Goal: Task Accomplishment & Management: Manage account settings

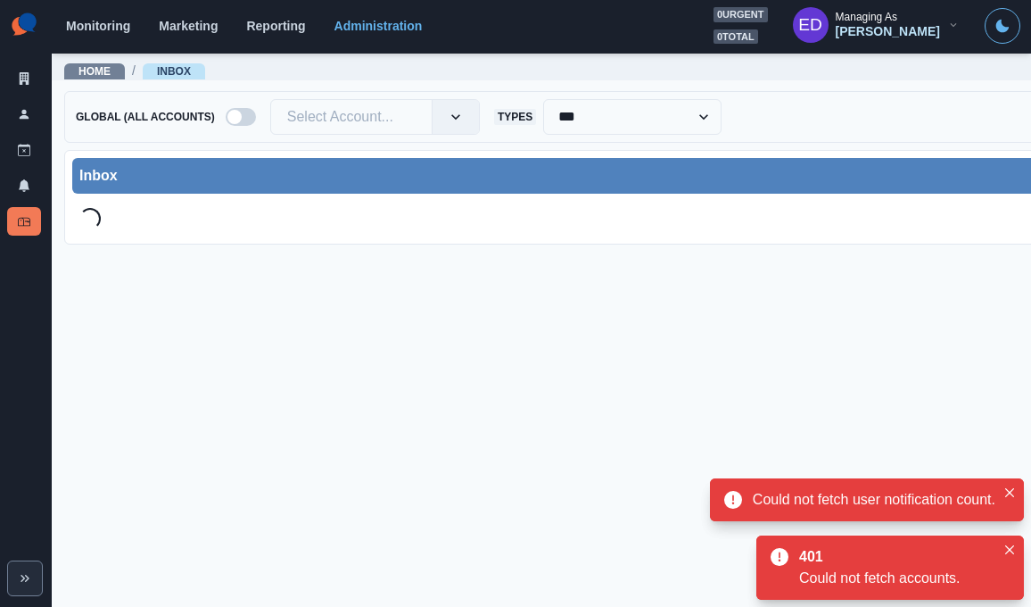
scroll to position [4, 2]
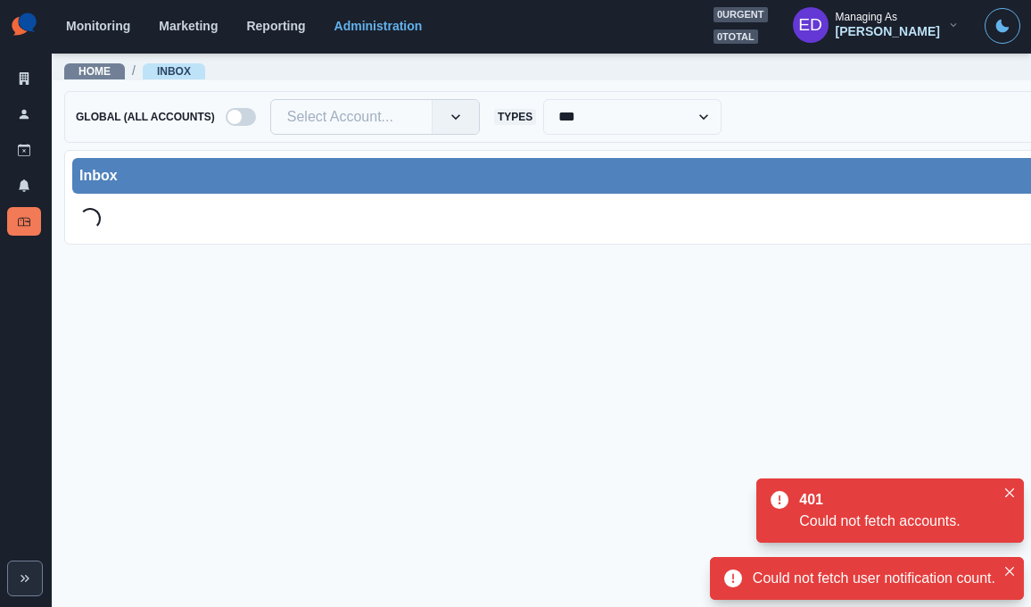
click at [390, 114] on div at bounding box center [351, 116] width 128 height 25
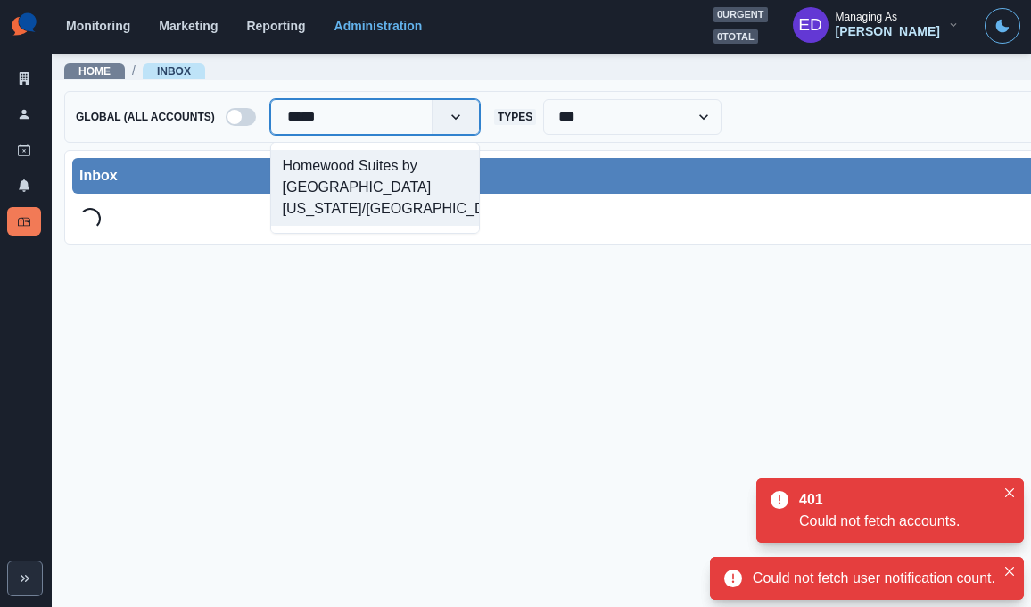
type input "******"
click at [352, 219] on div "Homewood Suites by Hilton Virginia Beach/Norfolk Airport" at bounding box center [375, 188] width 208 height 76
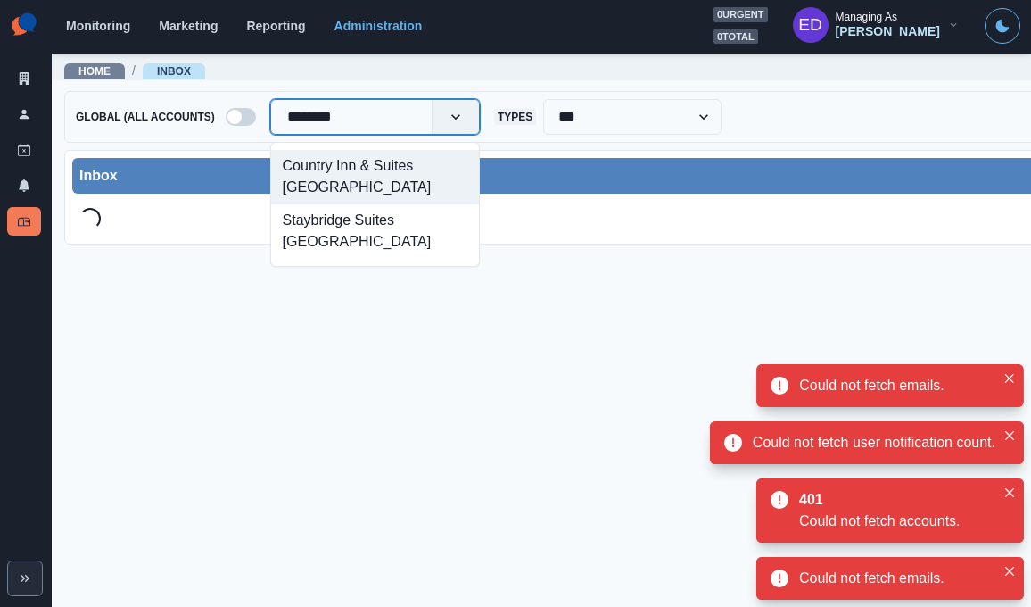
type input "*********"
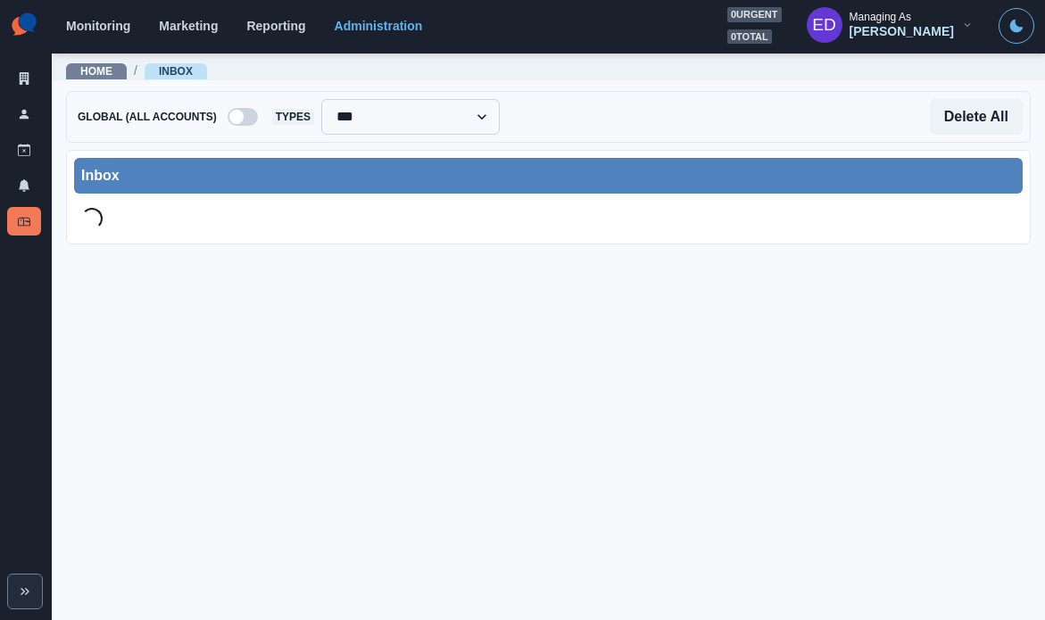
click at [435, 118] on select "**********" at bounding box center [410, 117] width 178 height 36
click at [308, 151] on div "Inbox Loading..." at bounding box center [548, 197] width 965 height 95
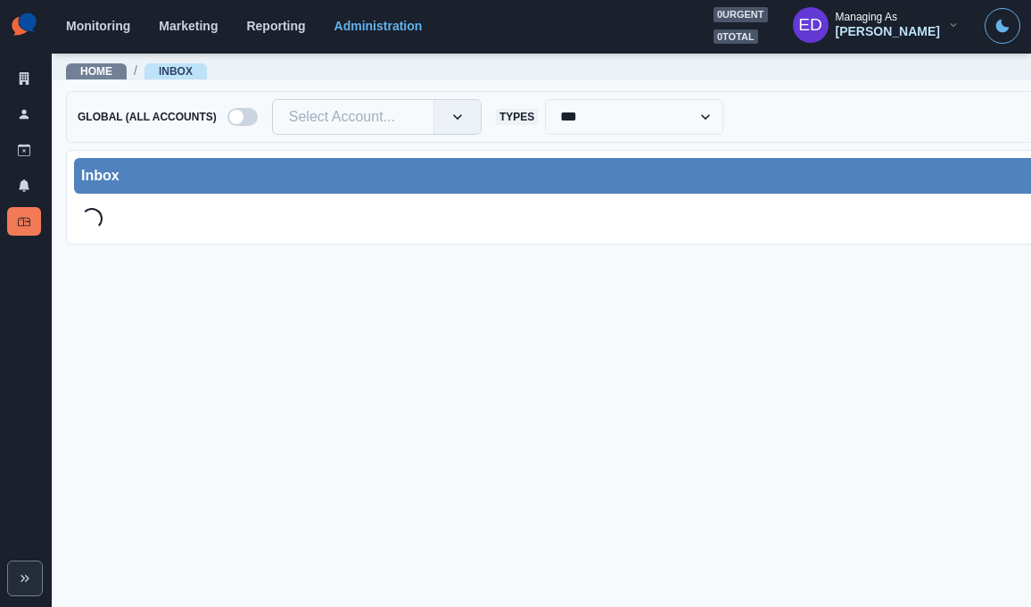
click at [338, 116] on div at bounding box center [353, 116] width 128 height 25
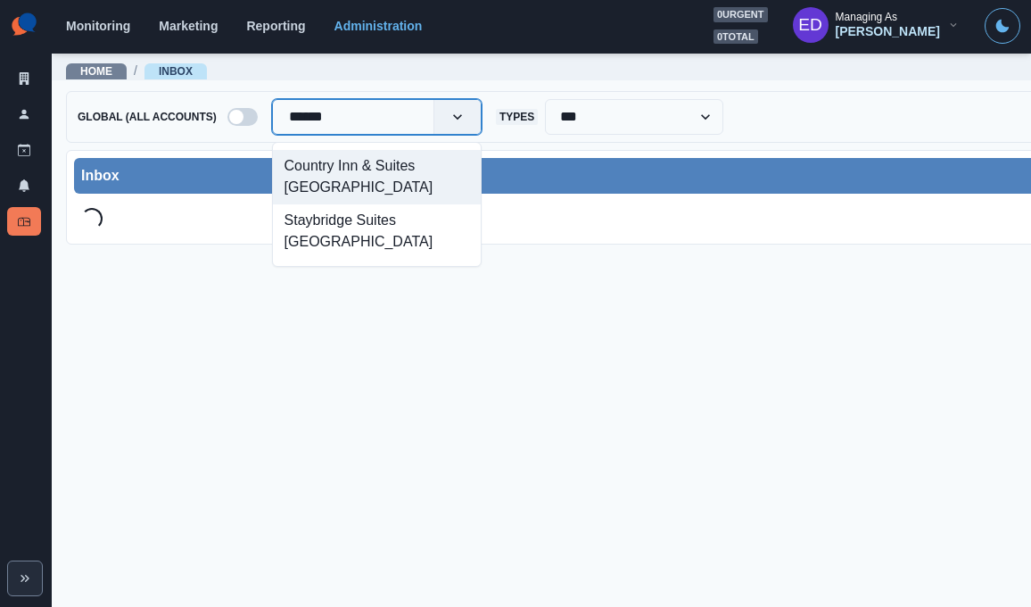
type input "*******"
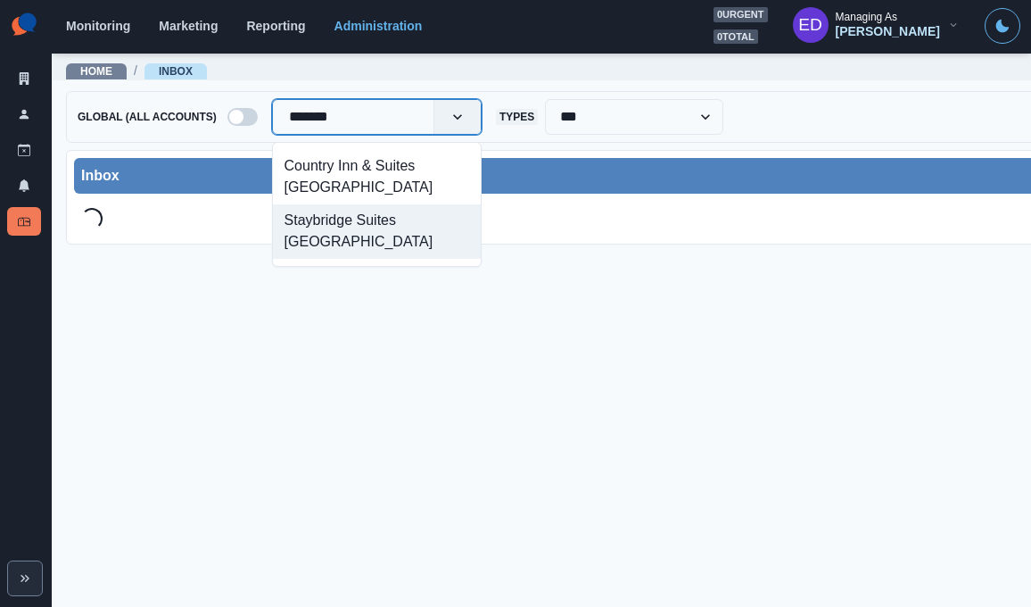
click at [344, 222] on div "Staybridge Suites [GEOGRAPHIC_DATA]" at bounding box center [377, 231] width 208 height 54
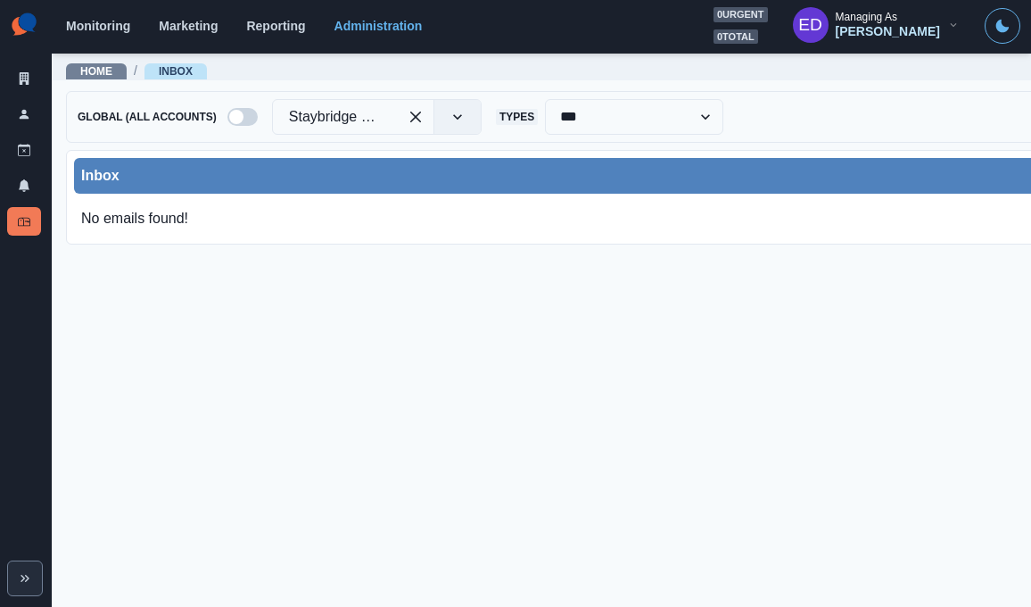
click at [439, 176] on div "Inbox" at bounding box center [608, 175] width 1054 height 21
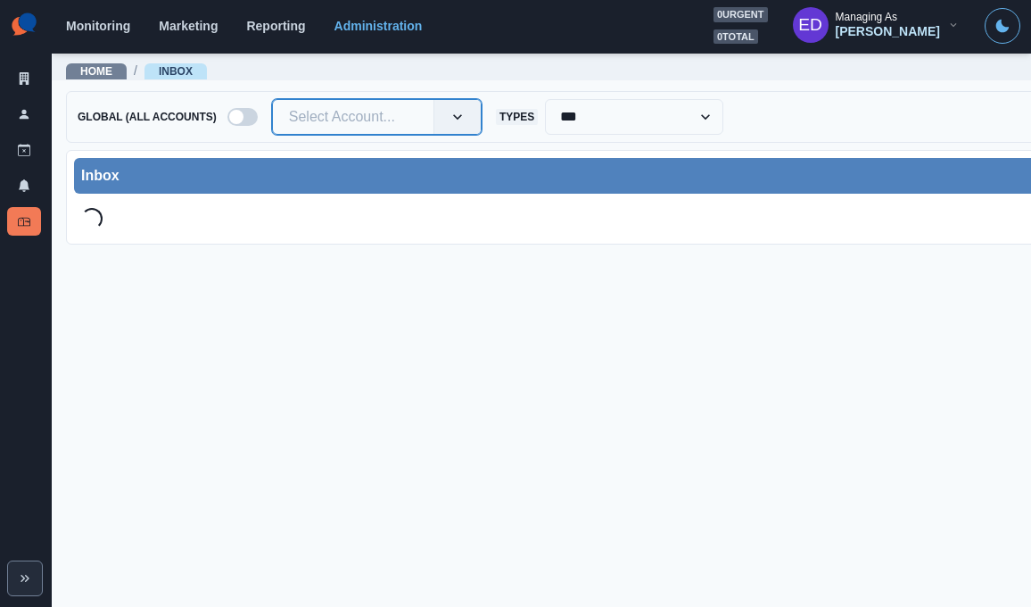
type input "*"
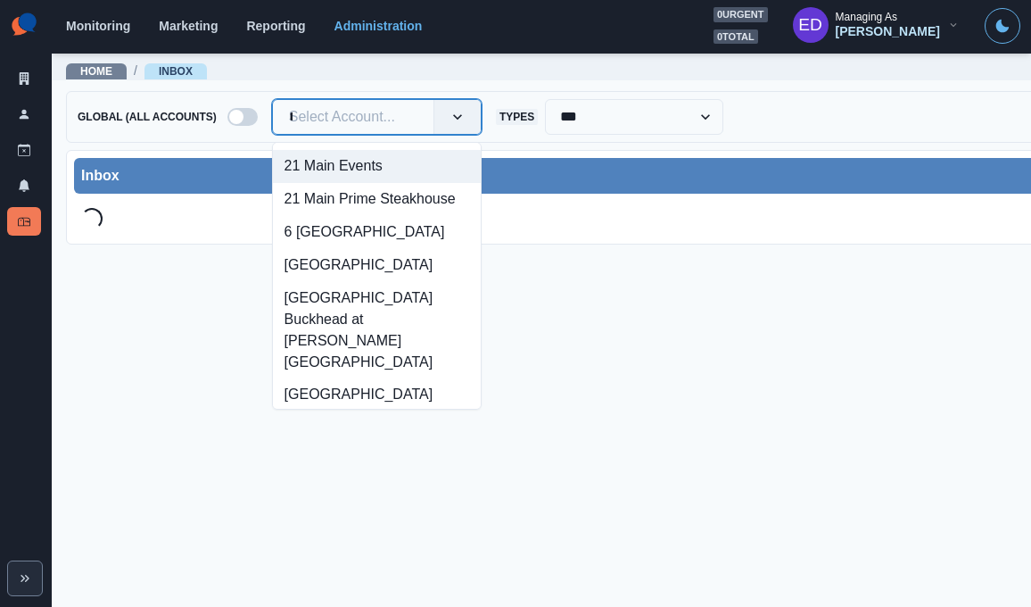
type input "*****"
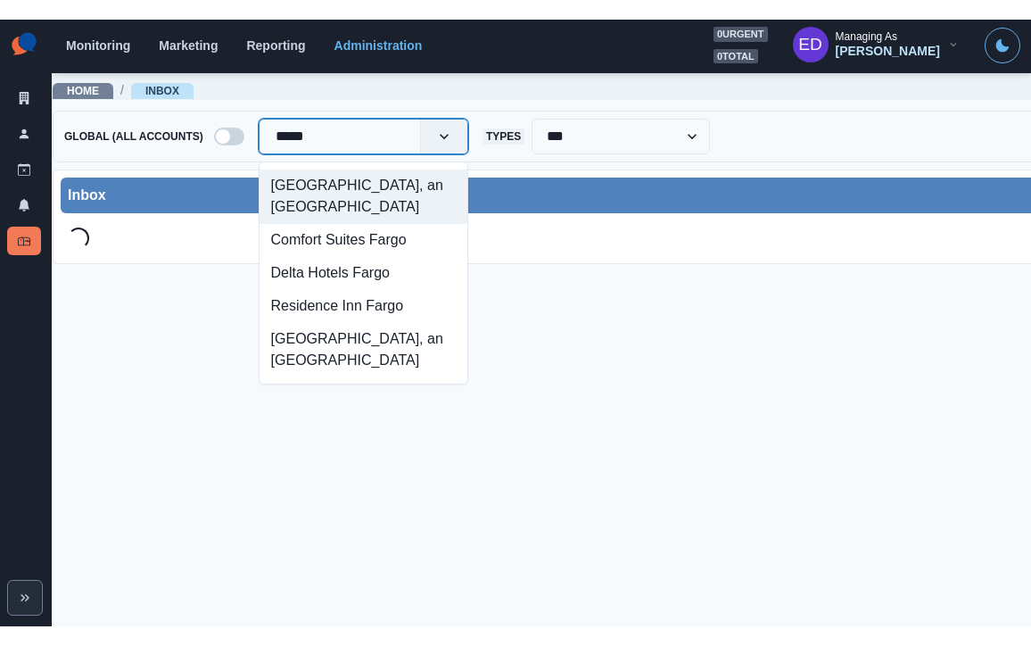
scroll to position [1, 0]
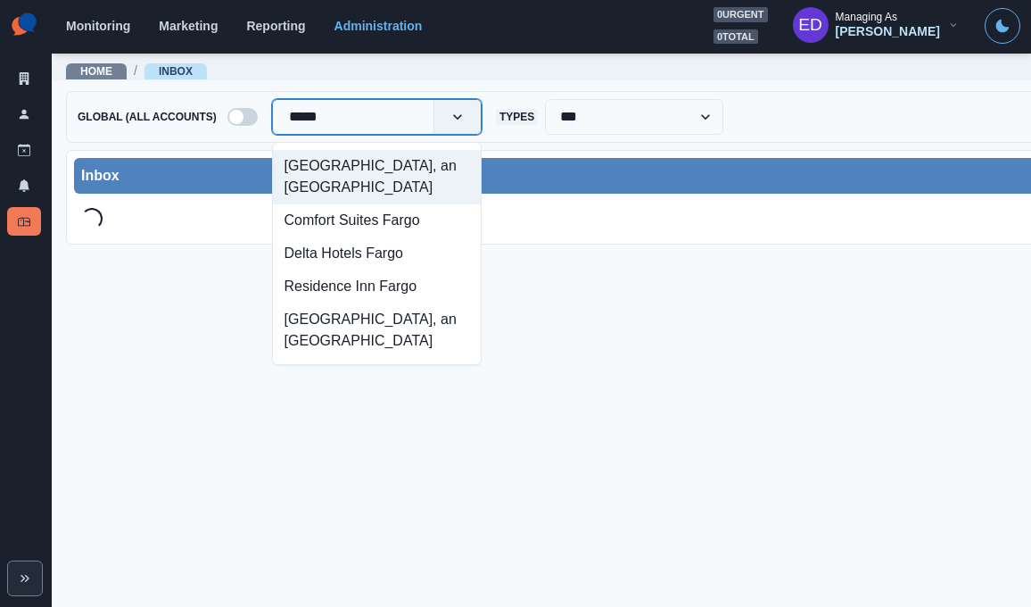
click at [392, 193] on div "[GEOGRAPHIC_DATA], an [GEOGRAPHIC_DATA]" at bounding box center [377, 177] width 208 height 54
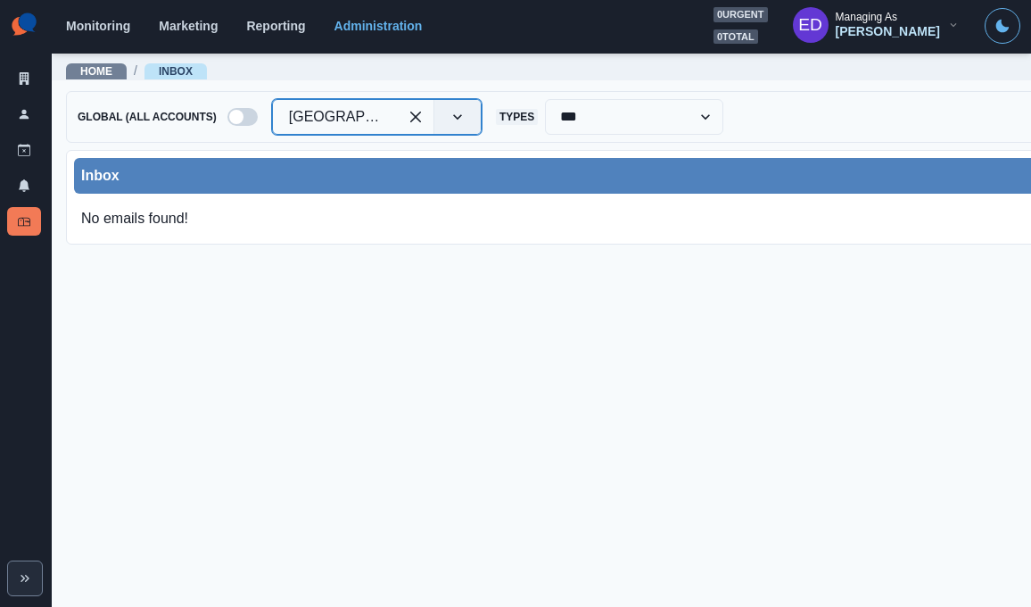
drag, startPoint x: 407, startPoint y: 112, endPoint x: 358, endPoint y: 120, distance: 49.6
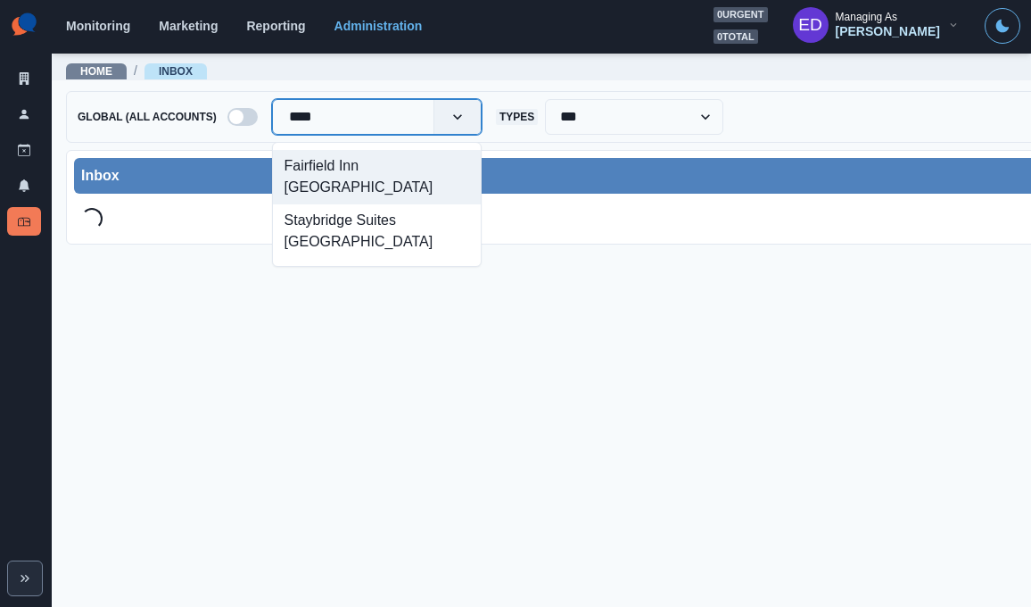
type input "*****"
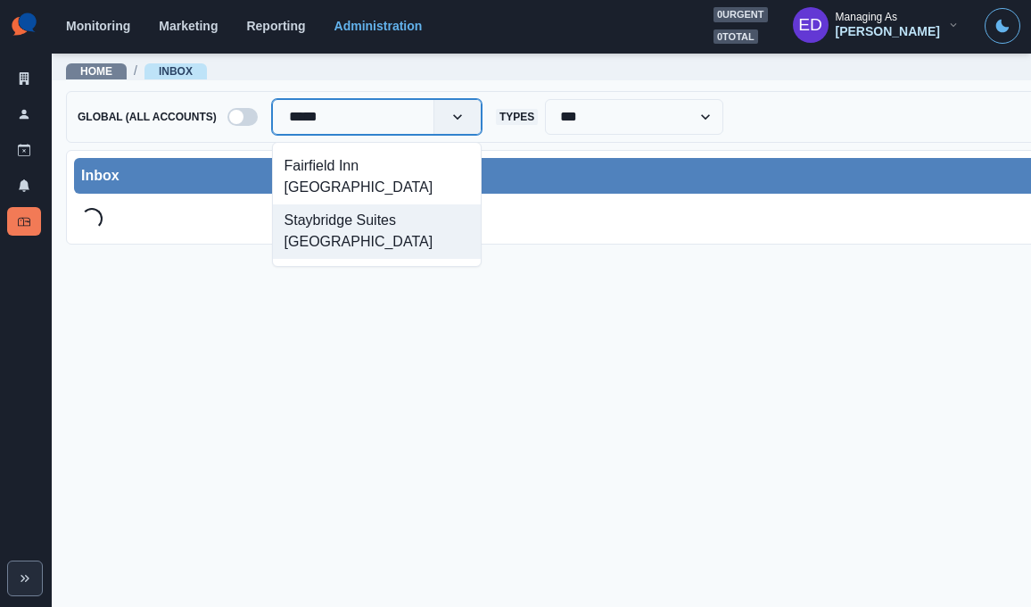
click at [333, 220] on div "Staybridge Suites [GEOGRAPHIC_DATA]" at bounding box center [377, 231] width 208 height 54
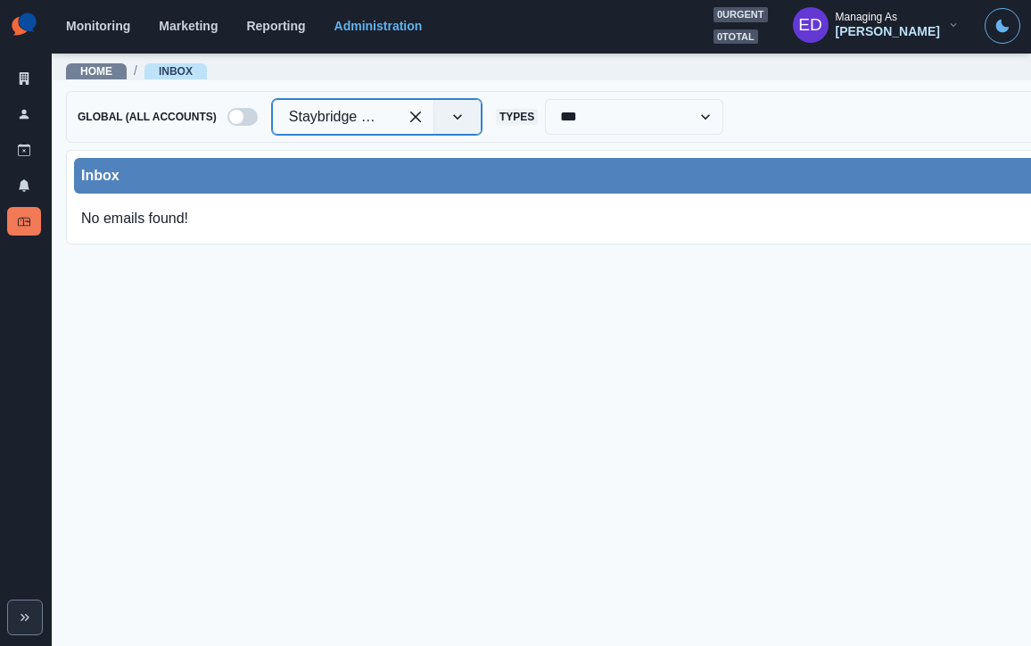
click at [370, 93] on div "**********" at bounding box center [608, 117] width 1084 height 52
click at [373, 117] on div at bounding box center [353, 116] width 128 height 25
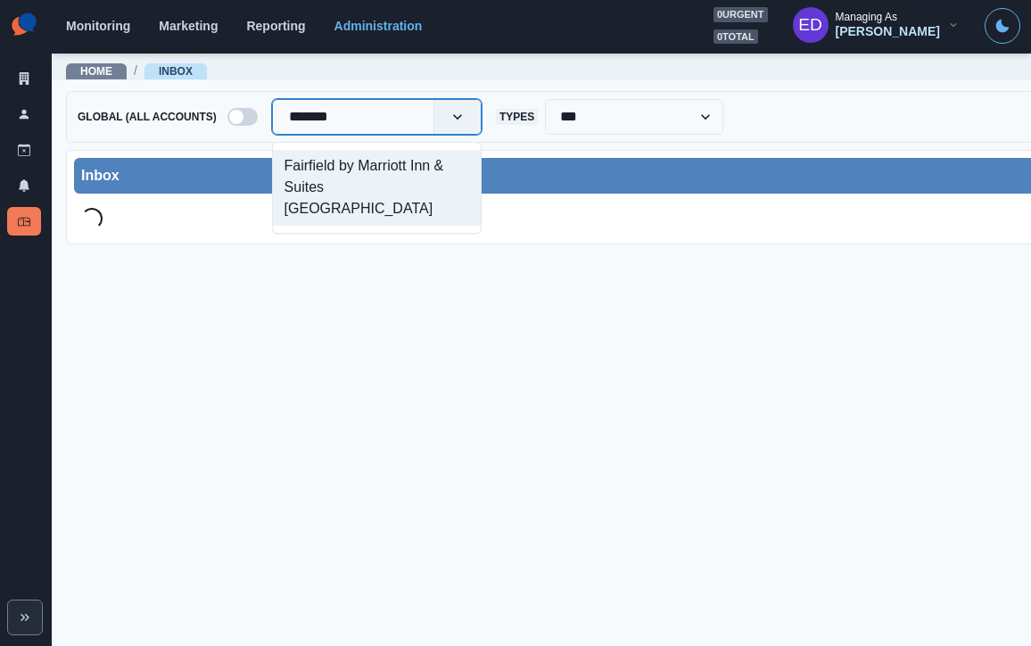
type input "*******"
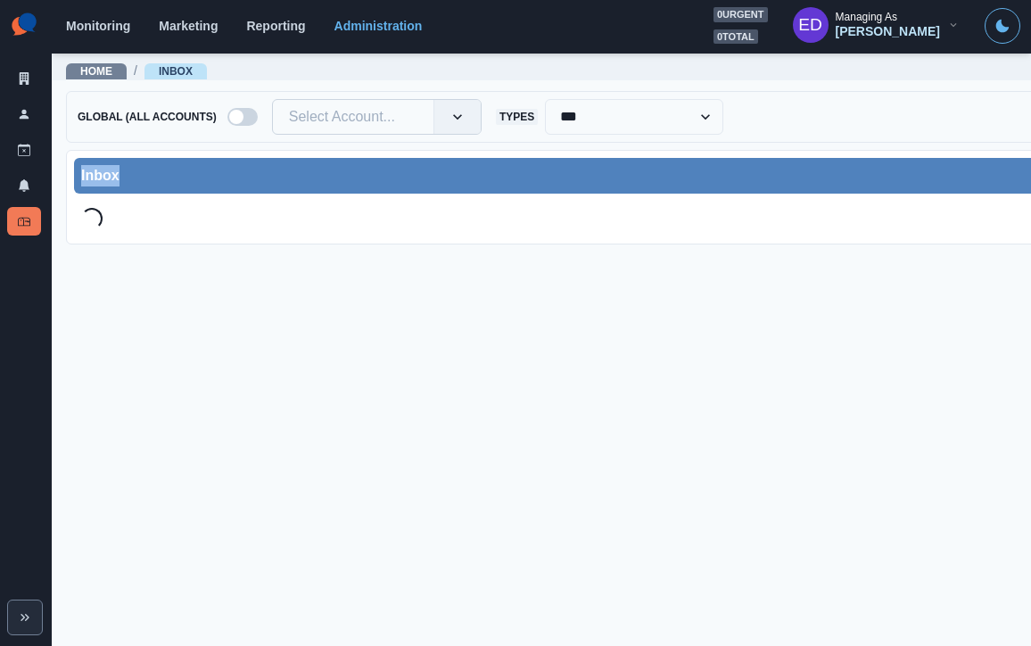
click at [334, 121] on div at bounding box center [353, 116] width 128 height 25
click at [336, 119] on div at bounding box center [353, 116] width 128 height 25
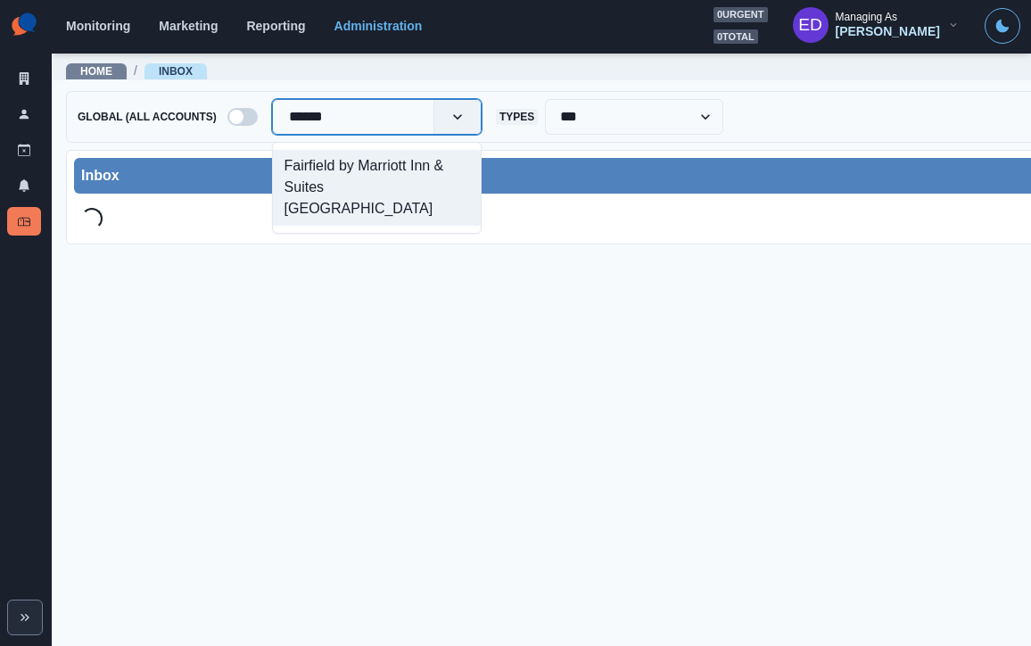
type input "*******"
click at [340, 162] on div "Fairfield by Marriott Inn & Suites West Kelowna" at bounding box center [377, 188] width 208 height 76
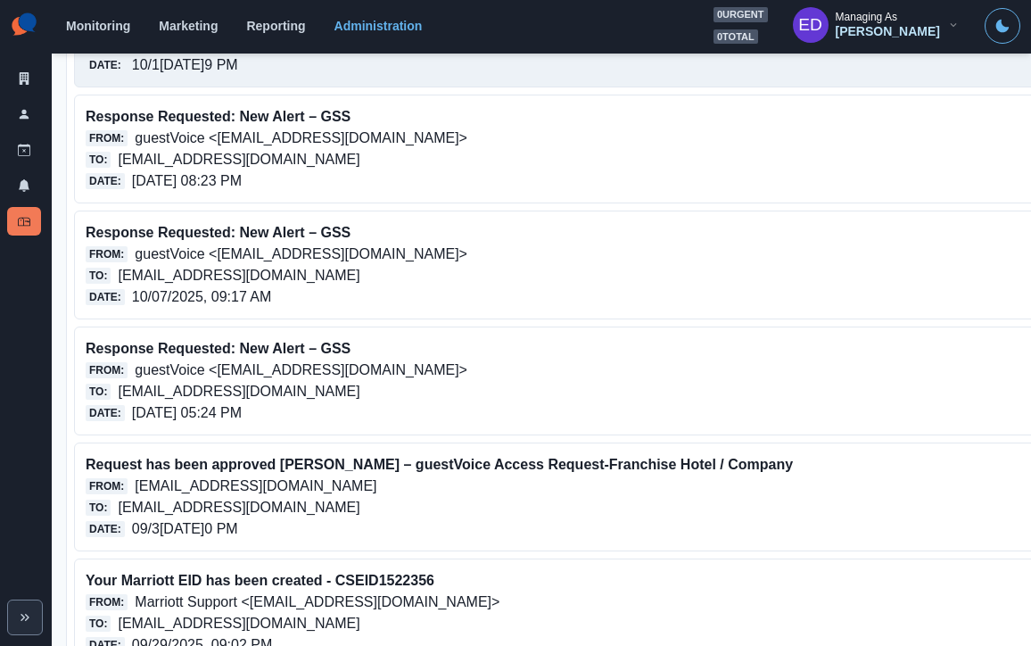
scroll to position [295, 0]
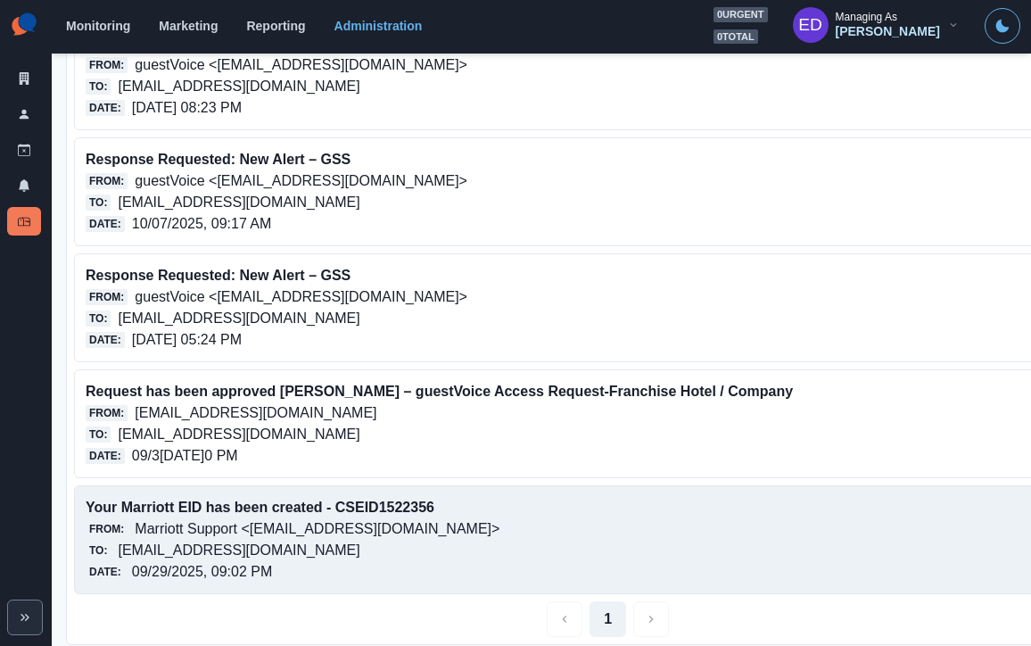
click at [360, 555] on p "fairfieldbymarriottinnsuiteswestkelowna@properties.thesocialstation.com" at bounding box center [239, 550] width 242 height 21
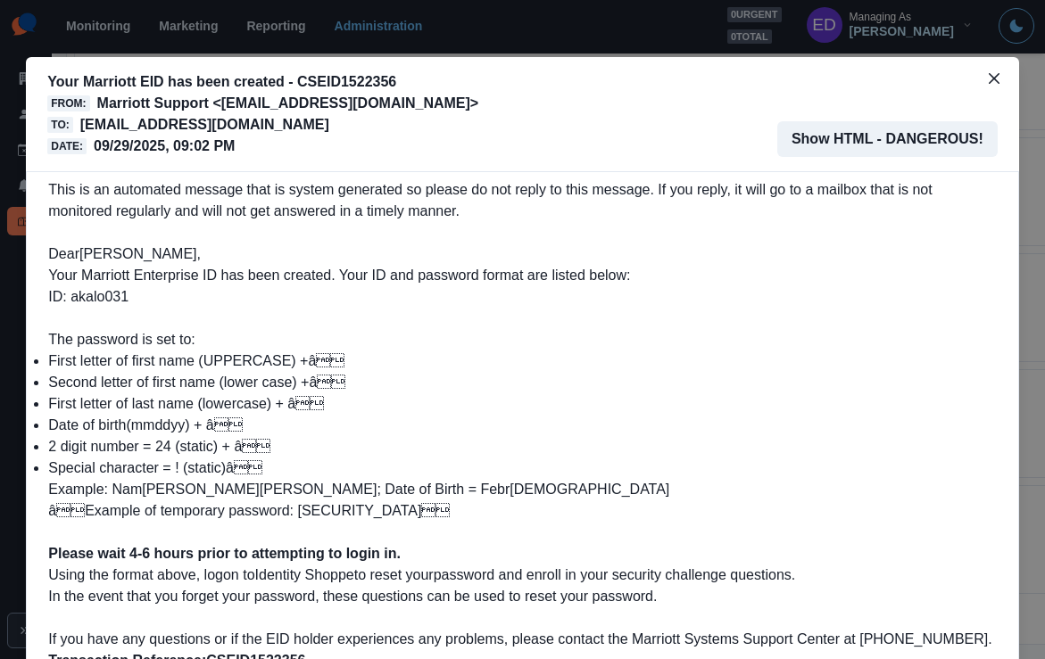
click at [95, 297] on span "Your Marriott Enterprise ID has been created. Your ID and password format are l…" at bounding box center [339, 286] width 582 height 37
copy span "akalo031"
click at [989, 75] on icon "Close" at bounding box center [994, 78] width 11 height 11
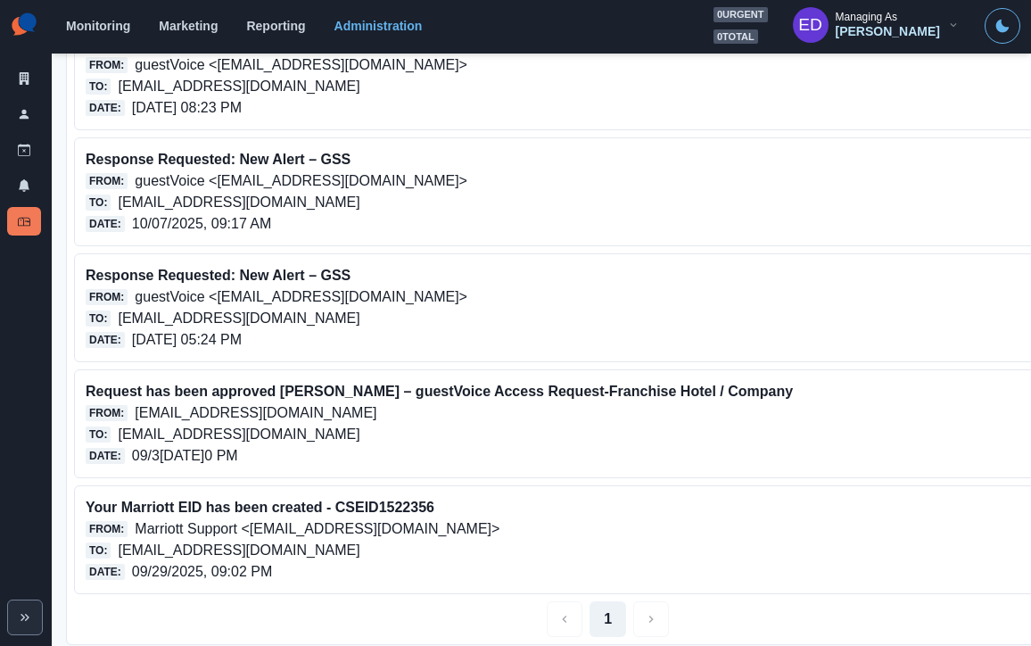
scroll to position [0, 0]
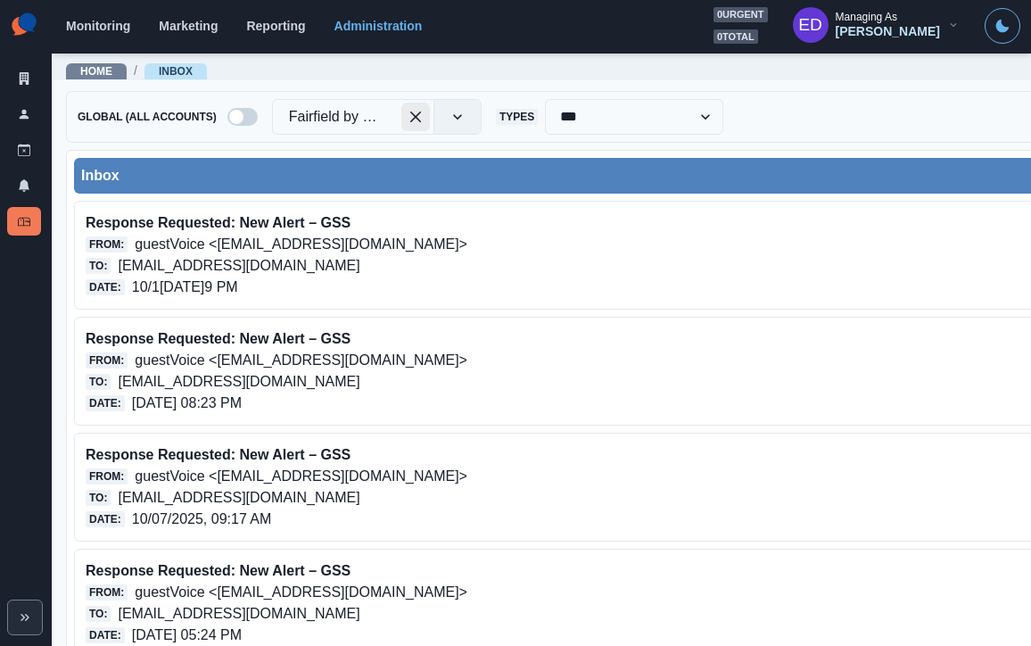
click at [371, 118] on div at bounding box center [335, 116] width 93 height 25
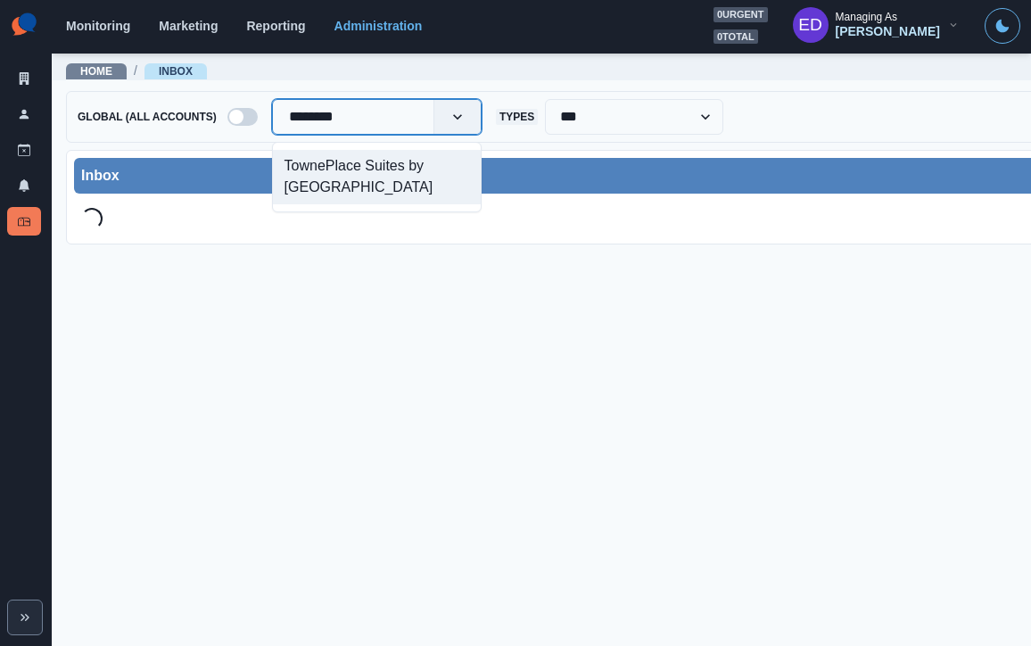
type input "*********"
click at [353, 171] on div "TownePlace Suites by Marriott Belleville" at bounding box center [377, 177] width 208 height 54
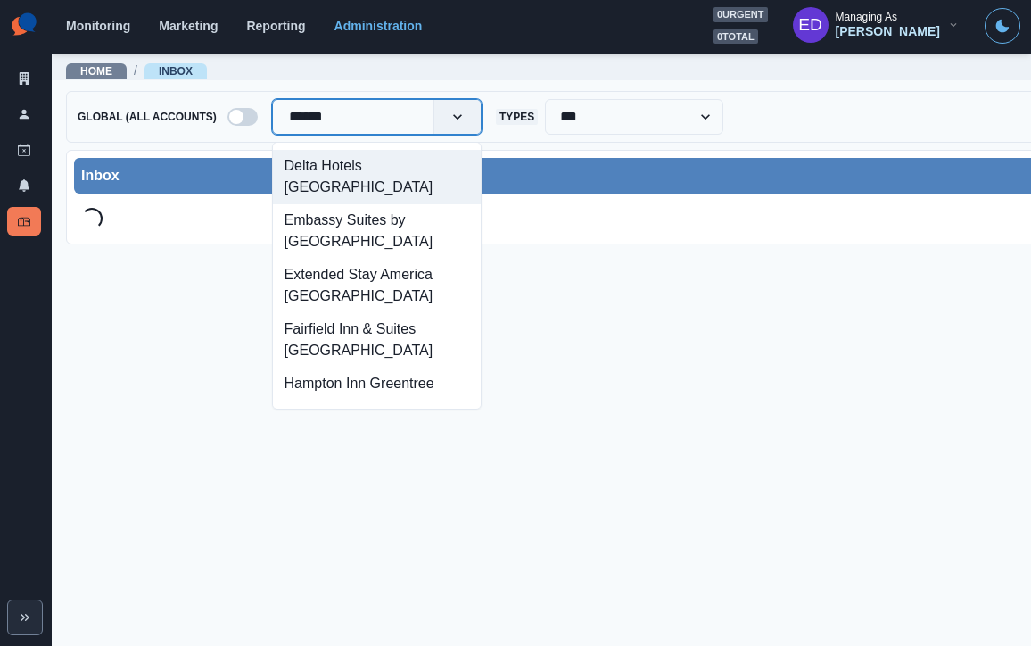
type input "*******"
click at [427, 153] on div "Delta Hotels Green Bay" at bounding box center [377, 177] width 208 height 54
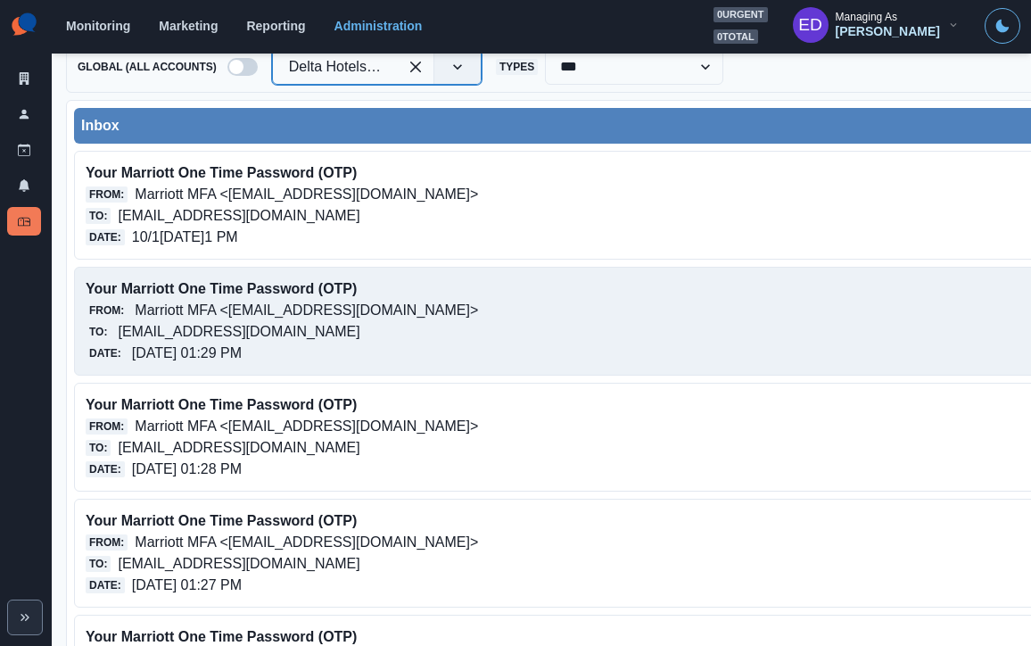
scroll to position [29, 0]
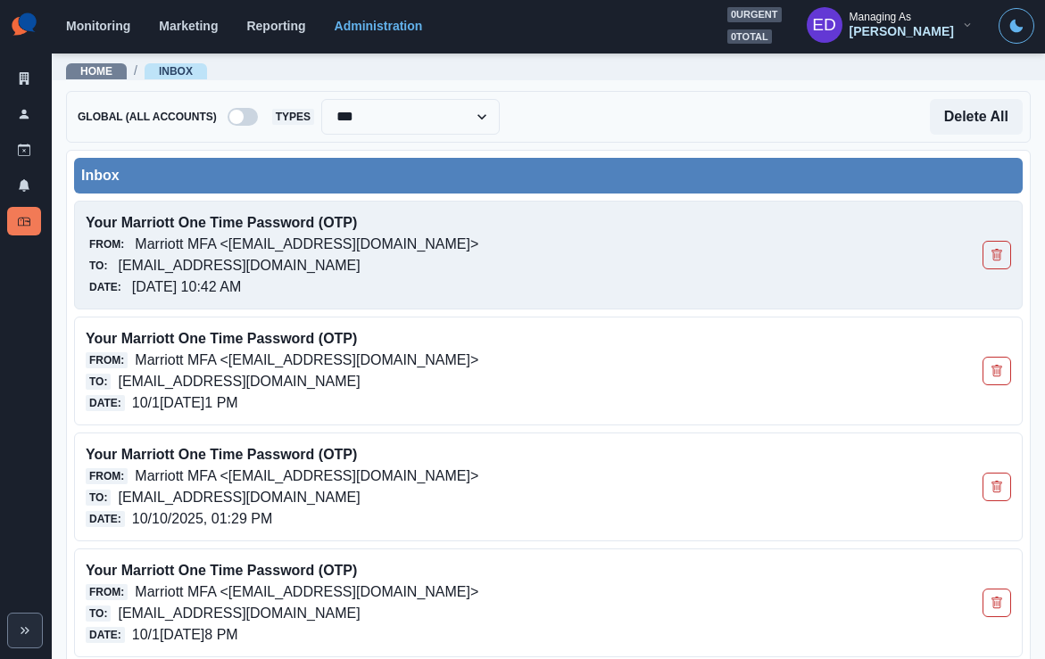
click at [414, 238] on div "From: Marriott MFA <noreply@trustedauth.com>" at bounding box center [456, 244] width 741 height 21
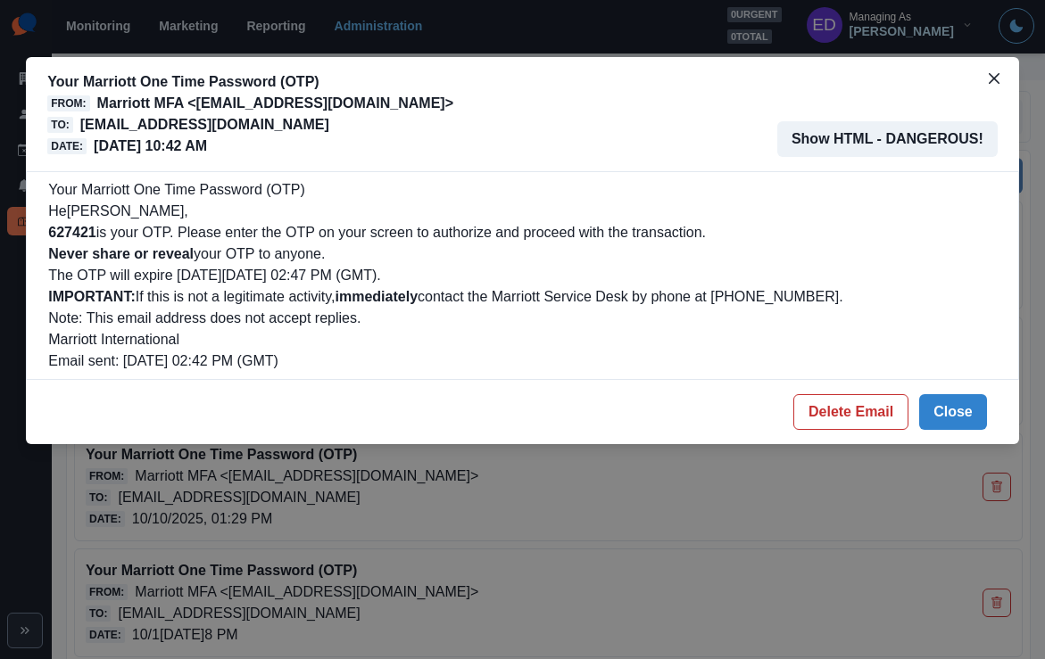
click at [64, 236] on b "627421" at bounding box center [71, 232] width 47 height 15
click at [64, 235] on b "627421" at bounding box center [71, 232] width 47 height 15
copy b "627421"
click at [952, 423] on button "Close" at bounding box center [953, 412] width 68 height 36
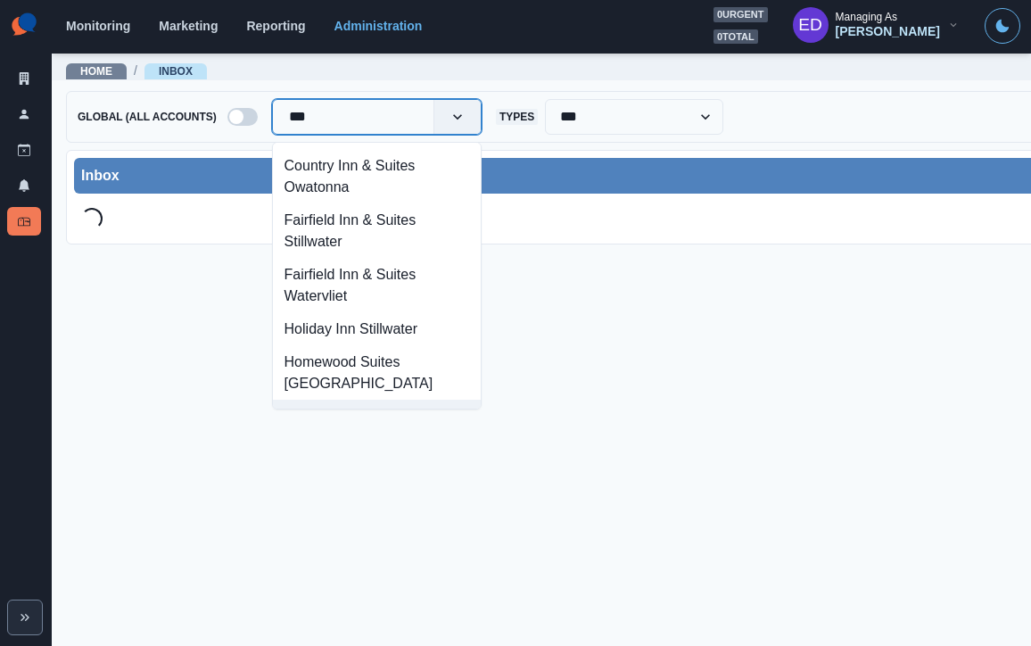
type input "****"
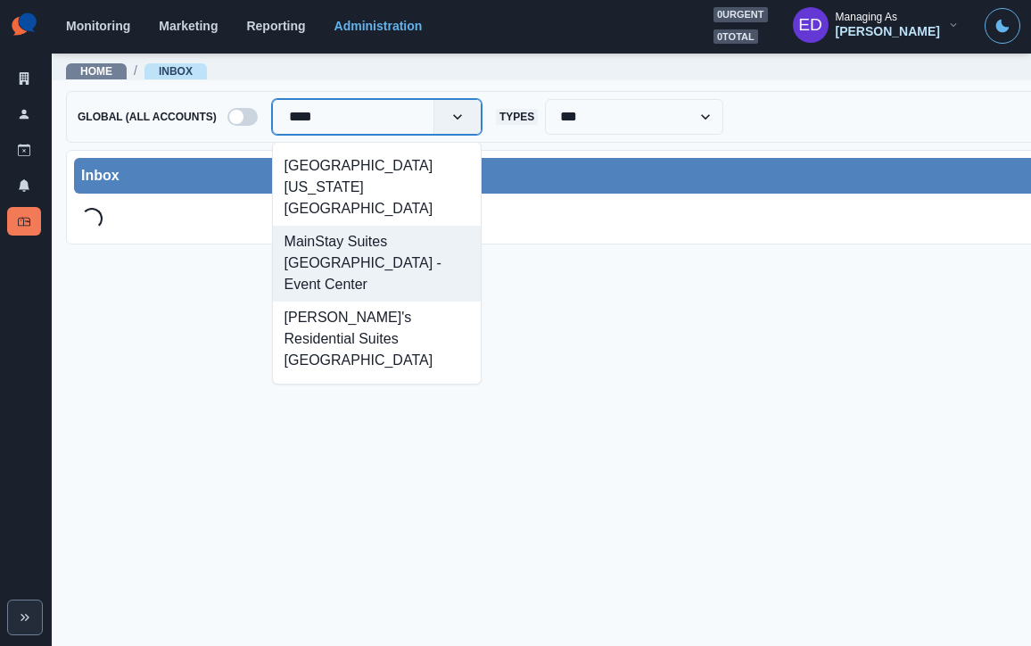
click at [368, 226] on div "MainStay Suites [GEOGRAPHIC_DATA] - Event Center" at bounding box center [377, 264] width 208 height 76
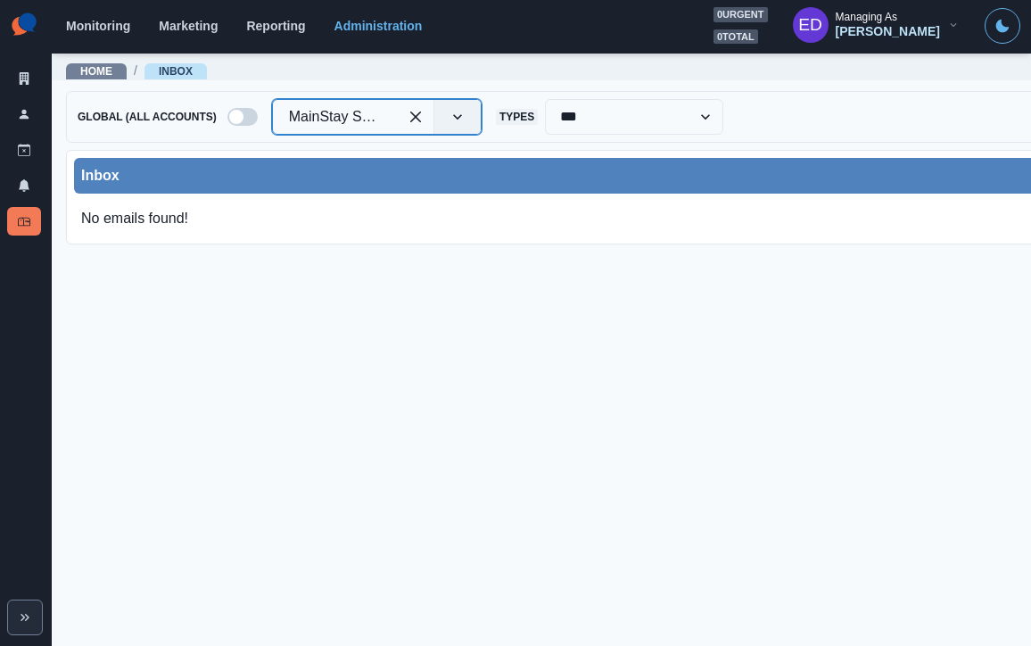
scroll to position [5, 0]
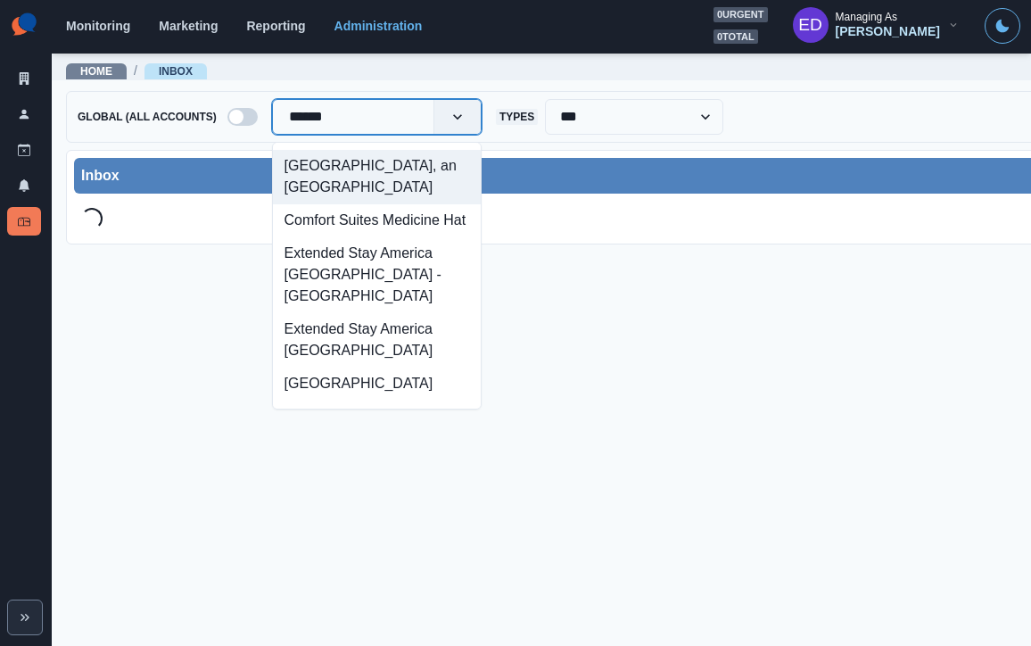
type input "*******"
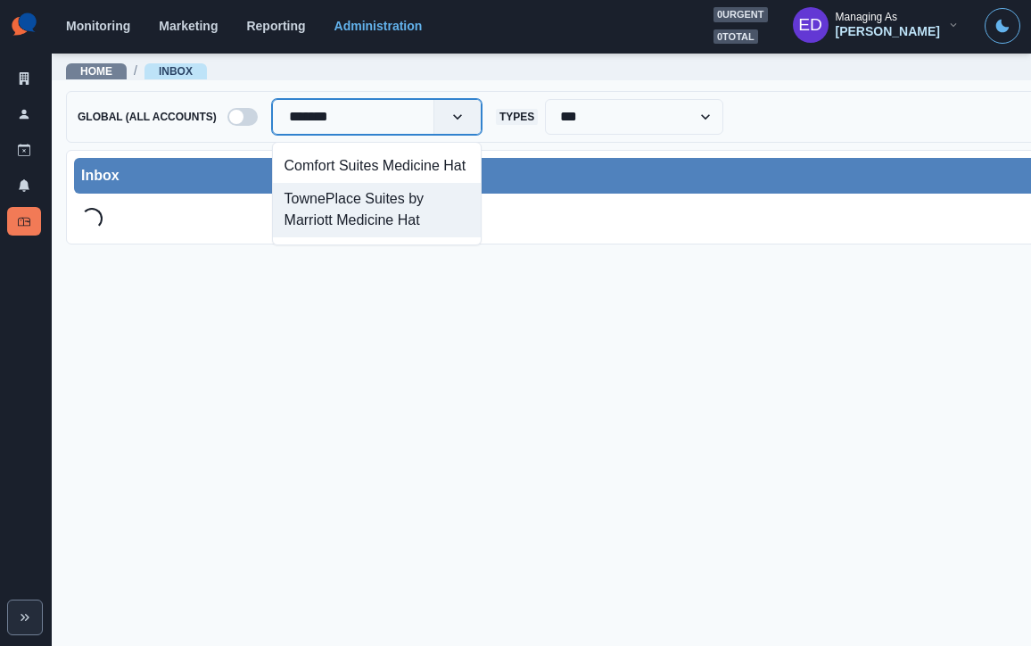
click at [374, 220] on div "TownePlace Suites by Marriott Medicine Hat" at bounding box center [377, 210] width 208 height 54
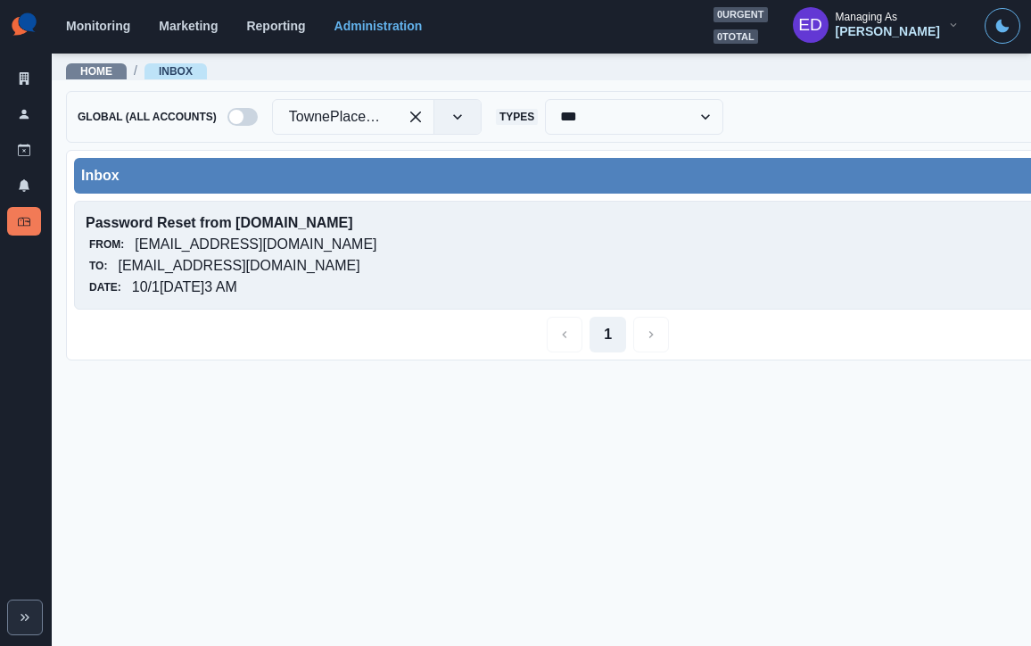
click at [253, 262] on p "towneplacesuitesbymarriottmedicinehat@properties.thesocialstation.com" at bounding box center [239, 265] width 242 height 21
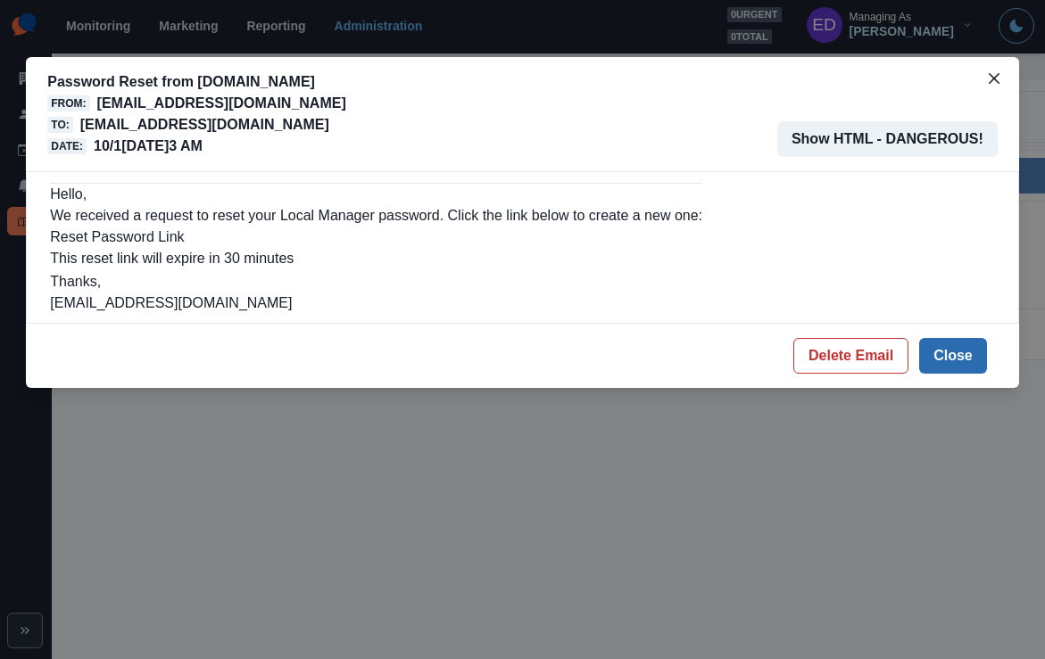
drag, startPoint x: 948, startPoint y: 346, endPoint x: 911, endPoint y: 343, distance: 36.8
click at [948, 346] on button "Close" at bounding box center [953, 356] width 68 height 36
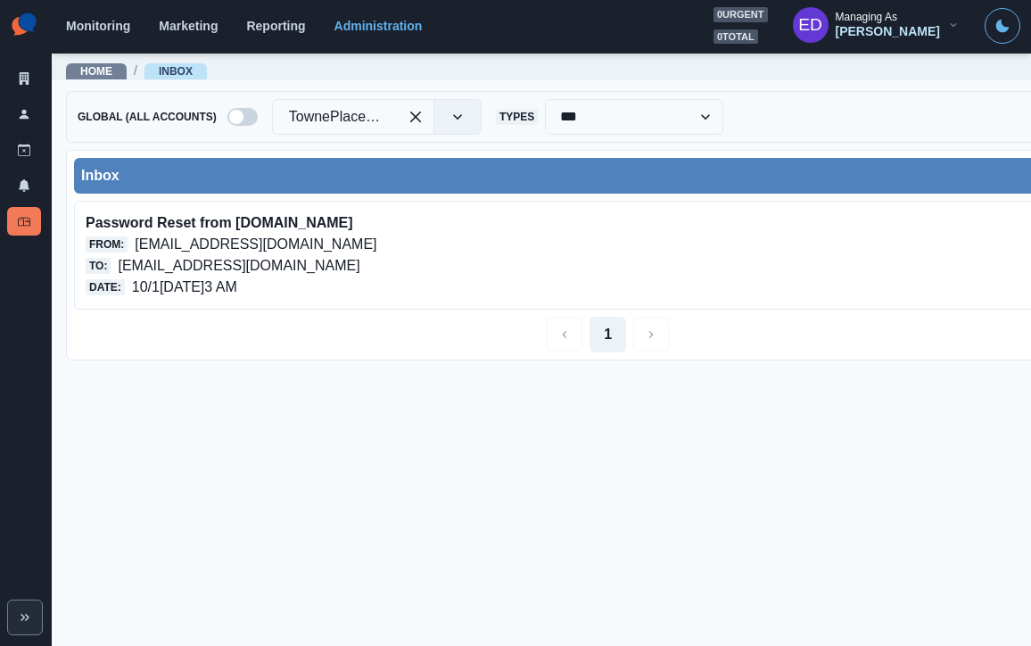
scroll to position [3, 0]
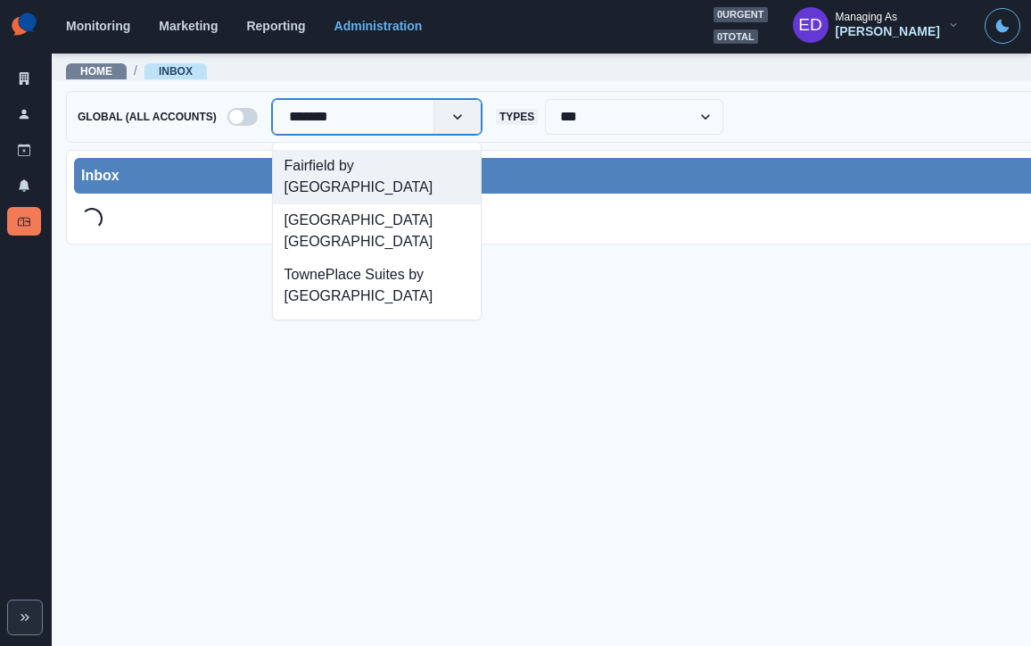
type input "********"
click at [362, 168] on div "Fairfield by [GEOGRAPHIC_DATA]" at bounding box center [377, 177] width 208 height 54
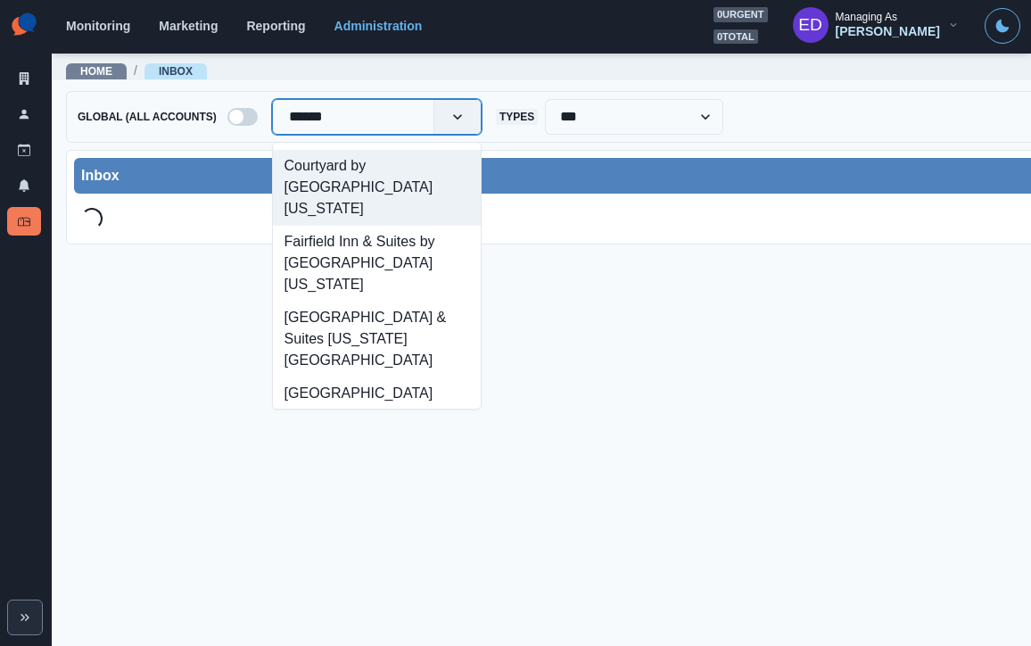
type input "*******"
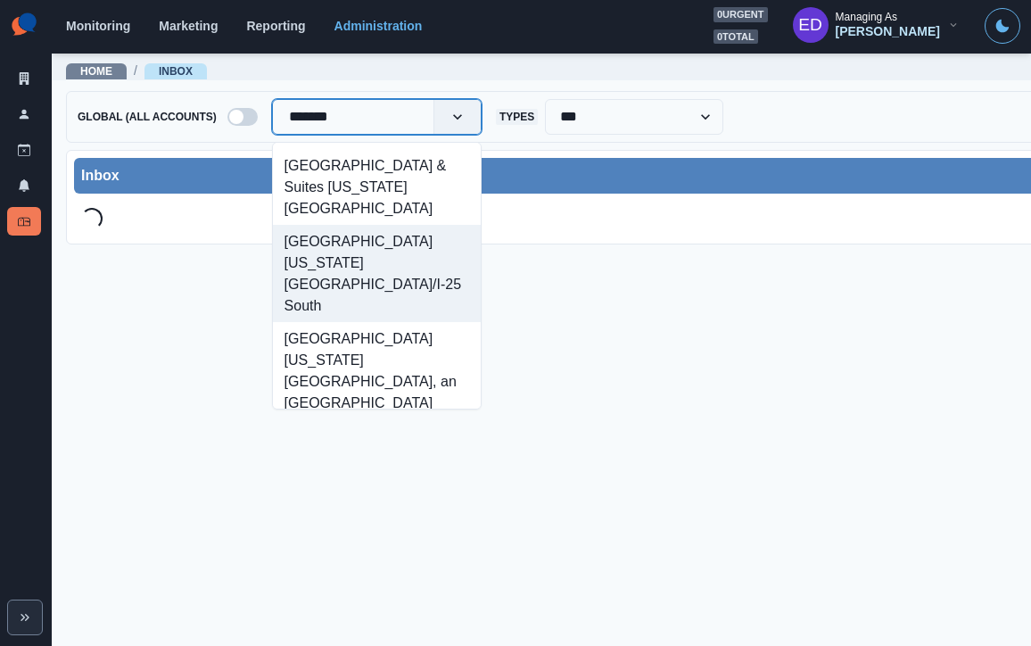
scroll to position [151, 0]
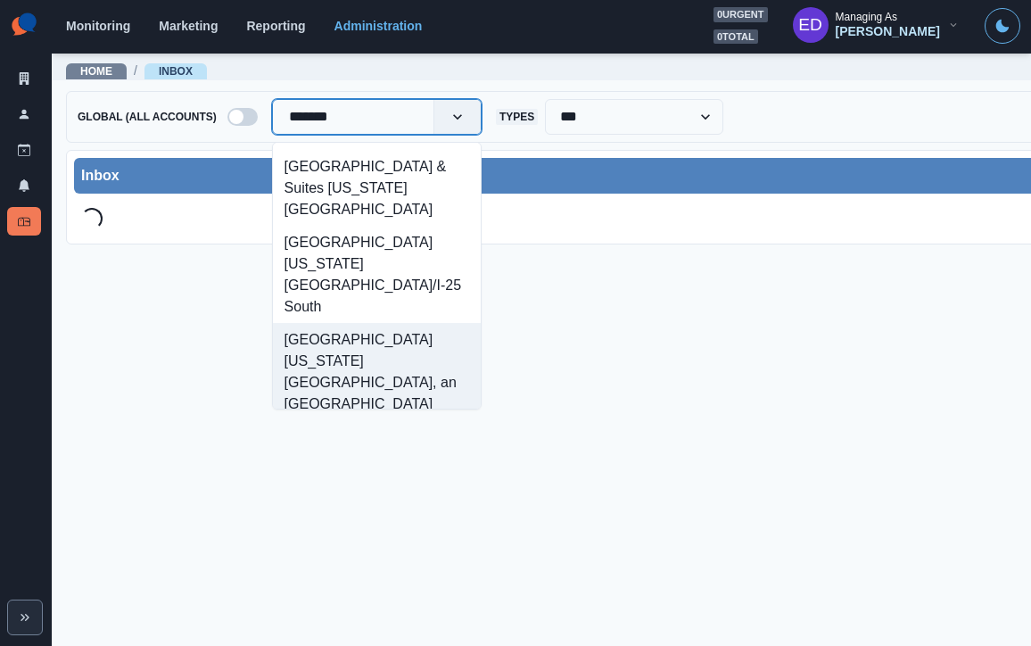
click at [423, 323] on div "[GEOGRAPHIC_DATA] [US_STATE][GEOGRAPHIC_DATA], an [GEOGRAPHIC_DATA]" at bounding box center [377, 371] width 208 height 97
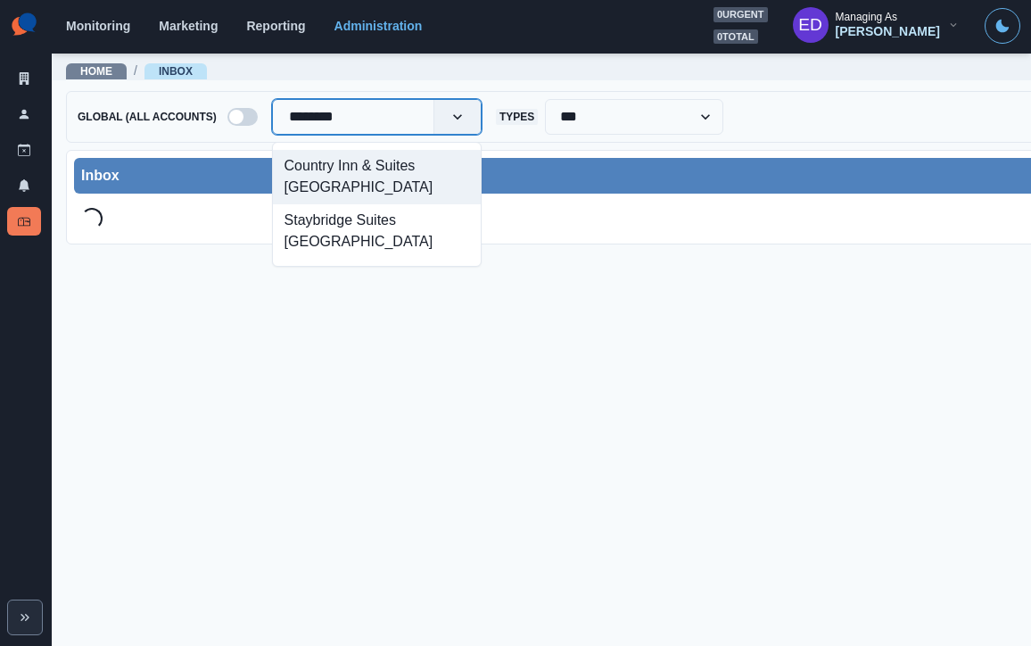
type input "*********"
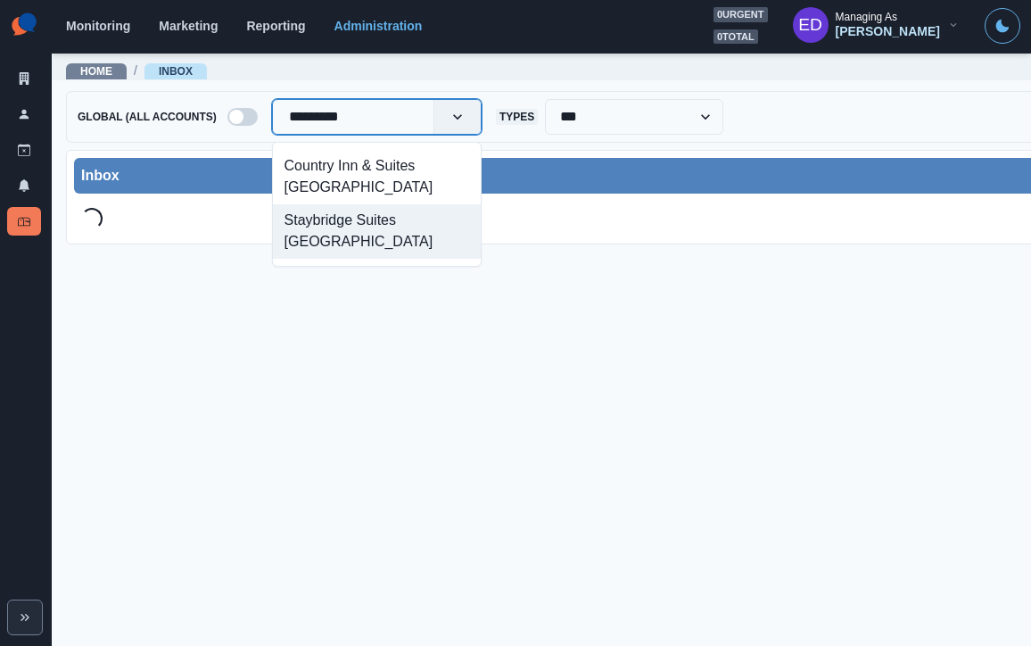
click at [371, 236] on div "Staybridge Suites Rochester West" at bounding box center [377, 231] width 208 height 54
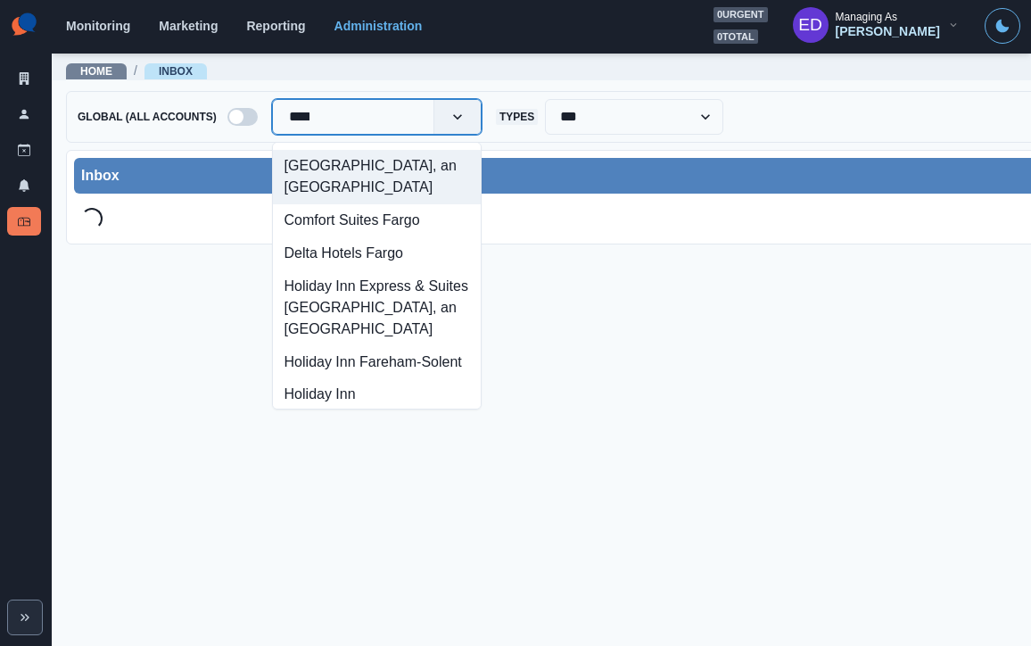
type input "*****"
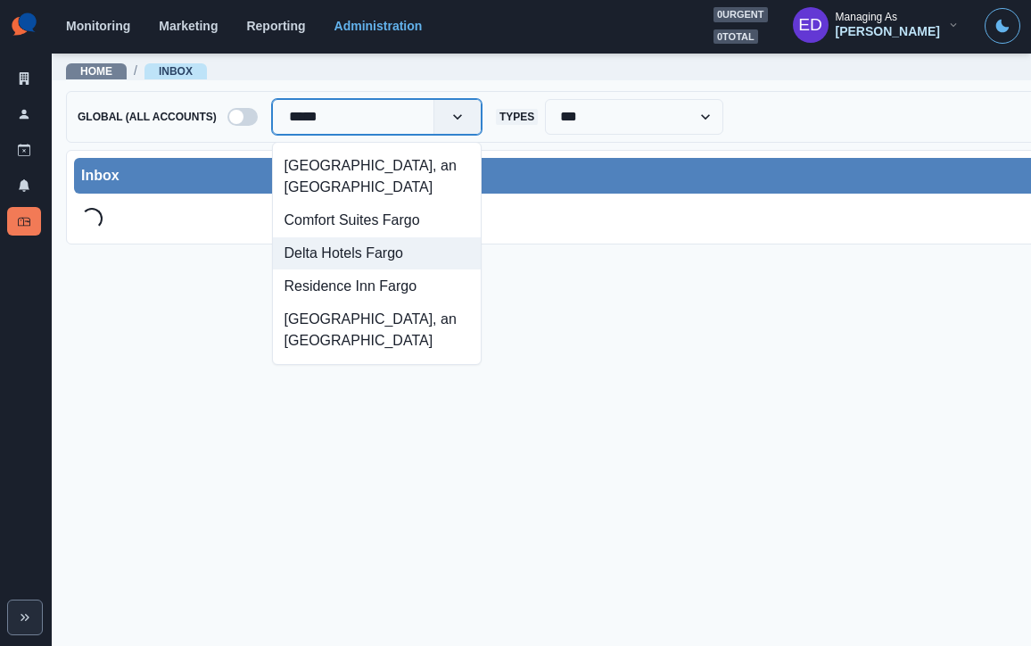
click at [346, 270] on div "Delta Hotels Fargo" at bounding box center [377, 253] width 208 height 33
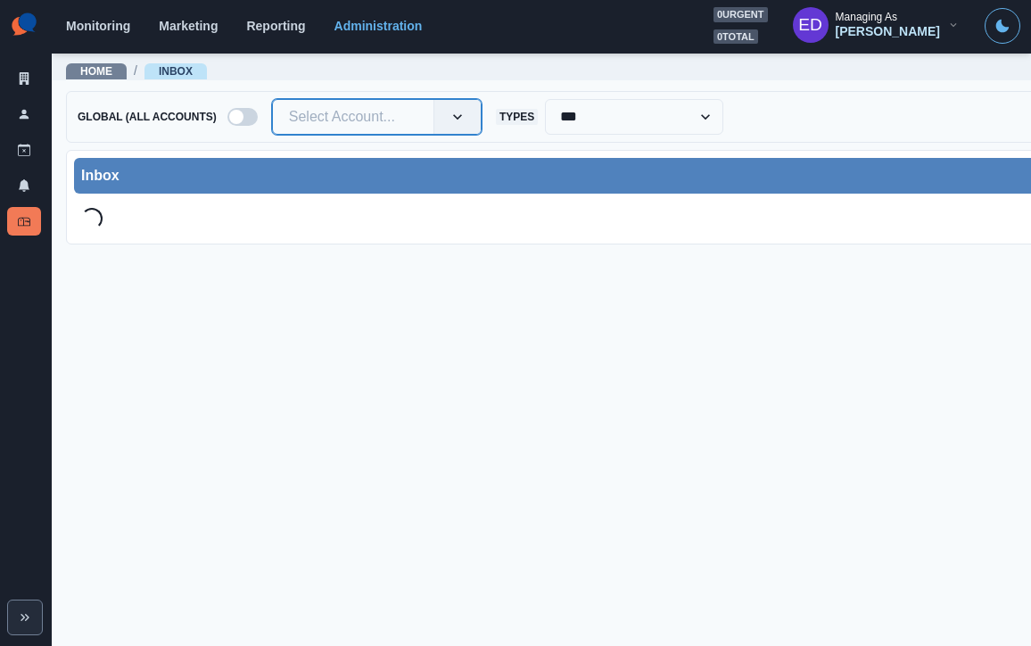
click at [351, 104] on div at bounding box center [353, 116] width 128 height 25
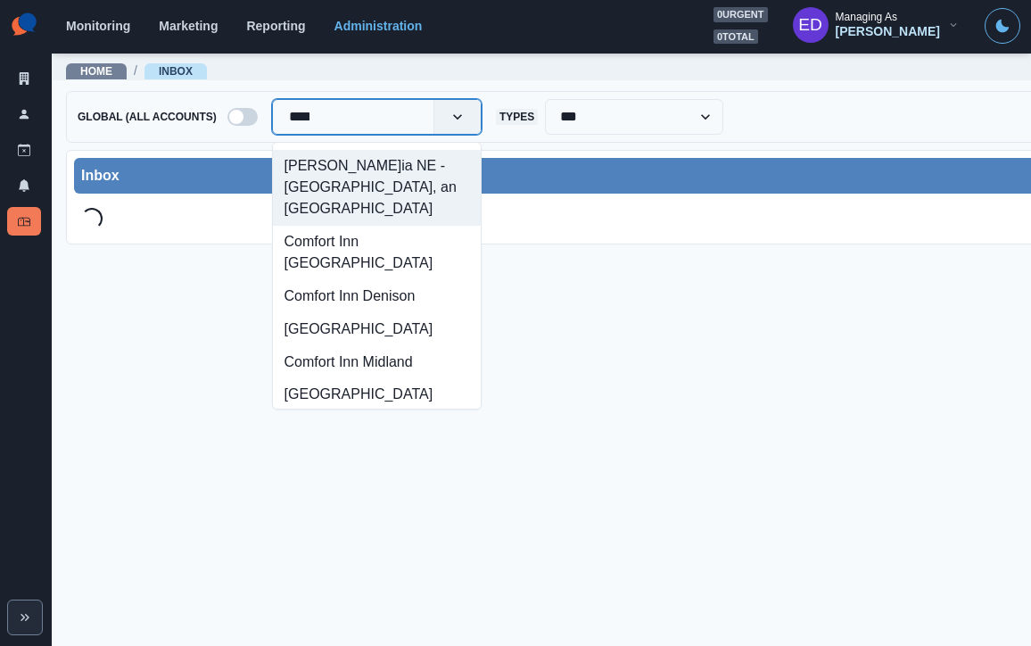
type input "*****"
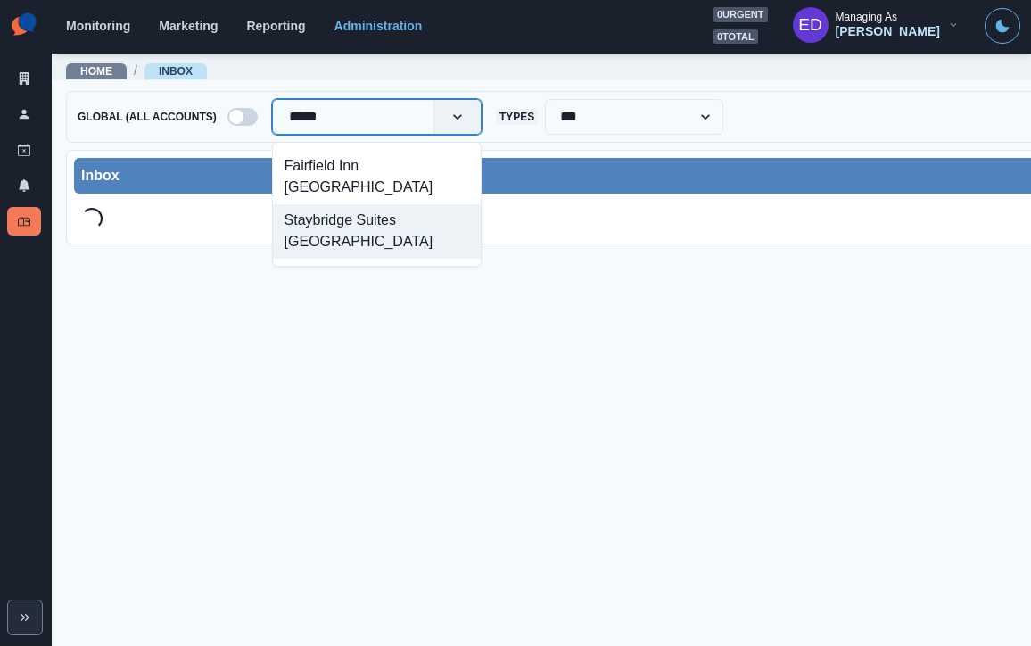
click at [360, 204] on div "Staybridge Suites Grand Forks" at bounding box center [377, 231] width 208 height 54
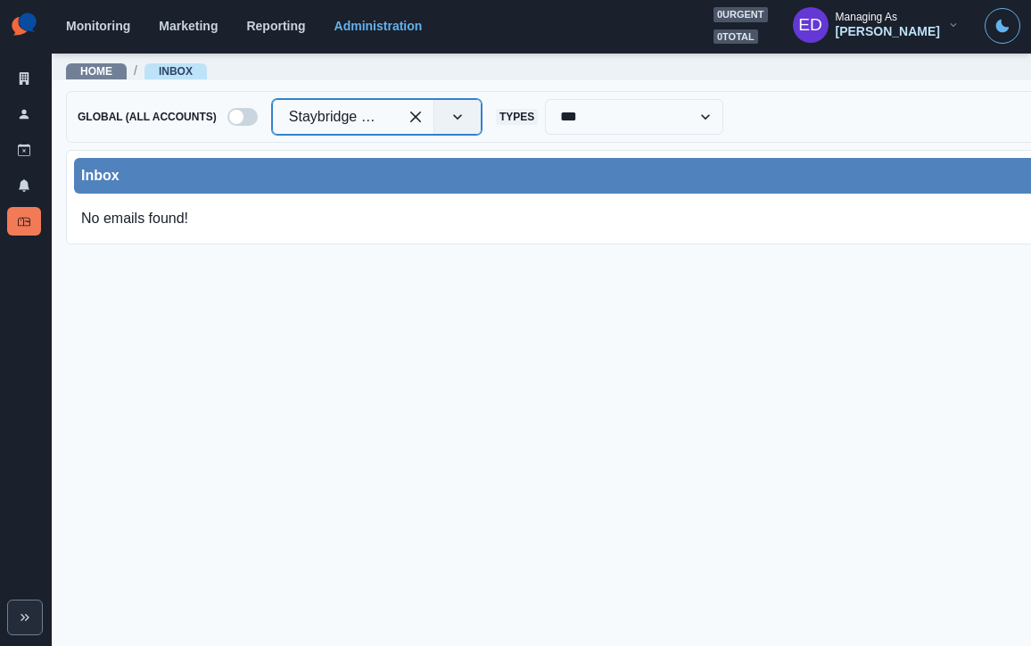
click at [434, 116] on div at bounding box center [439, 117] width 83 height 34
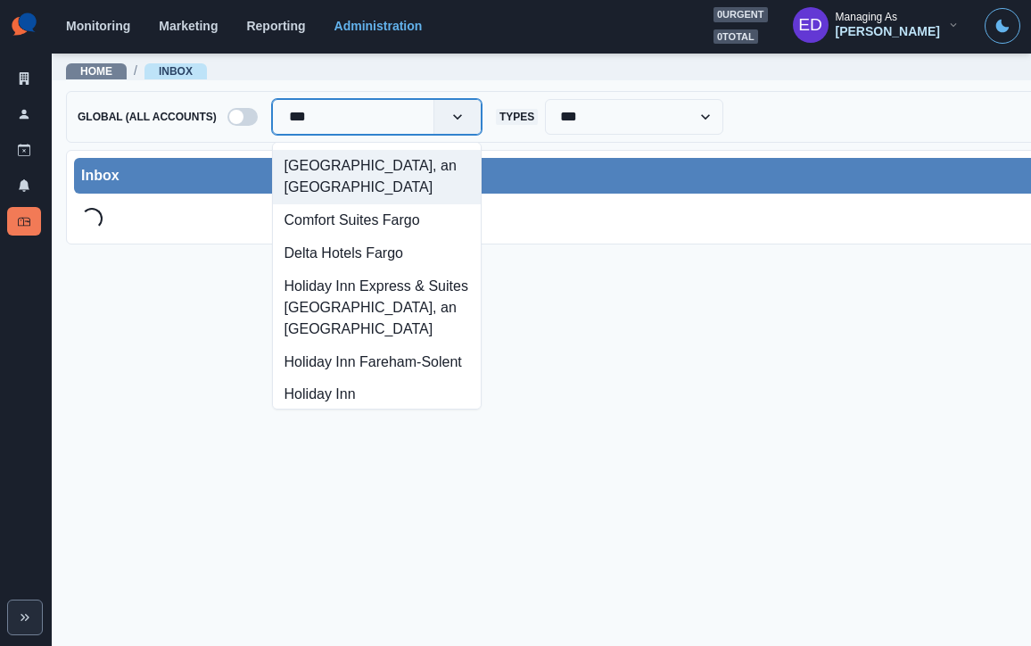
type input "****"
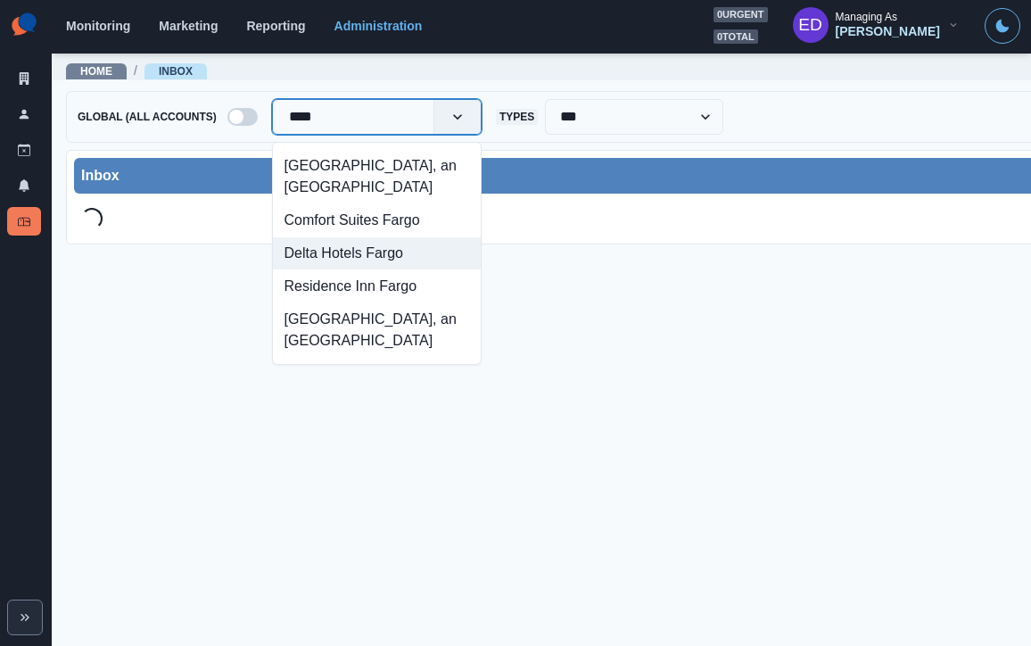
click at [365, 269] on div "Delta Hotels Fargo" at bounding box center [377, 253] width 208 height 33
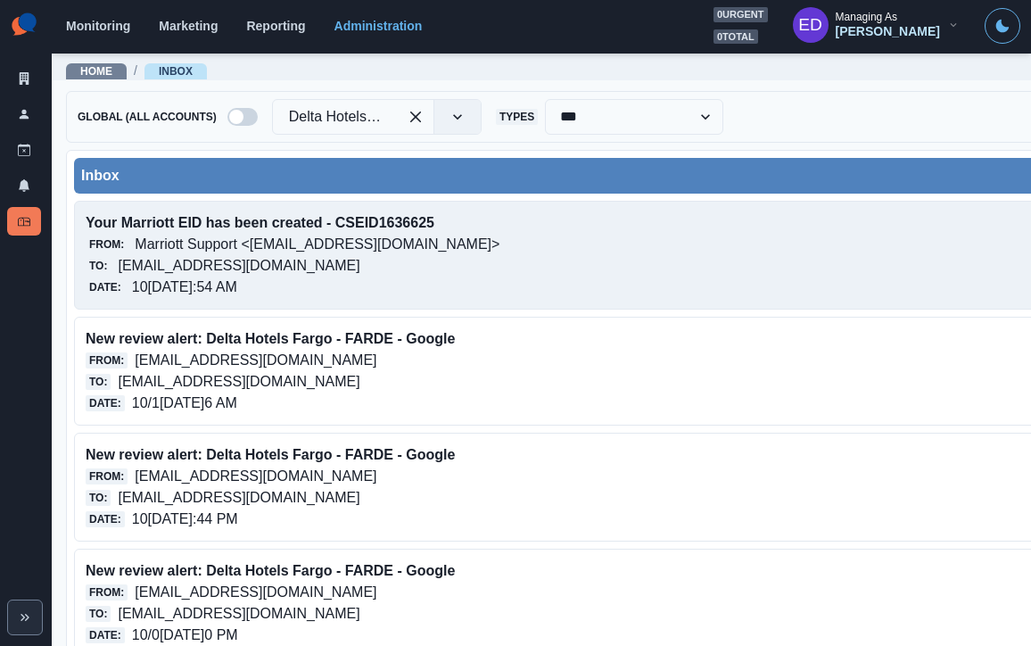
click at [473, 252] on div "From: Marriott Support <marriott@service-now.com>" at bounding box center [504, 244] width 836 height 21
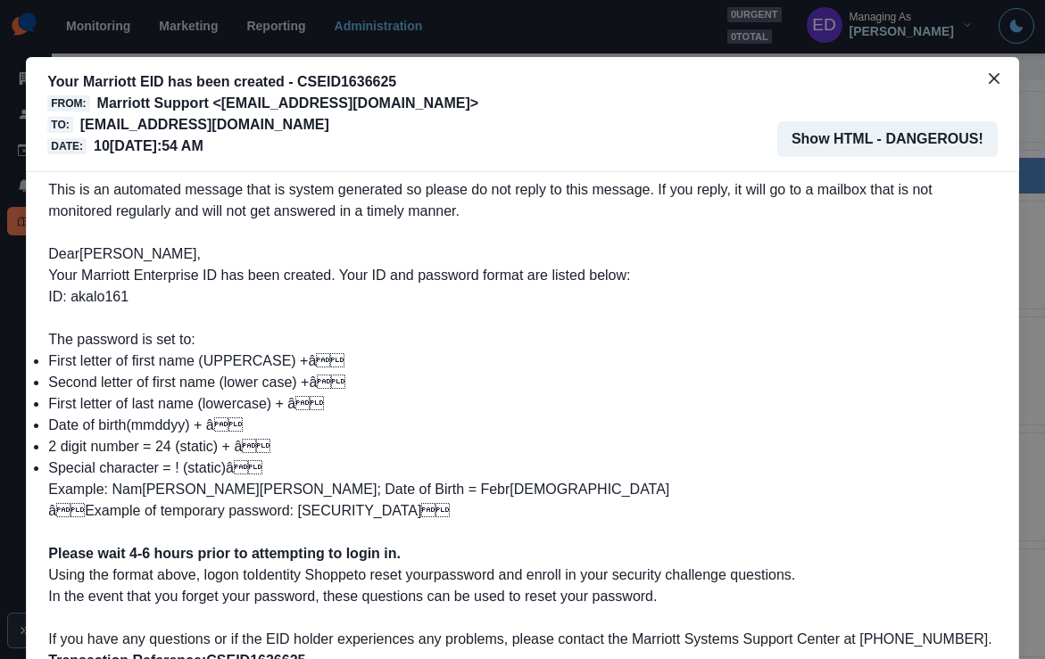
click at [100, 298] on span "Your Marriott Enterprise ID has been created. Your ID and password format are l…" at bounding box center [339, 286] width 582 height 37
copy span "akalo161"
drag, startPoint x: 994, startPoint y: 74, endPoint x: 938, endPoint y: 85, distance: 57.2
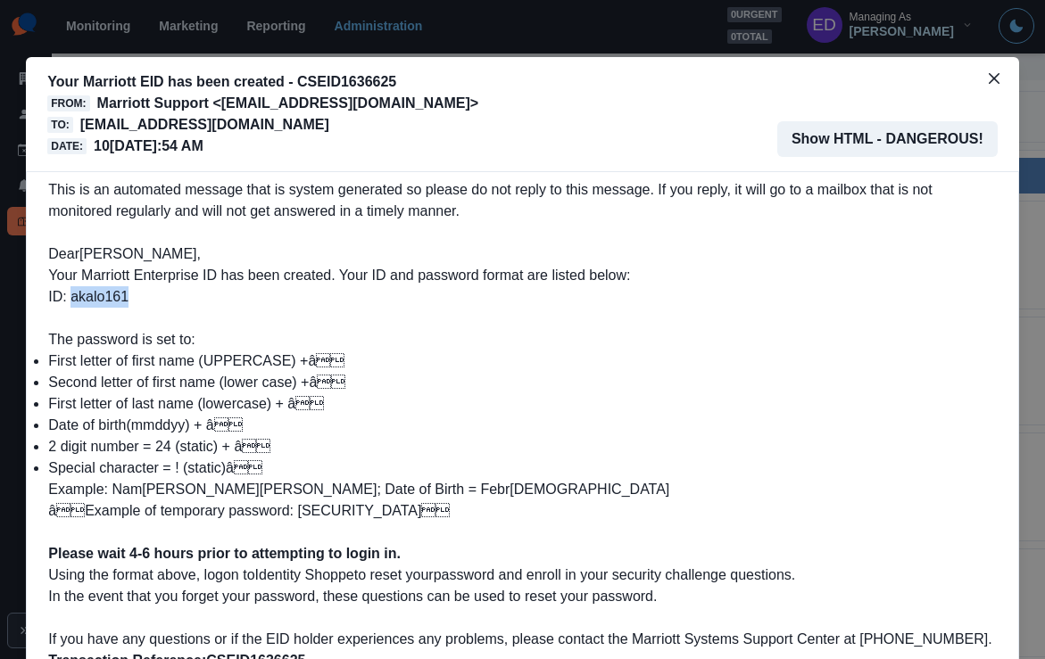
click at [994, 74] on button "Close" at bounding box center [994, 78] width 29 height 29
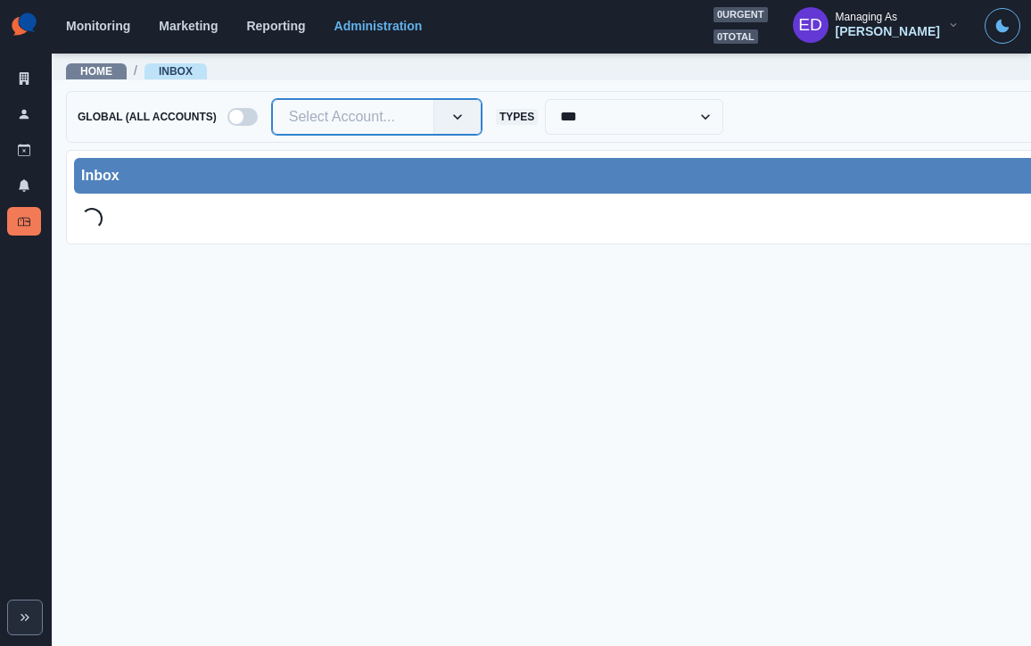
type input "***"
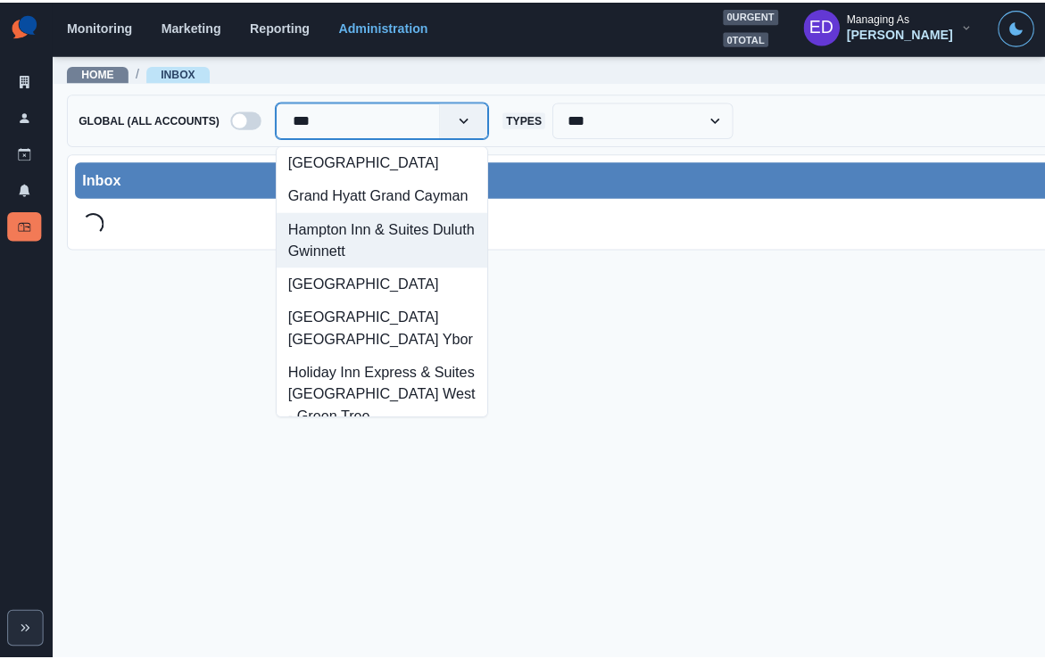
scroll to position [115, 0]
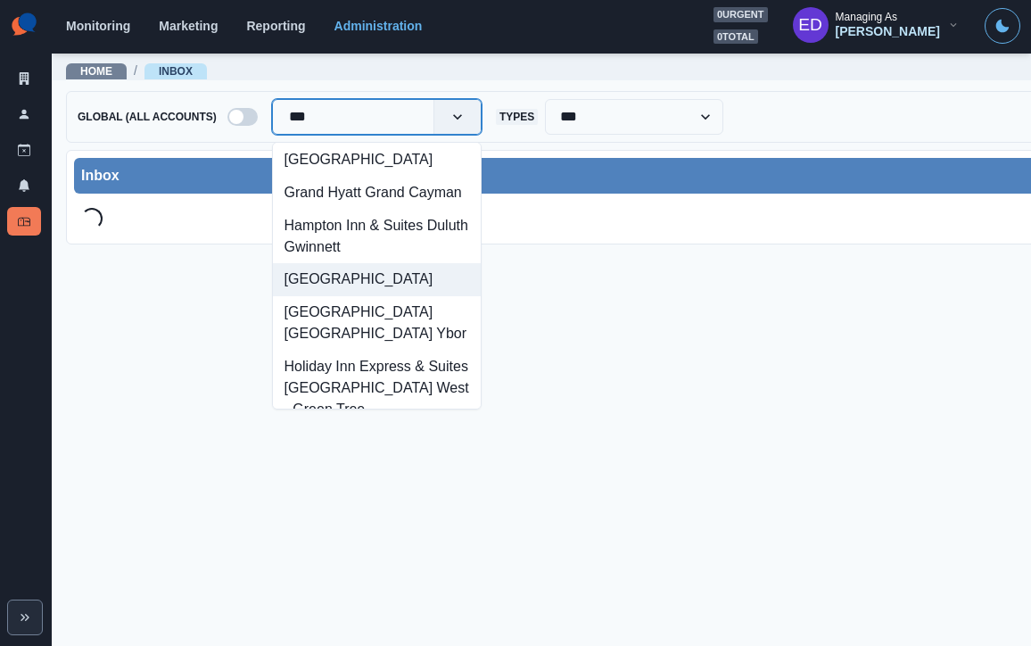
click at [342, 296] on div "[GEOGRAPHIC_DATA]" at bounding box center [377, 279] width 208 height 33
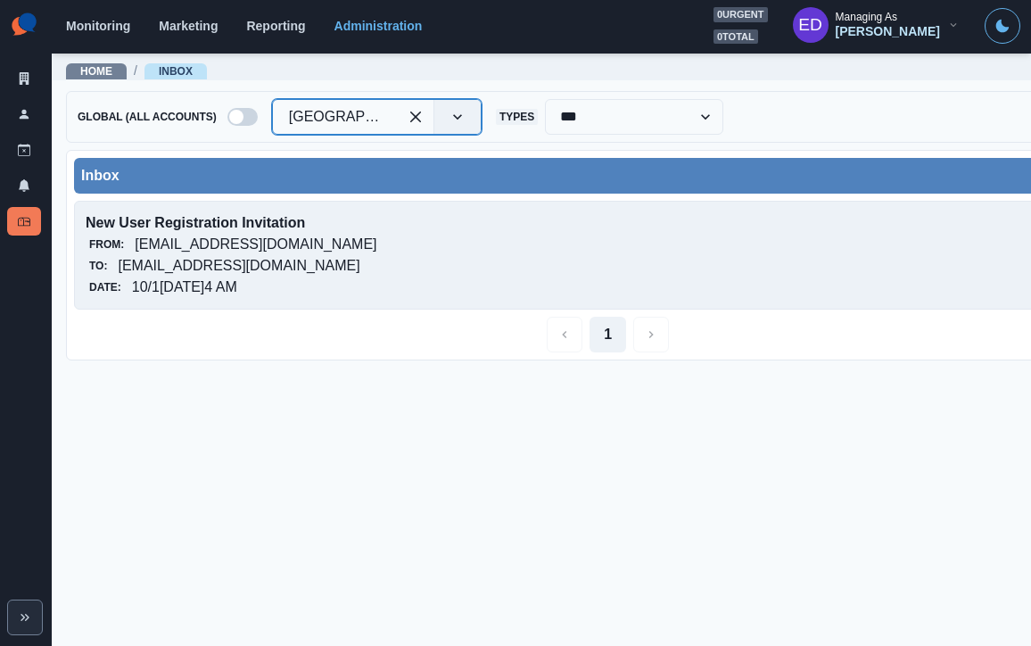
click at [307, 252] on div "From: [EMAIL_ADDRESS][DOMAIN_NAME]" at bounding box center [504, 244] width 836 height 21
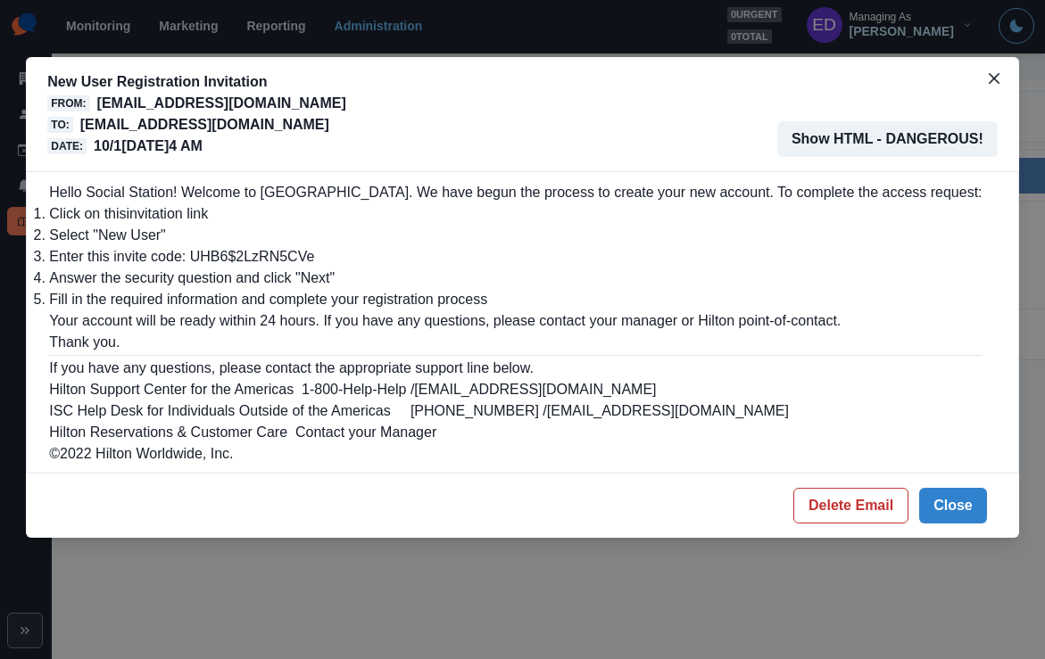
click at [253, 224] on li "Click on this invitation link" at bounding box center [515, 213] width 932 height 21
click at [301, 210] on li "Click on this invitation link" at bounding box center [515, 213] width 932 height 21
click at [319, 196] on p "Hello Social Station! Welcome to [GEOGRAPHIC_DATA]. We have begun the process t…" at bounding box center [515, 192] width 932 height 21
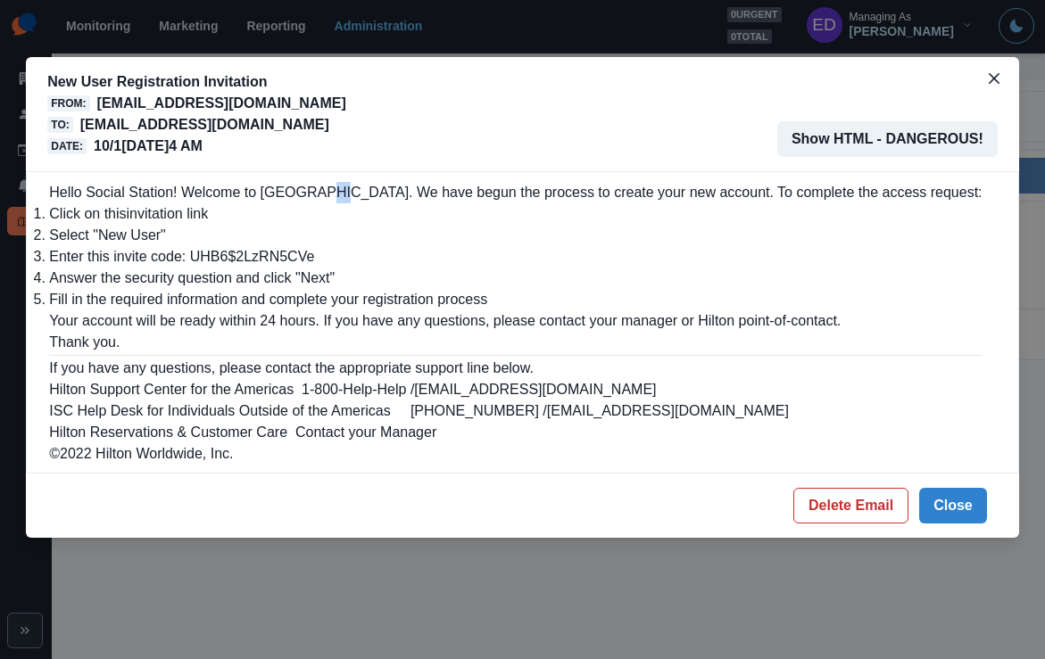
click at [319, 196] on p "Hello Social Station! Welcome to [GEOGRAPHIC_DATA]. We have begun the process t…" at bounding box center [515, 192] width 932 height 21
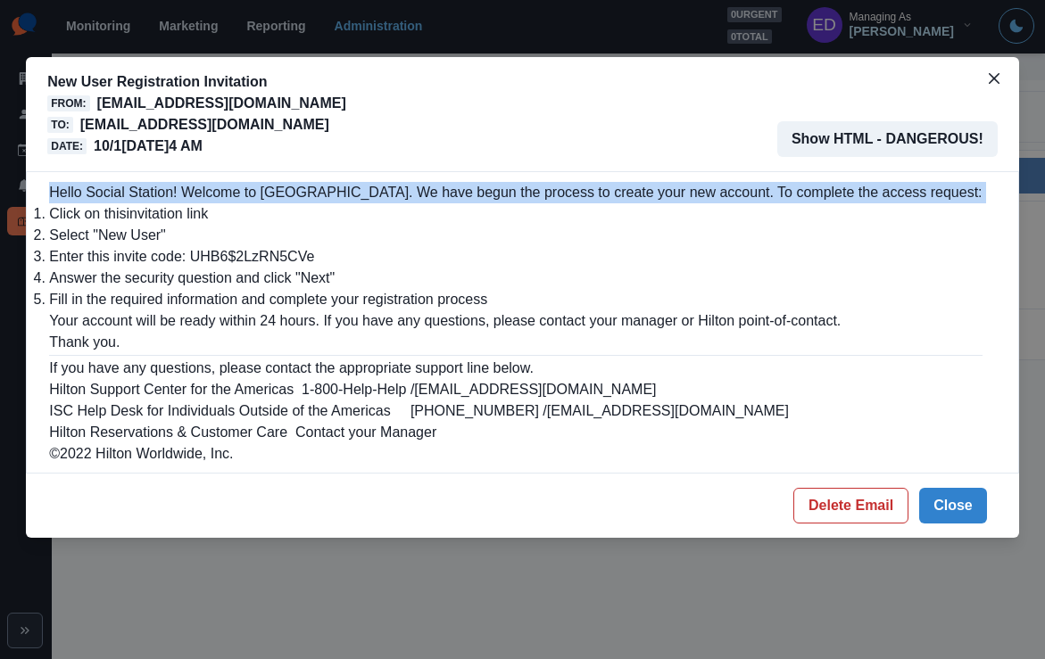
click at [319, 196] on p "Hello Social Station! Welcome to [GEOGRAPHIC_DATA]. We have begun the process t…" at bounding box center [515, 192] width 932 height 21
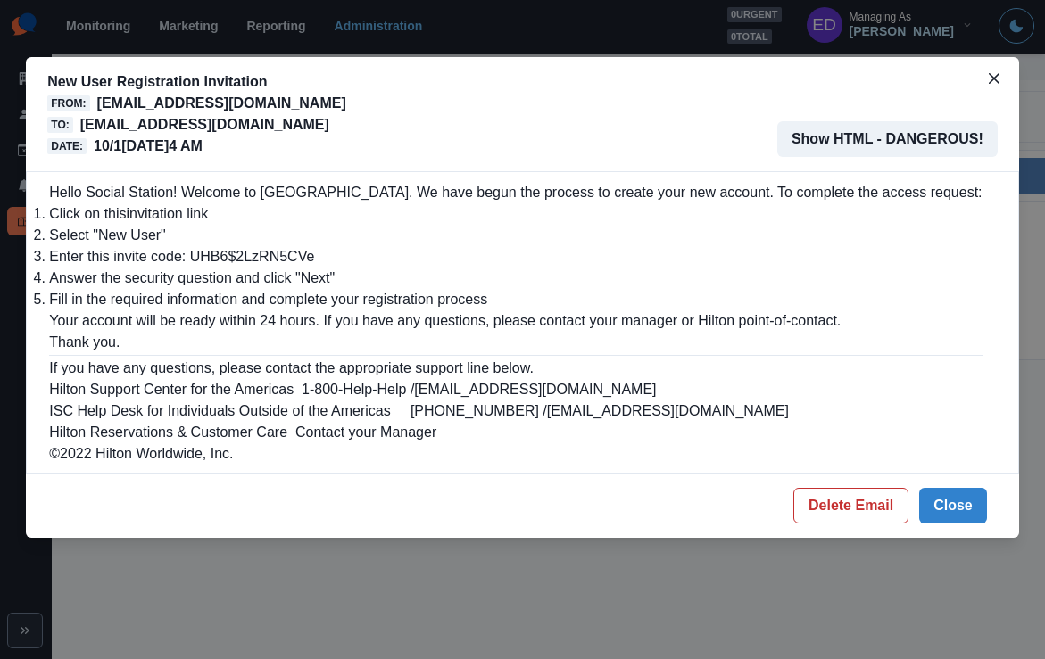
click at [403, 226] on li "Select "New User"" at bounding box center [515, 235] width 932 height 21
drag, startPoint x: 144, startPoint y: 210, endPoint x: 400, endPoint y: 190, distance: 256.8
click at [144, 210] on link "invitation link" at bounding box center [168, 213] width 82 height 15
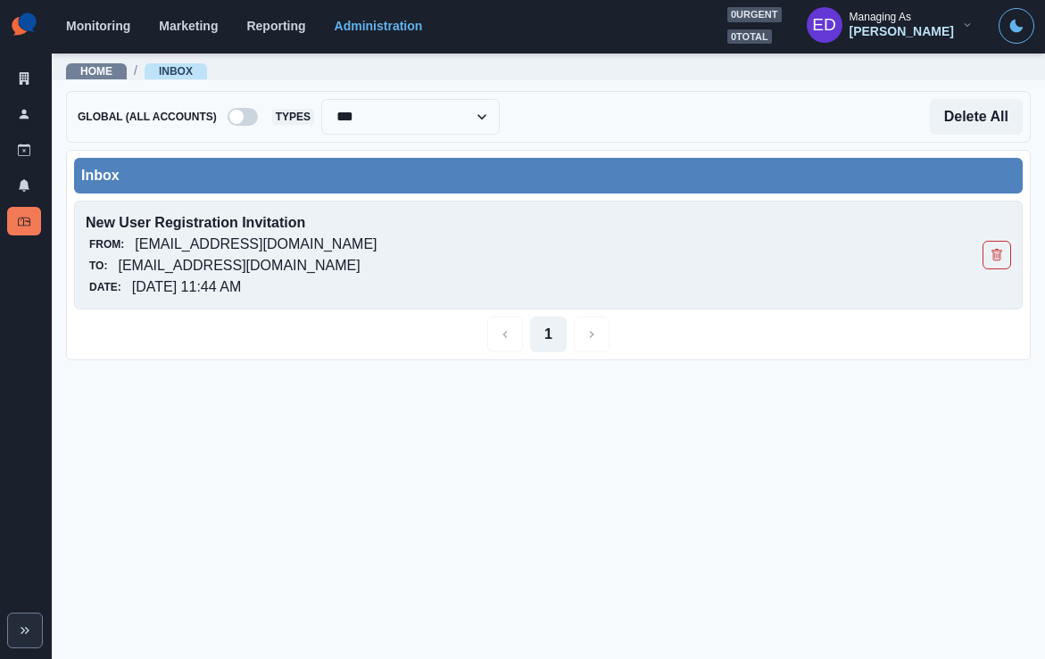
click at [193, 239] on p "[EMAIL_ADDRESS][DOMAIN_NAME]" at bounding box center [256, 244] width 242 height 21
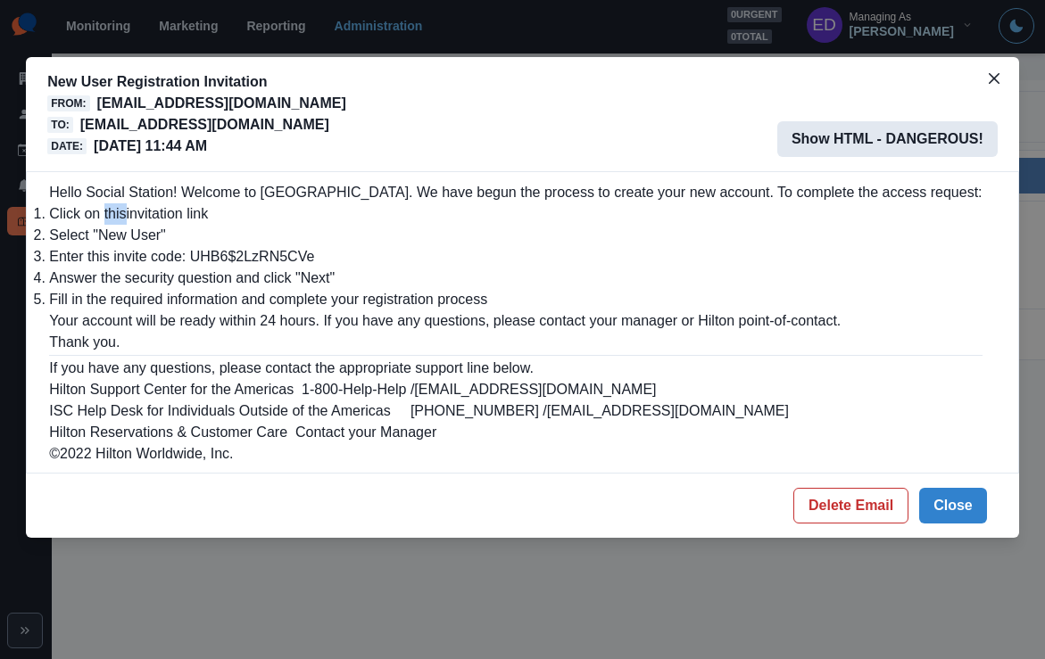
click at [881, 153] on button "Show HTML - DANGEROUS!" at bounding box center [887, 139] width 220 height 36
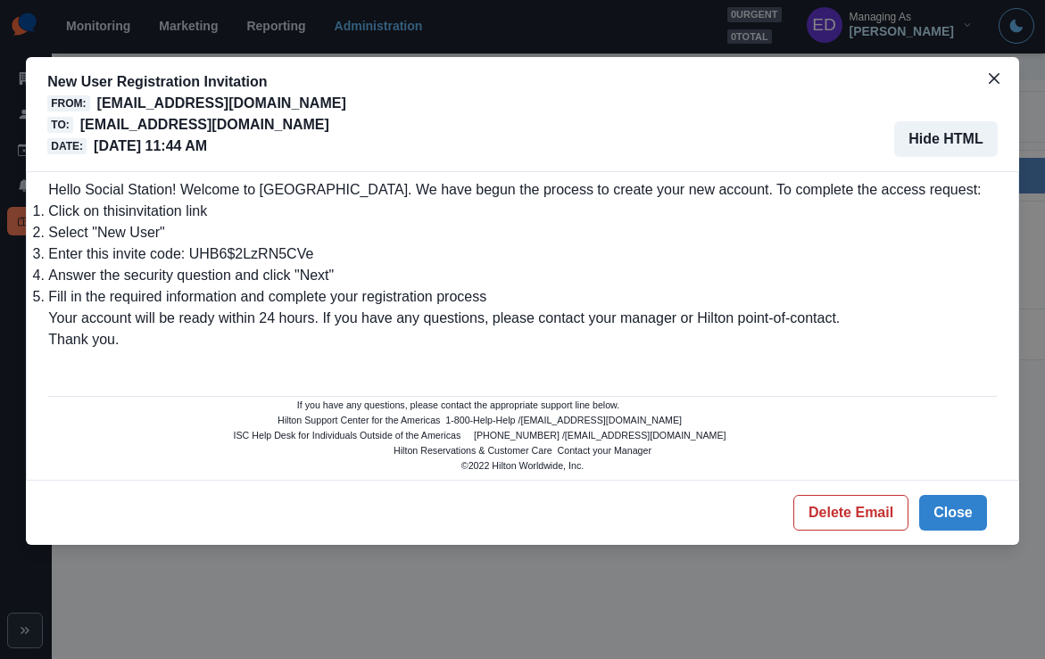
click at [329, 123] on p "hamptoninnandsuitesirvinghwy183@properties.thesocialstation.com" at bounding box center [204, 124] width 249 height 21
copy p "hamptoninnandsuitesirvinghwy183@properties.thesocialstation.com"
click at [221, 265] on li "Enter this invite code: UHB6$2LzRN5CVe" at bounding box center [522, 254] width 948 height 21
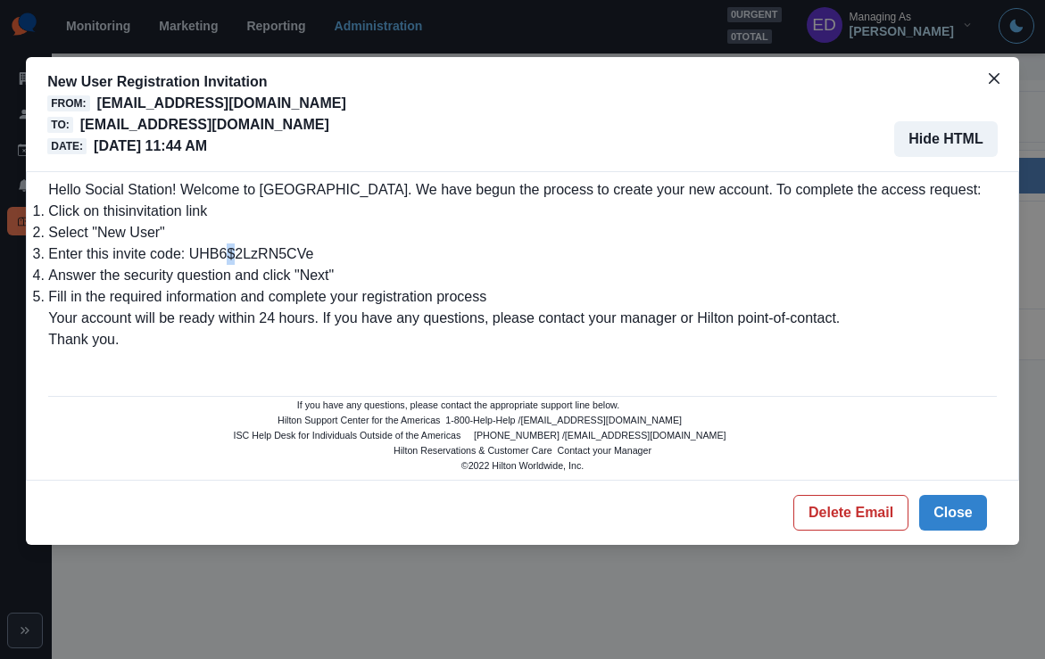
click at [221, 265] on li "Enter this invite code: UHB6$2LzRN5CVe" at bounding box center [522, 254] width 948 height 21
drag, startPoint x: 261, startPoint y: 341, endPoint x: 318, endPoint y: 344, distance: 57.2
click at [318, 265] on li "Enter this invite code: UHB6$2LzRN5CVe" at bounding box center [522, 254] width 948 height 21
copy li "UHB6$2LzRN5CVe"
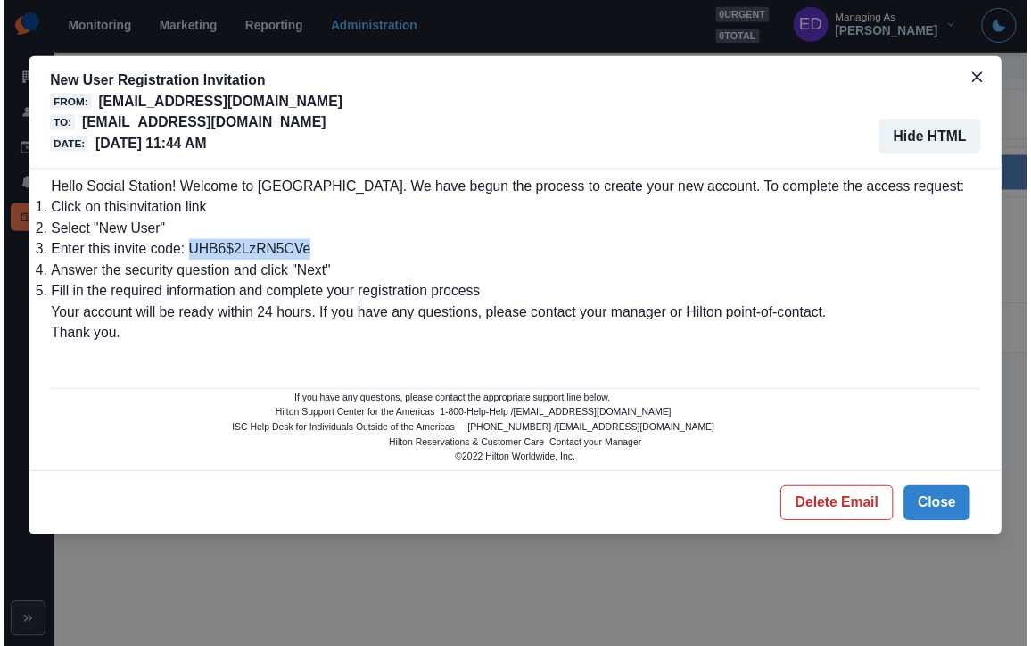
scroll to position [2, 0]
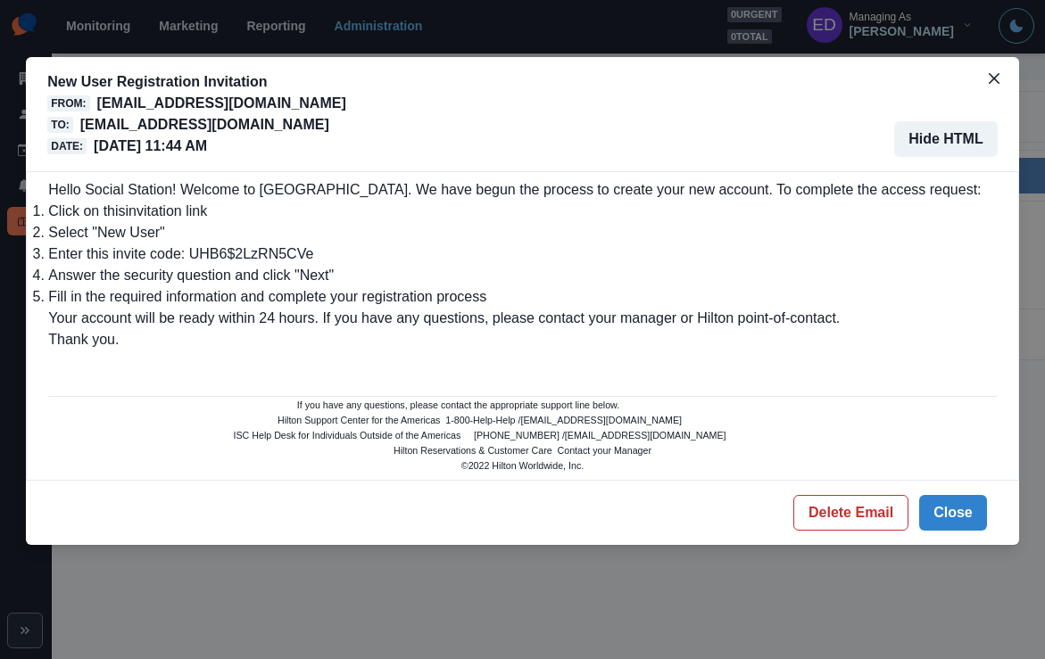
click at [639, 286] on li "Answer the security question and click "Next"" at bounding box center [522, 275] width 948 height 21
click at [945, 531] on button "Close" at bounding box center [953, 513] width 68 height 36
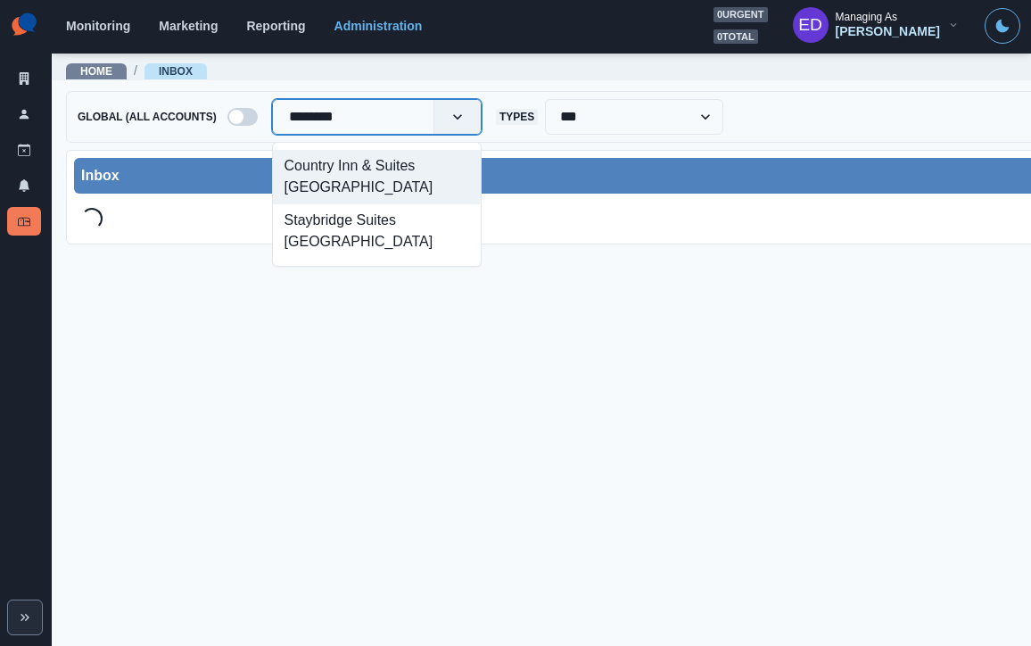
type input "*********"
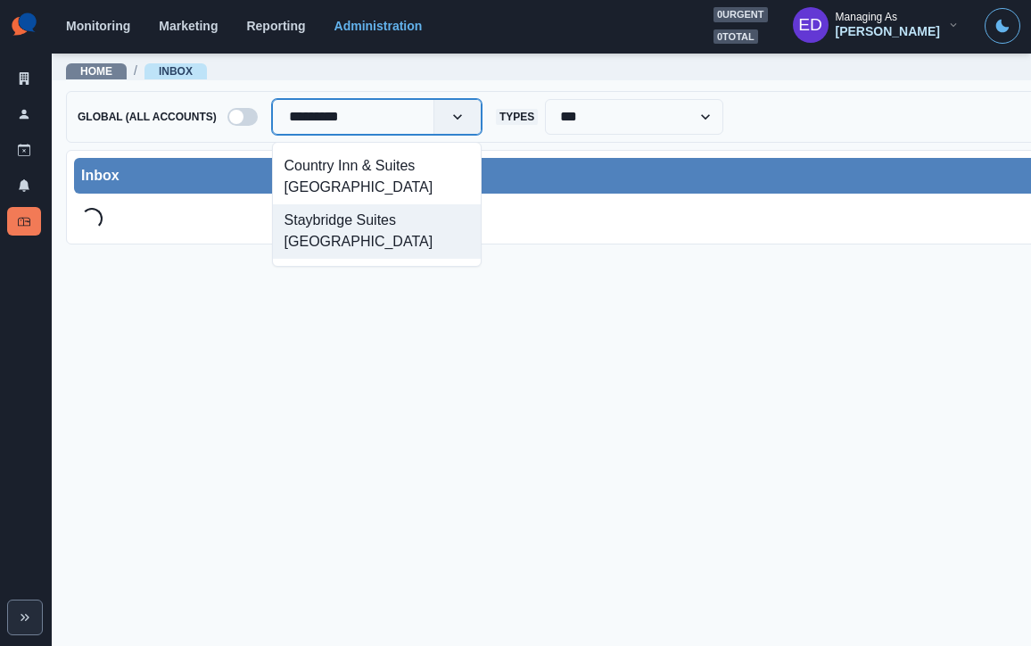
click at [360, 235] on div "Staybridge Suites [GEOGRAPHIC_DATA]" at bounding box center [377, 231] width 208 height 54
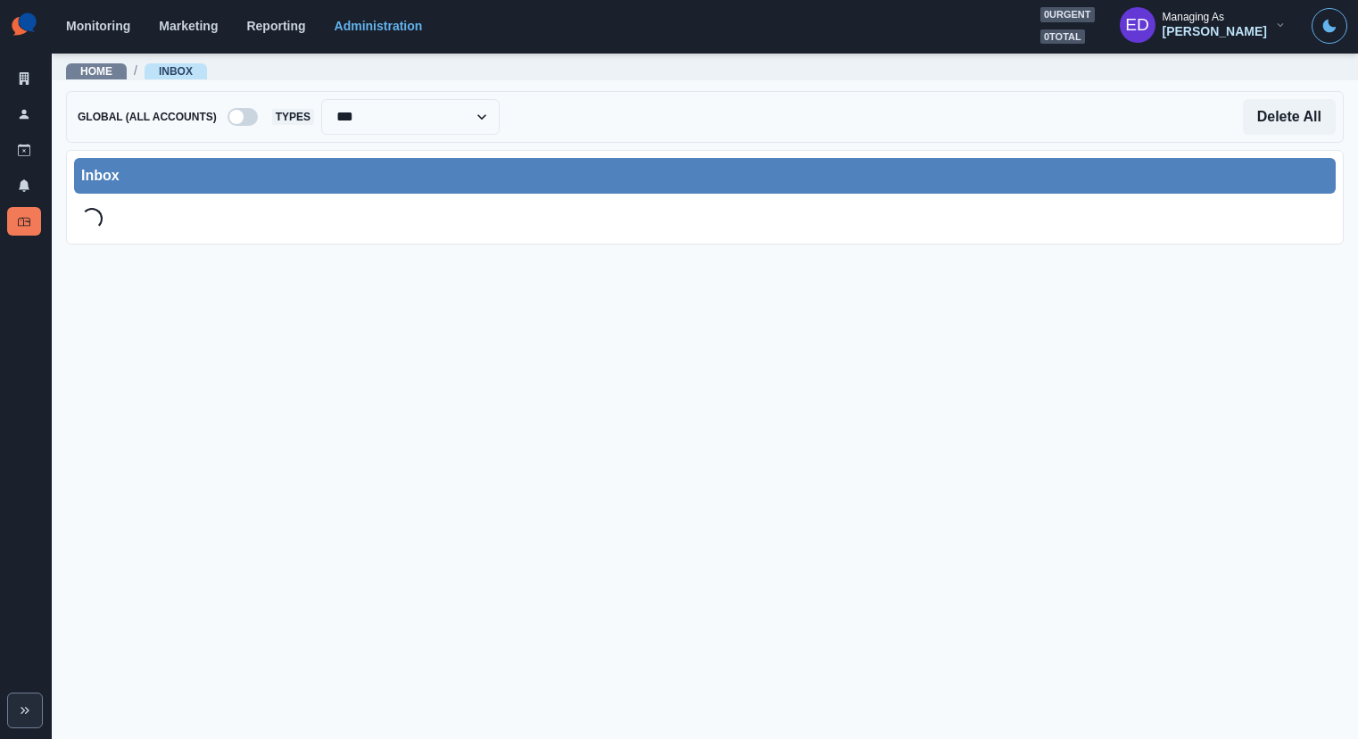
click at [277, 136] on div "**********" at bounding box center [705, 117] width 1278 height 52
click at [297, 103] on div "Select Account..." at bounding box center [370, 117] width 195 height 29
click at [340, 120] on div at bounding box center [370, 116] width 163 height 25
type input "***"
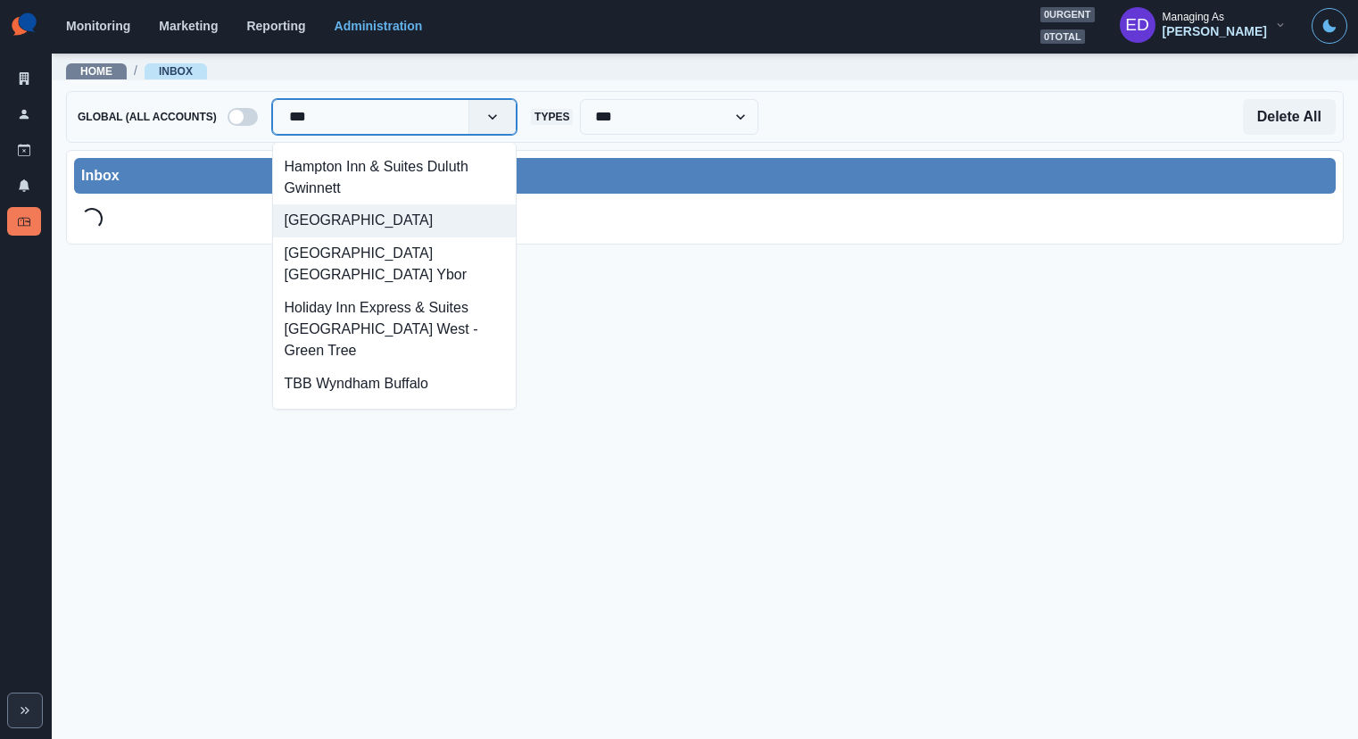
scroll to position [157, 0]
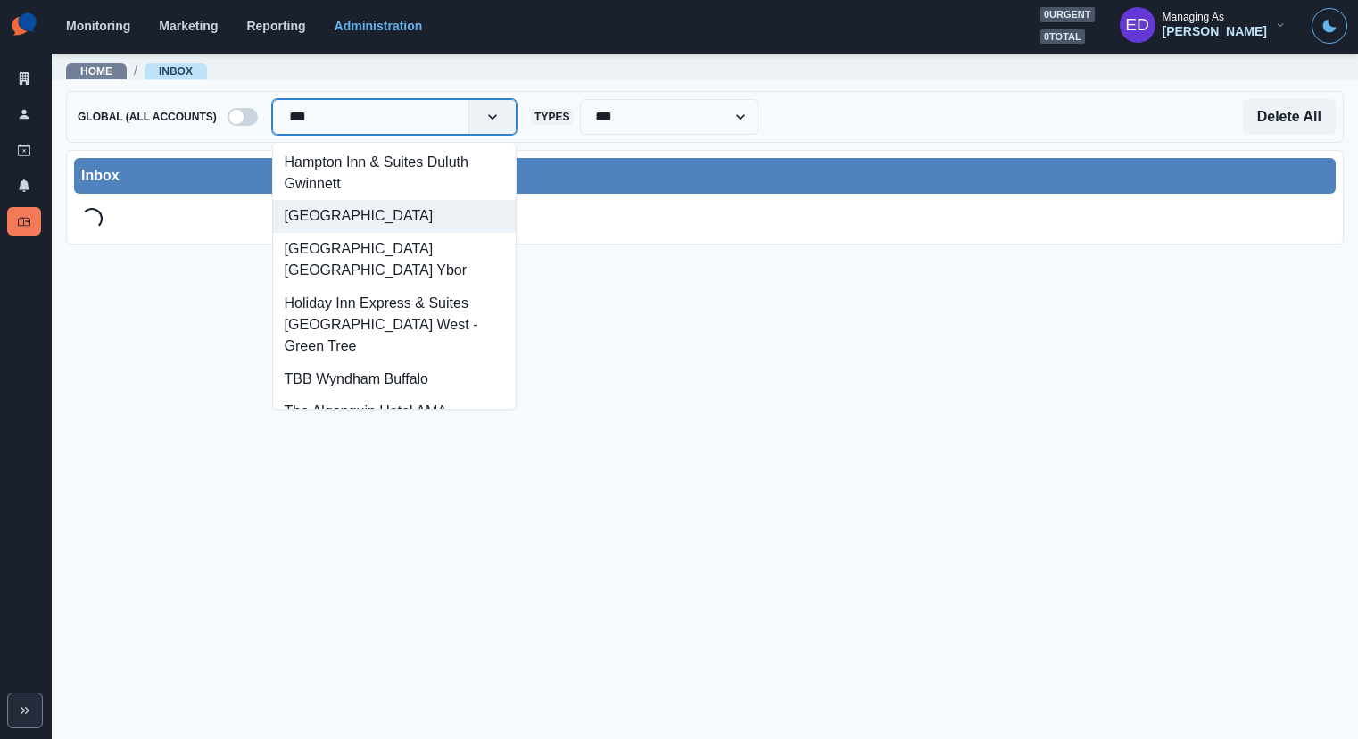
click at [411, 233] on div "[GEOGRAPHIC_DATA]" at bounding box center [394, 216] width 243 height 33
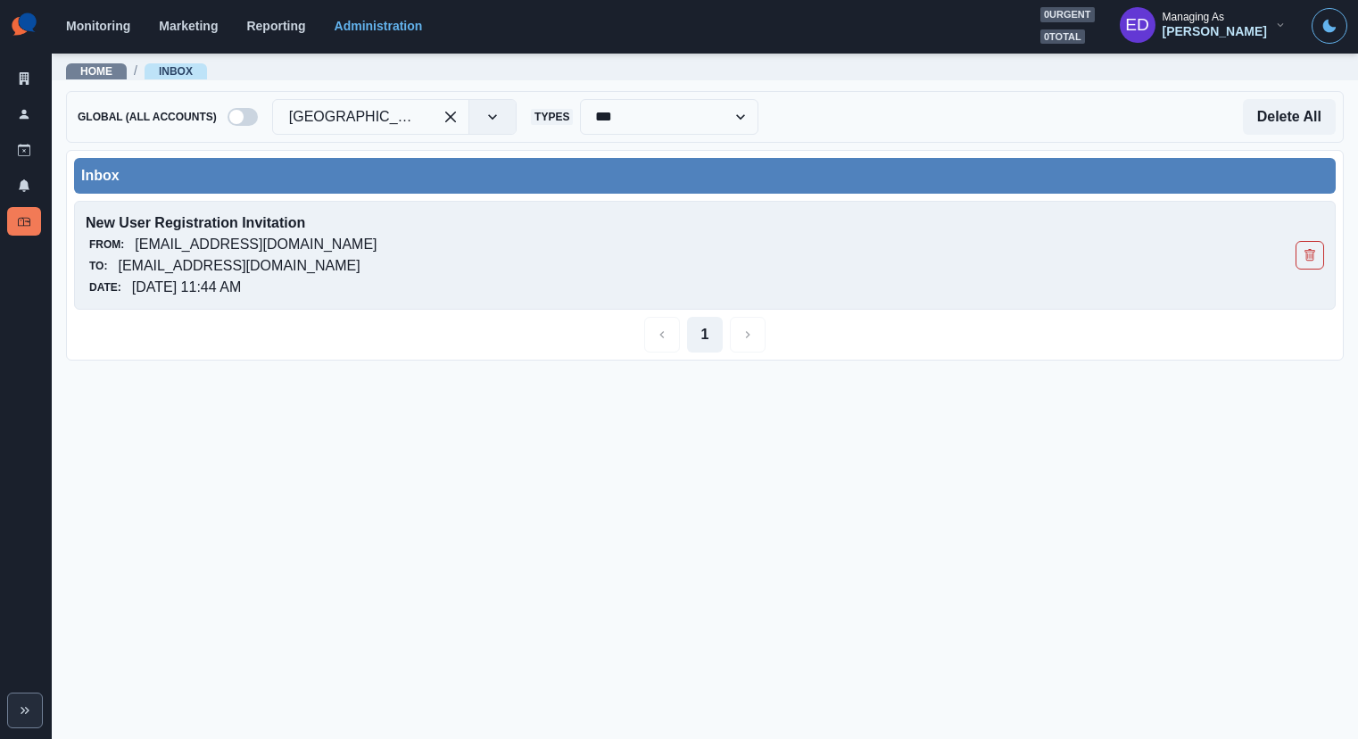
click at [376, 250] on div "From: [EMAIL_ADDRESS][DOMAIN_NAME]" at bounding box center [581, 244] width 990 height 21
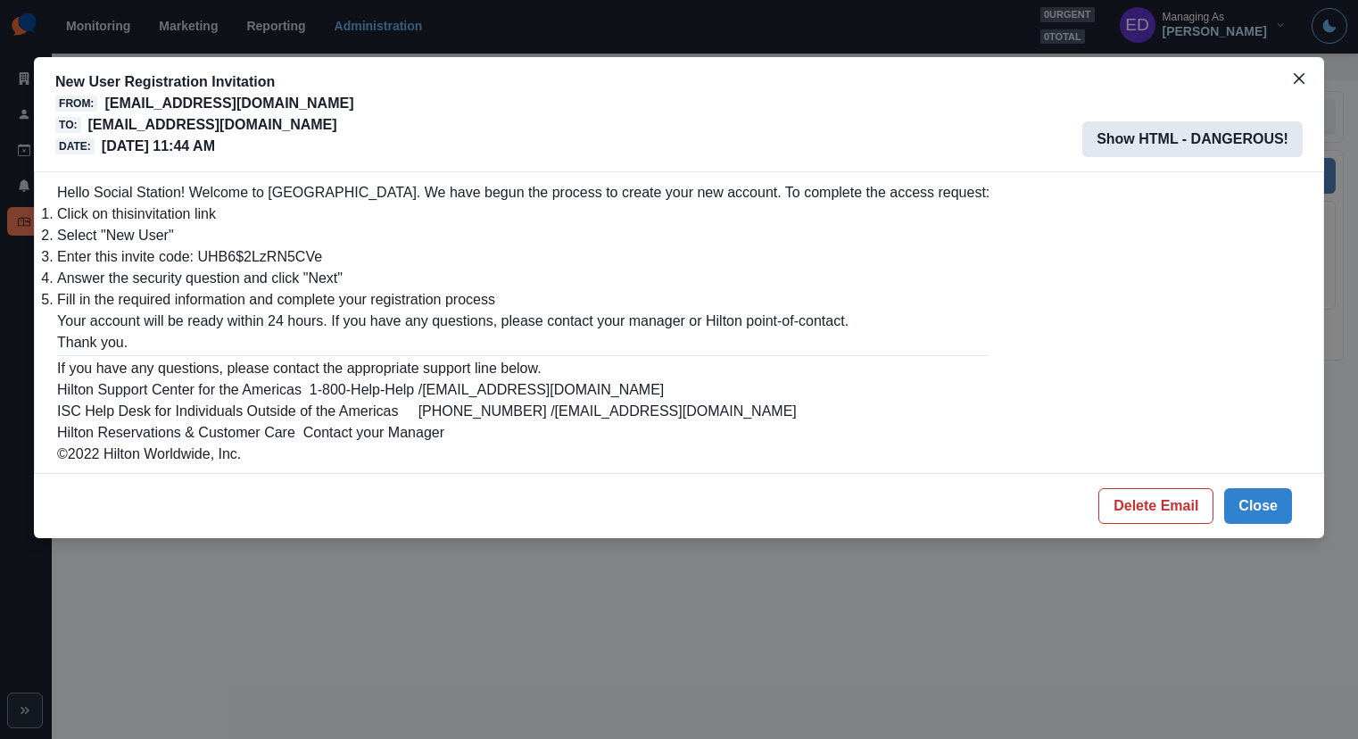
click at [1178, 149] on button "Show HTML - DANGEROUS!" at bounding box center [1192, 139] width 220 height 36
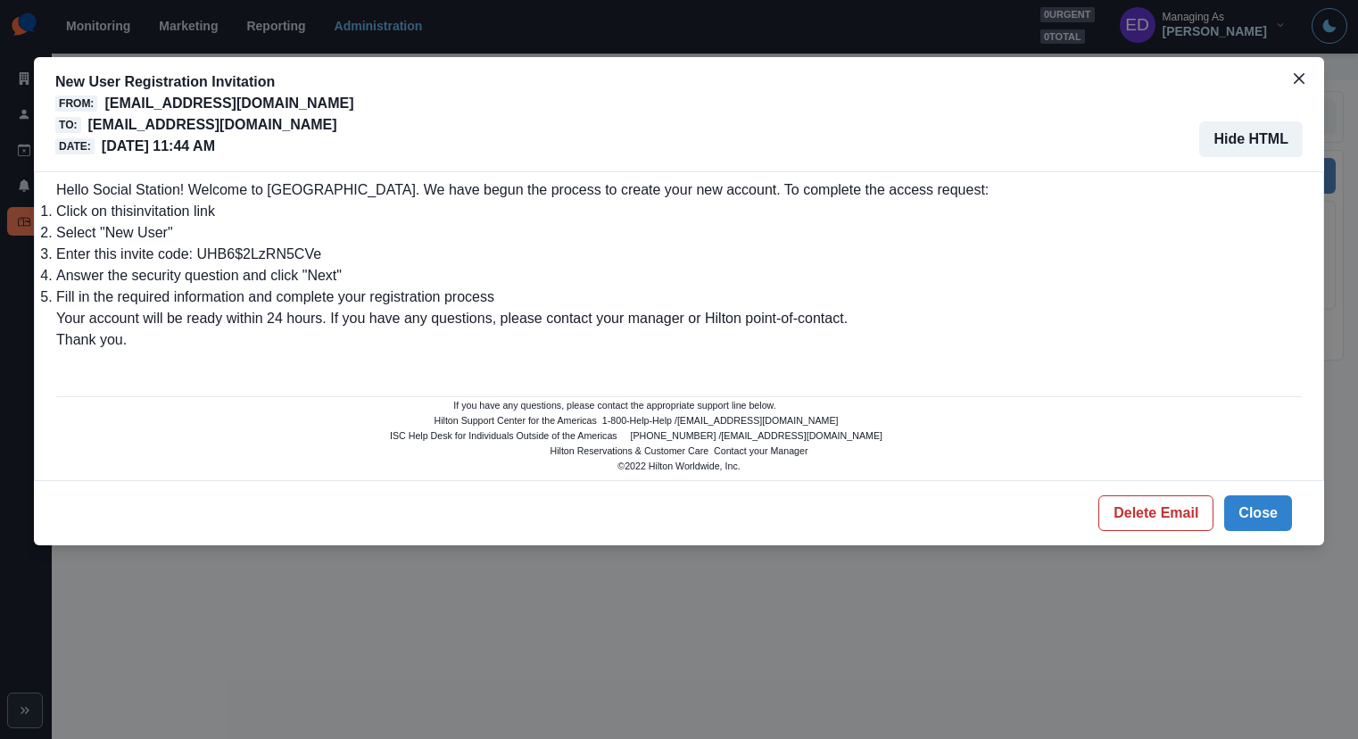
click at [292, 138] on div "Date: [DATE] 11:44 AM" at bounding box center [204, 146] width 298 height 21
drag, startPoint x: 292, startPoint y: 138, endPoint x: 319, endPoint y: 138, distance: 26.8
click at [292, 138] on div "Date: [DATE] 11:44 AM" at bounding box center [204, 146] width 298 height 21
click at [324, 138] on div "Date: [DATE] 11:44 AM" at bounding box center [204, 146] width 298 height 21
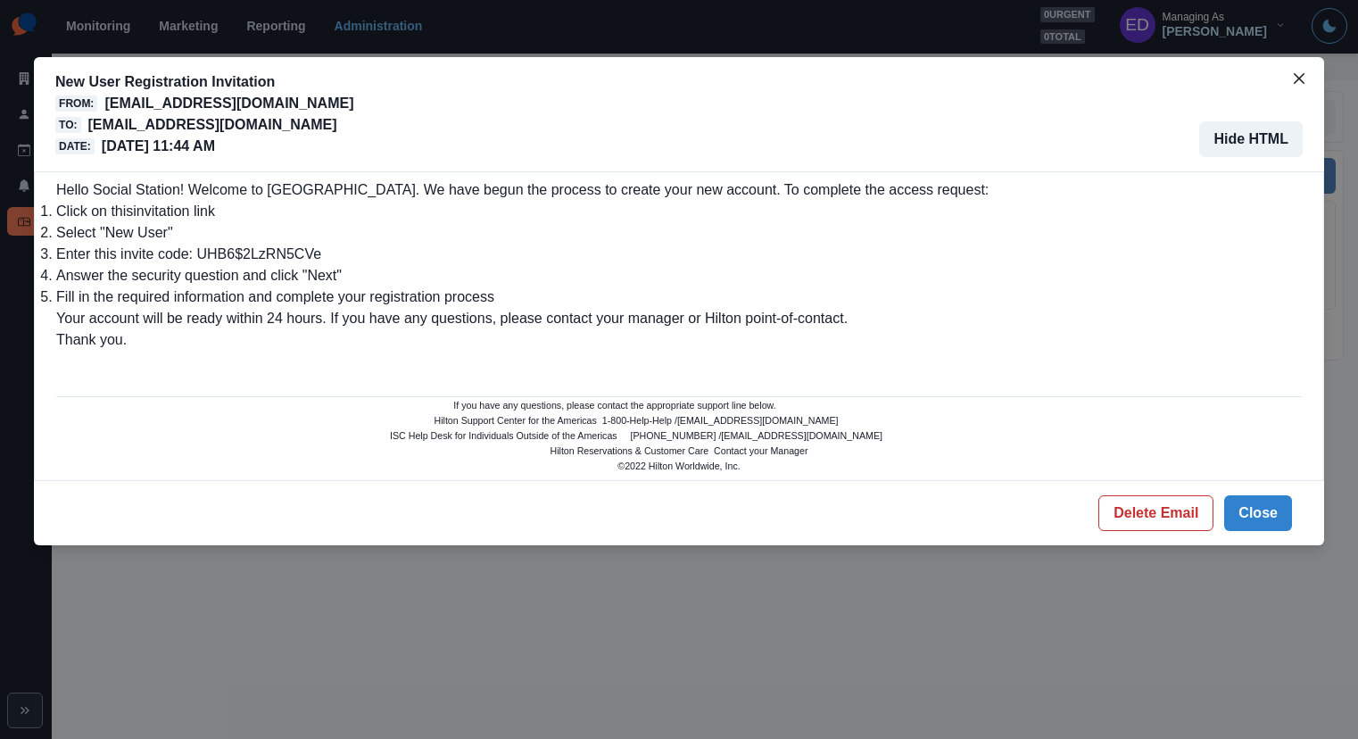
click at [648, 179] on td at bounding box center [679, 179] width 1246 height 0
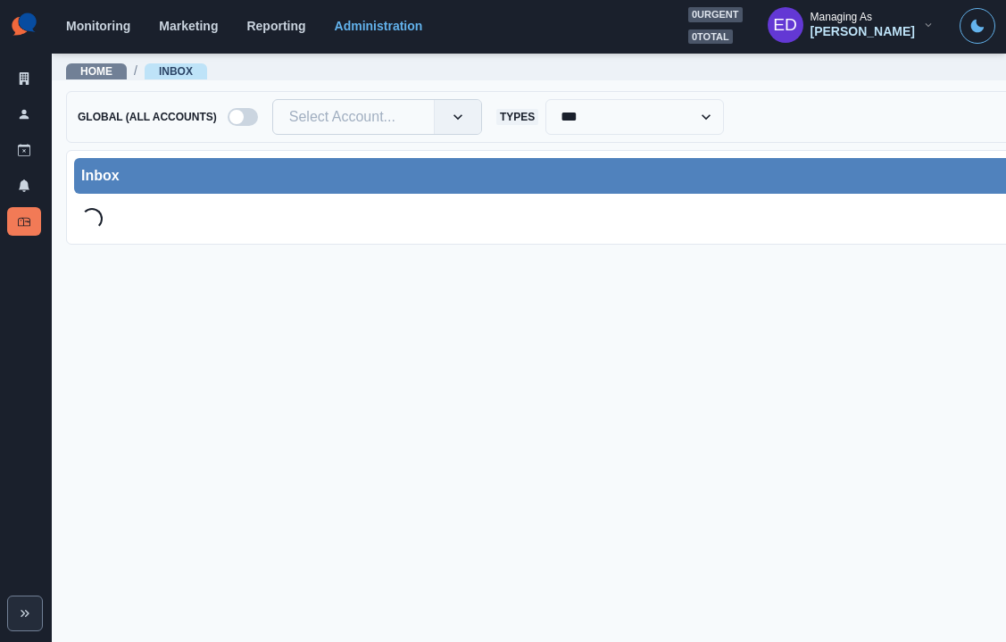
click at [332, 110] on div at bounding box center [353, 116] width 128 height 25
click at [344, 111] on div at bounding box center [353, 116] width 128 height 25
type input "*"
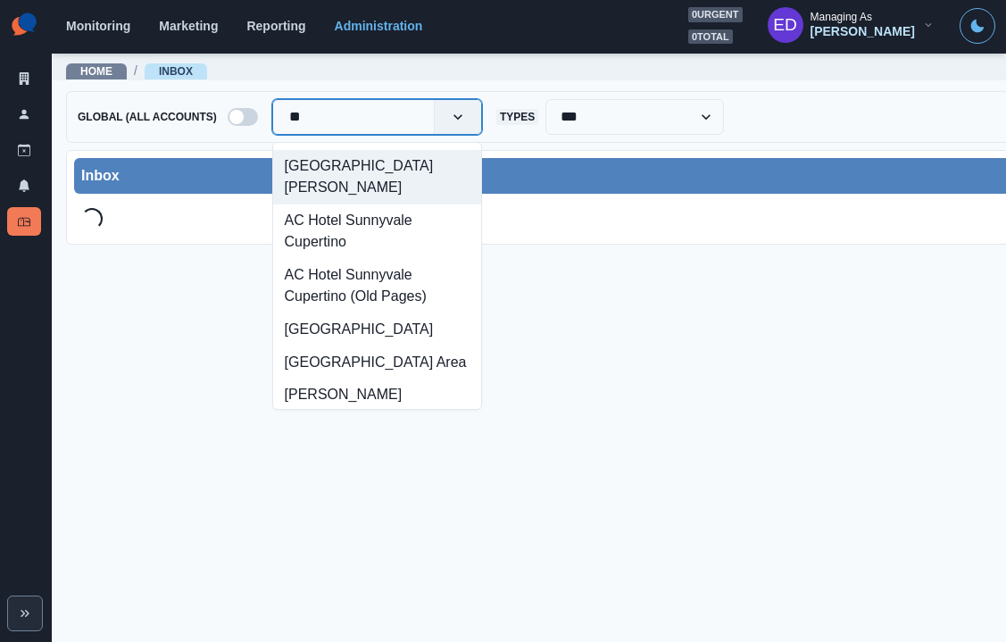
type input "*"
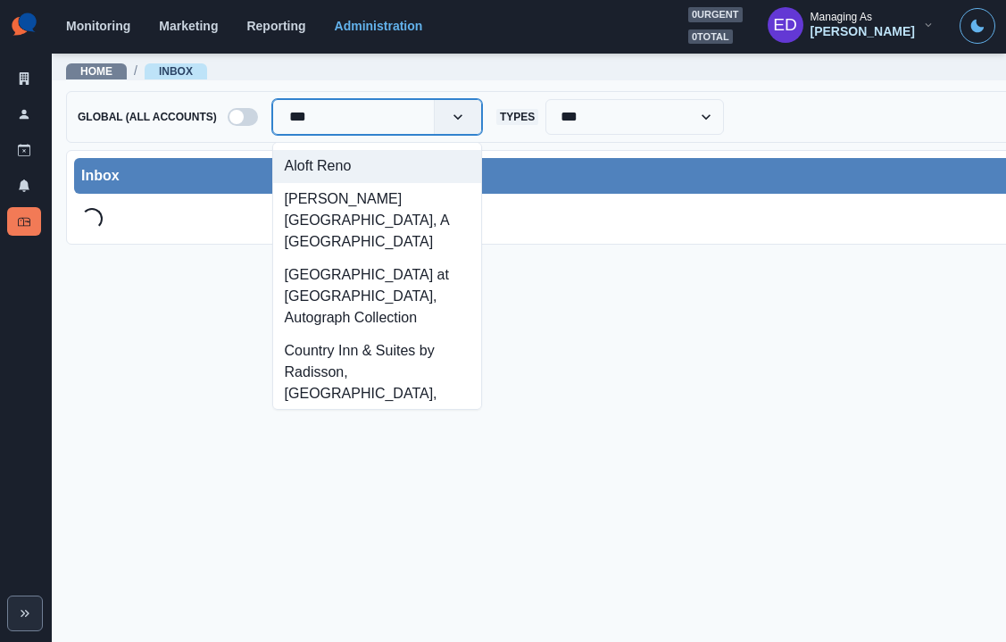
type input "****"
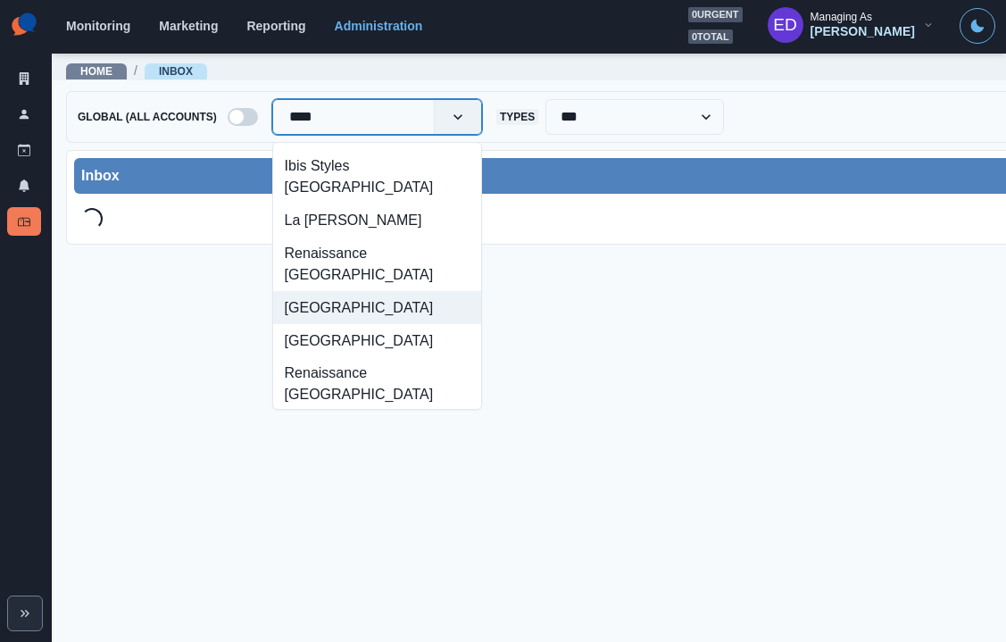
click at [364, 318] on div "Renaissance Austin Hotel" at bounding box center [377, 307] width 208 height 33
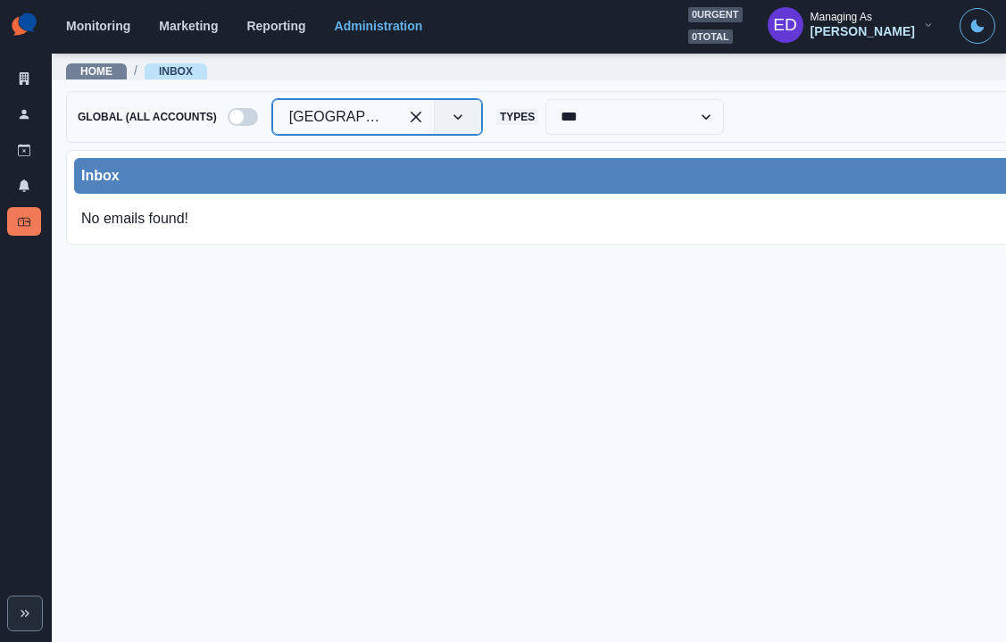
scroll to position [13, 0]
click at [360, 345] on main "**********" at bounding box center [608, 347] width 1113 height 590
click at [350, 170] on div "Inbox" at bounding box center [608, 175] width 1054 height 21
click at [266, 201] on div "No emails found!" at bounding box center [608, 219] width 1068 height 36
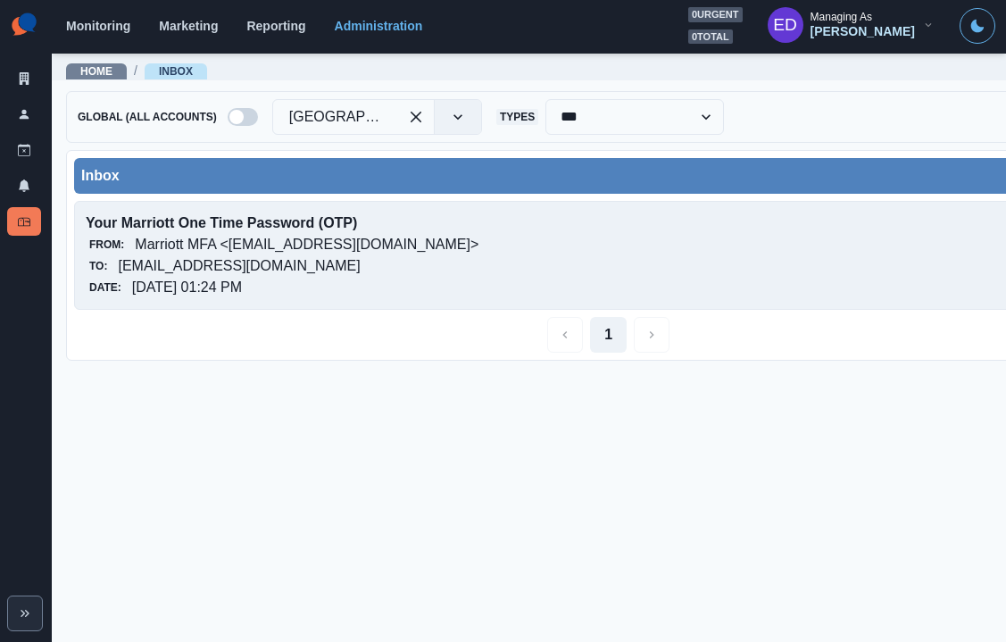
click at [242, 278] on p "10/13/2025, 01:24 PM" at bounding box center [187, 287] width 110 height 21
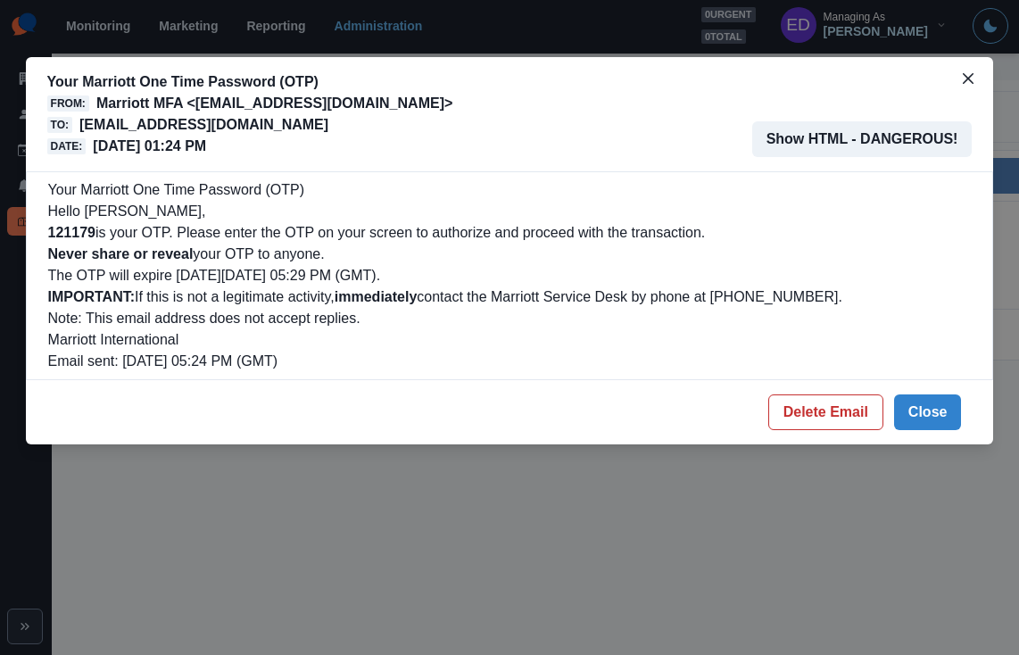
click at [78, 239] on b "121179" at bounding box center [71, 232] width 47 height 15
copy b "121179"
click at [267, 521] on div "Your Marriott One Time Password (OTP) From: Marriott MFA <noreply@trustedauth.c…" at bounding box center [509, 327] width 1019 height 655
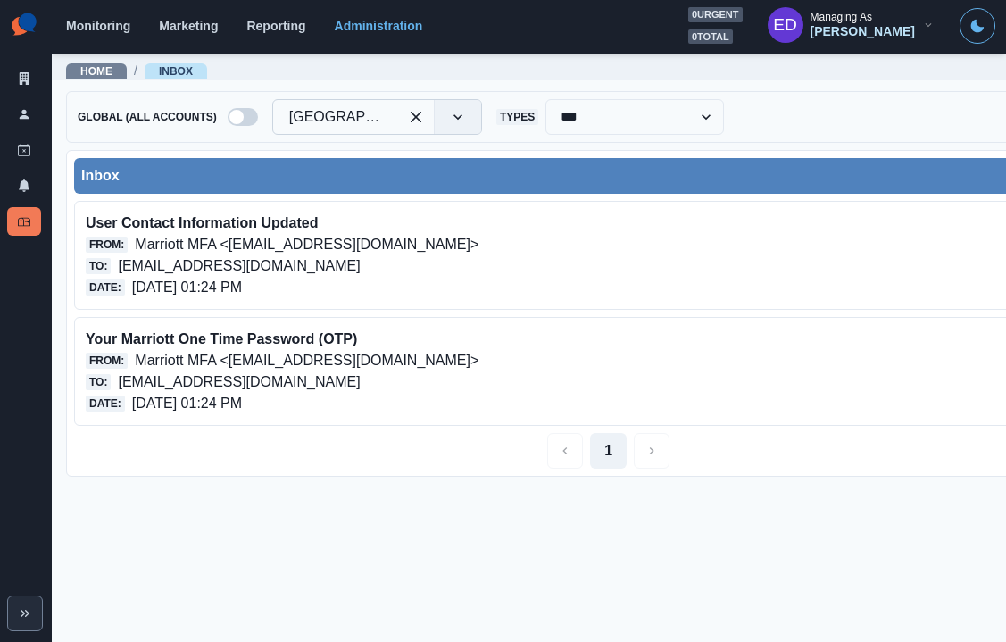
drag, startPoint x: 419, startPoint y: 108, endPoint x: 400, endPoint y: 111, distance: 19.8
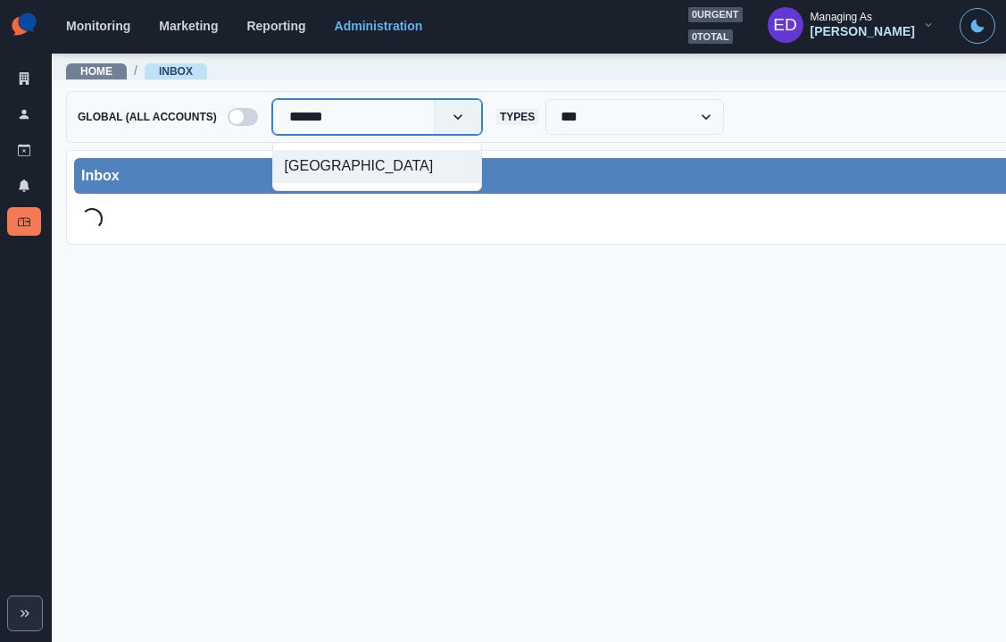
type input "*******"
click at [324, 167] on div "Fairfield Inn & Suites Galesburg" at bounding box center [377, 166] width 208 height 33
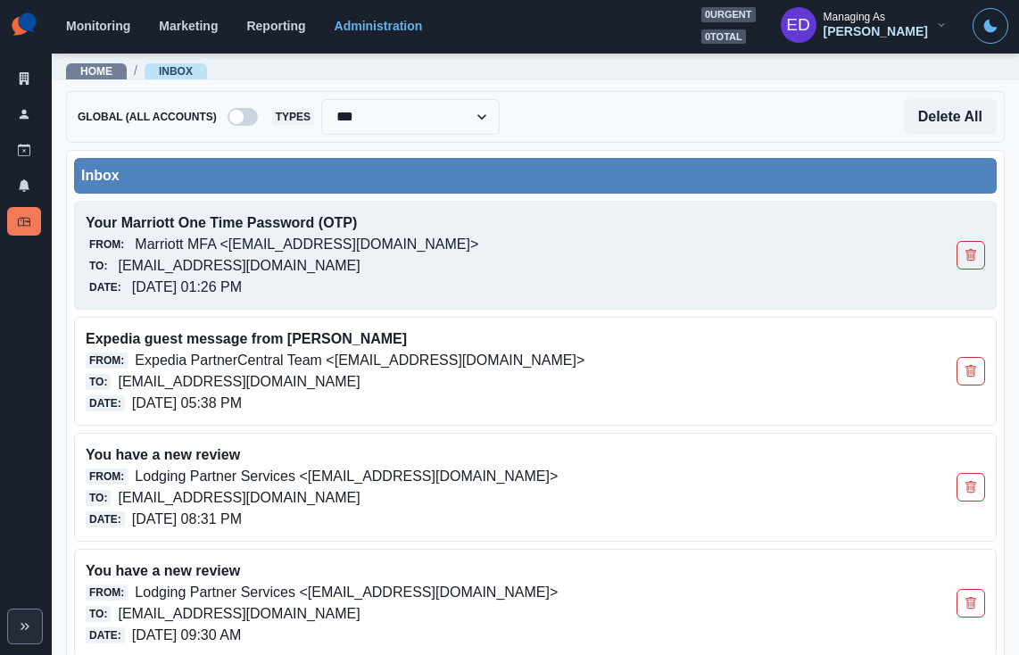
click at [303, 244] on p "Marriott MFA <[EMAIL_ADDRESS][DOMAIN_NAME]>" at bounding box center [307, 244] width 344 height 21
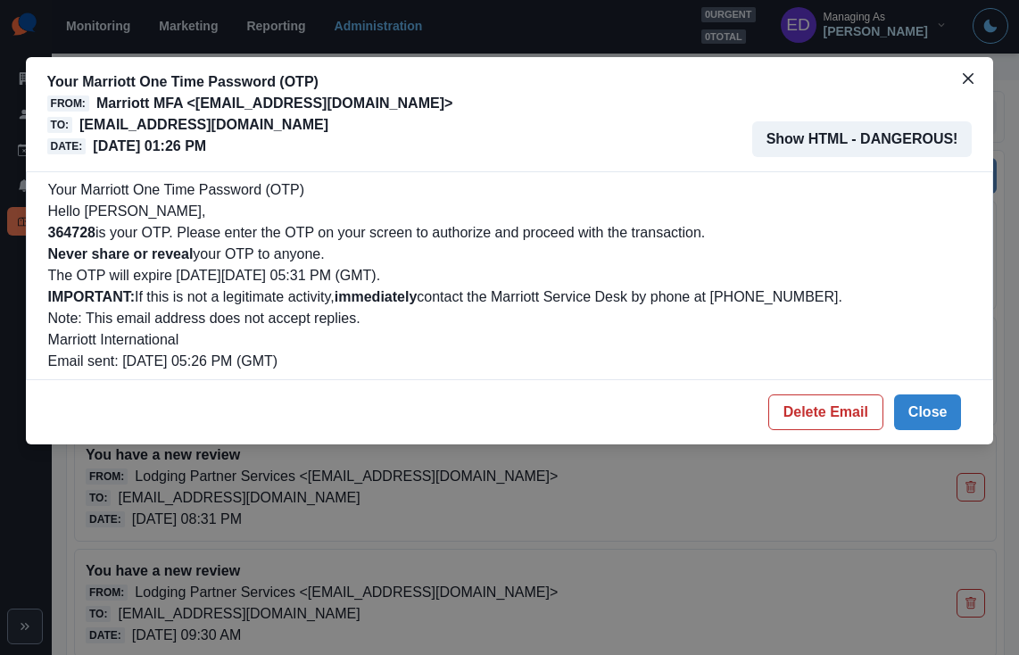
click at [79, 235] on b "364728" at bounding box center [71, 232] width 47 height 15
copy b "364728"
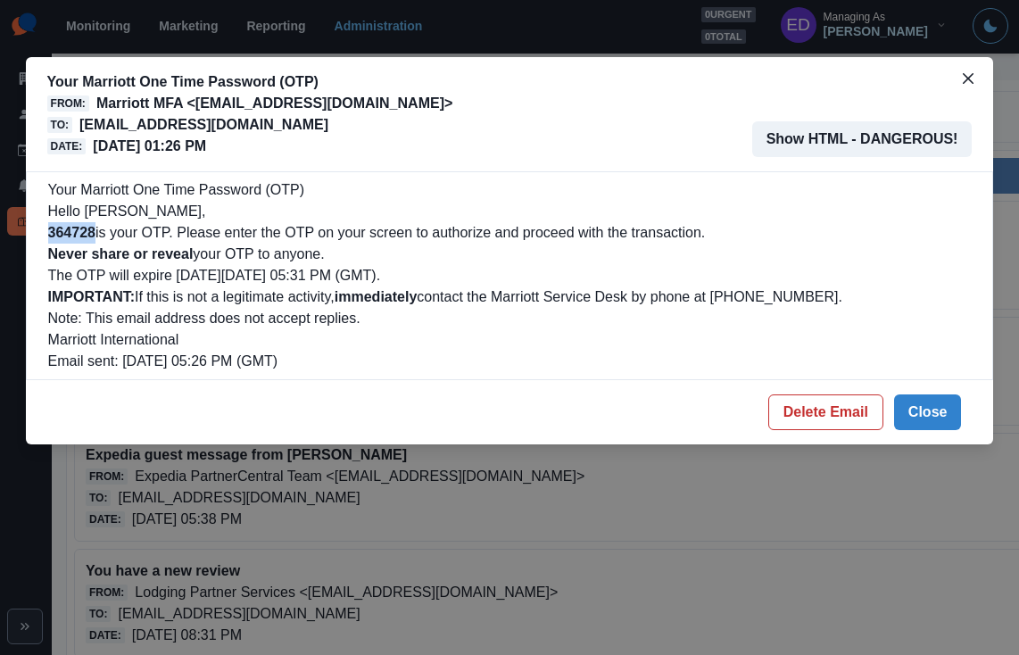
drag, startPoint x: 931, startPoint y: 413, endPoint x: 811, endPoint y: 360, distance: 131.5
click at [931, 413] on button "Close" at bounding box center [928, 412] width 68 height 36
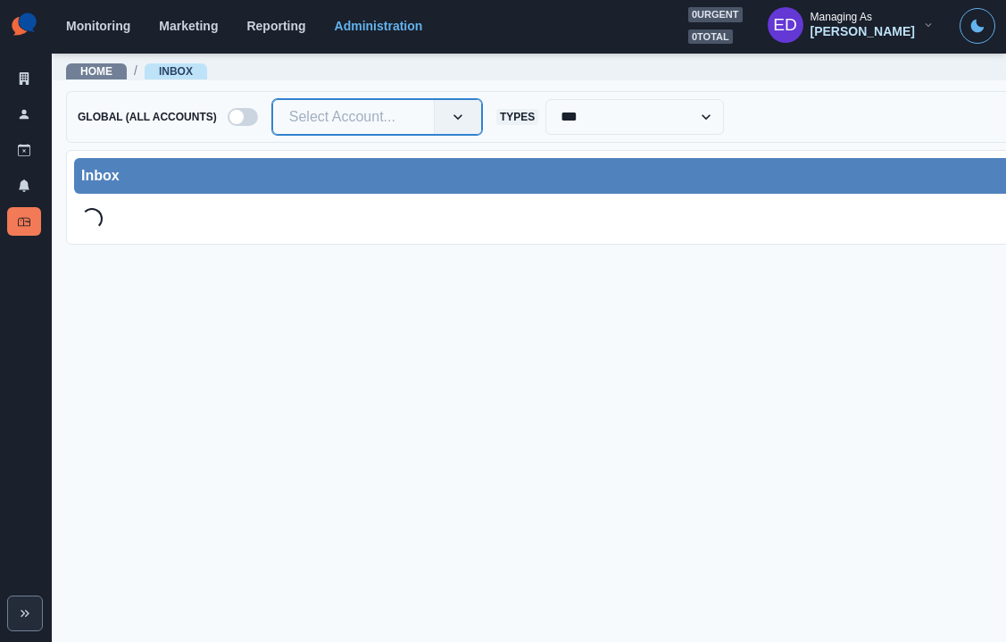
click at [343, 120] on div at bounding box center [353, 116] width 128 height 25
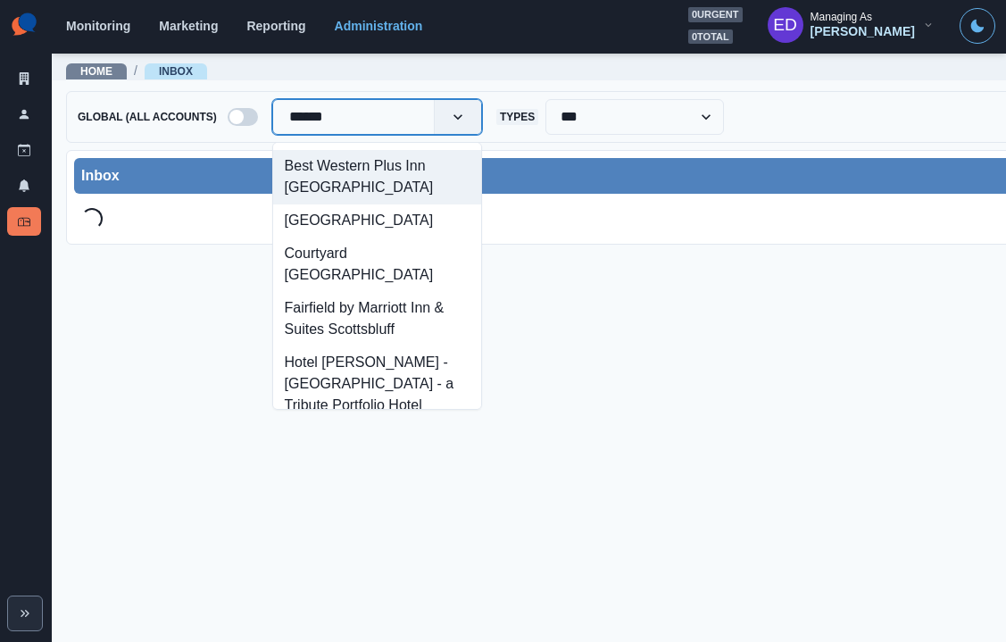
type input "*******"
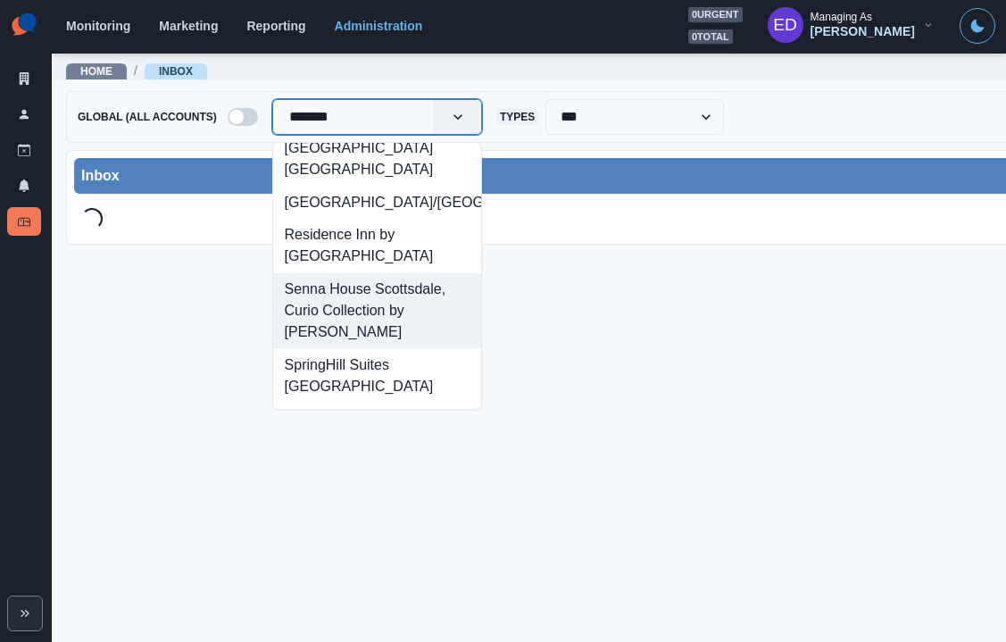
scroll to position [180, 0]
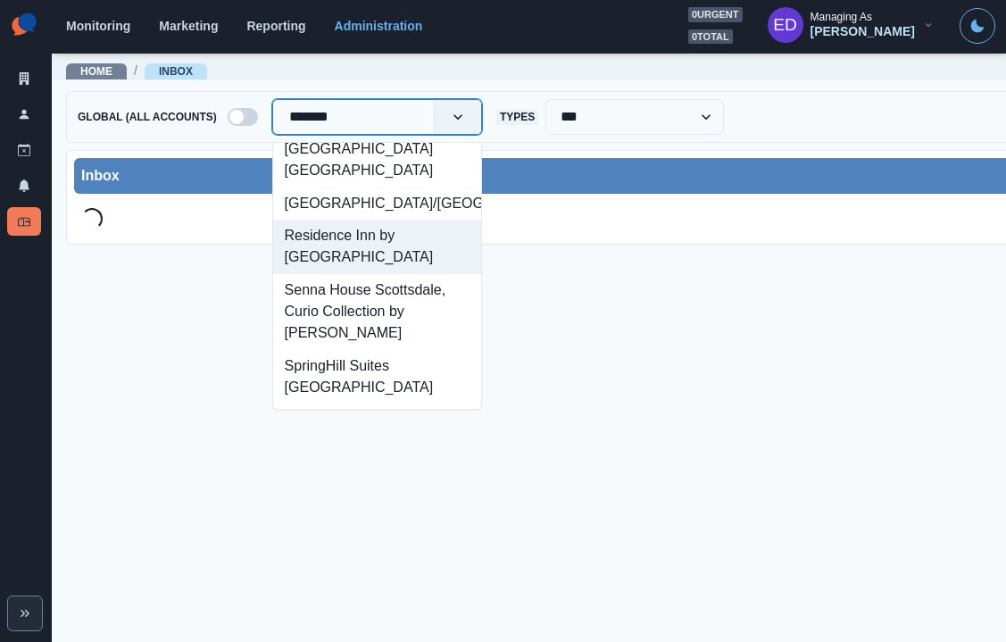
click at [395, 273] on div "Residence Inn by Marriott Scottsdale North" at bounding box center [377, 246] width 208 height 54
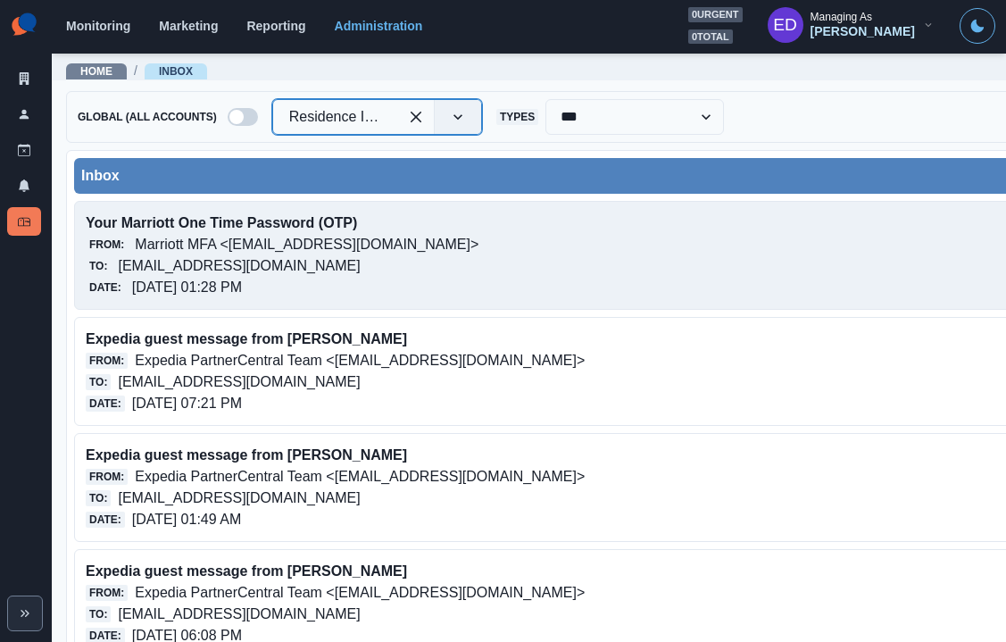
click at [419, 238] on div "From: Marriott MFA <noreply@trustedauth.com>" at bounding box center [504, 244] width 836 height 21
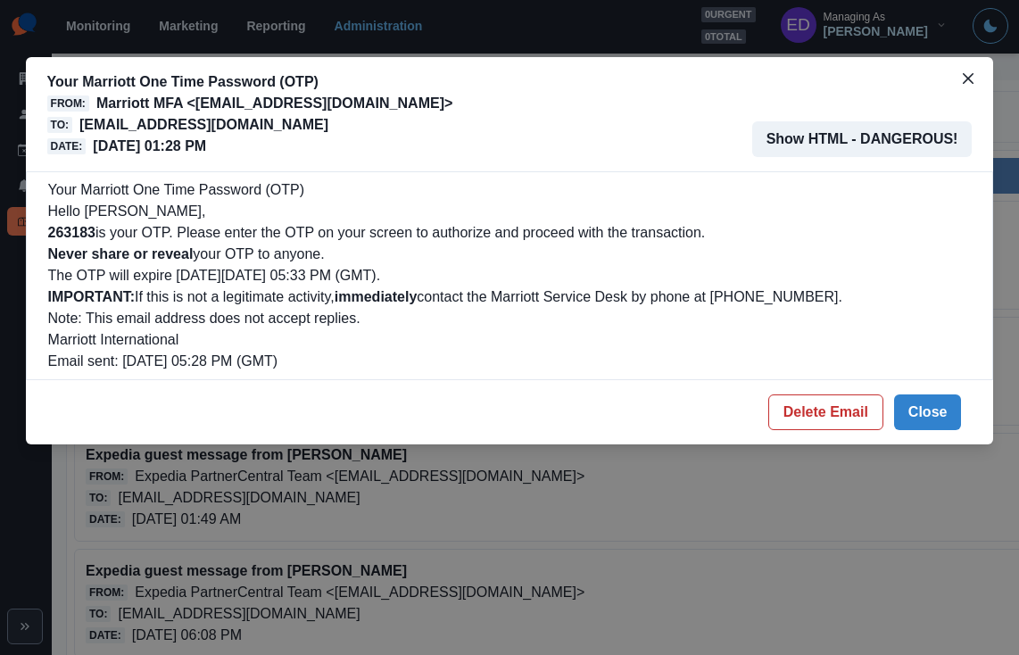
click at [75, 236] on b "263183" at bounding box center [71, 232] width 47 height 15
copy b "263183"
drag, startPoint x: 823, startPoint y: 416, endPoint x: 799, endPoint y: 393, distance: 33.4
click at [823, 416] on button "Delete Email" at bounding box center [825, 412] width 115 height 36
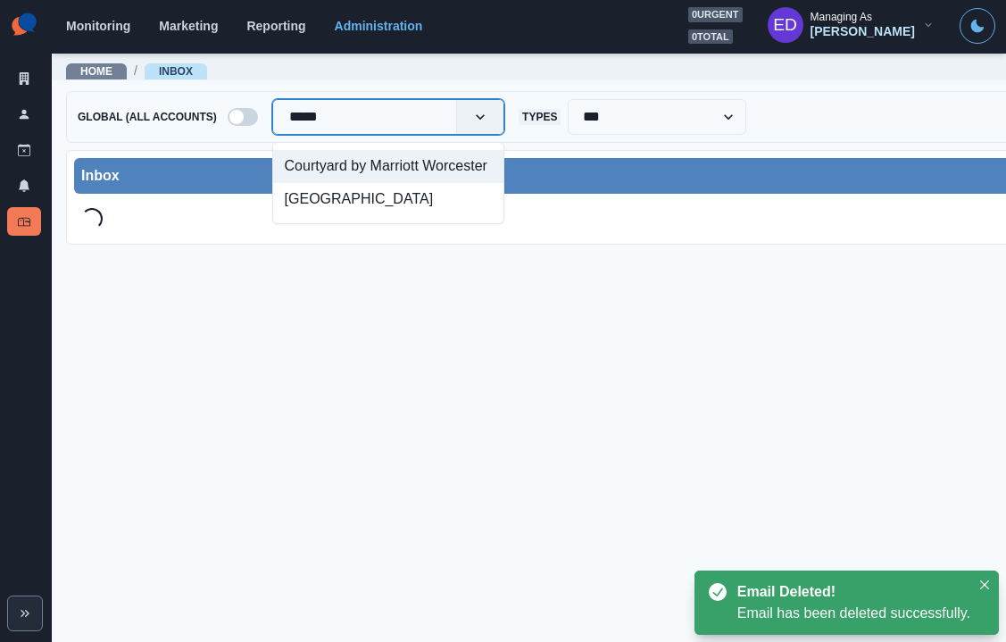
type input "******"
click at [305, 183] on div "Courtyard by Marriott Worcester" at bounding box center [388, 166] width 230 height 33
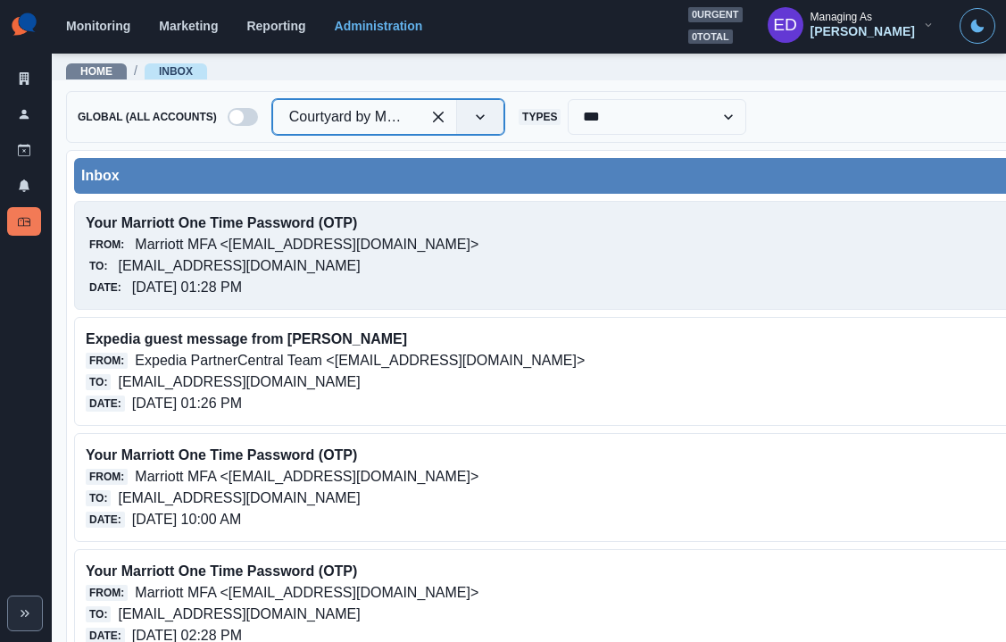
click at [329, 259] on p "courtyardbymarriottworcester@properties.thesocialstation.com" at bounding box center [239, 265] width 242 height 21
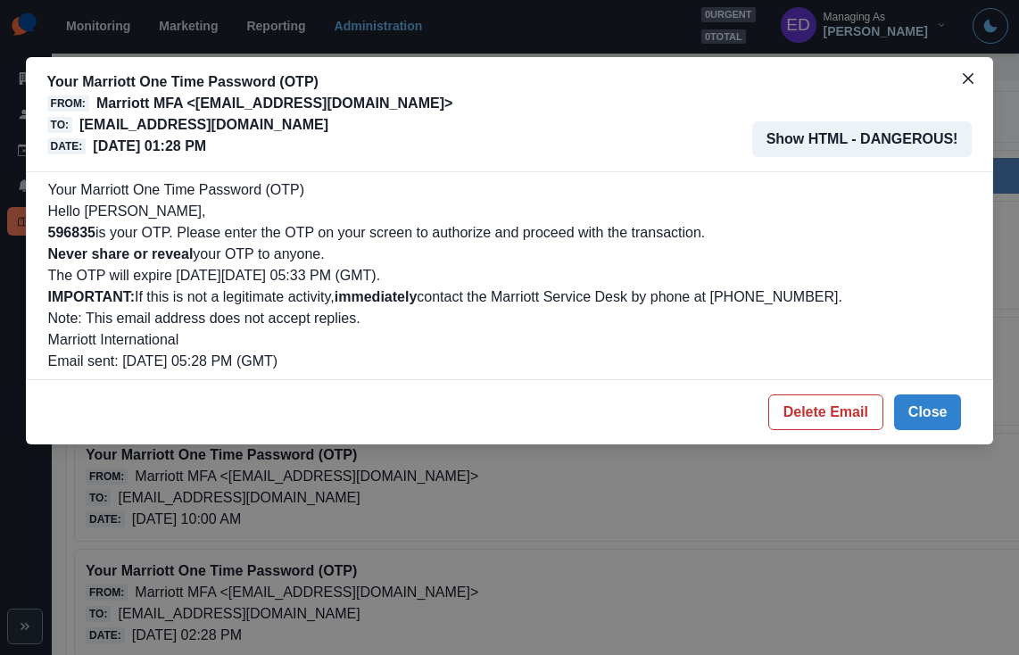
click at [82, 228] on b "596835" at bounding box center [71, 232] width 47 height 15
copy b "596835"
click at [829, 400] on button "Delete Email" at bounding box center [825, 412] width 115 height 36
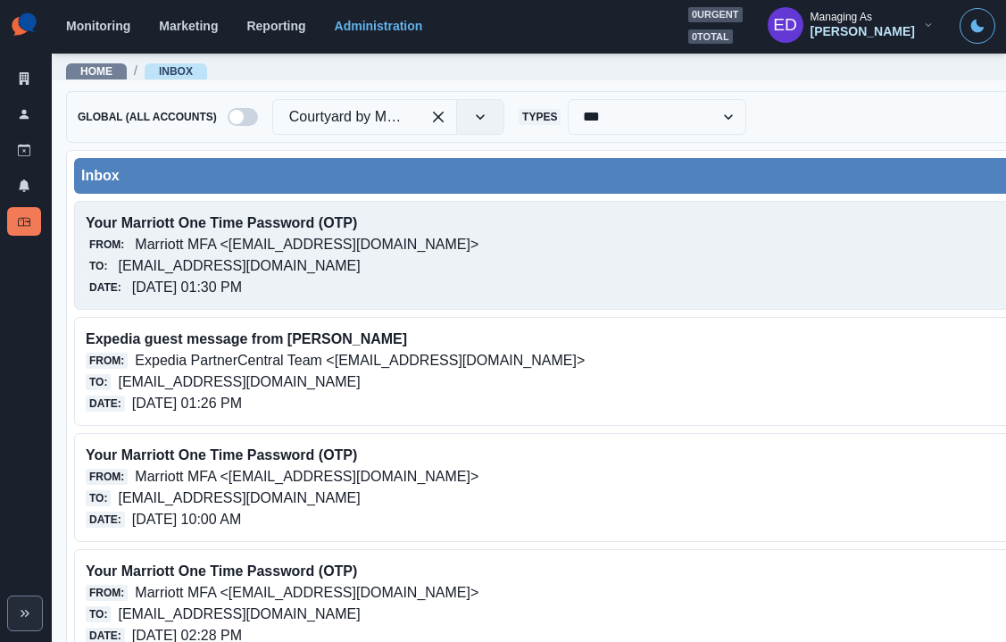
click at [248, 261] on p "courtyardbymarriottworcester@properties.thesocialstation.com" at bounding box center [239, 265] width 242 height 21
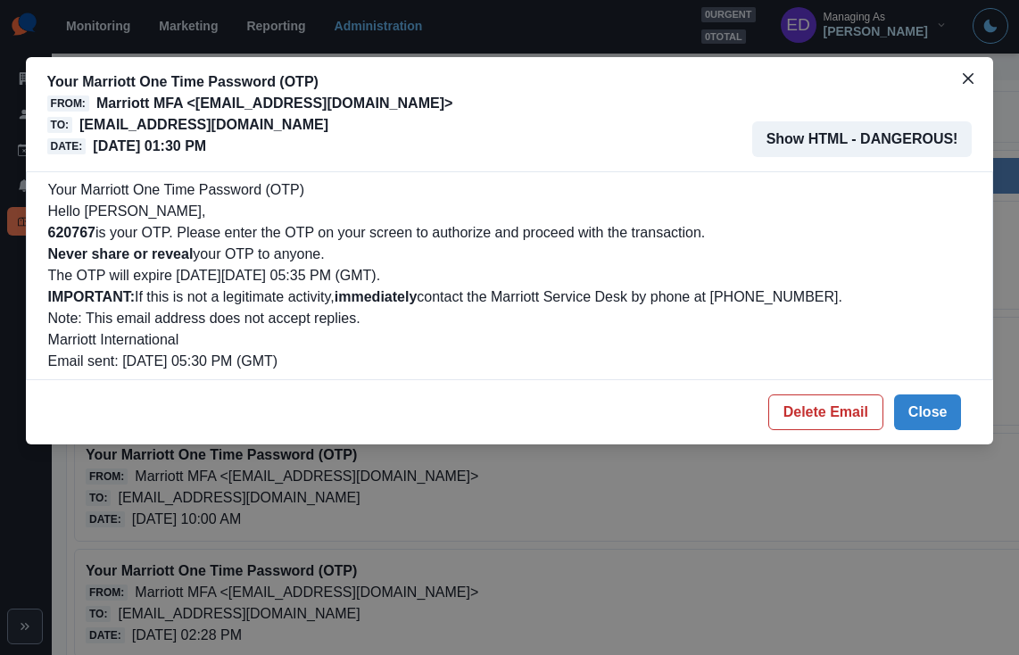
click at [81, 219] on p "Hello [PERSON_NAME]," at bounding box center [509, 211] width 923 height 21
click at [90, 234] on b "620767" at bounding box center [71, 232] width 47 height 15
copy b "620767"
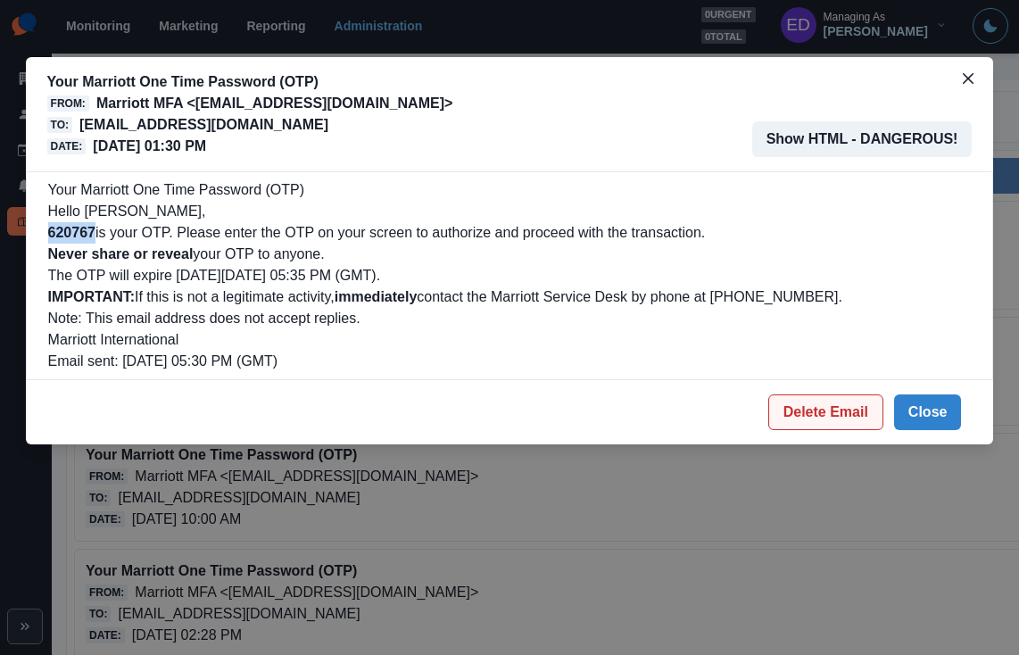
click at [845, 416] on button "Delete Email" at bounding box center [825, 412] width 115 height 36
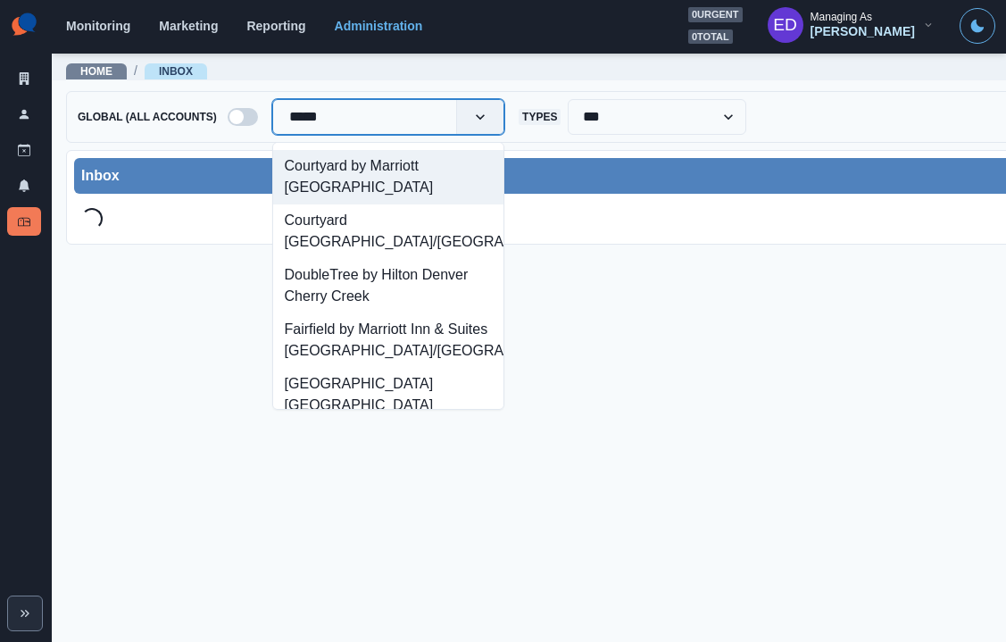
type input "******"
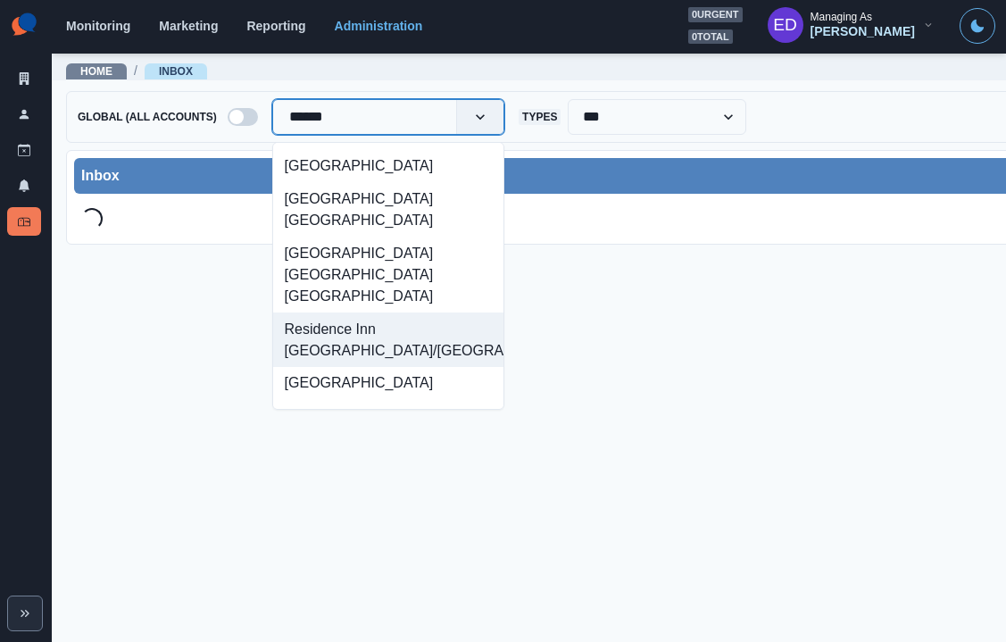
scroll to position [898, 0]
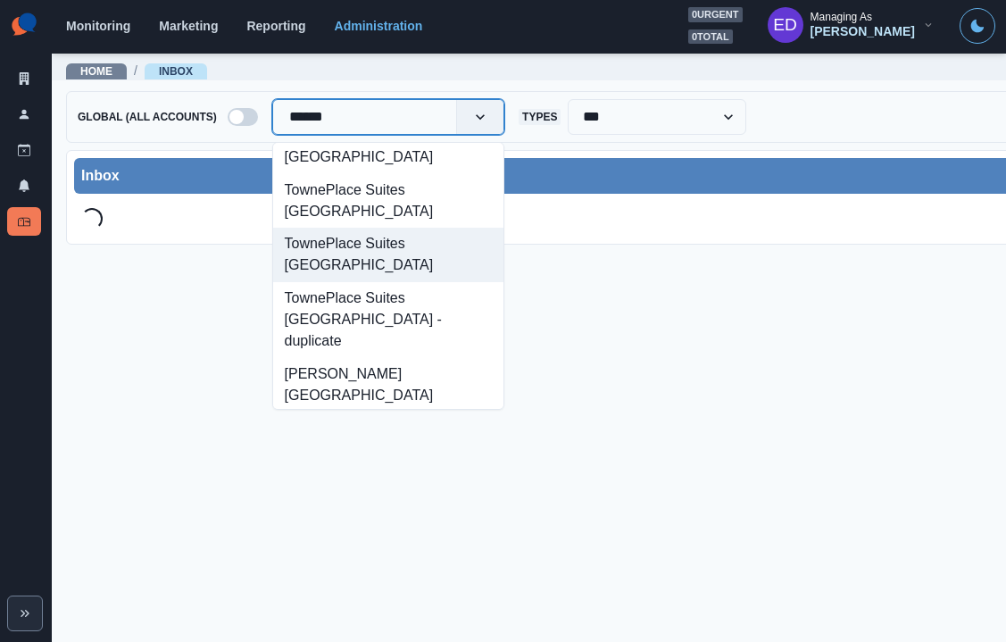
click at [439, 236] on div "TownePlace Suites Denver Tech Center" at bounding box center [388, 255] width 230 height 54
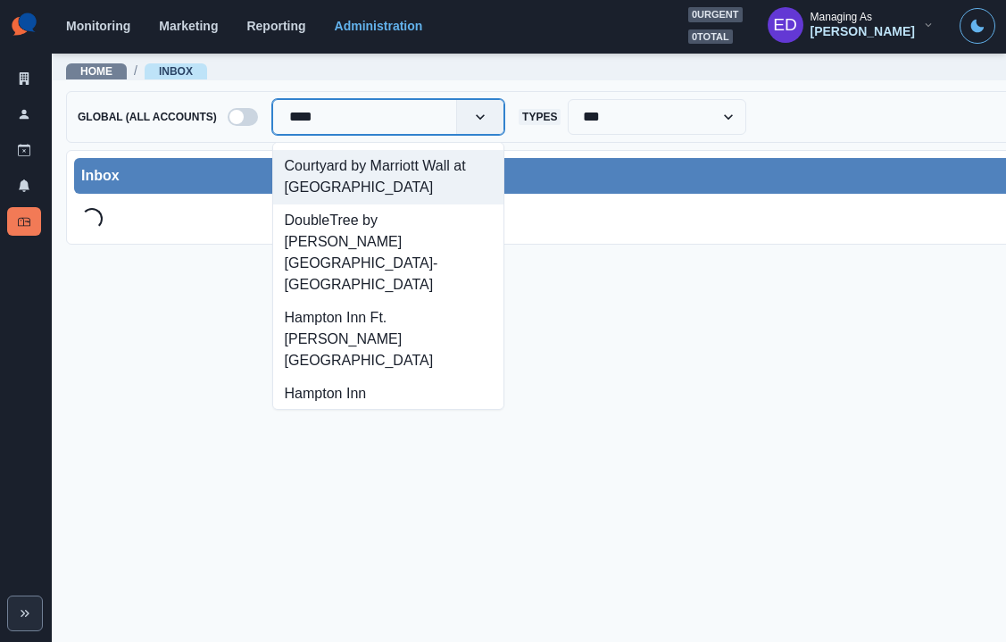
type input "*****"
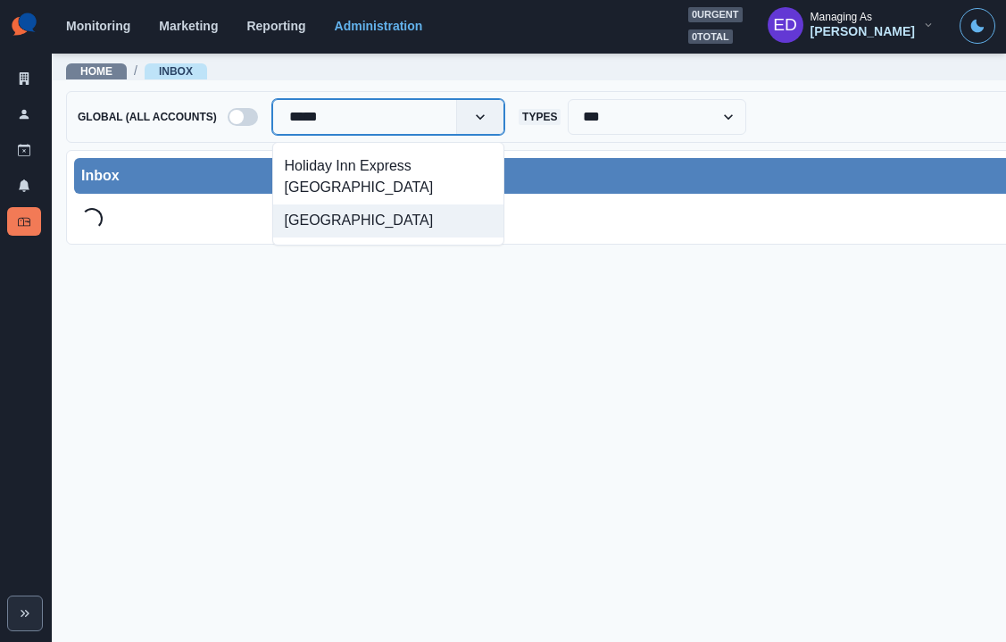
click at [371, 216] on div "[GEOGRAPHIC_DATA]" at bounding box center [388, 220] width 230 height 33
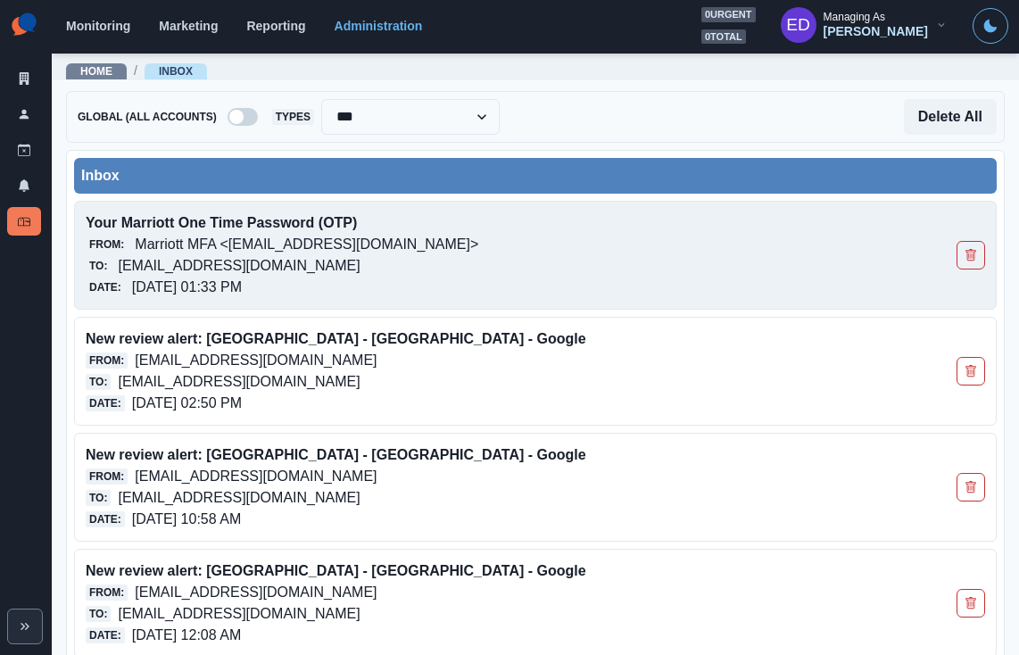
click at [153, 265] on p "[EMAIL_ADDRESS][DOMAIN_NAME]" at bounding box center [239, 265] width 242 height 21
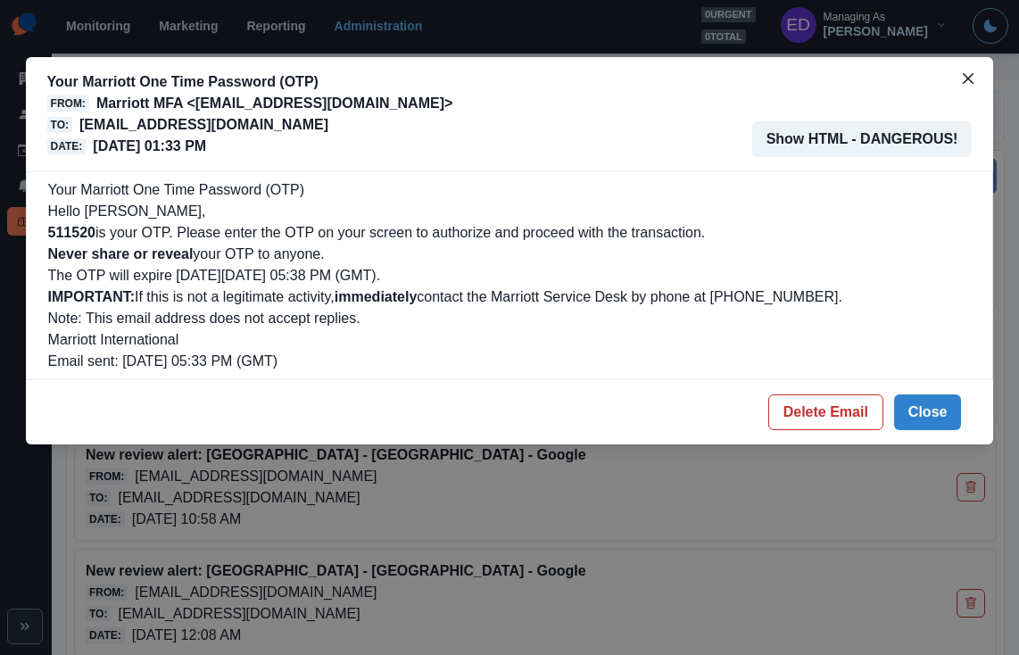
click at [70, 233] on b "511520" at bounding box center [71, 232] width 47 height 15
copy b "511520"
drag, startPoint x: 840, startPoint y: 417, endPoint x: 683, endPoint y: 365, distance: 165.3
click at [840, 417] on button "Delete Email" at bounding box center [825, 412] width 115 height 36
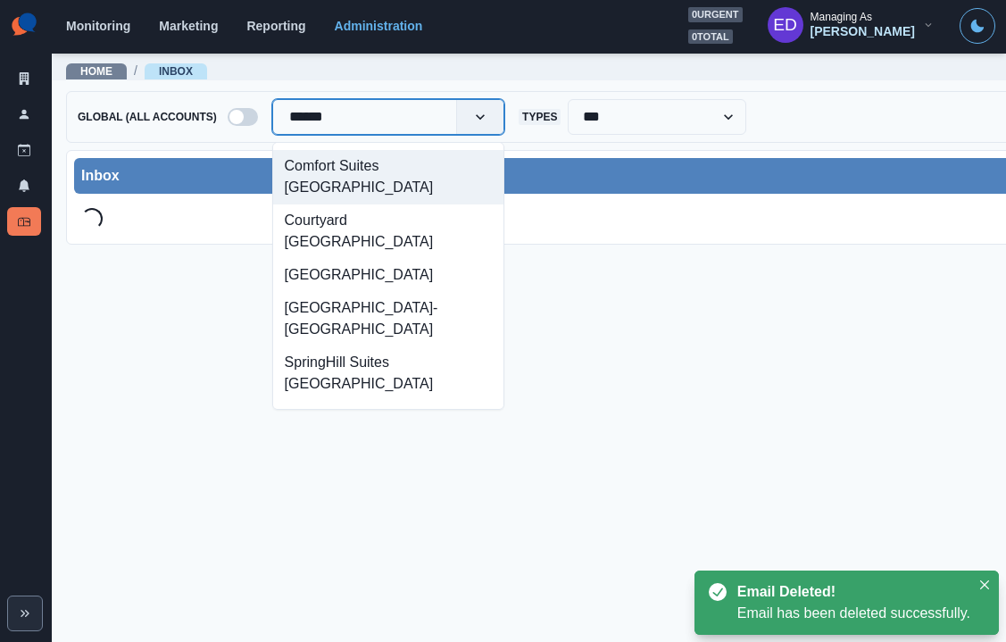
type input "*******"
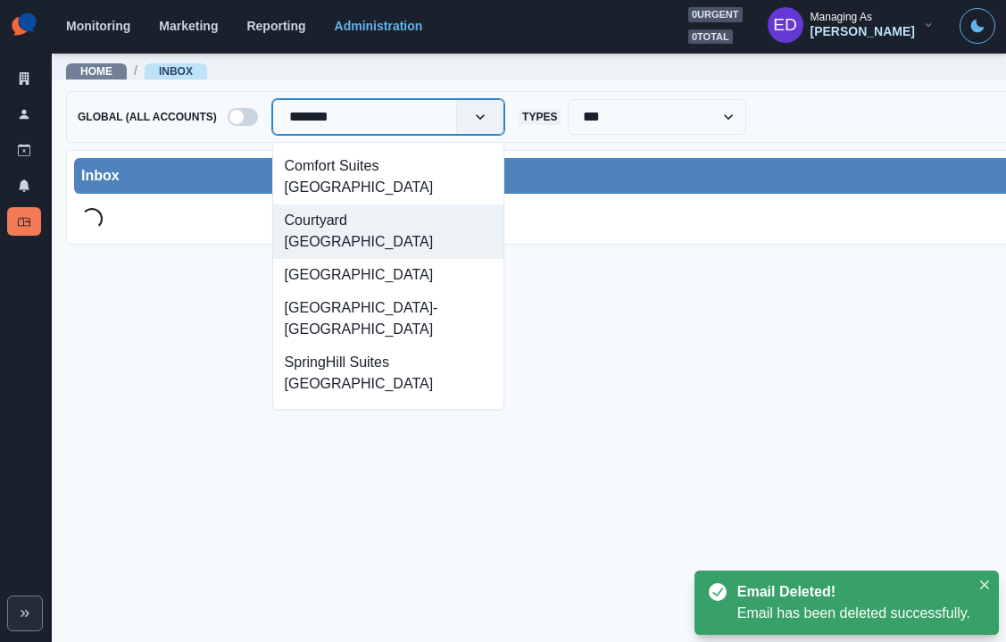
click at [359, 216] on div "Courtyard [GEOGRAPHIC_DATA]" at bounding box center [388, 231] width 230 height 54
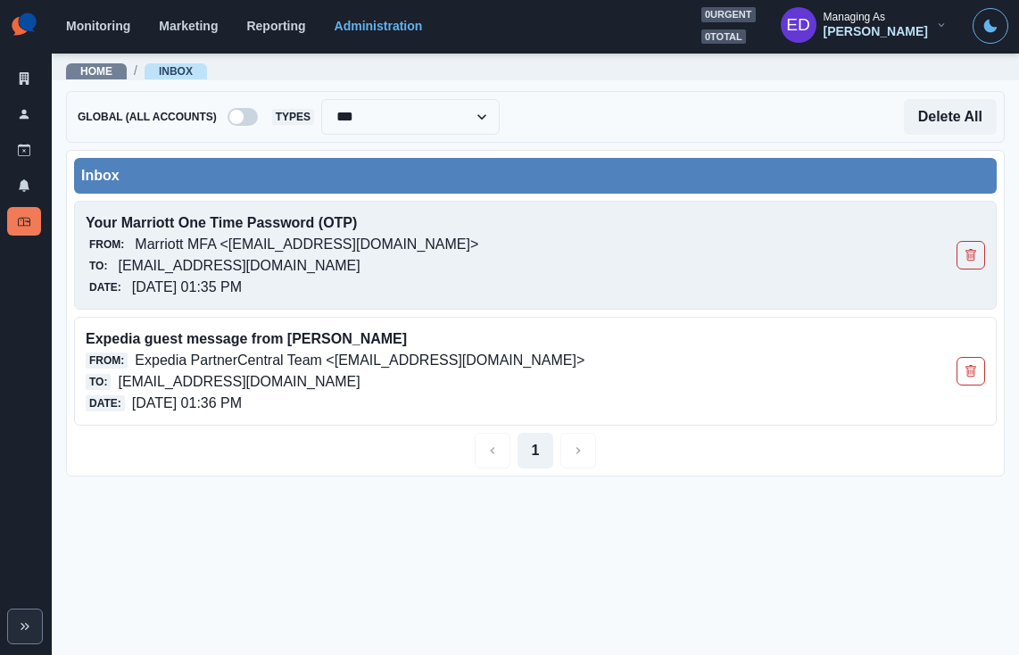
click at [281, 253] on p "Marriott MFA <[EMAIL_ADDRESS][DOMAIN_NAME]>" at bounding box center [307, 244] width 344 height 21
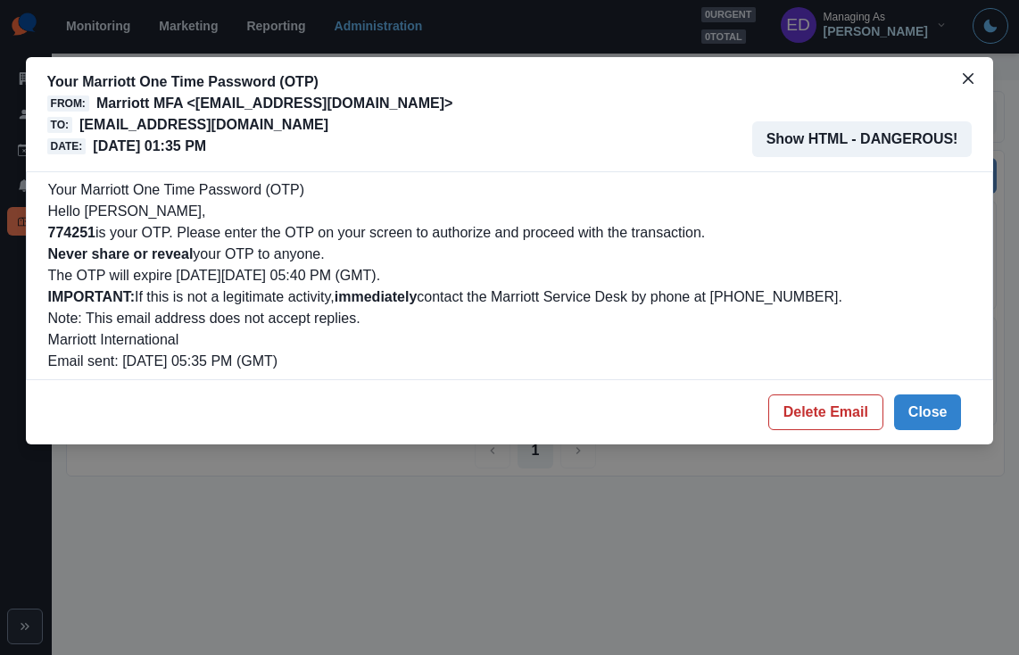
click at [95, 233] on b "774251" at bounding box center [71, 232] width 47 height 15
copy b "774251"
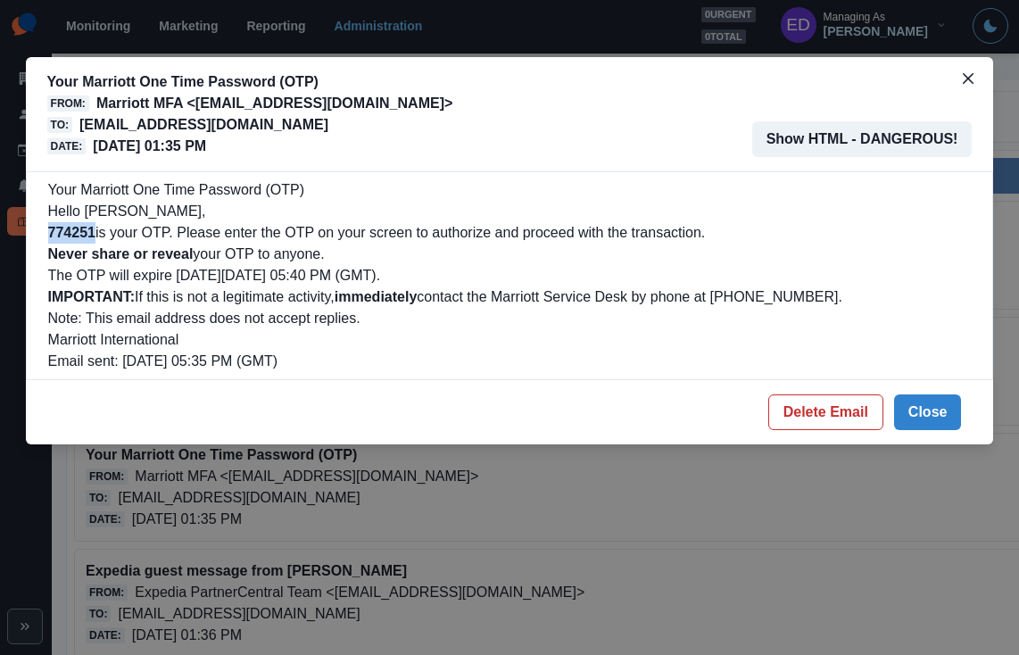
drag, startPoint x: 813, startPoint y: 416, endPoint x: 658, endPoint y: 273, distance: 210.9
click at [813, 416] on button "Delete Email" at bounding box center [825, 412] width 115 height 36
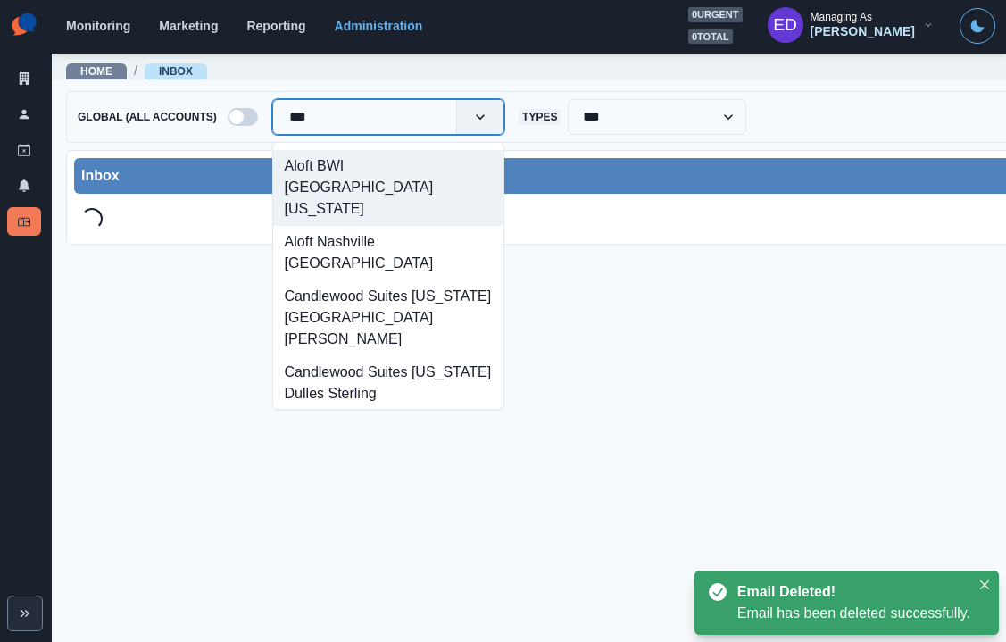
type input "****"
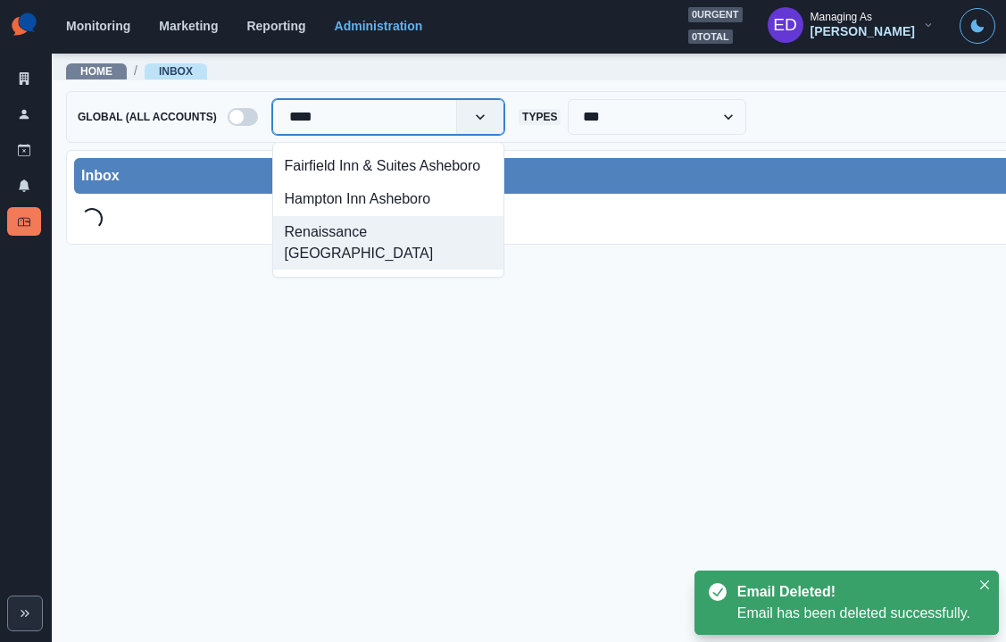
click at [424, 232] on div "Renaissance Asheville Downtown Hotel" at bounding box center [388, 243] width 230 height 54
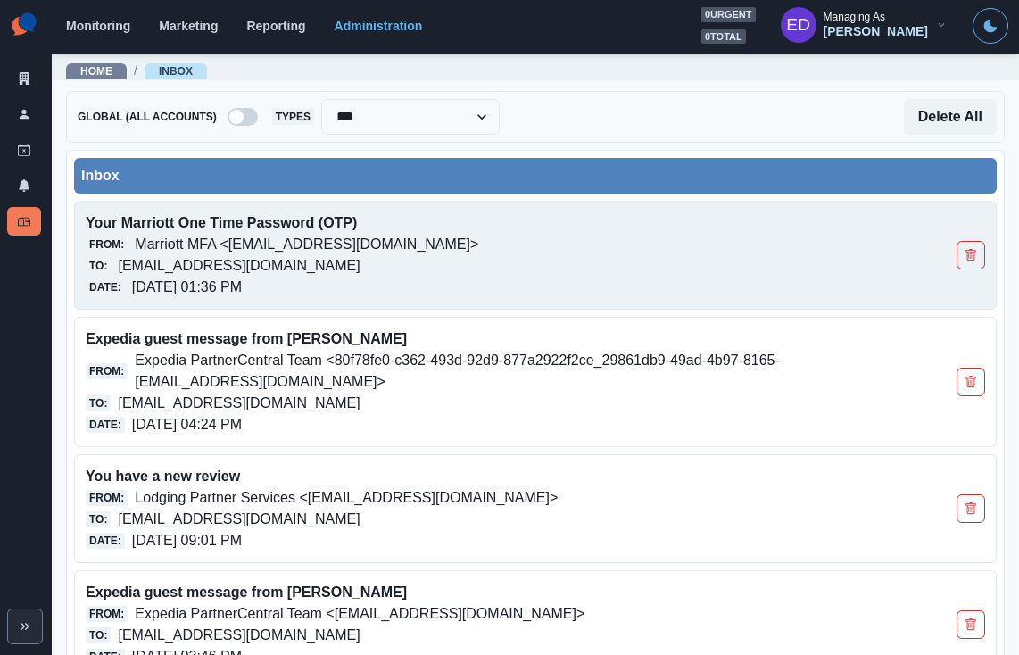
click at [244, 236] on p "Marriott MFA <[EMAIL_ADDRESS][DOMAIN_NAME]>" at bounding box center [307, 244] width 344 height 21
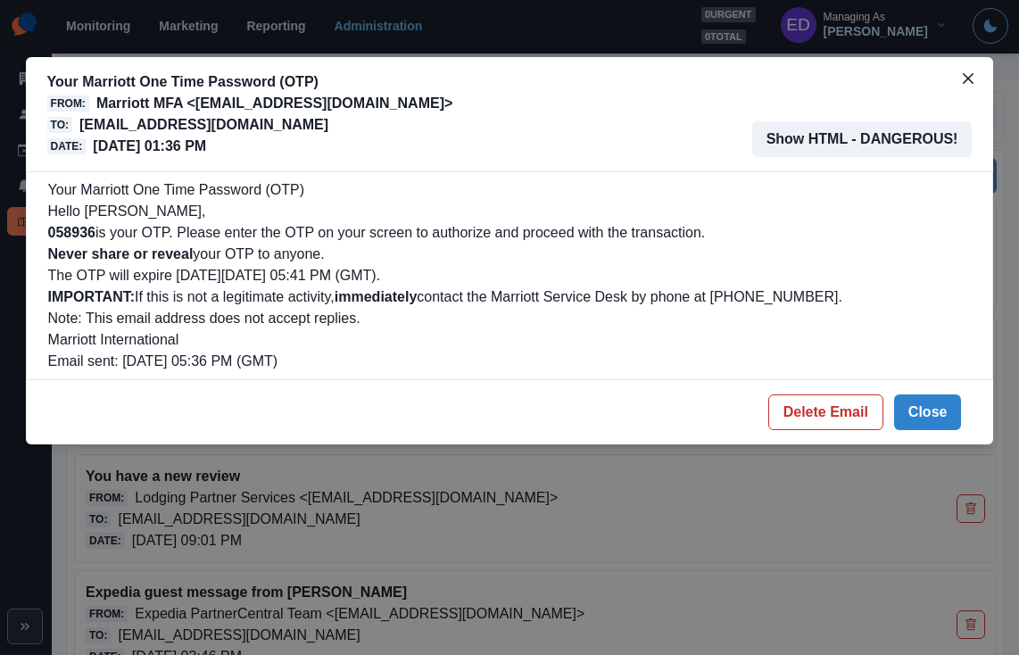
click at [87, 232] on b "058936" at bounding box center [71, 232] width 47 height 15
copy b "058936"
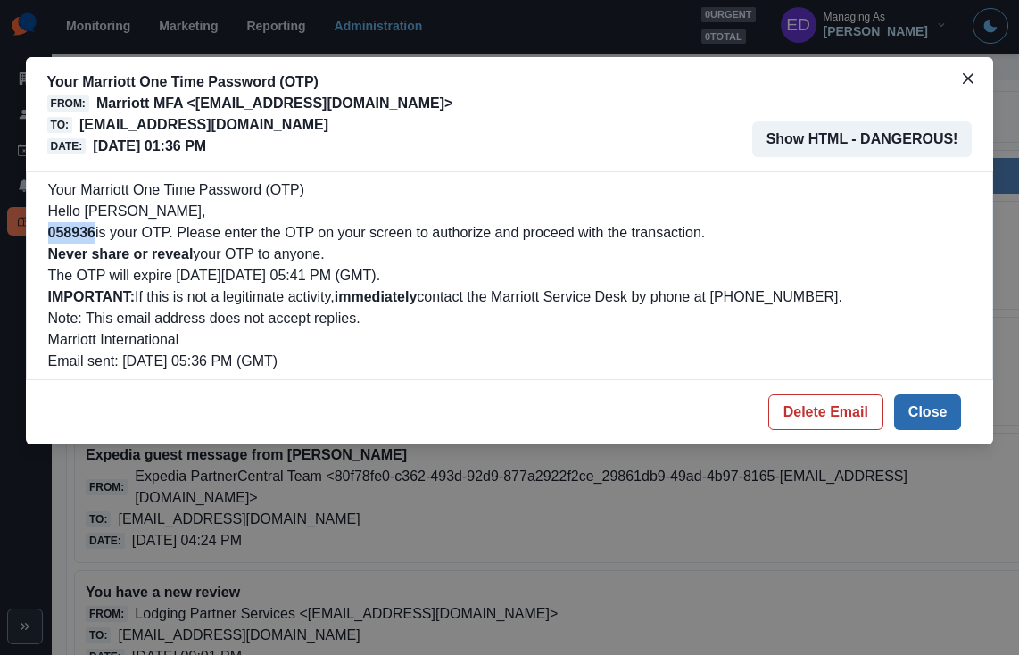
click at [931, 417] on button "Close" at bounding box center [928, 412] width 68 height 36
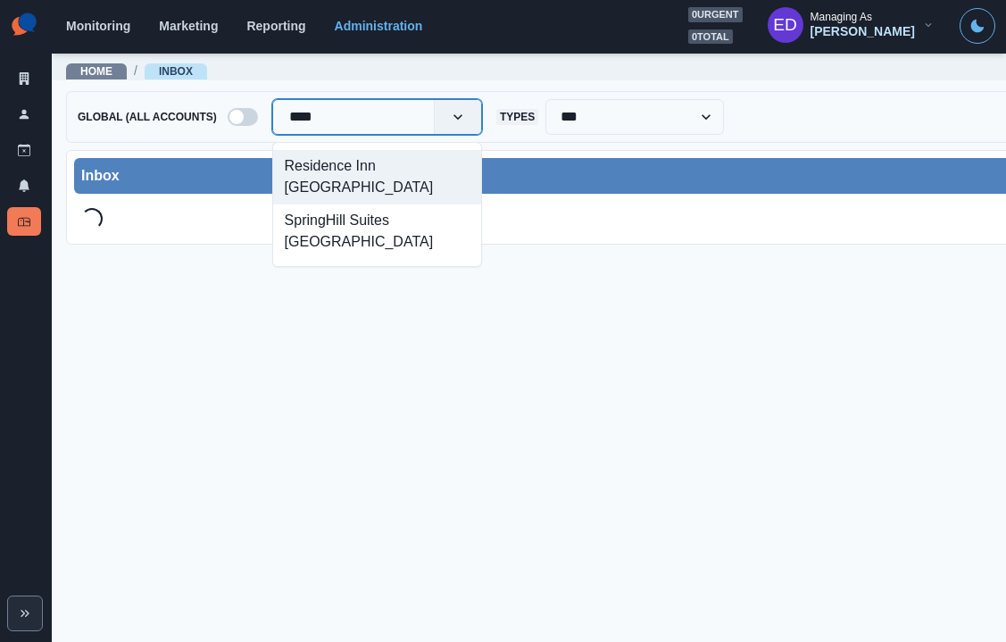
type input "*****"
click at [388, 208] on div "SpringHill Suites Chula Vista Eastlake" at bounding box center [377, 231] width 208 height 54
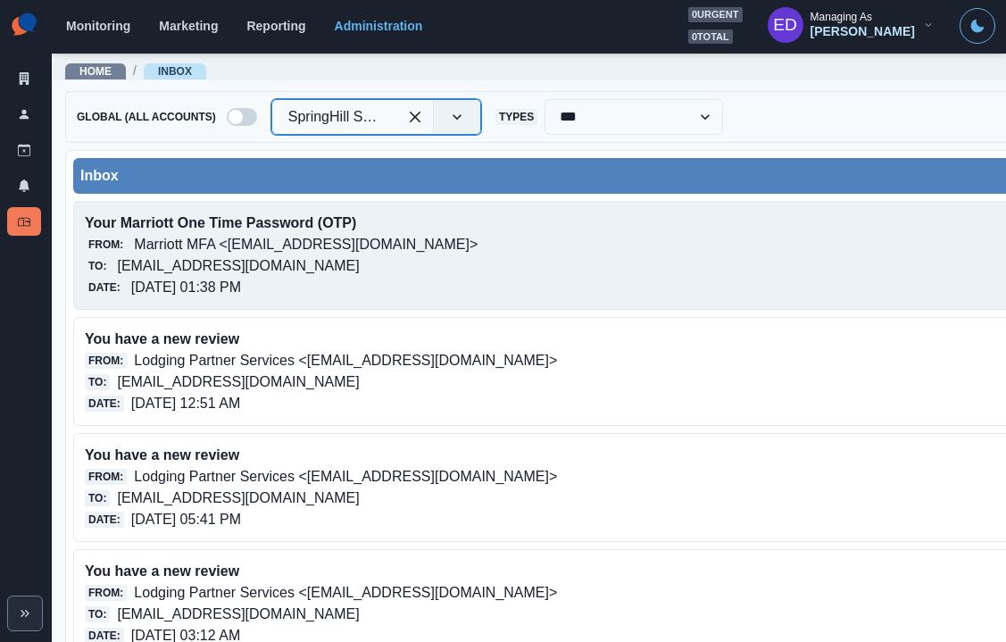
scroll to position [3, 1]
click at [159, 234] on p "Marriott MFA <[EMAIL_ADDRESS][DOMAIN_NAME]>" at bounding box center [306, 244] width 344 height 21
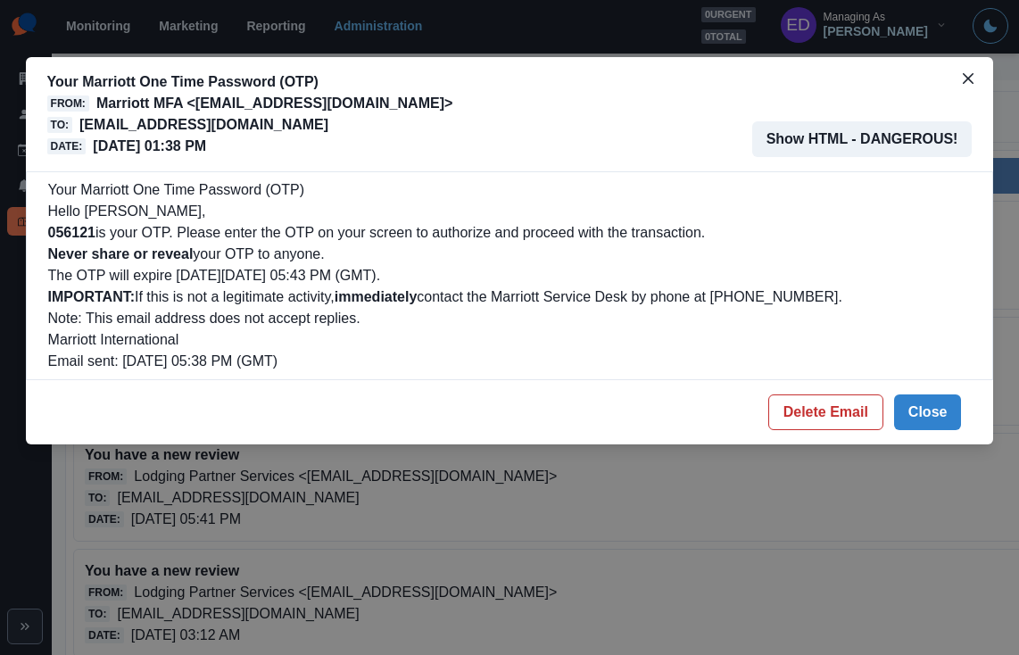
click at [72, 219] on p "Hello [PERSON_NAME]," at bounding box center [509, 211] width 923 height 21
click at [74, 238] on b "056121" at bounding box center [71, 232] width 47 height 15
click at [74, 237] on b "056121" at bounding box center [71, 232] width 47 height 15
copy b "056121"
click at [840, 415] on button "Delete Email" at bounding box center [825, 412] width 115 height 36
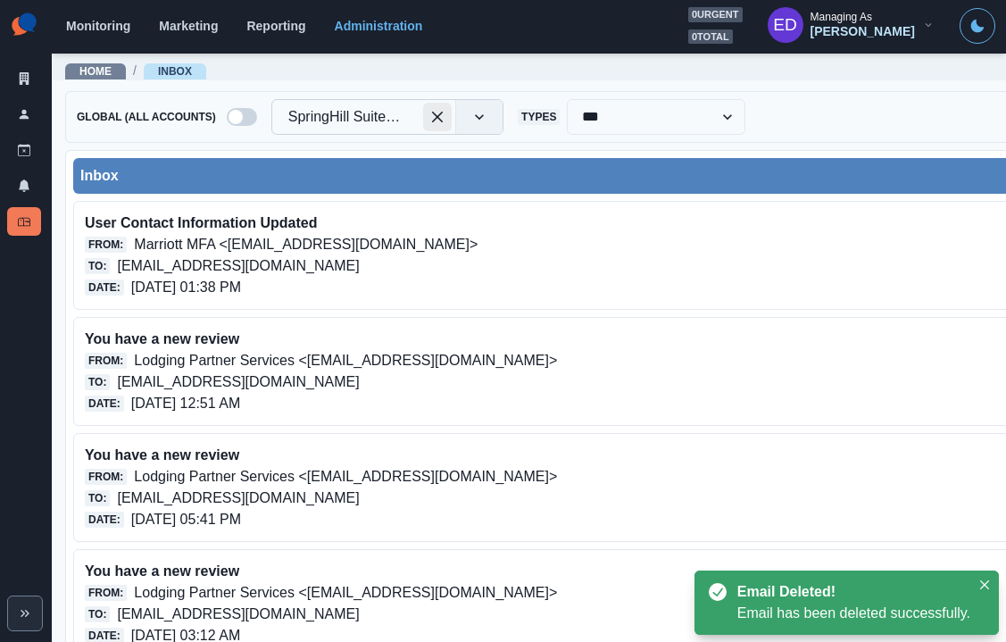
drag, startPoint x: 435, startPoint y: 114, endPoint x: 377, endPoint y: 114, distance: 58.0
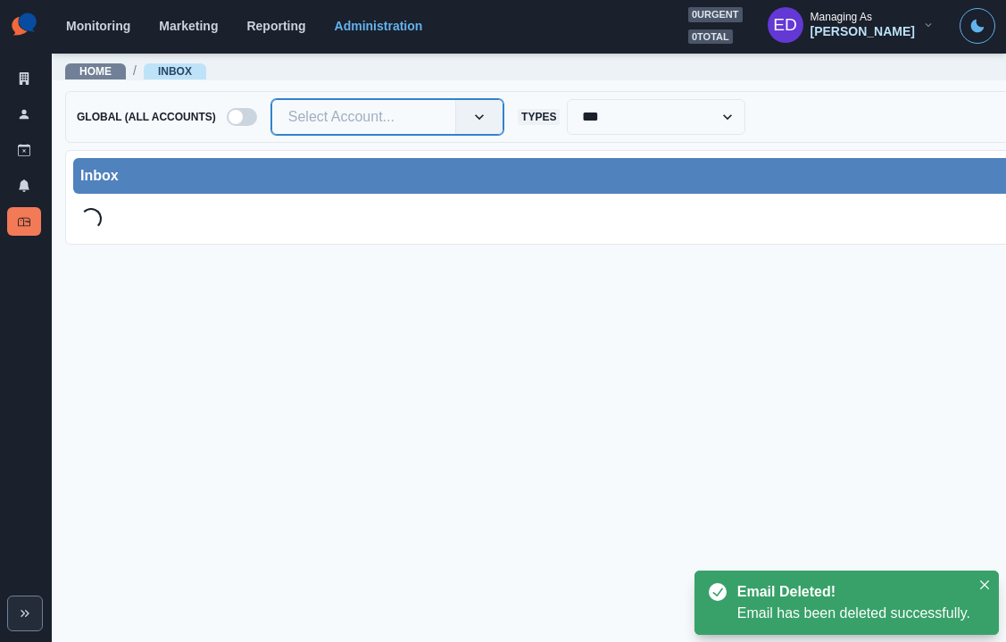
type input "*****"
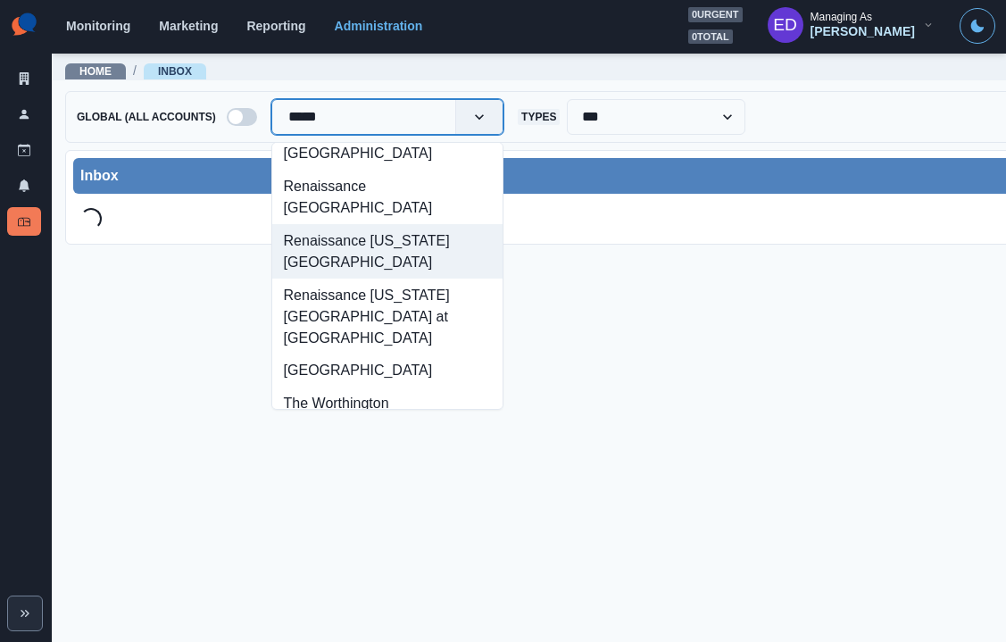
scroll to position [281, 0]
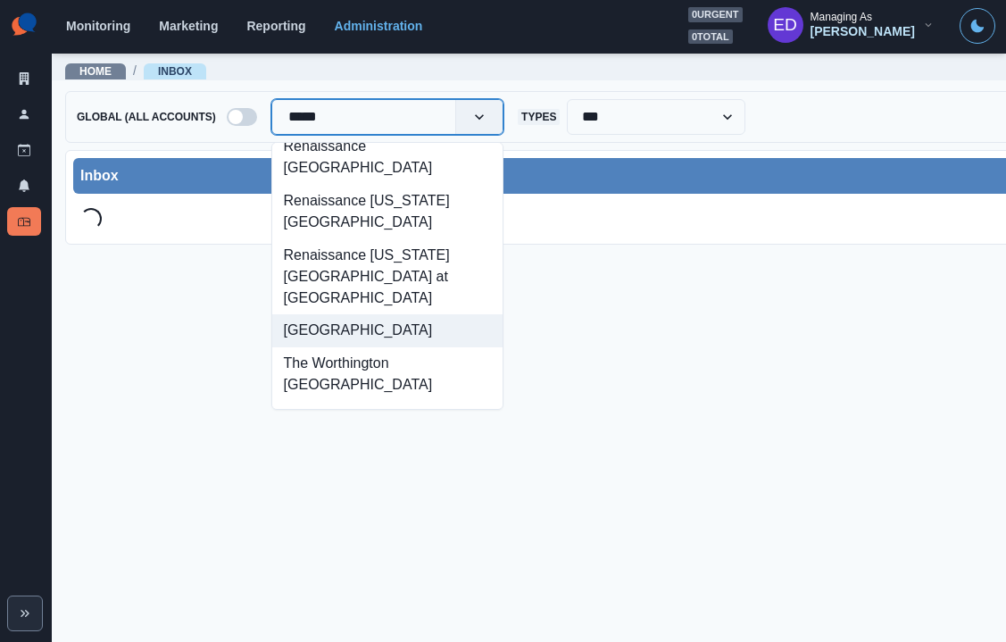
click at [441, 319] on div "[GEOGRAPHIC_DATA]" at bounding box center [387, 330] width 230 height 33
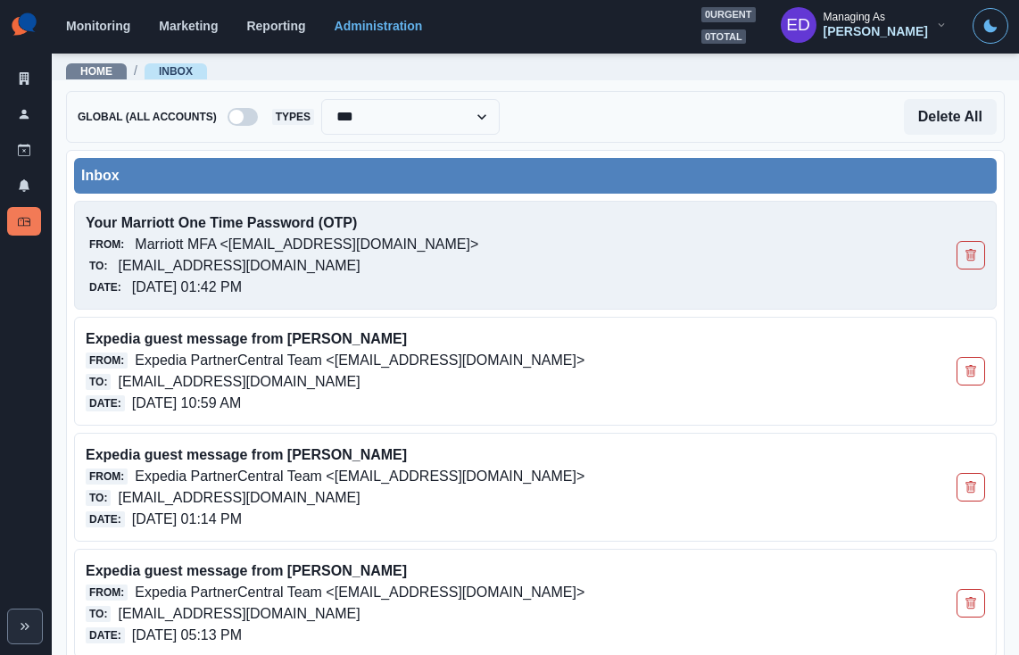
click at [258, 254] on p "Marriott MFA <[EMAIL_ADDRESS][DOMAIN_NAME]>" at bounding box center [307, 244] width 344 height 21
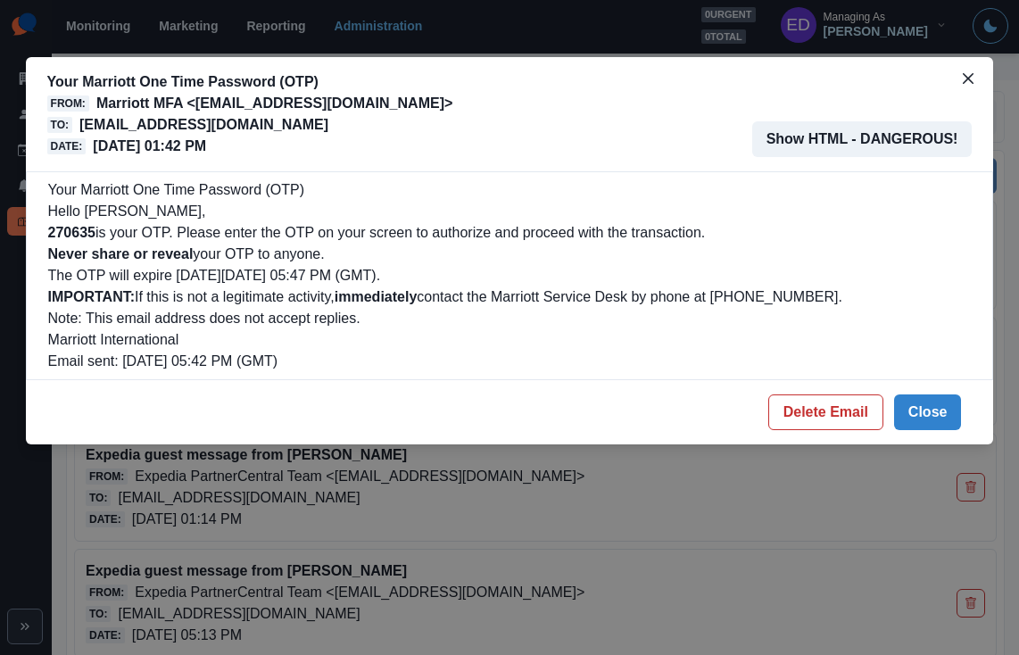
click at [82, 228] on b "270635" at bounding box center [71, 232] width 47 height 15
copy b "270635"
click at [841, 419] on button "Delete Email" at bounding box center [825, 412] width 115 height 36
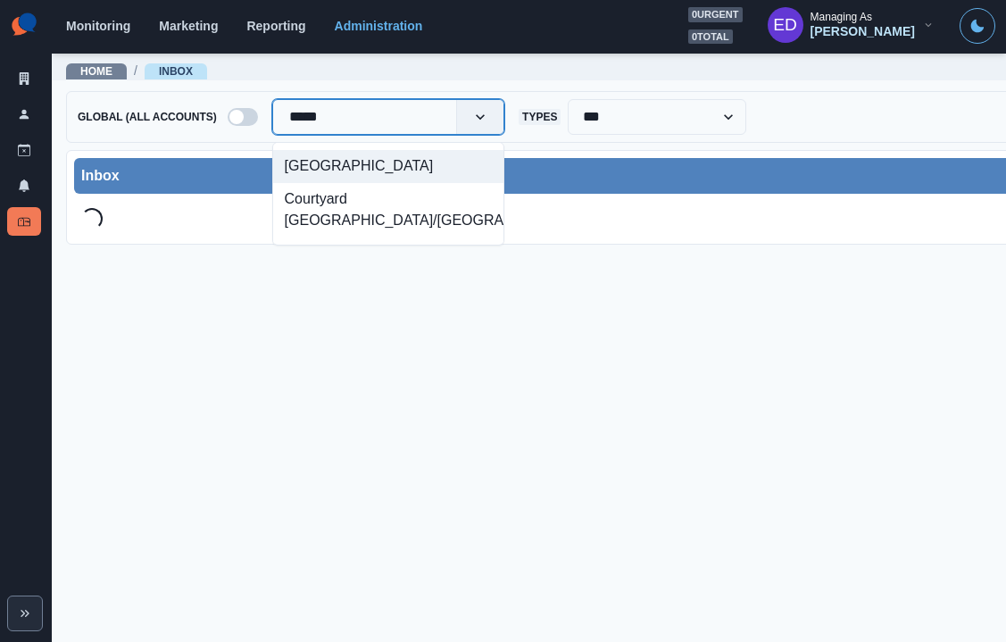
type input "******"
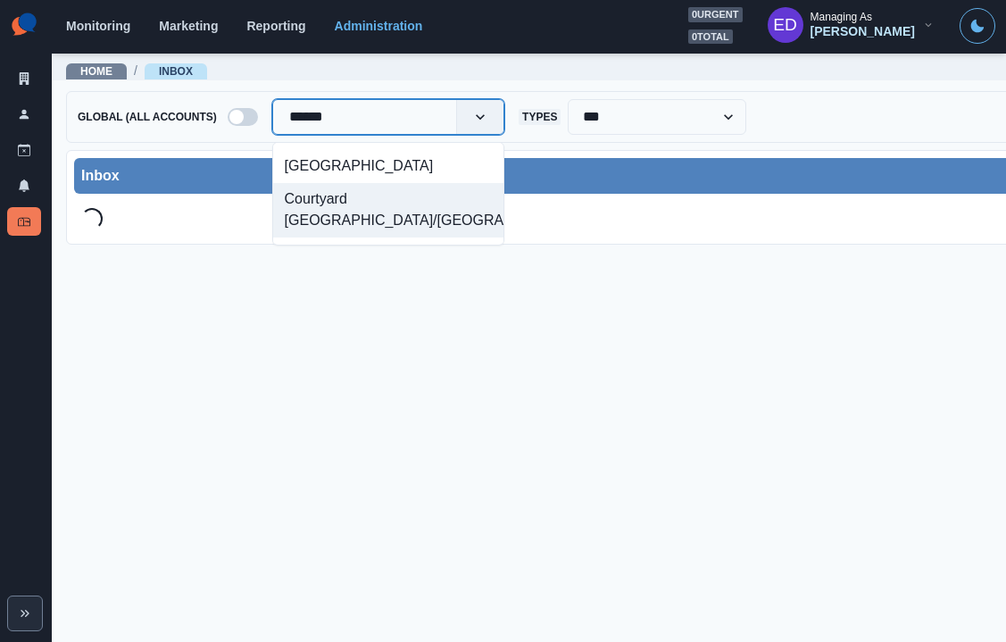
drag, startPoint x: 385, startPoint y: 206, endPoint x: 317, endPoint y: 188, distance: 71.0
click at [385, 206] on div "Courtyard Nassau Downtown/Junkanoo Beach" at bounding box center [388, 210] width 230 height 54
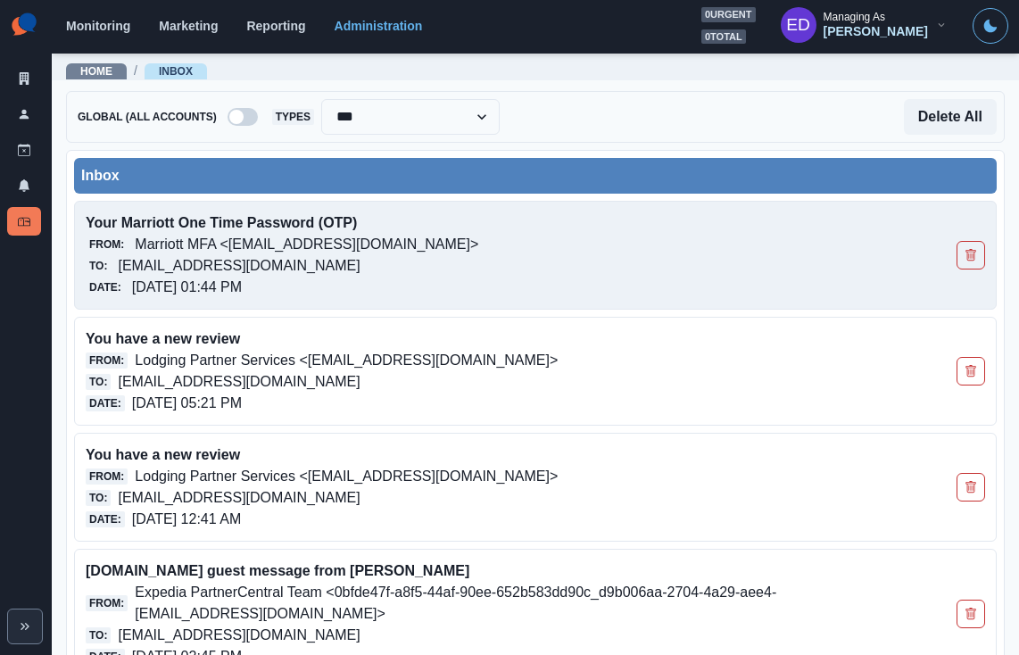
click at [211, 251] on p "Marriott MFA <[EMAIL_ADDRESS][DOMAIN_NAME]>" at bounding box center [307, 244] width 344 height 21
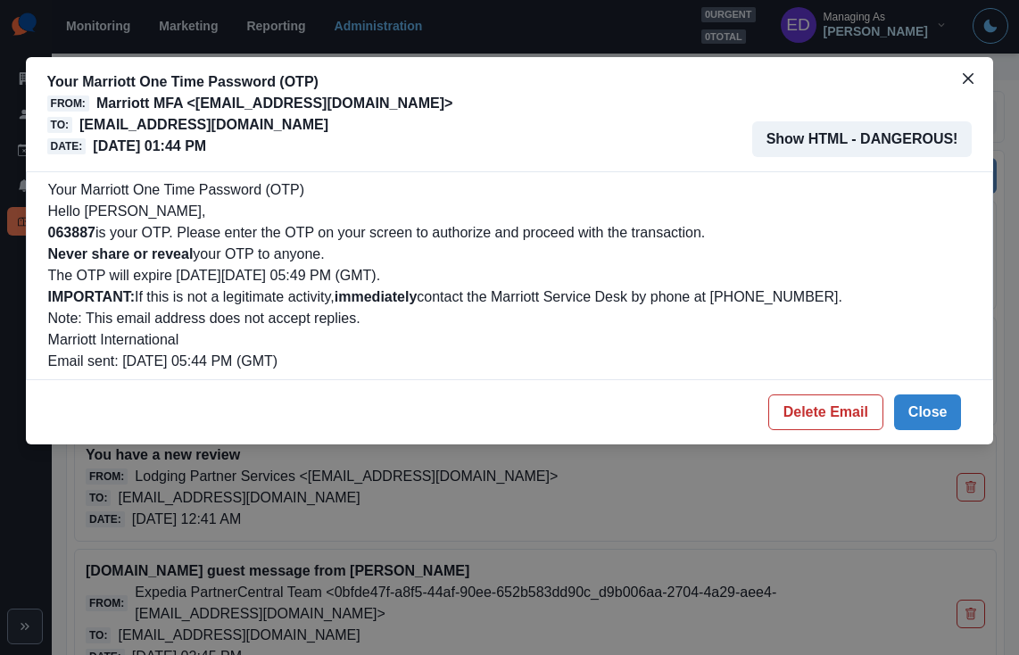
click at [70, 230] on b "063887" at bounding box center [71, 232] width 47 height 15
copy b "063887"
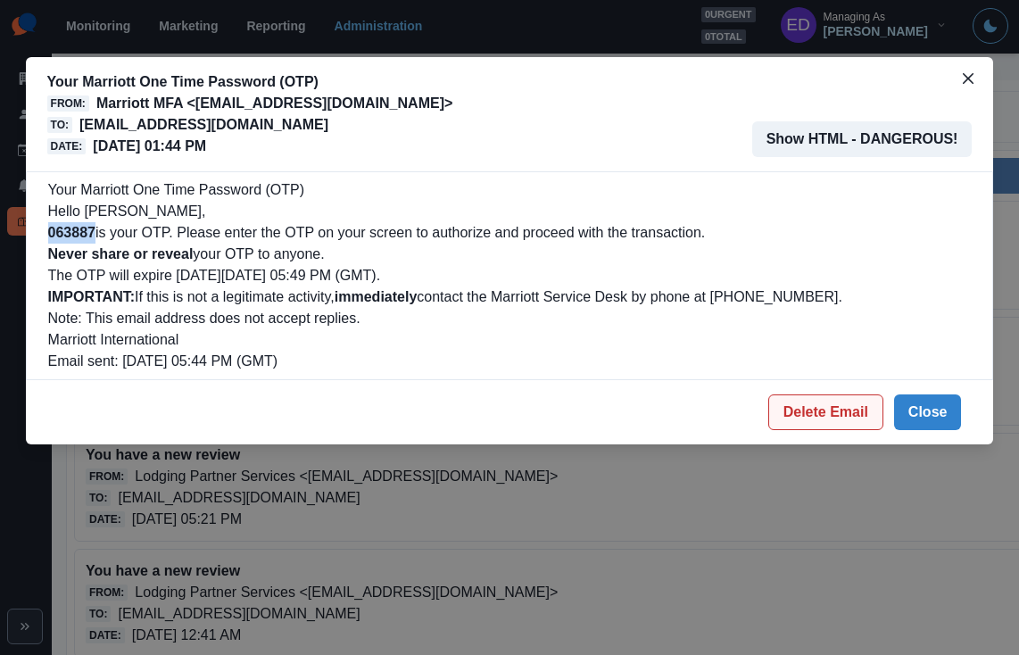
drag, startPoint x: 828, startPoint y: 401, endPoint x: 818, endPoint y: 400, distance: 9.9
click at [828, 401] on button "Delete Email" at bounding box center [825, 412] width 115 height 36
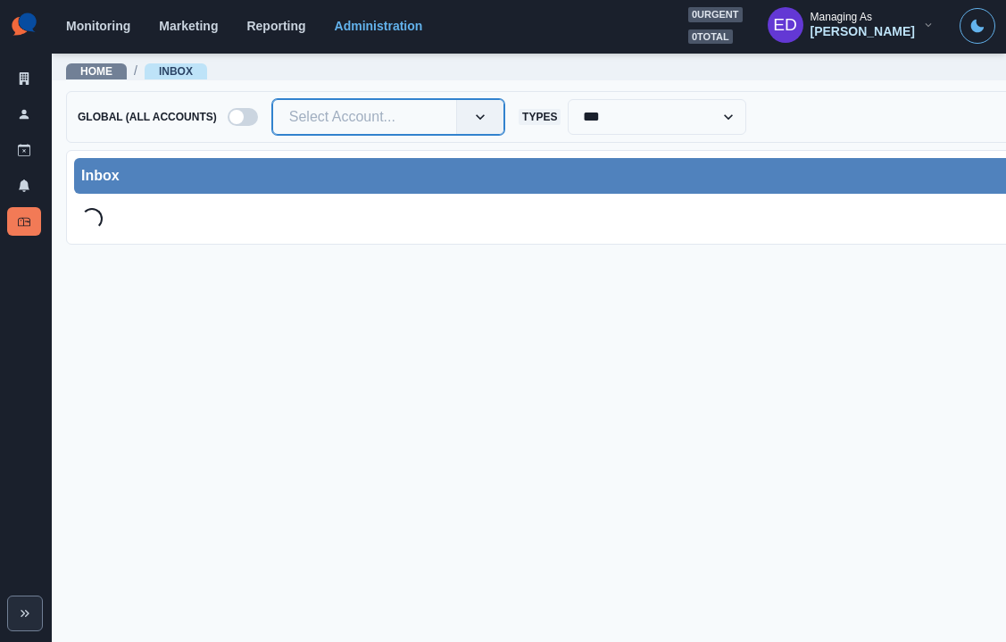
type input "*"
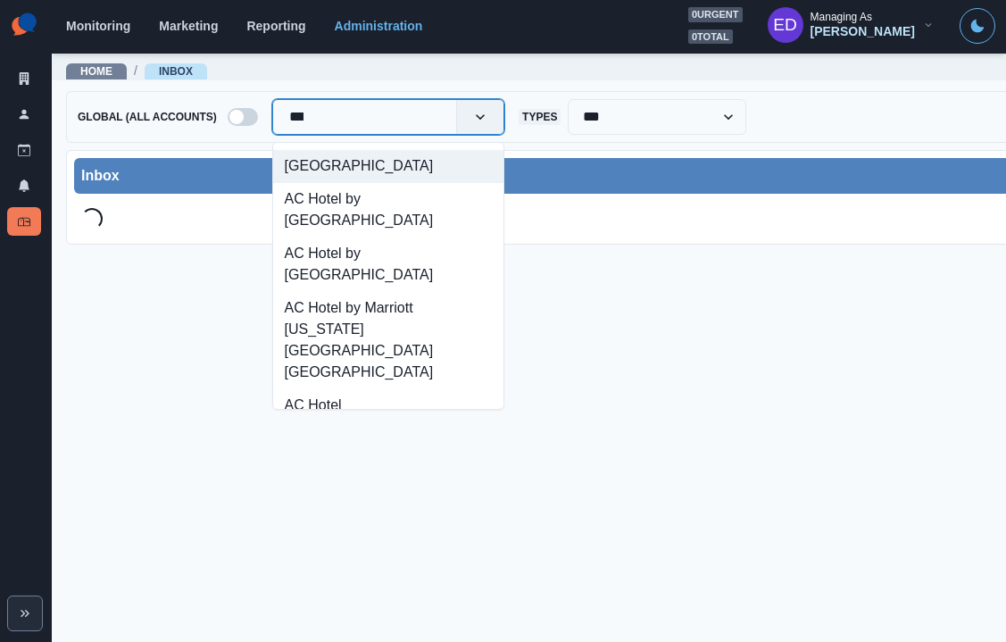
type input "******"
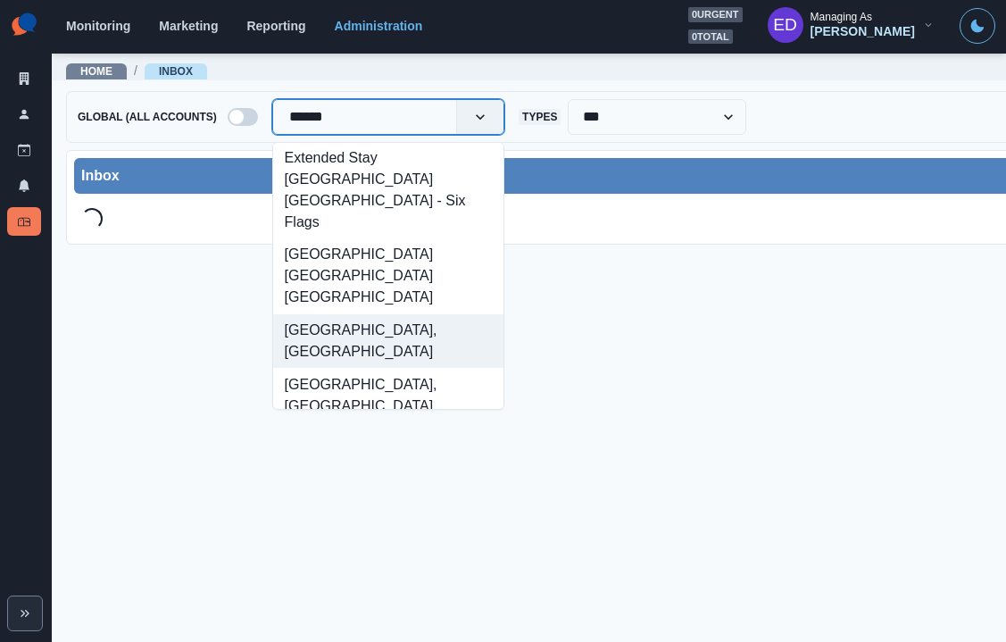
scroll to position [313, 0]
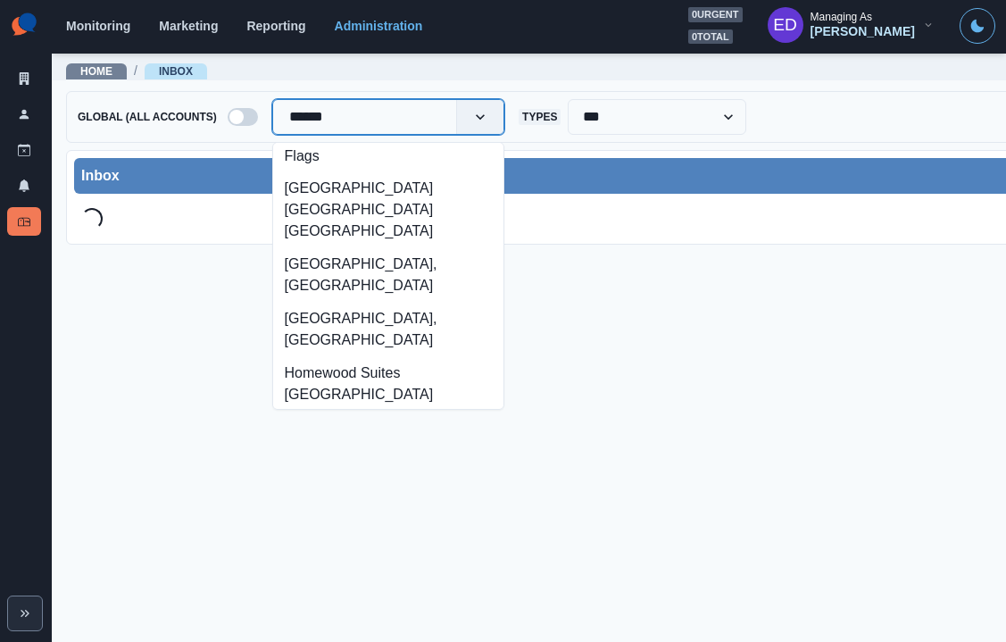
click at [371, 541] on div "The [GEOGRAPHIC_DATA]" at bounding box center [388, 557] width 230 height 33
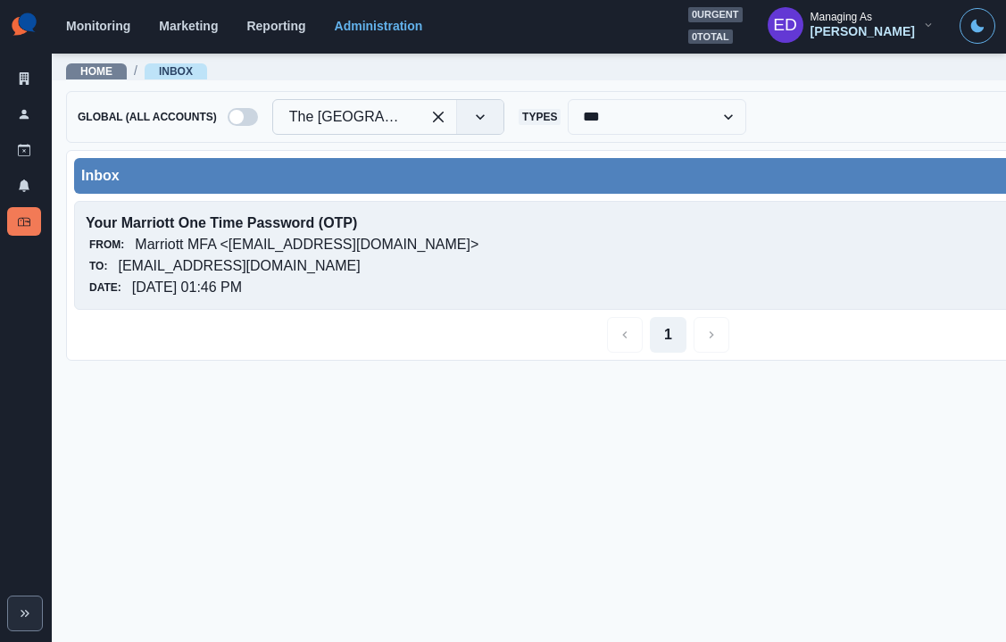
click at [348, 236] on p "Marriott MFA <[EMAIL_ADDRESS][DOMAIN_NAME]>" at bounding box center [307, 244] width 344 height 21
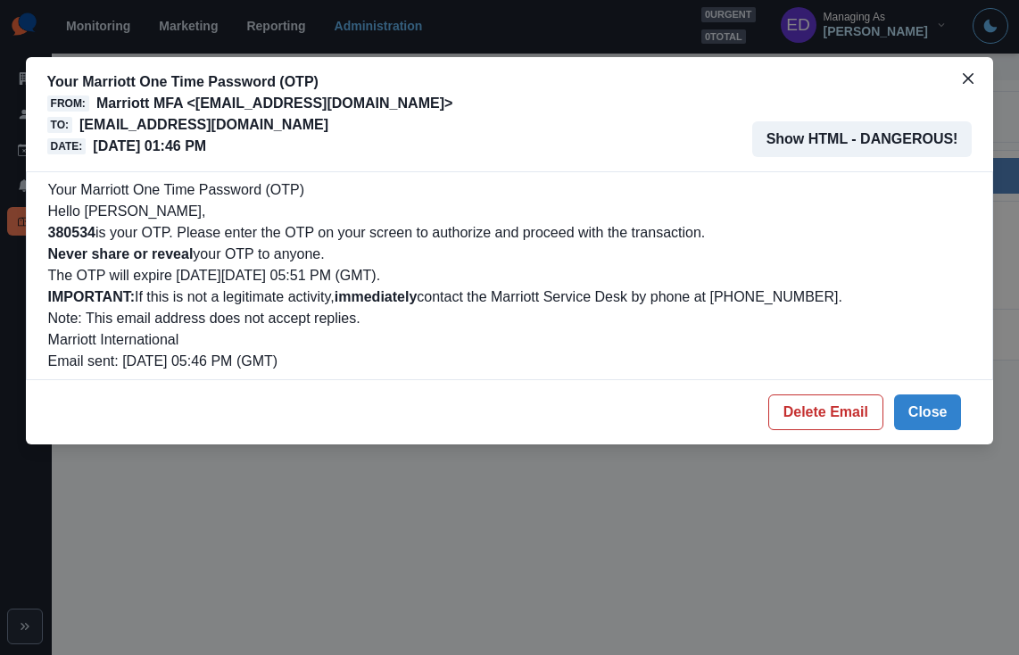
click at [65, 229] on b "380534" at bounding box center [71, 232] width 47 height 15
copy b "380534"
click at [806, 402] on button "Delete Email" at bounding box center [825, 412] width 115 height 36
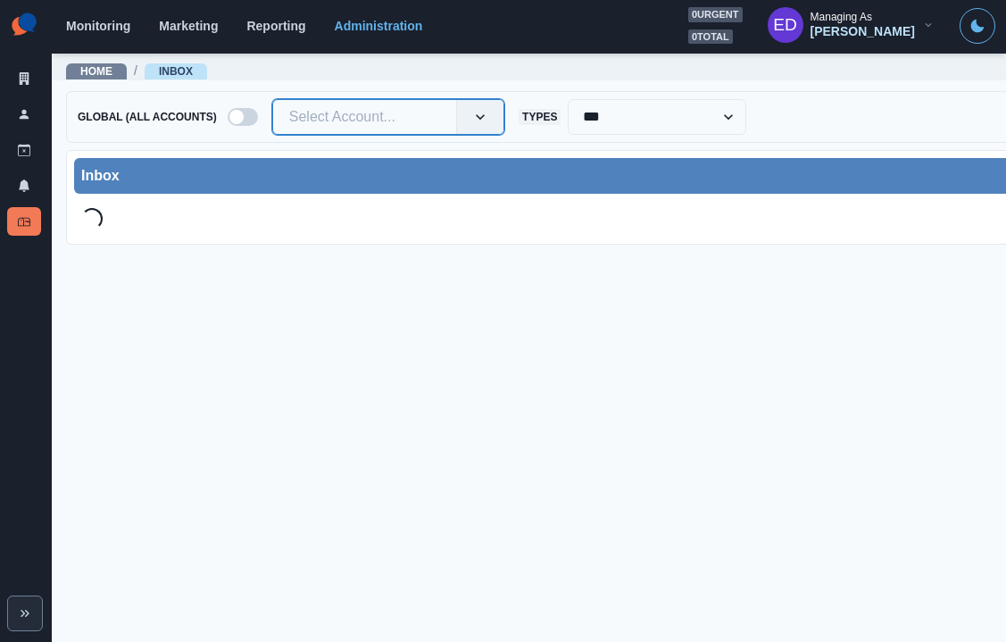
click at [353, 119] on div at bounding box center [364, 116] width 151 height 25
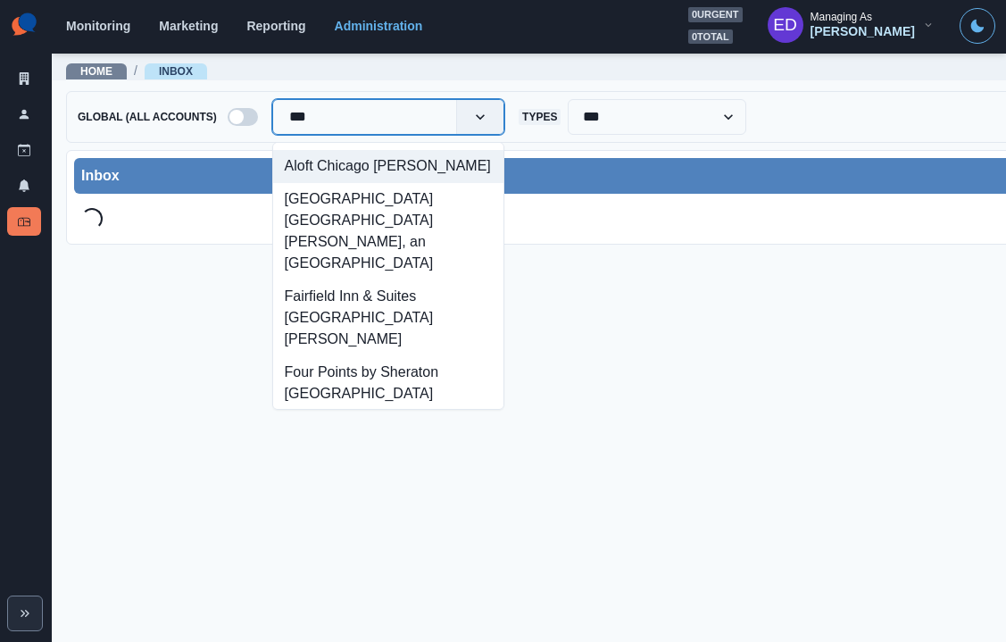
type input "****"
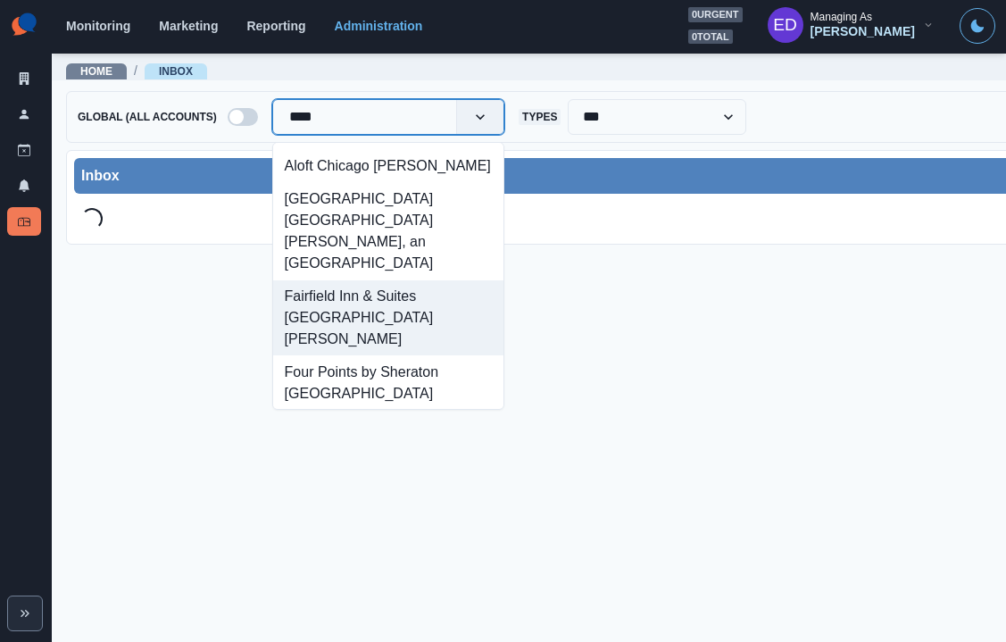
click at [365, 280] on div "Fairfield Inn & Suites Chicago O'Hare" at bounding box center [388, 318] width 230 height 76
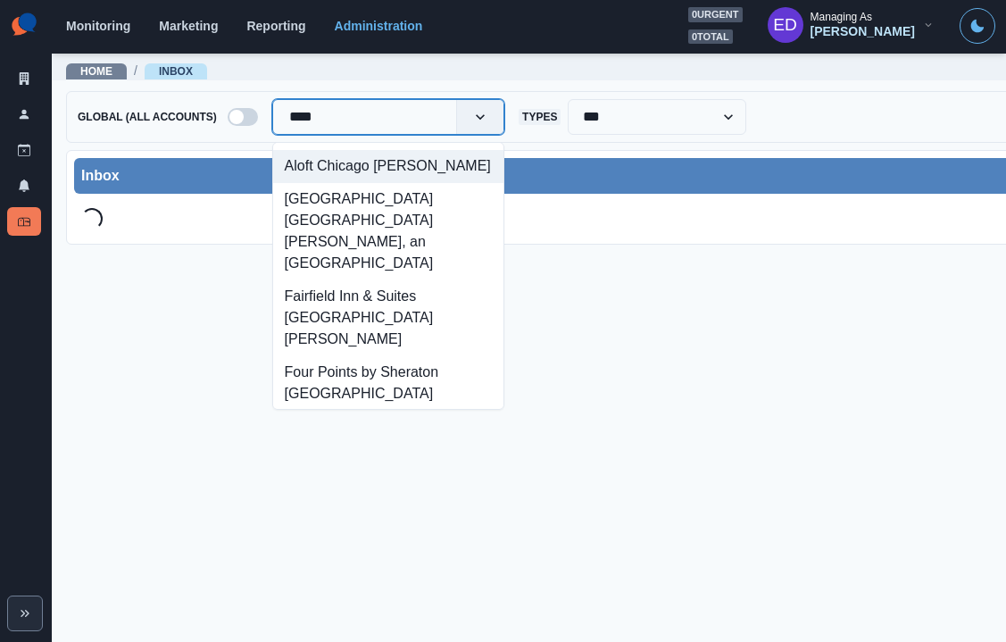
type input "*****"
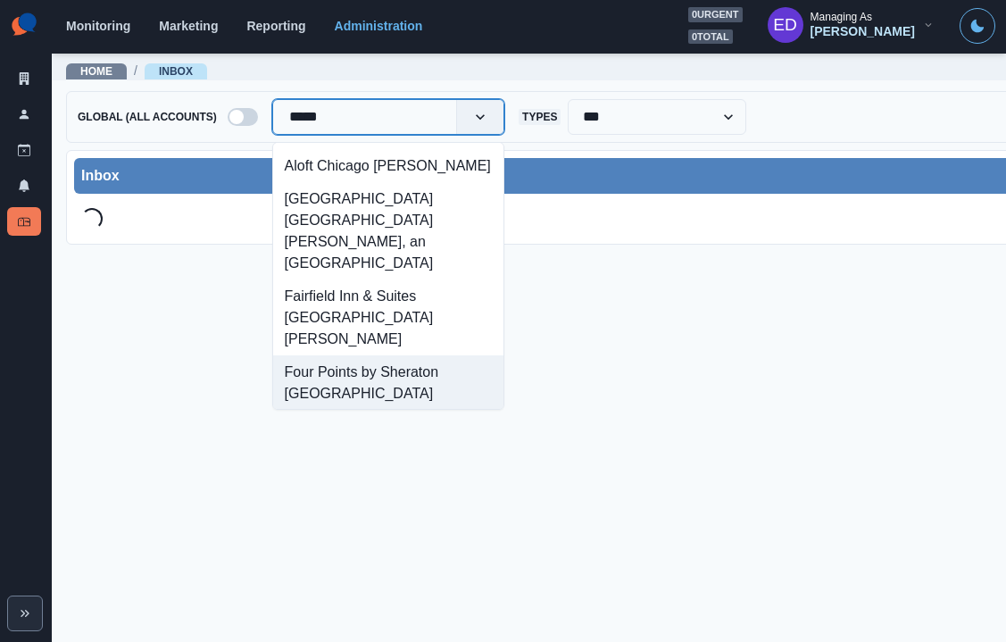
click at [354, 355] on div "Four Points by Sheraton Chicago O'Hare Airport" at bounding box center [388, 393] width 230 height 76
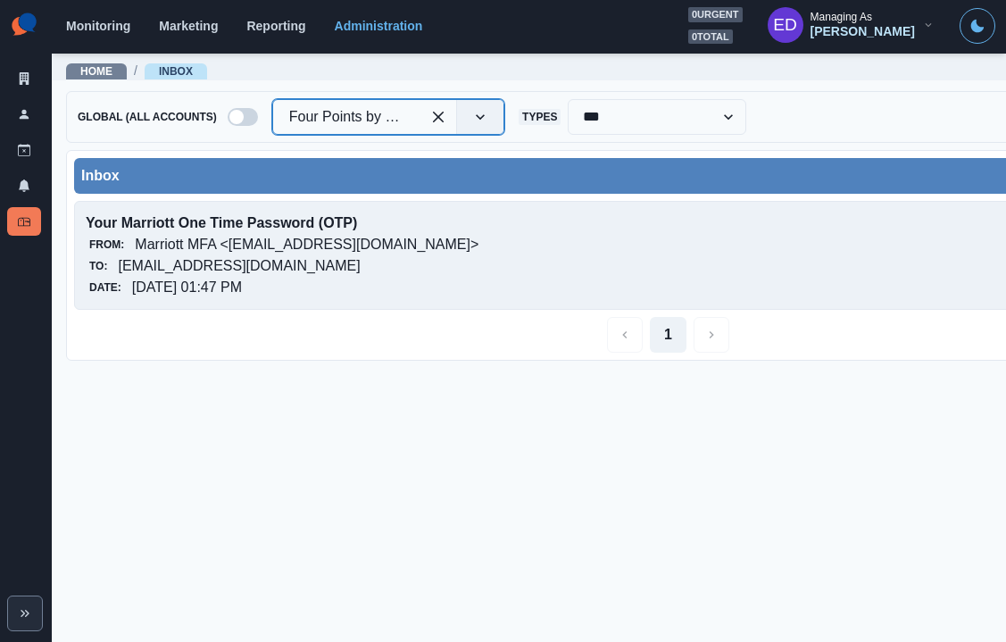
scroll to position [0, 5]
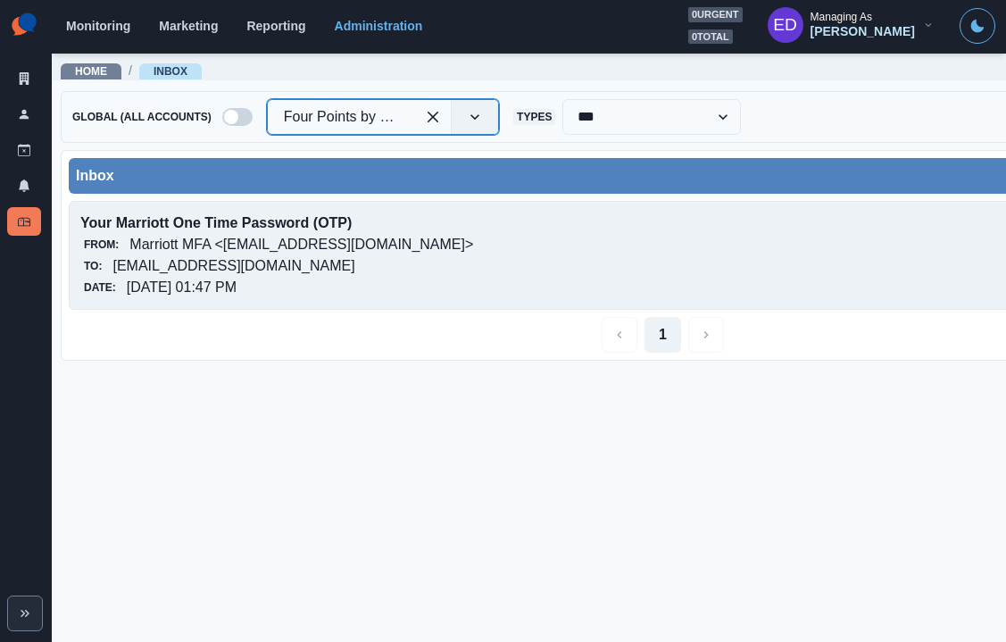
click at [182, 255] on p "fourpointsbysheratonchicagoohareairport@properties.thesocialstation.com" at bounding box center [233, 265] width 242 height 21
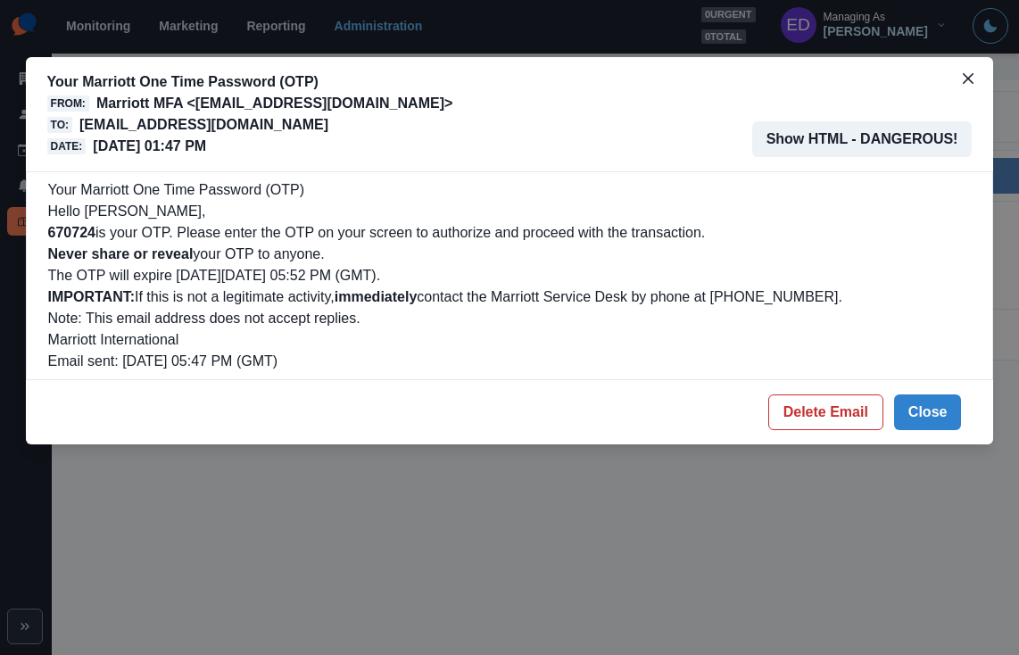
click at [84, 241] on p "670724 is your OTP. Please enter the OTP on your screen to authorize and procee…" at bounding box center [509, 232] width 923 height 21
copy b "670724"
drag, startPoint x: 785, startPoint y: 401, endPoint x: 708, endPoint y: 405, distance: 77.8
click at [785, 401] on button "Delete Email" at bounding box center [825, 412] width 115 height 36
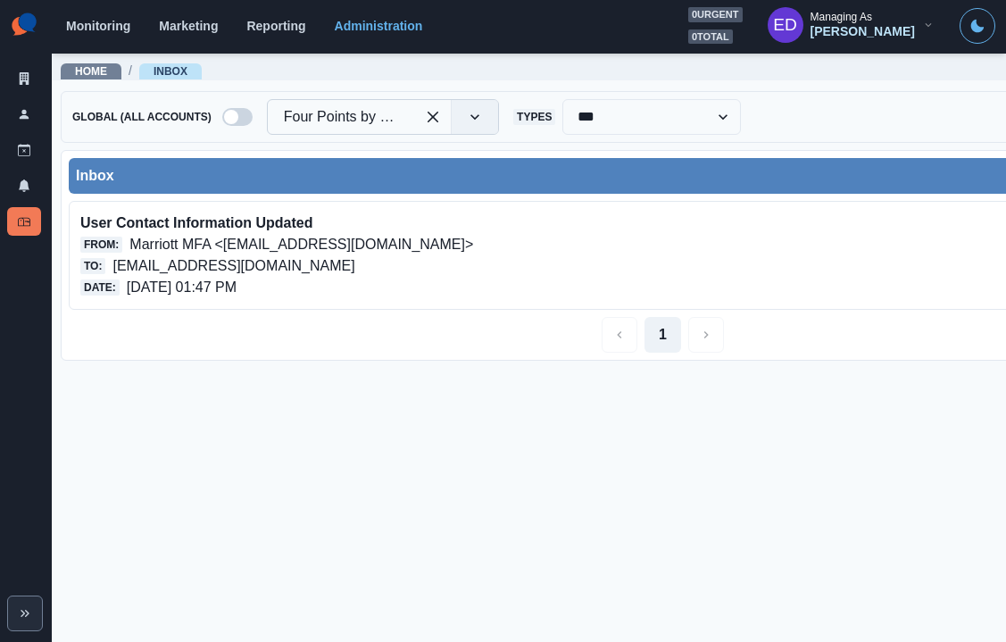
click at [419, 116] on div at bounding box center [456, 117] width 83 height 34
click at [399, 115] on div at bounding box center [341, 116] width 115 height 25
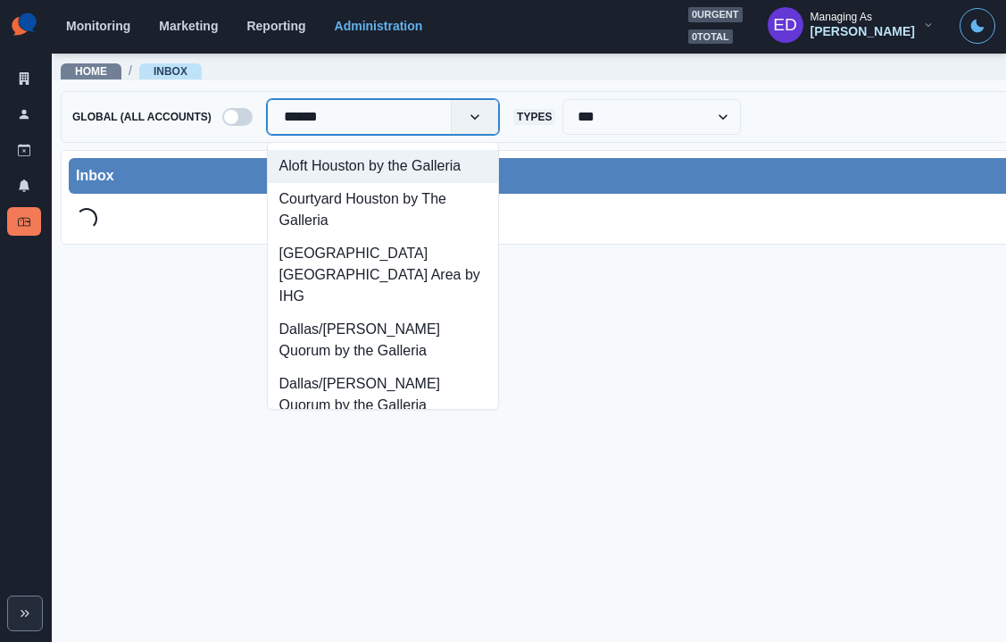
type input "*******"
click at [418, 154] on div "Aloft Houston by the Galleria" at bounding box center [383, 166] width 230 height 33
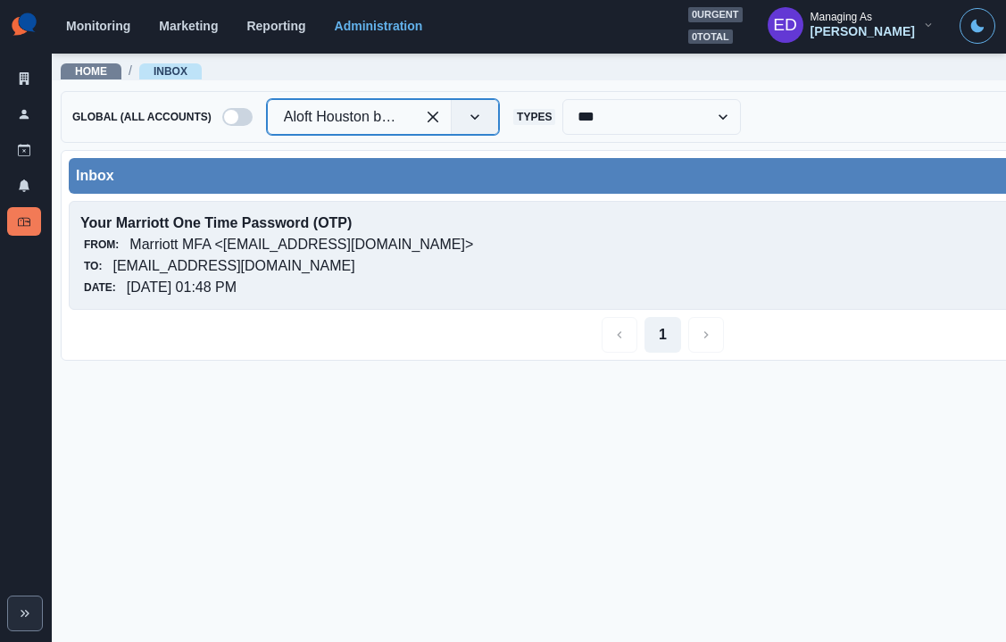
click at [305, 256] on p "alofthoustonbythegalleria@properties.thesocialstation.com" at bounding box center [233, 265] width 242 height 21
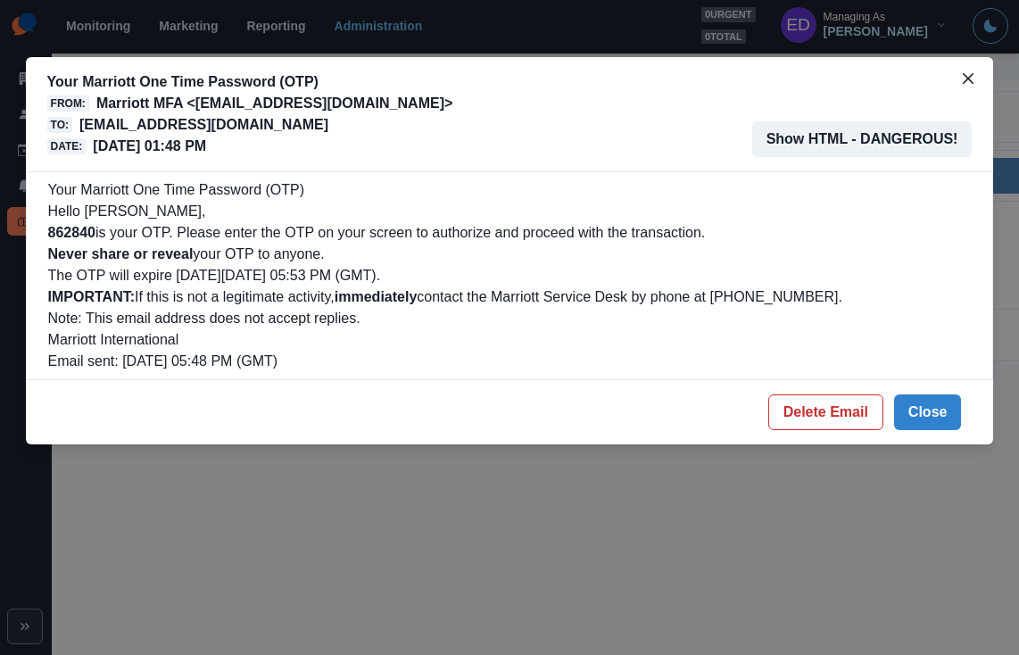
click at [81, 236] on b "862840" at bounding box center [71, 232] width 47 height 15
click at [80, 236] on b "862840" at bounding box center [71, 232] width 47 height 15
copy b "862840"
click at [799, 434] on footer "Delete Email Close" at bounding box center [510, 412] width 968 height 64
click at [807, 411] on button "Delete Email" at bounding box center [825, 412] width 115 height 36
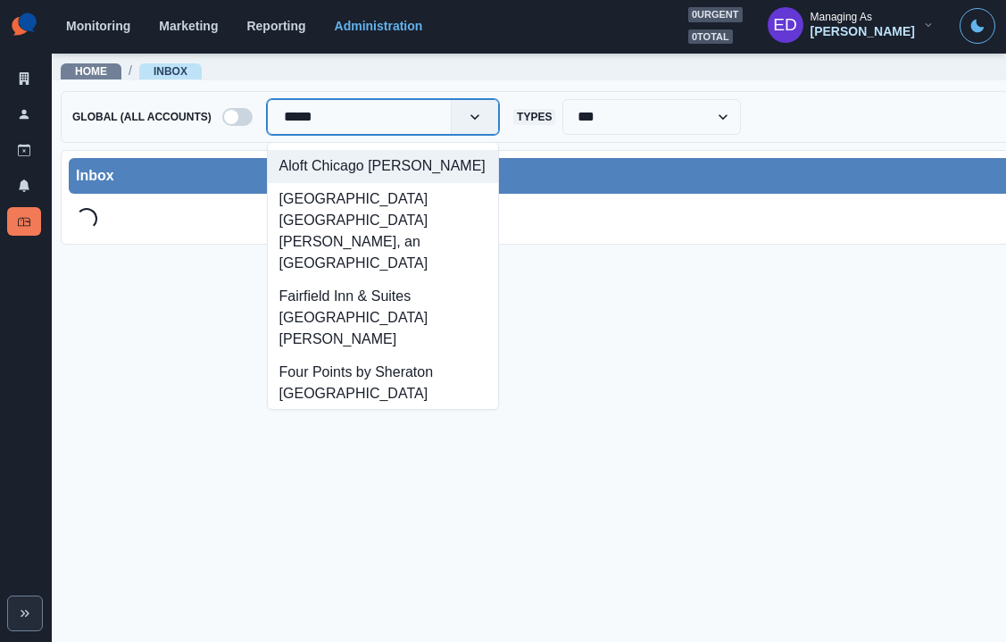
type input "******"
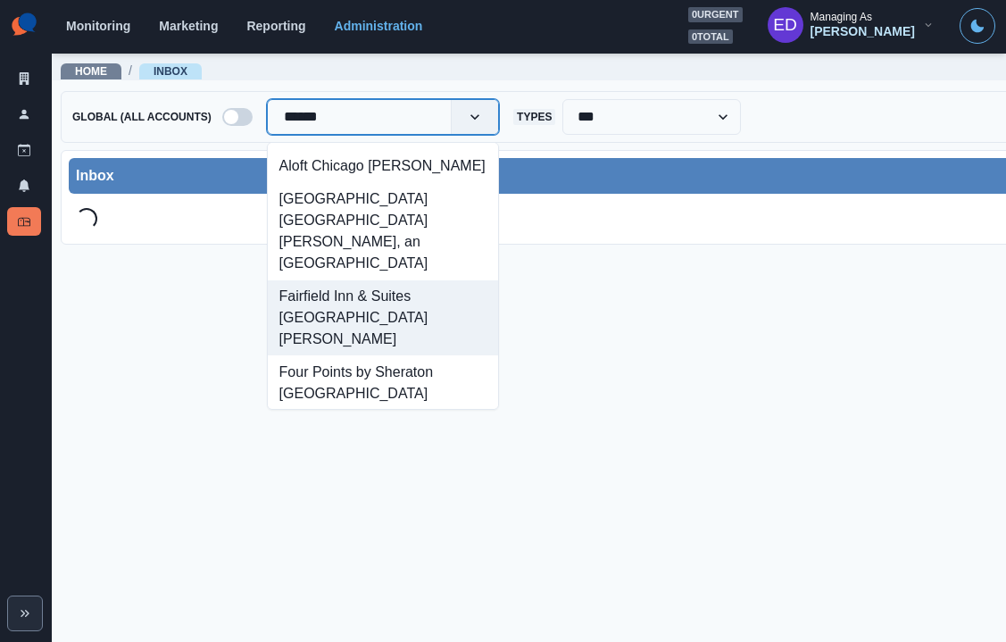
click at [364, 280] on div "Fairfield Inn & Suites [GEOGRAPHIC_DATA] [PERSON_NAME]" at bounding box center [383, 318] width 230 height 76
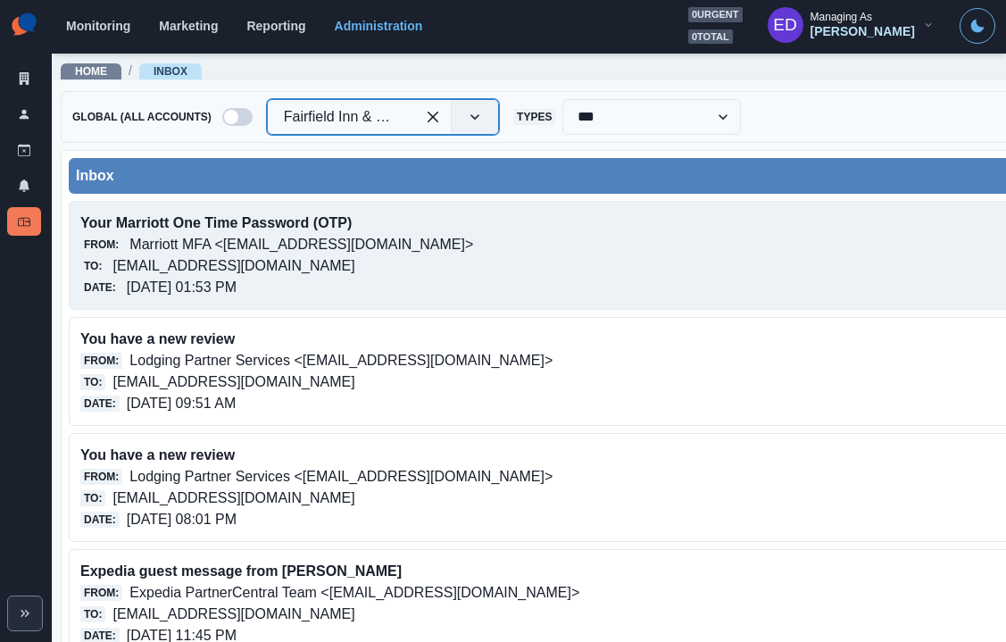
click at [404, 211] on div "Your Marriott One Time Password (OTP) From: Marriott MFA <noreply@trustedauth.c…" at bounding box center [663, 255] width 1188 height 109
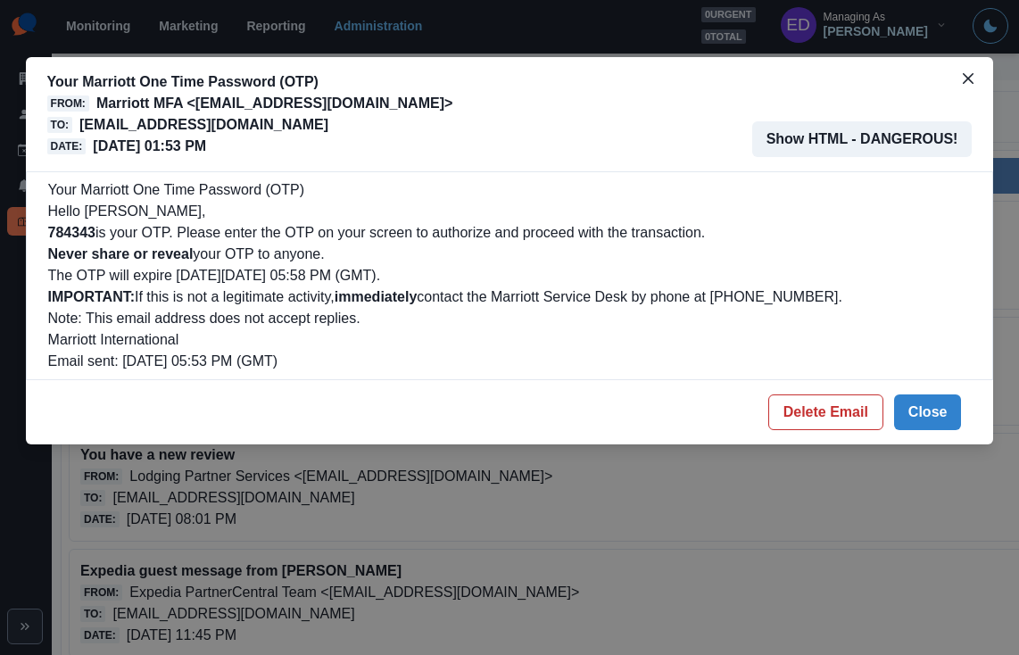
click at [67, 222] on p "784343 is your OTP. Please enter the OTP on your screen to authorize and procee…" at bounding box center [509, 232] width 923 height 21
copy b "784343"
click at [879, 409] on button "Delete Email" at bounding box center [825, 412] width 115 height 36
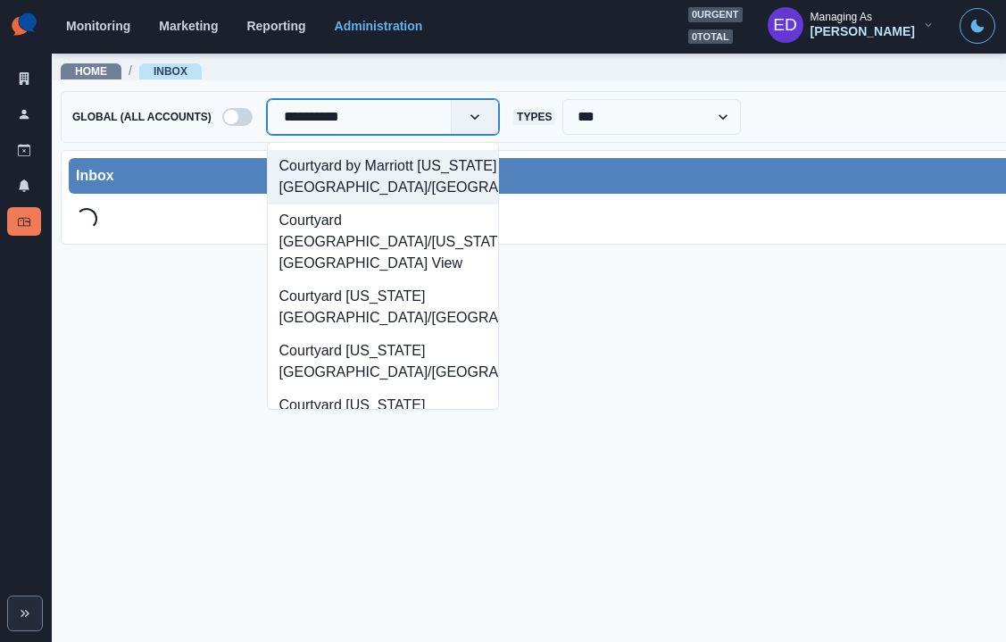
type input "**********"
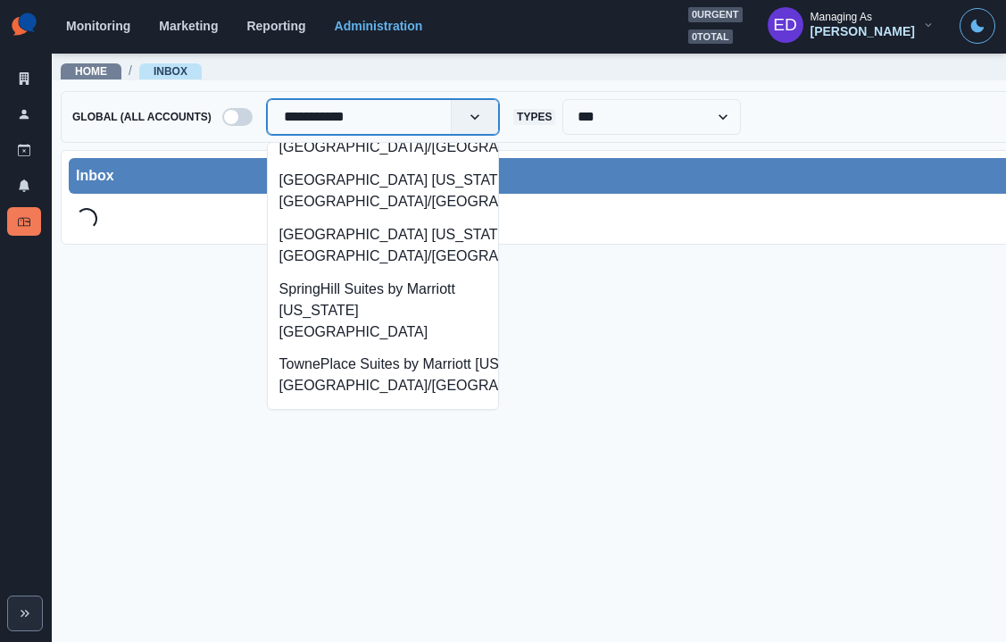
scroll to position [441, 0]
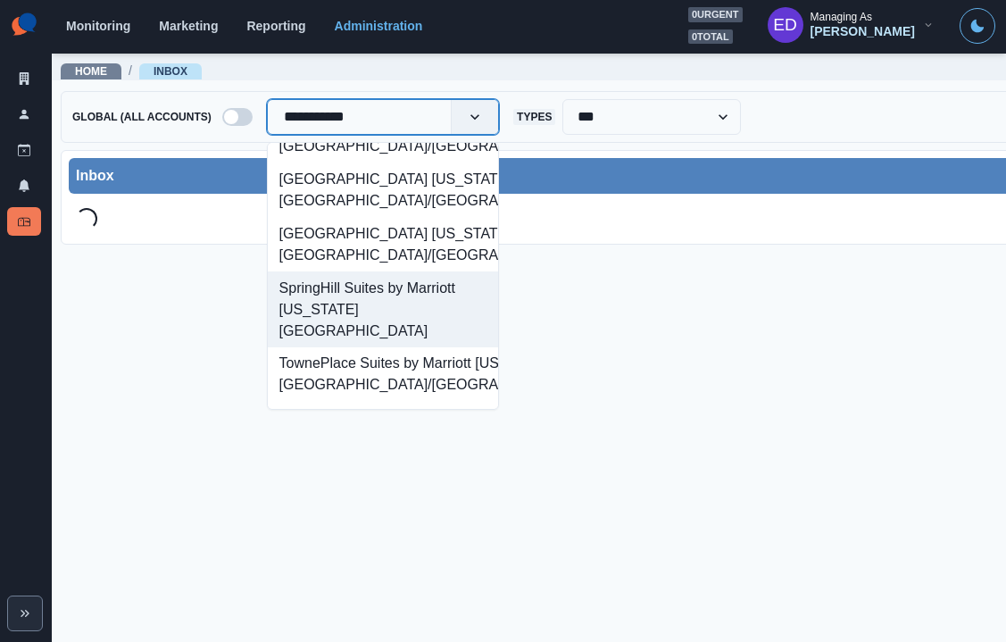
click at [399, 293] on div "SpringHill Suites by Marriott New York Manhattan Times Square" at bounding box center [383, 309] width 230 height 76
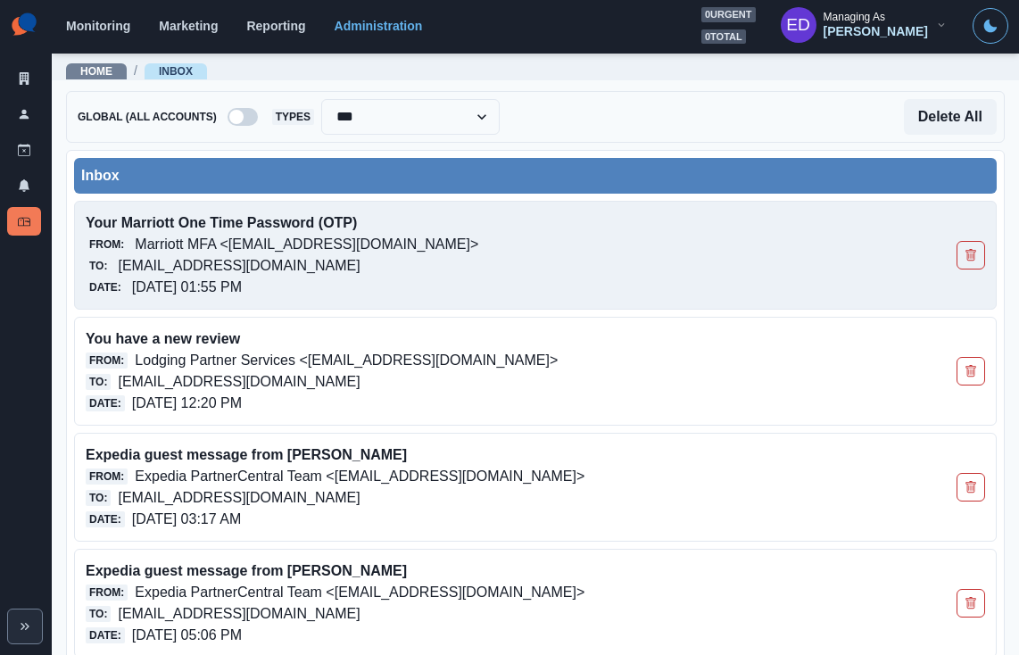
click at [432, 241] on div "From: Marriott MFA <[EMAIL_ADDRESS][DOMAIN_NAME]>" at bounding box center [445, 244] width 719 height 21
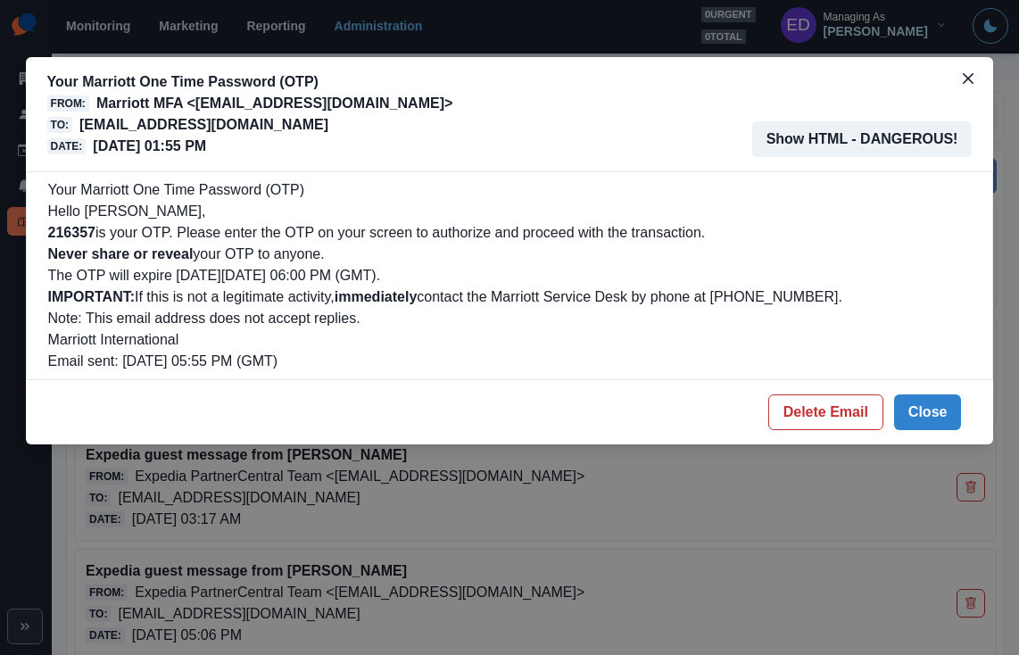
click at [64, 233] on b "216357" at bounding box center [71, 232] width 47 height 15
copy b "216357"
click at [946, 416] on button "Close" at bounding box center [928, 412] width 68 height 36
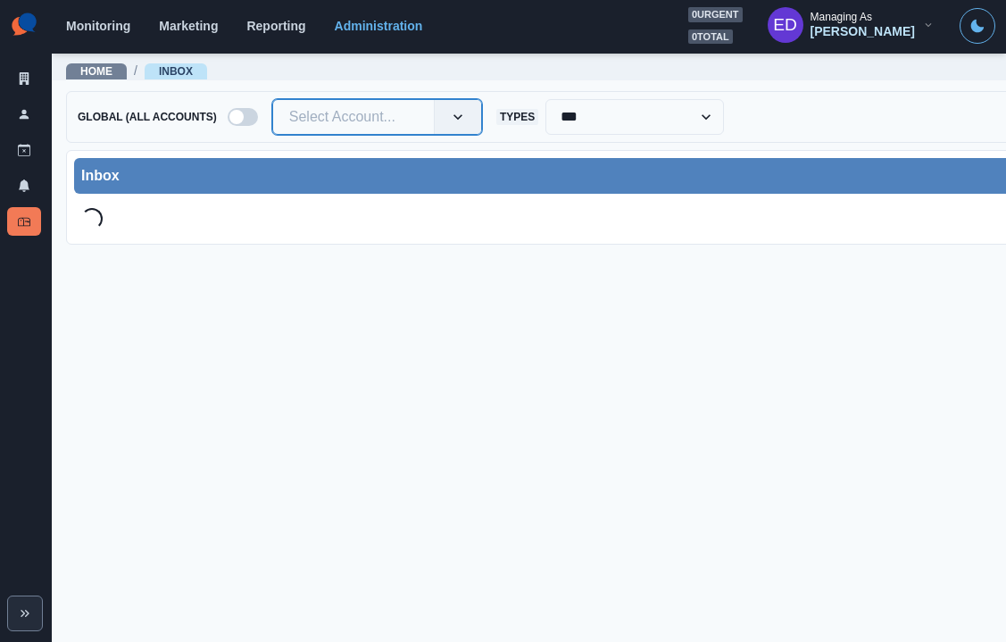
drag, startPoint x: 420, startPoint y: 113, endPoint x: 410, endPoint y: 114, distance: 9.9
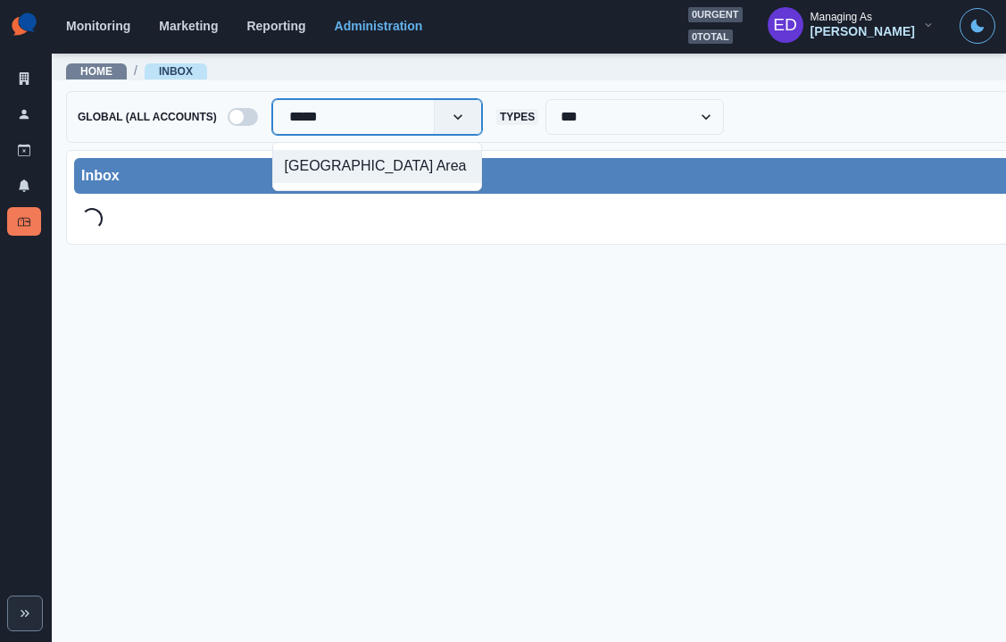
type input "******"
click at [314, 170] on div "[GEOGRAPHIC_DATA] Area" at bounding box center [377, 166] width 208 height 33
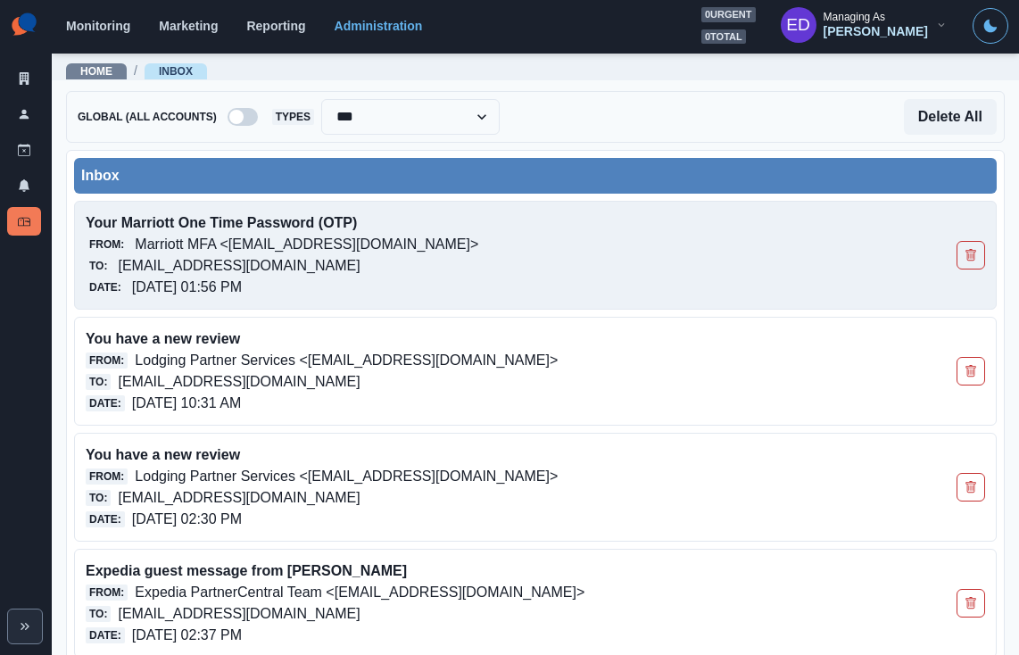
click at [344, 286] on div "Date: [DATE] 01:56 PM" at bounding box center [445, 287] width 719 height 21
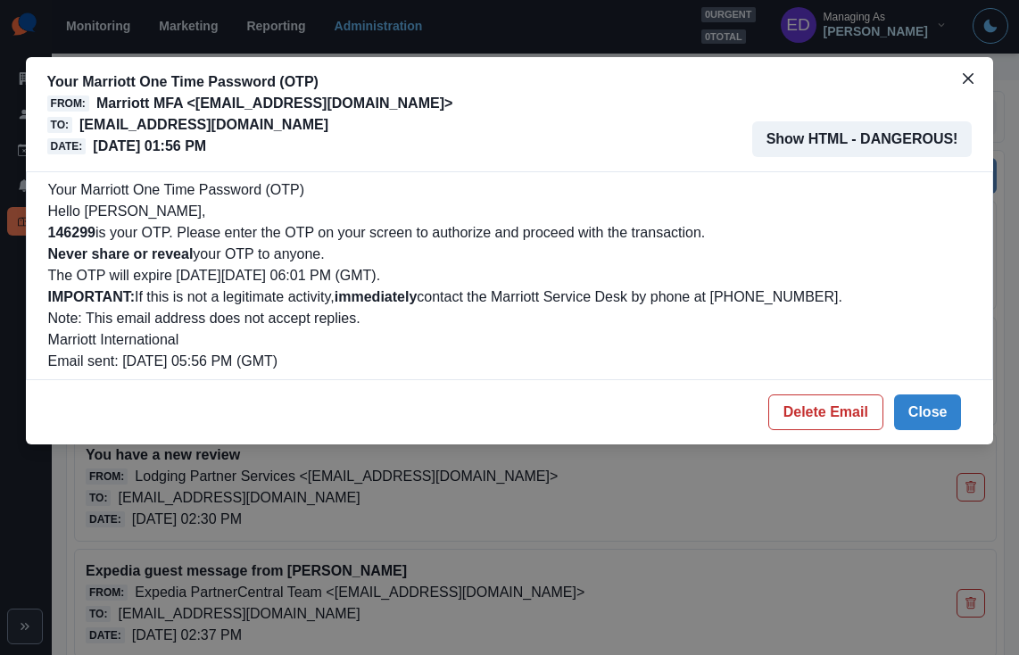
click at [64, 230] on b "146299" at bounding box center [71, 232] width 47 height 15
copy b "146299"
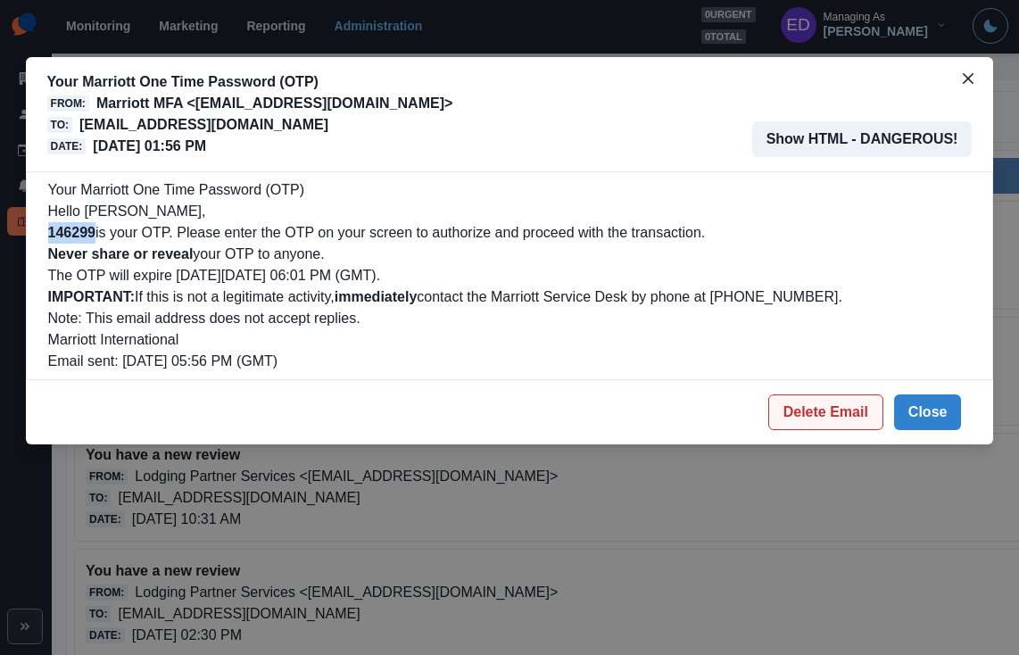
click at [849, 407] on button "Delete Email" at bounding box center [825, 412] width 115 height 36
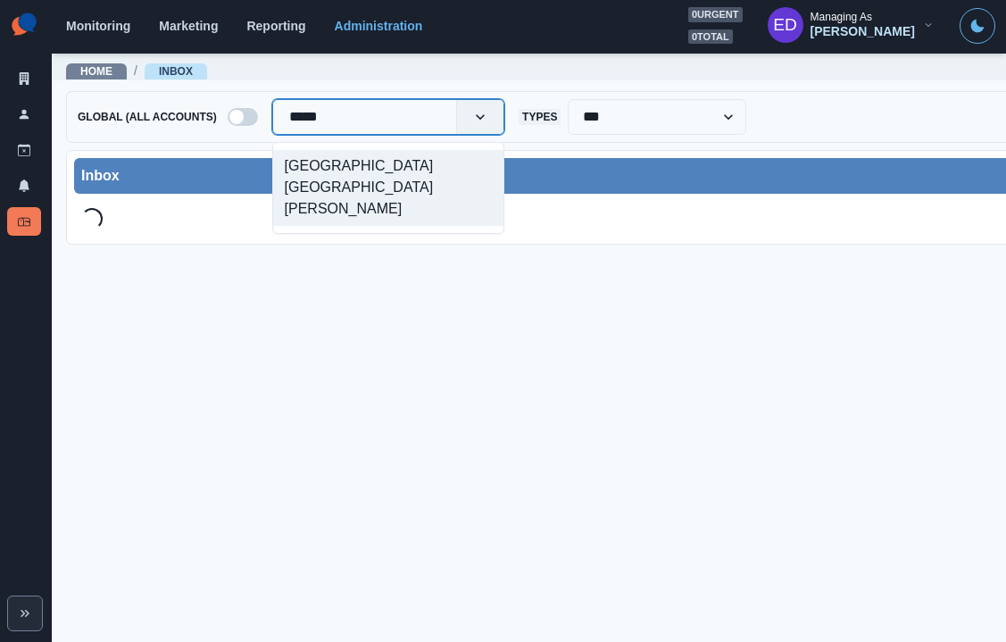
type input "******"
click at [361, 193] on div "Fairfield Inn Titusville Kennedy Space Center" at bounding box center [388, 188] width 230 height 76
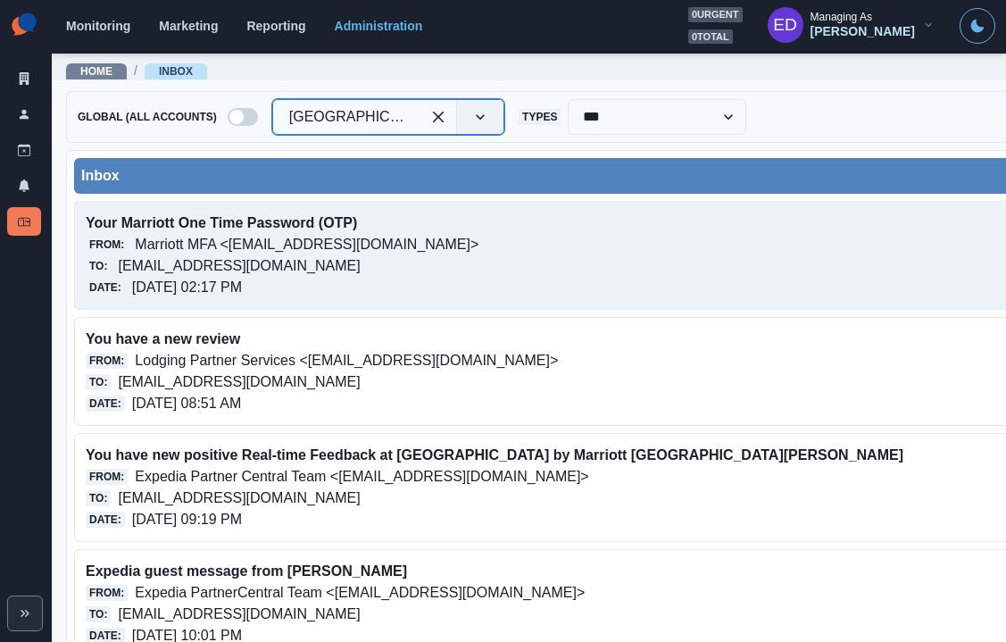
click at [360, 258] on p "fairfieldinntitusvillekennedyspacecenter@properties.thesocialstation.com" at bounding box center [239, 265] width 242 height 21
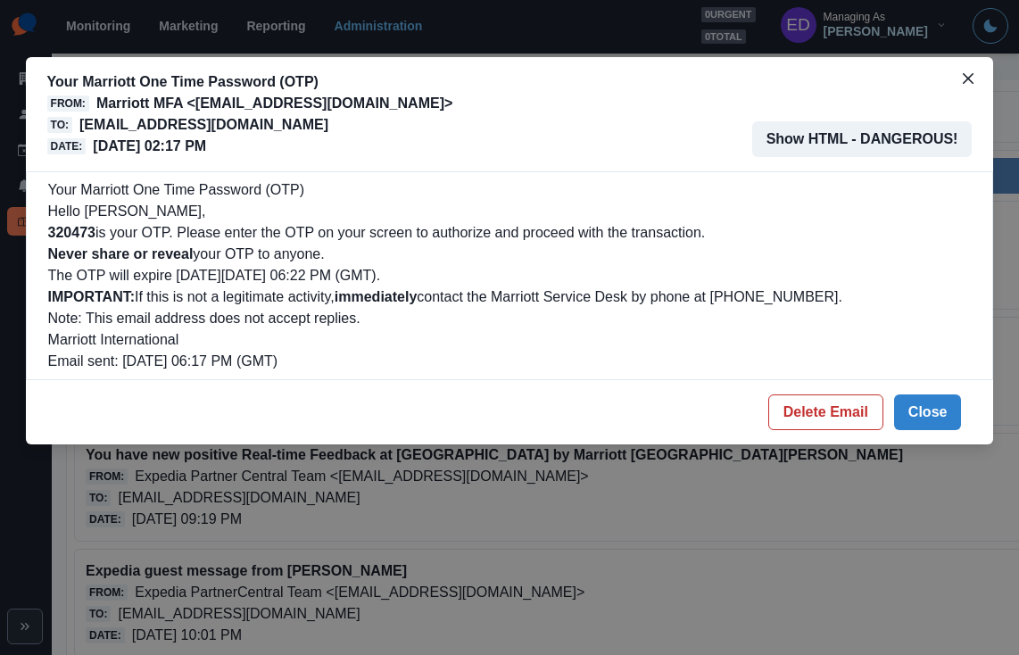
click at [86, 234] on b "320473" at bounding box center [71, 232] width 47 height 15
copy b "320473"
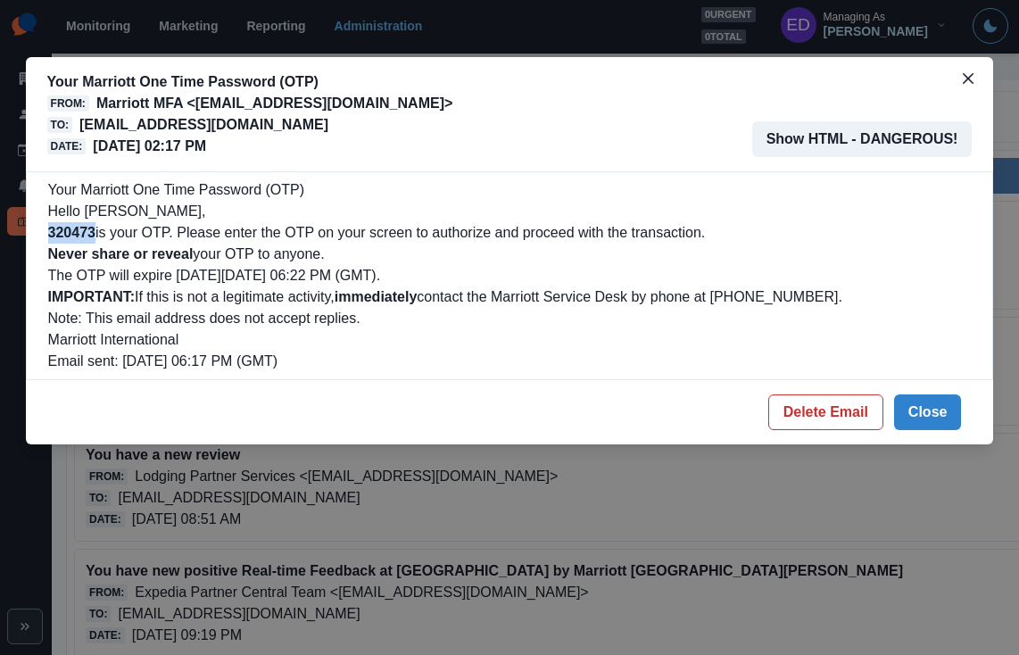
drag, startPoint x: 846, startPoint y: 412, endPoint x: 741, endPoint y: 364, distance: 115.0
click at [845, 412] on button "Delete Email" at bounding box center [825, 412] width 115 height 36
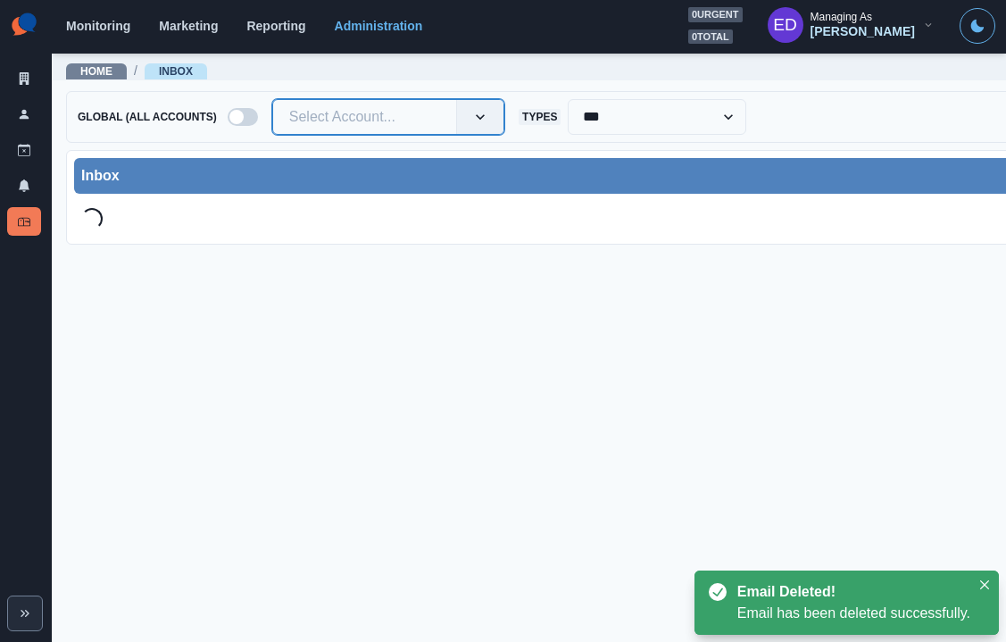
type input "**"
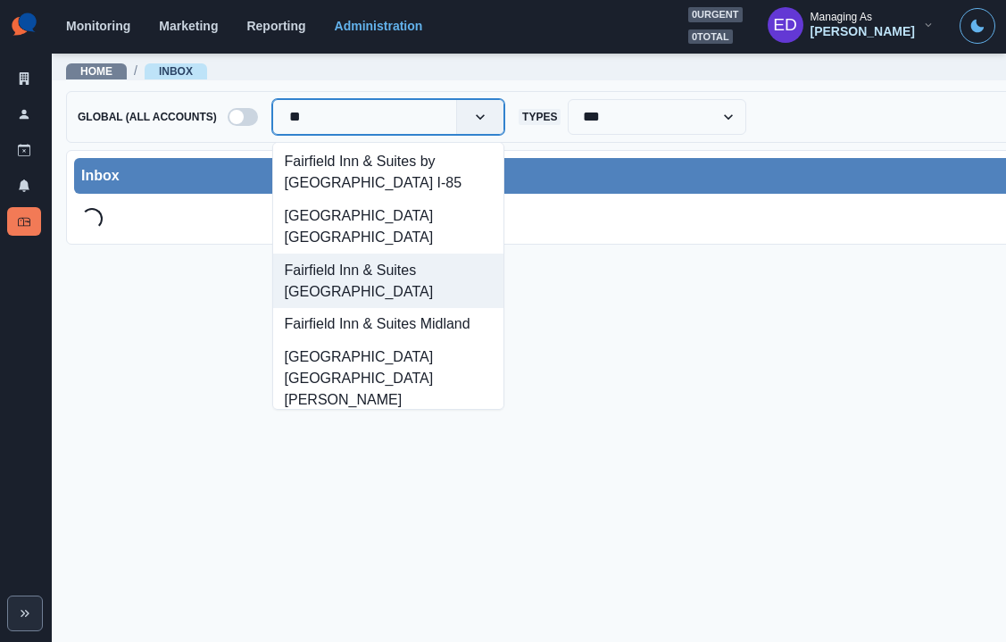
scroll to position [517, 0]
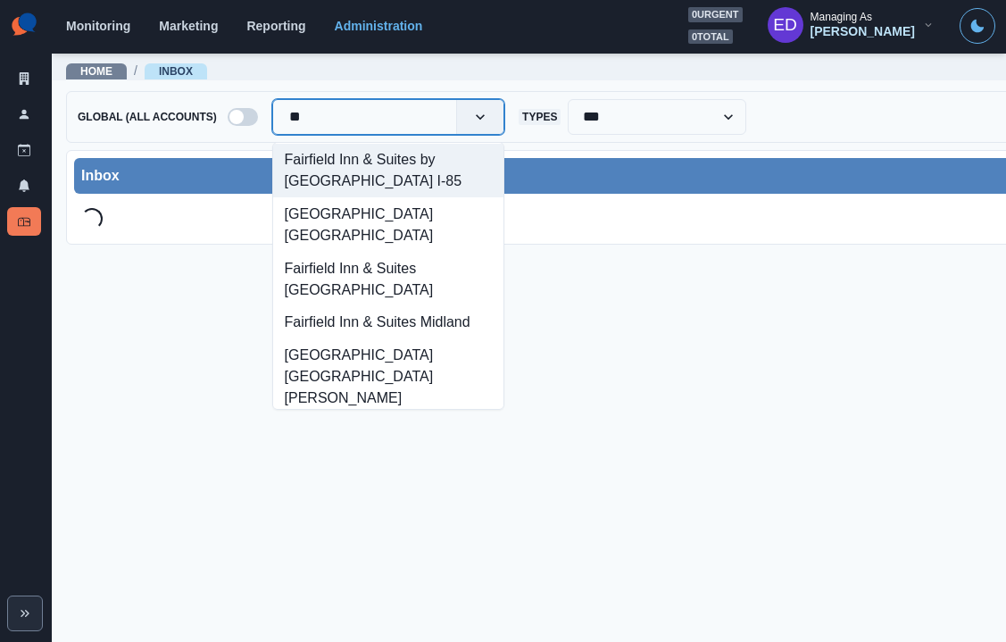
click at [402, 157] on div "Fairfield Inn & Suites by [GEOGRAPHIC_DATA] I-85" at bounding box center [388, 171] width 230 height 54
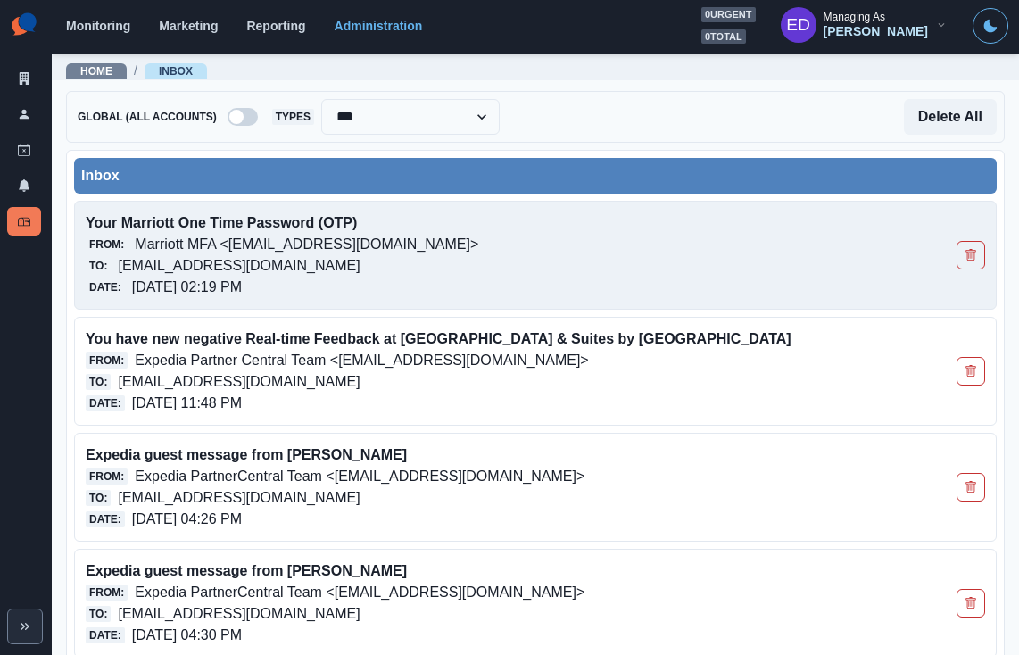
click at [594, 277] on div "Date: [DATE] 02:19 PM" at bounding box center [445, 287] width 719 height 21
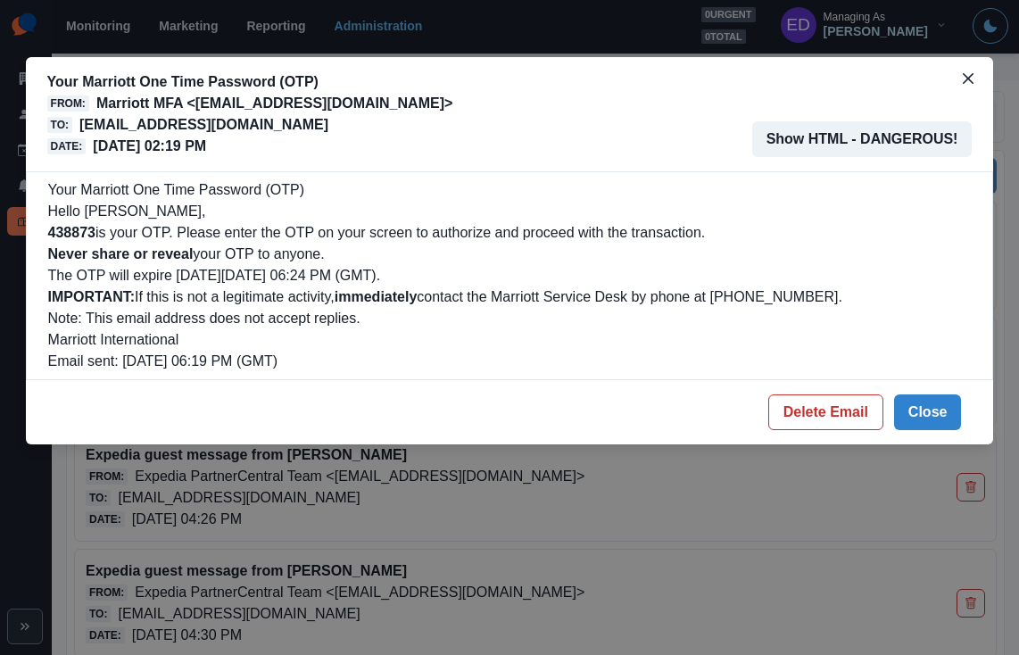
click at [87, 237] on b "438873" at bounding box center [71, 232] width 47 height 15
copy b "438873"
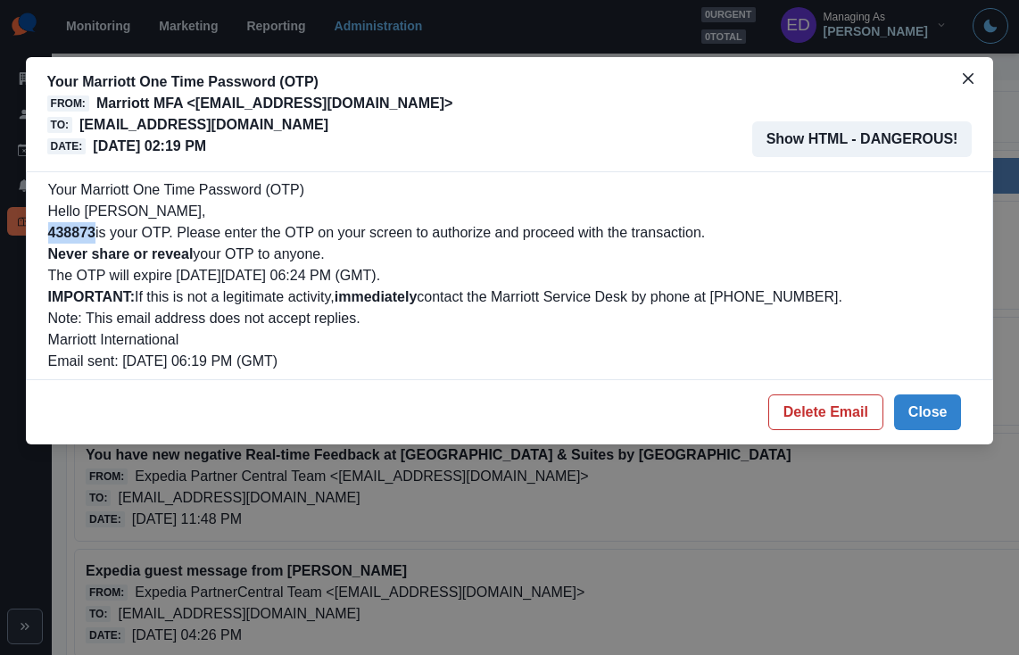
drag, startPoint x: 807, startPoint y: 404, endPoint x: 759, endPoint y: 368, distance: 59.2
click at [807, 404] on button "Delete Email" at bounding box center [825, 412] width 115 height 36
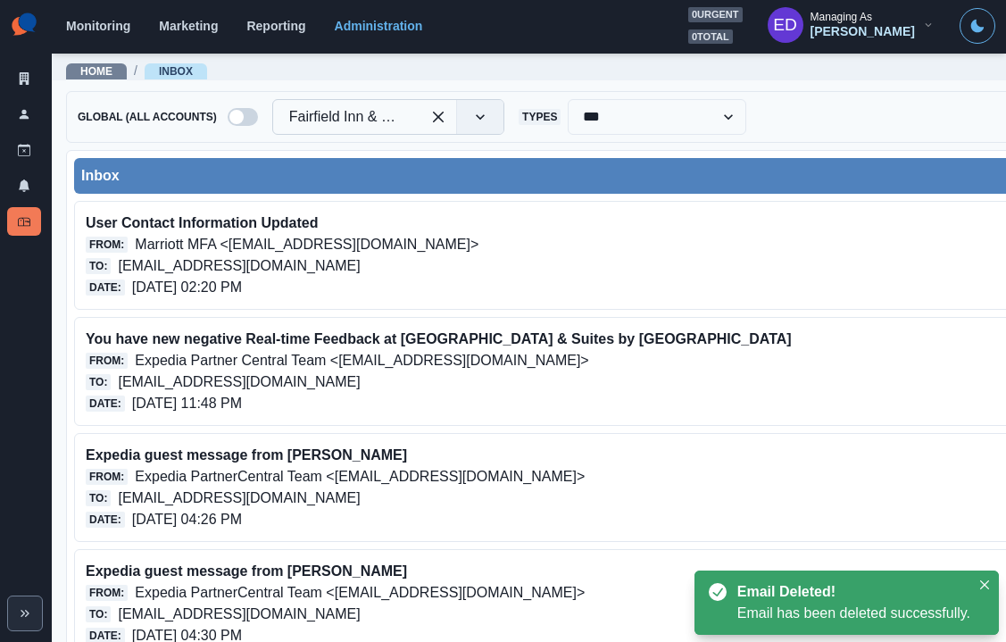
drag, startPoint x: 447, startPoint y: 122, endPoint x: 413, endPoint y: 120, distance: 34.0
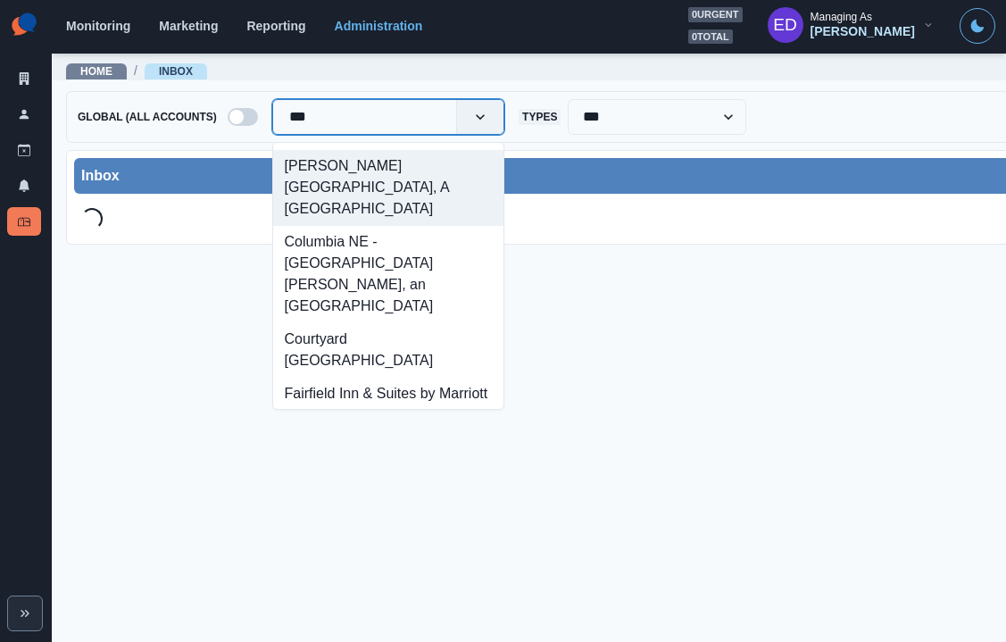
type input "****"
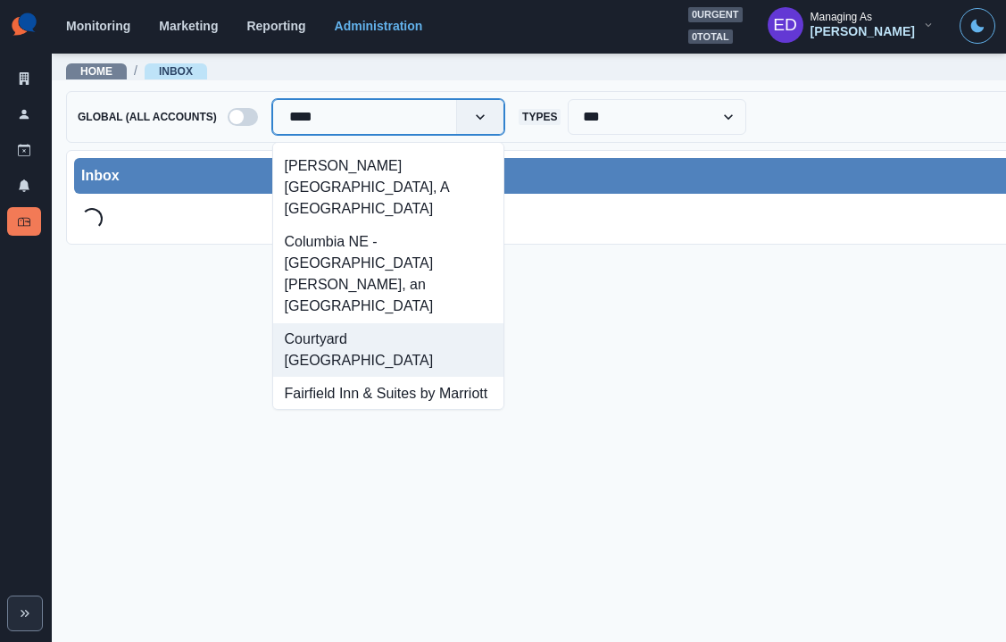
scroll to position [65, 0]
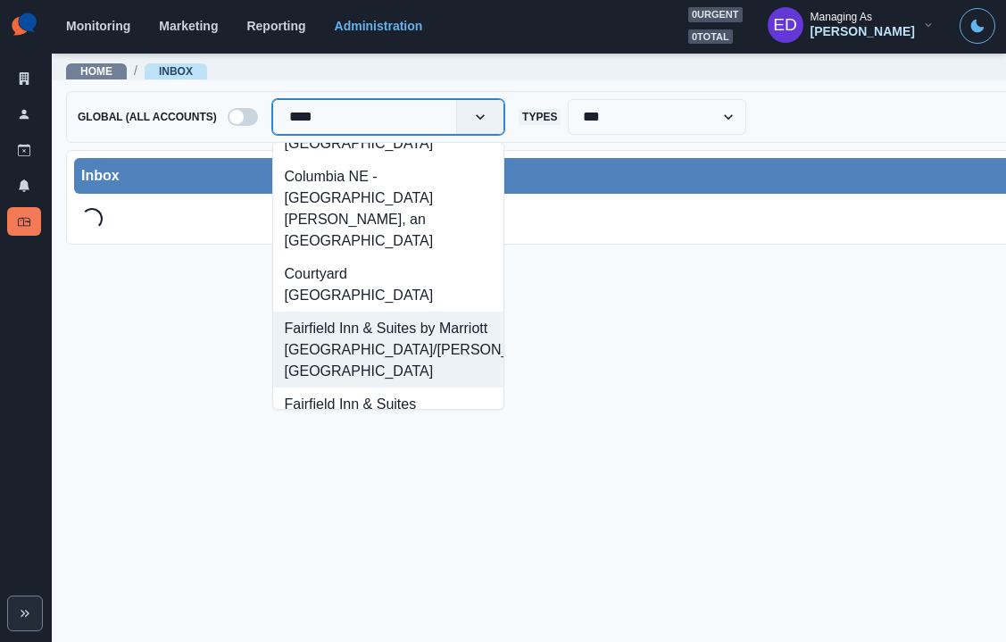
click at [407, 311] on div "Fairfield Inn & Suites by Marriott [GEOGRAPHIC_DATA]/[PERSON_NAME][GEOGRAPHIC_D…" at bounding box center [388, 349] width 230 height 76
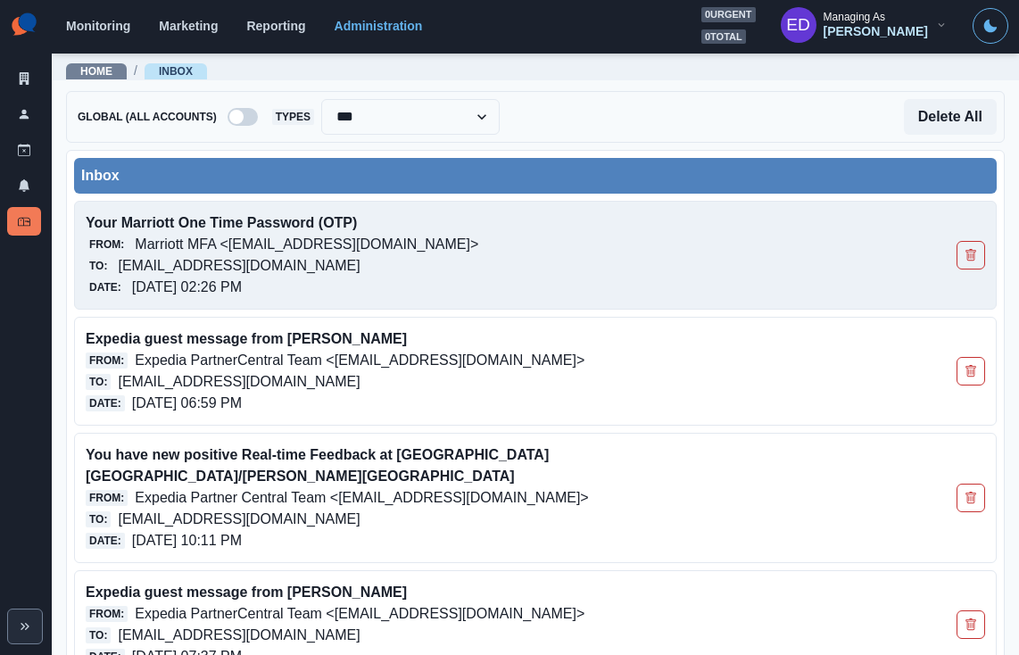
click at [294, 253] on p "Marriott MFA <[EMAIL_ADDRESS][DOMAIN_NAME]>" at bounding box center [307, 244] width 344 height 21
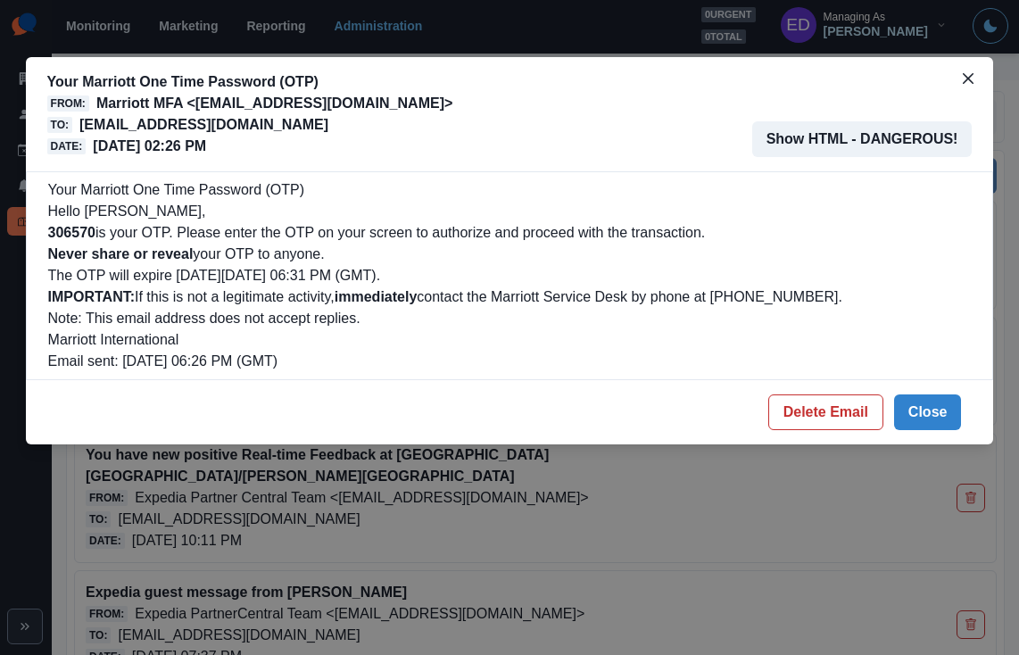
click at [91, 234] on b "306570" at bounding box center [71, 232] width 47 height 15
copy b "306570"
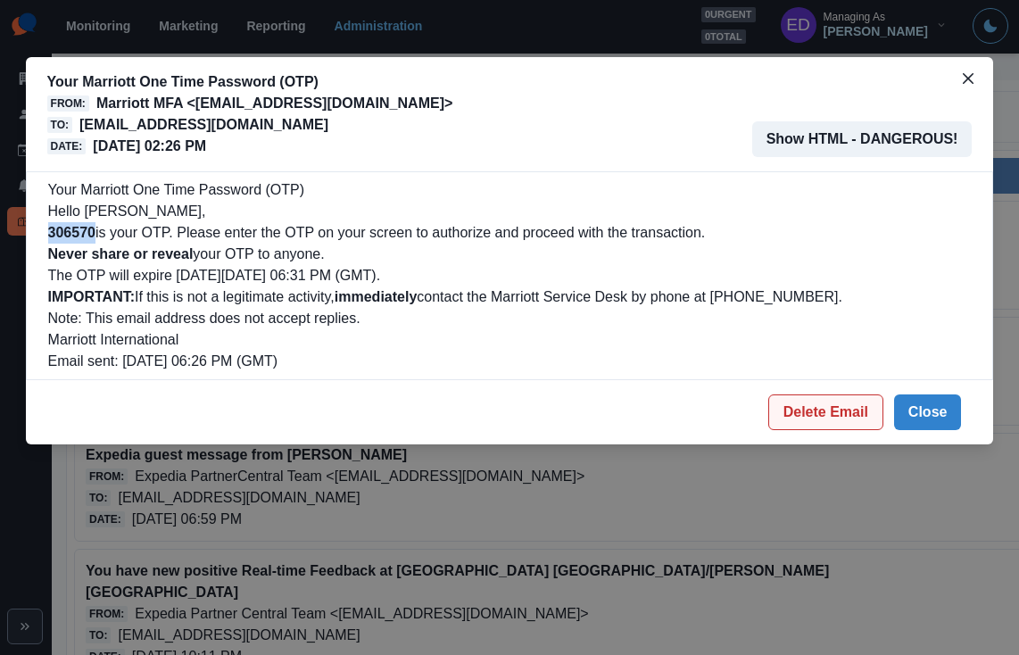
drag, startPoint x: 879, startPoint y: 415, endPoint x: 841, endPoint y: 422, distance: 38.1
click at [879, 415] on button "Delete Email" at bounding box center [825, 412] width 115 height 36
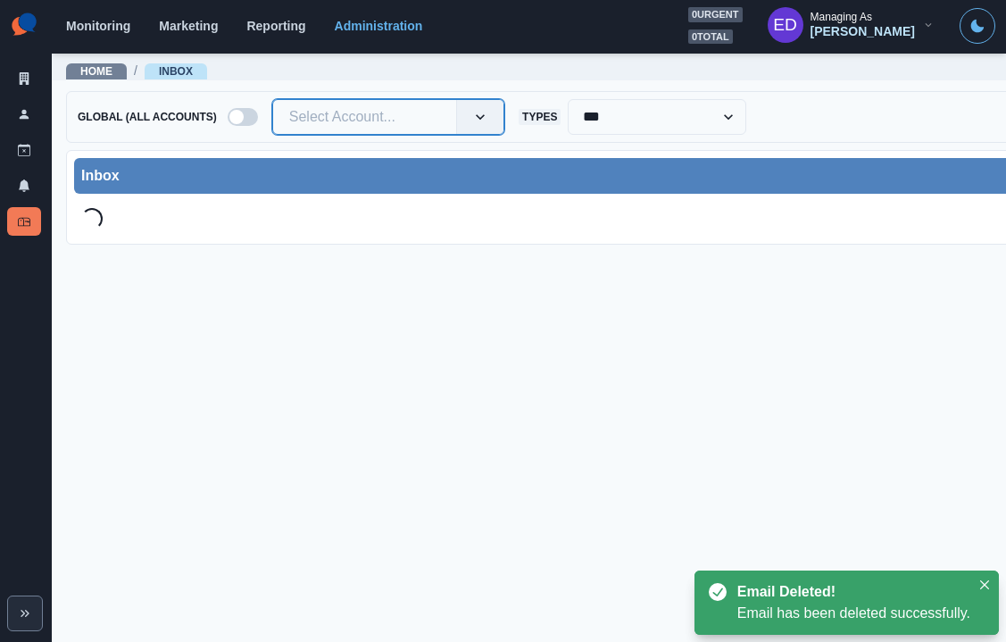
click at [317, 115] on div at bounding box center [364, 116] width 151 height 25
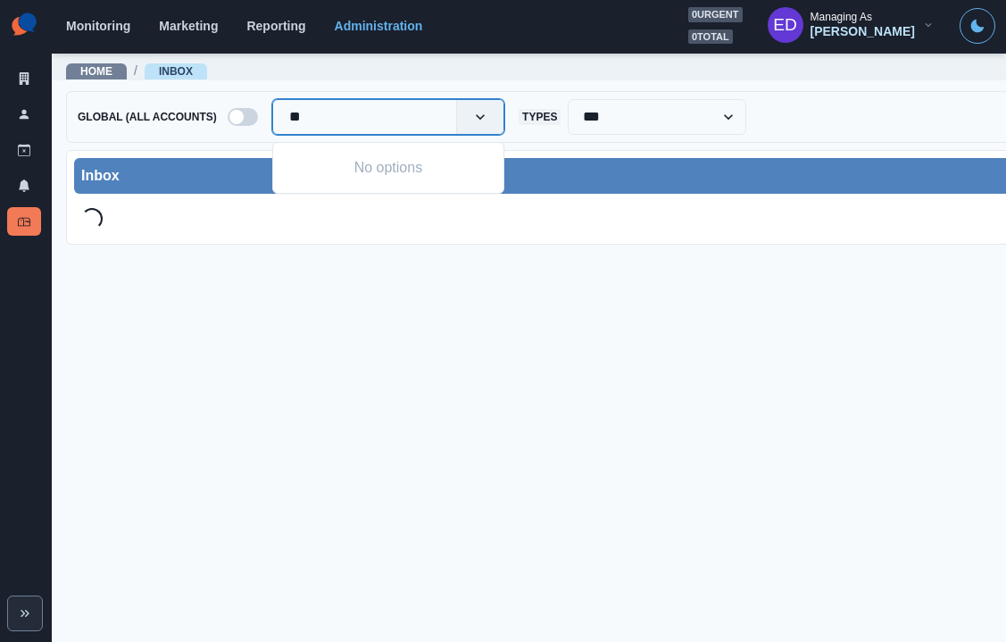
type input "*"
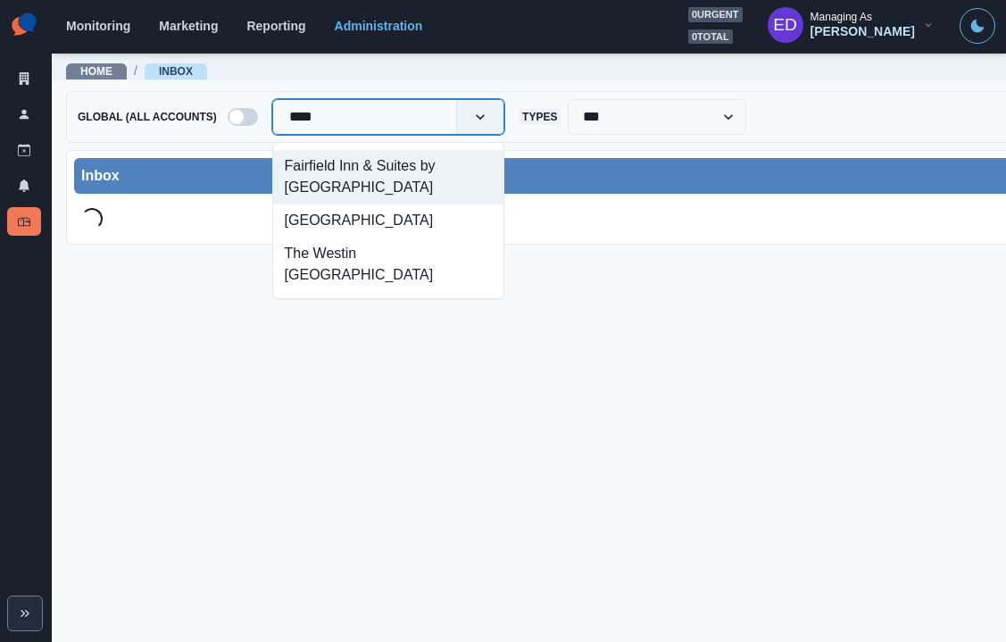
type input "*****"
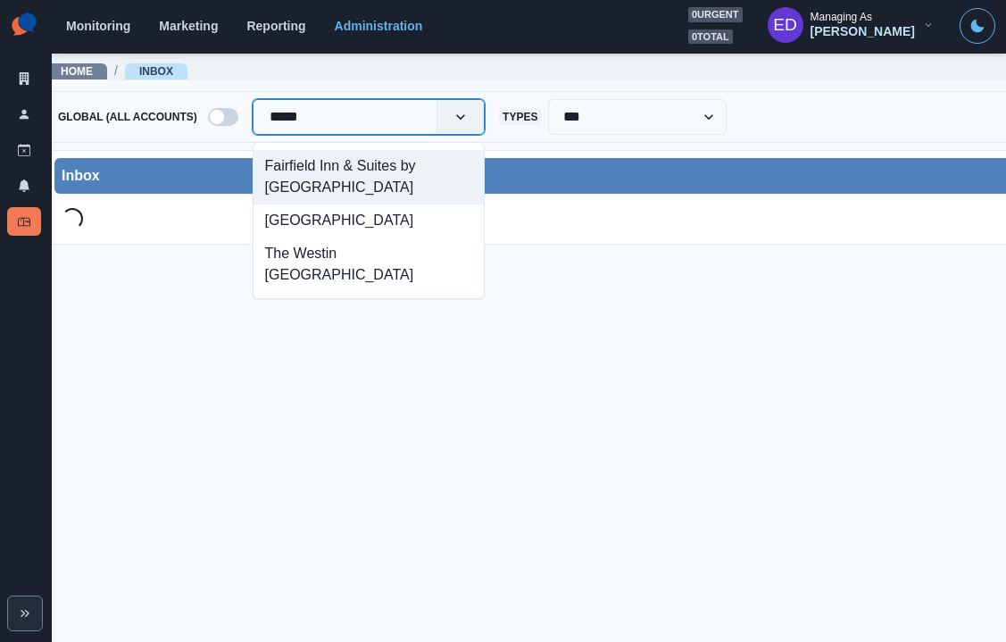
click at [362, 184] on div "Fairfield Inn & Suites by [GEOGRAPHIC_DATA]" at bounding box center [368, 177] width 230 height 54
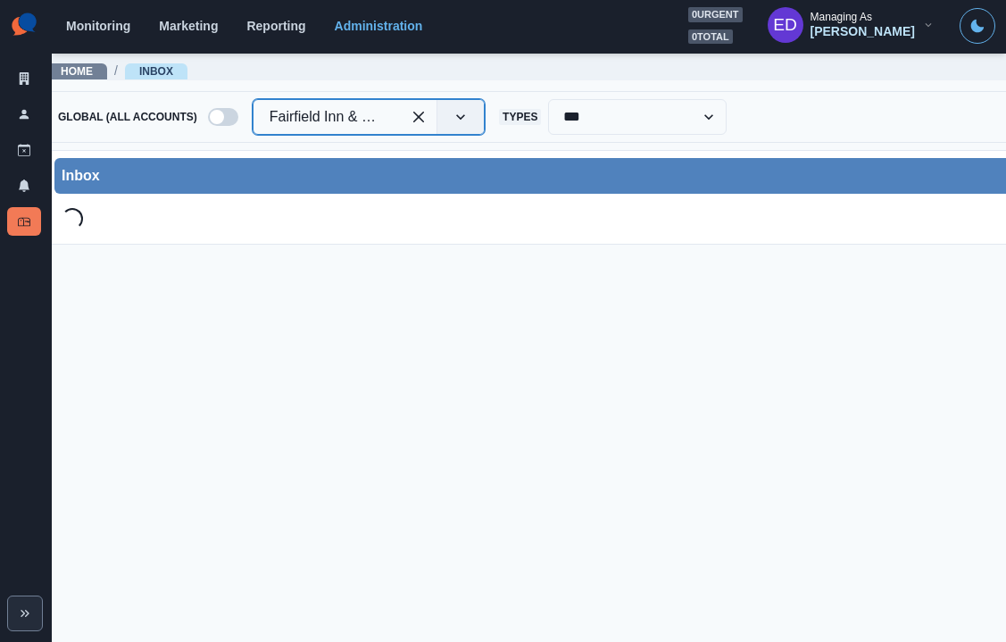
scroll to position [4, 18]
drag, startPoint x: 219, startPoint y: 367, endPoint x: 31, endPoint y: 139, distance: 295.3
click at [219, 366] on main "**********" at bounding box center [650, 347] width 1232 height 590
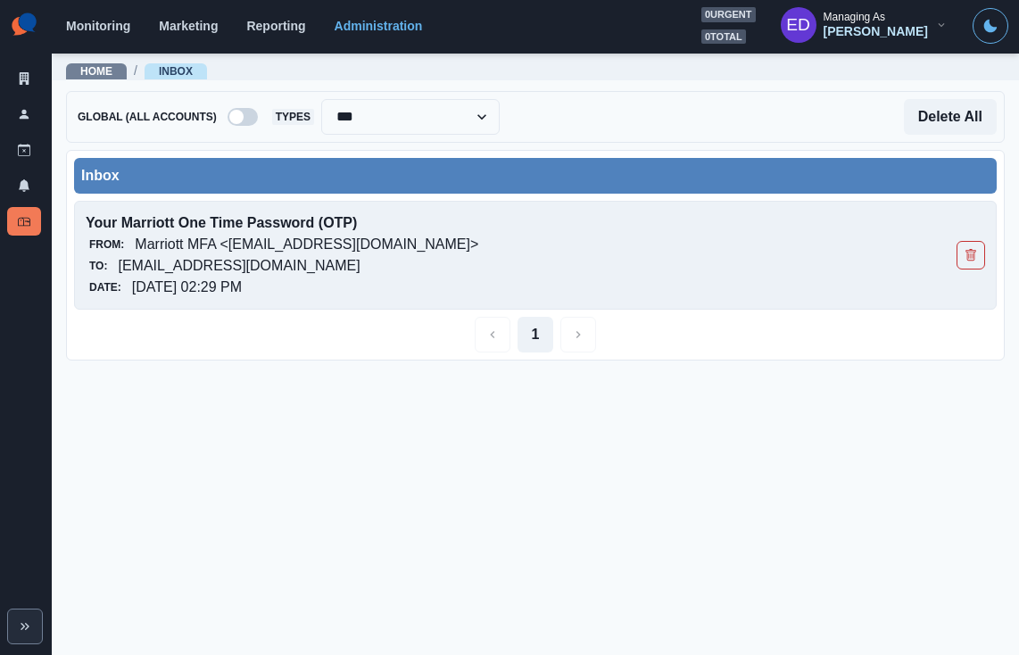
click at [257, 266] on p "[EMAIL_ADDRESS][DOMAIN_NAME]" at bounding box center [239, 265] width 242 height 21
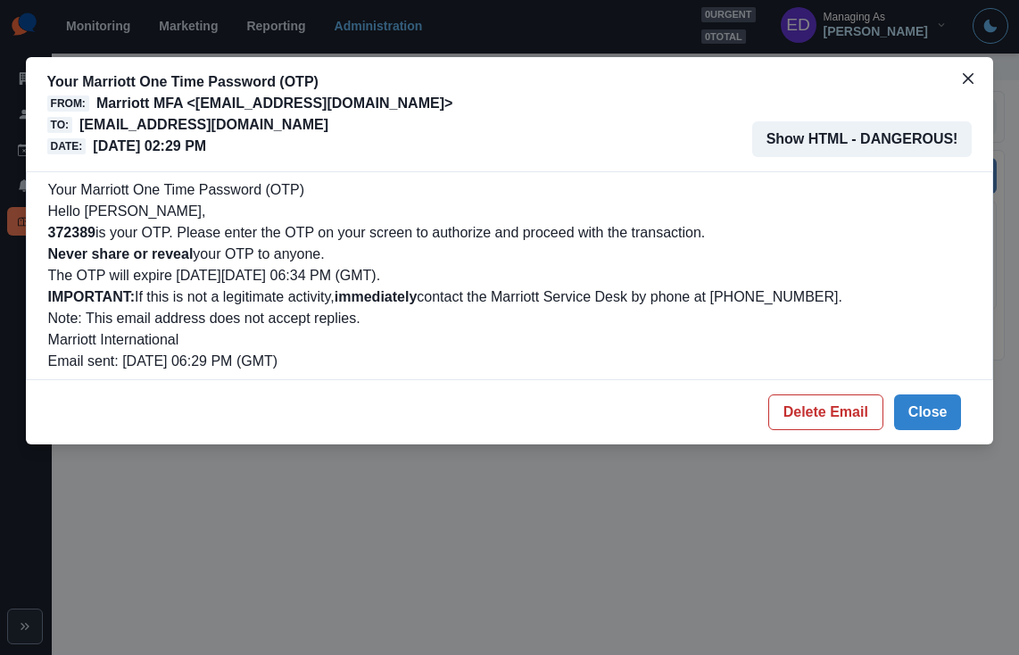
click at [79, 229] on b "372389" at bounding box center [71, 232] width 47 height 15
copy b "372389"
click at [914, 402] on button "Close" at bounding box center [928, 412] width 68 height 36
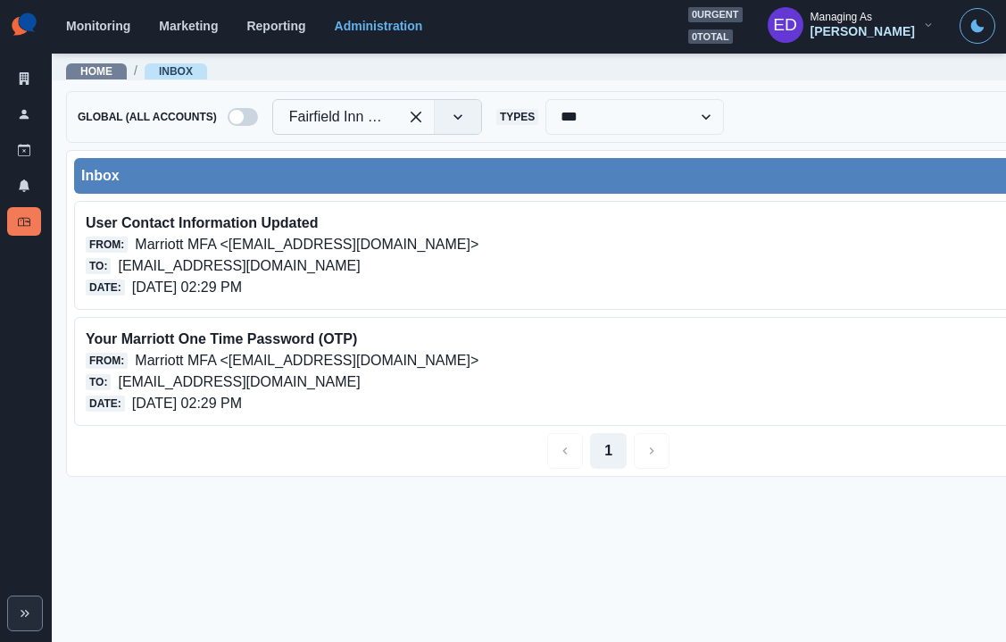
drag, startPoint x: 424, startPoint y: 116, endPoint x: 395, endPoint y: 120, distance: 28.8
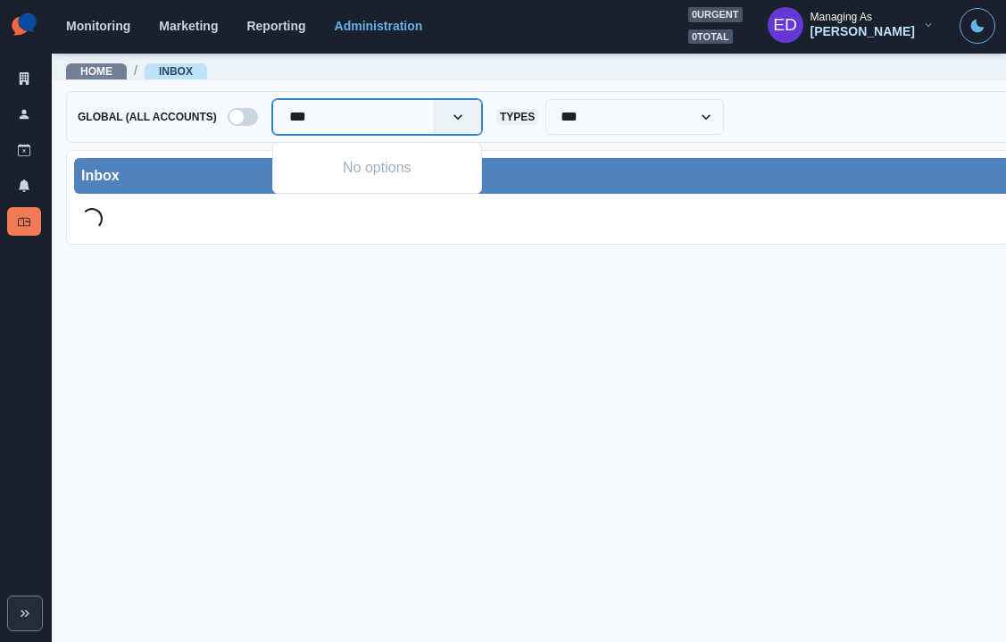
type input "**"
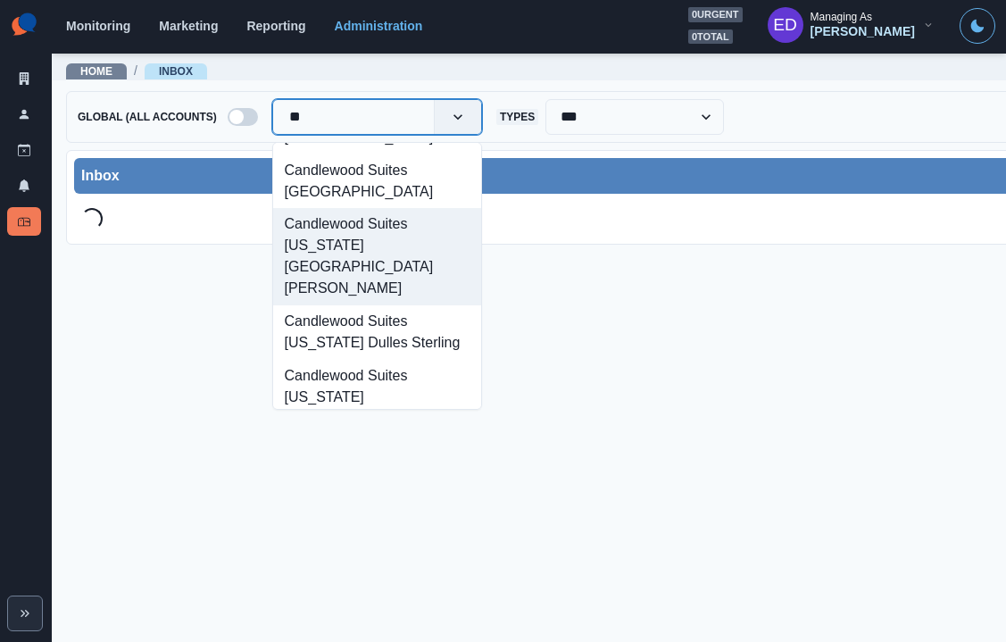
scroll to position [959, 0]
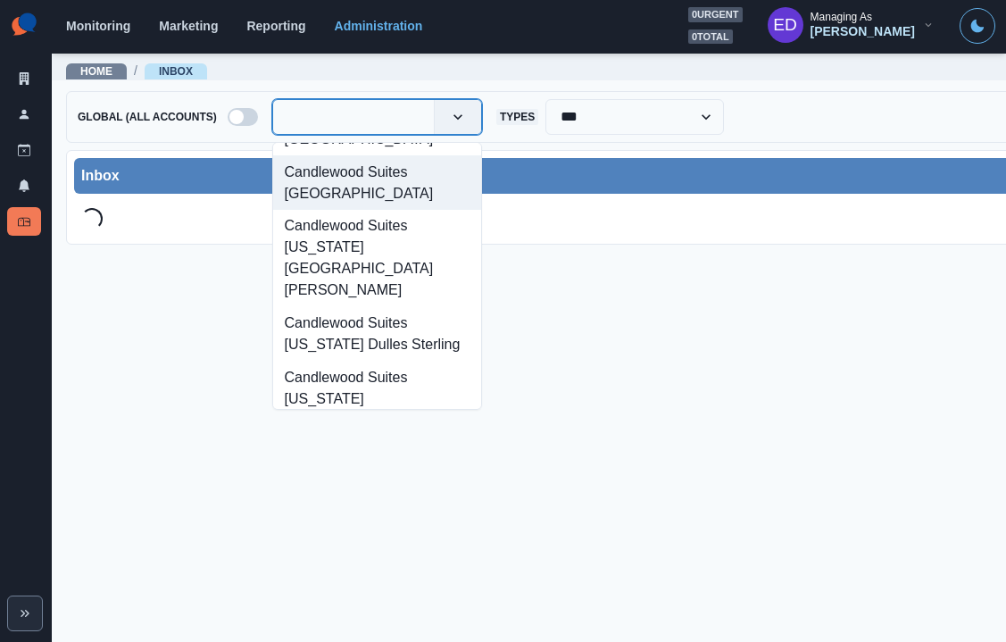
click at [345, 118] on div at bounding box center [353, 116] width 128 height 25
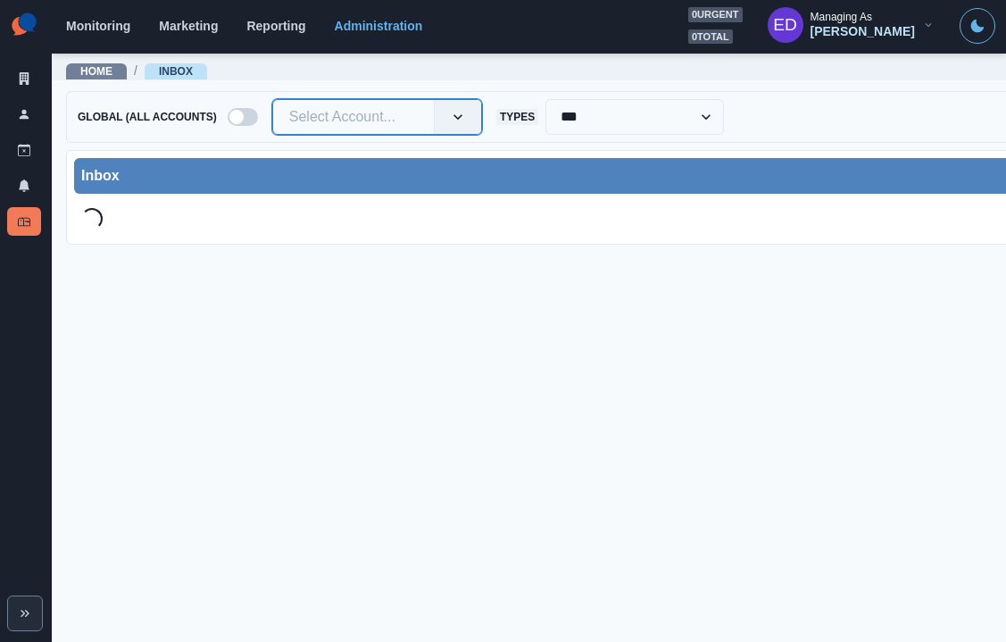
click at [345, 118] on div at bounding box center [353, 116] width 128 height 25
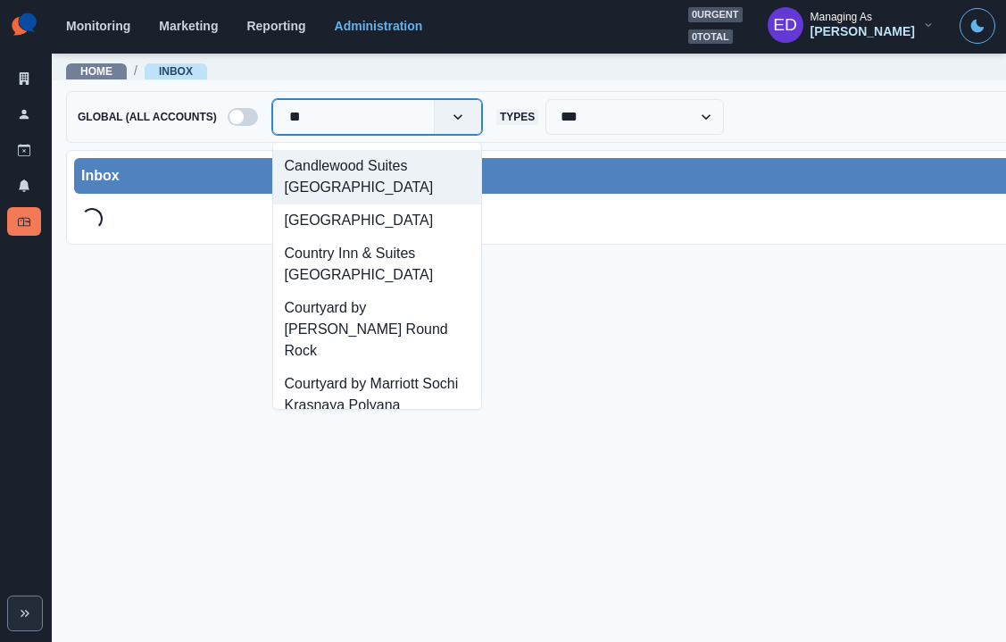
type input "***"
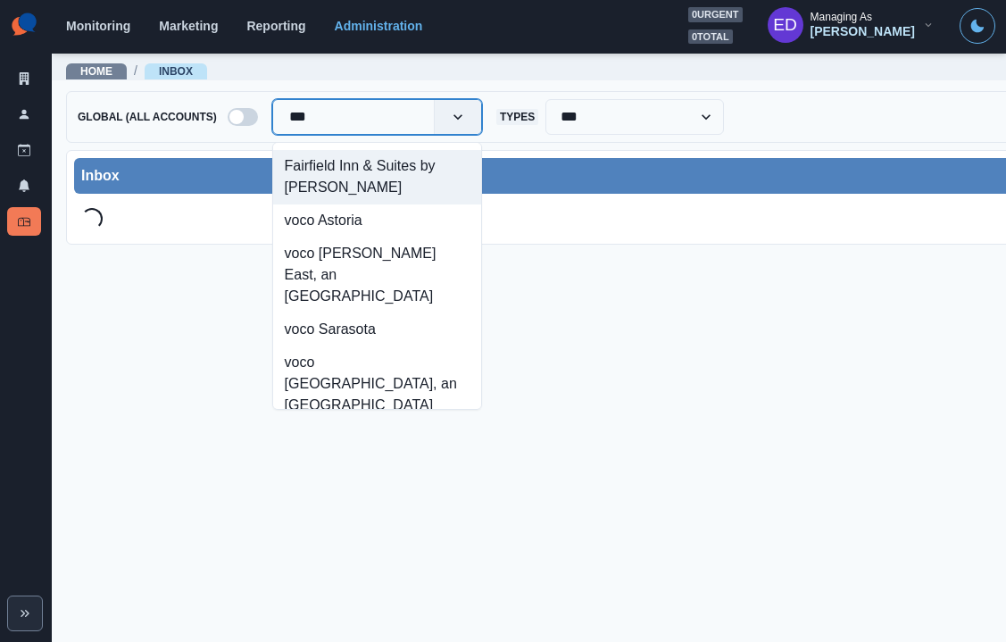
drag, startPoint x: 346, startPoint y: 167, endPoint x: 308, endPoint y: 180, distance: 40.6
click at [346, 167] on div "Fairfield Inn & Suites by [PERSON_NAME]" at bounding box center [377, 177] width 208 height 54
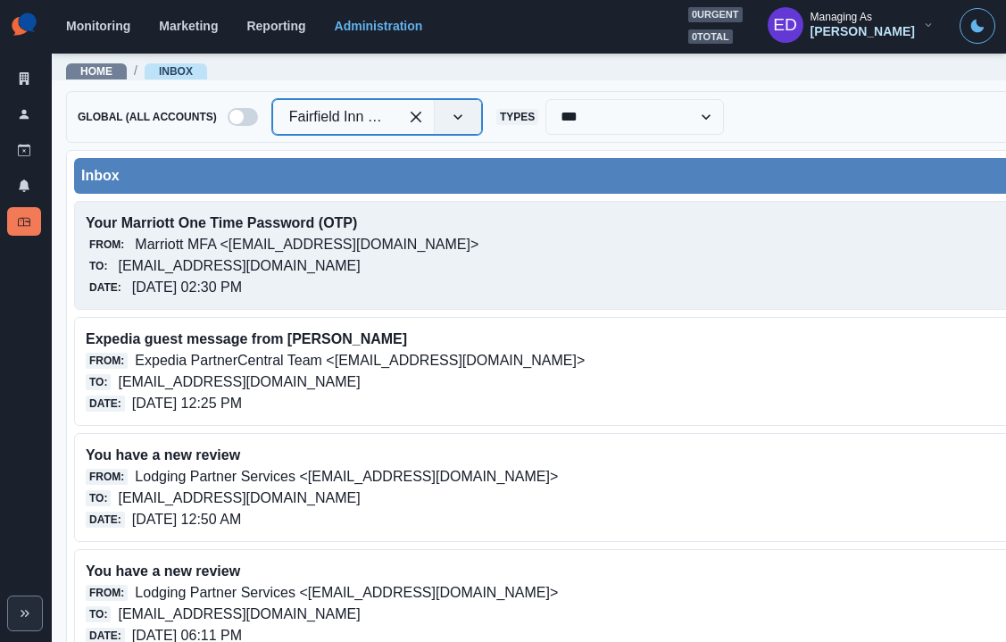
click at [219, 249] on p "Marriott MFA <[EMAIL_ADDRESS][DOMAIN_NAME]>" at bounding box center [307, 244] width 344 height 21
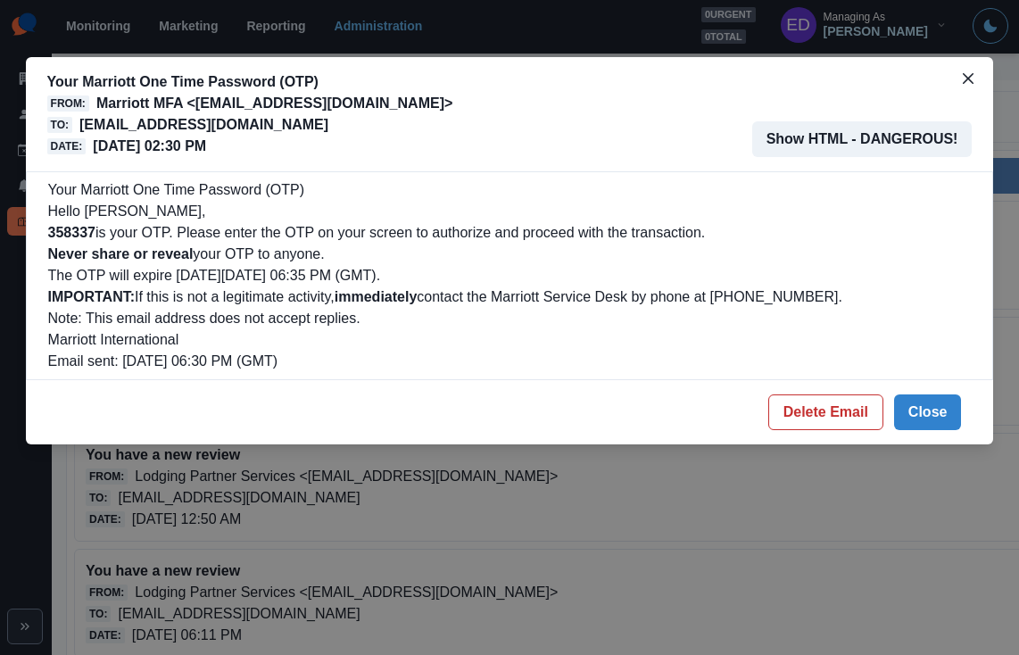
click at [84, 234] on b "358337" at bounding box center [71, 232] width 47 height 15
copy b "358337"
click at [824, 394] on button "Delete Email" at bounding box center [825, 412] width 115 height 36
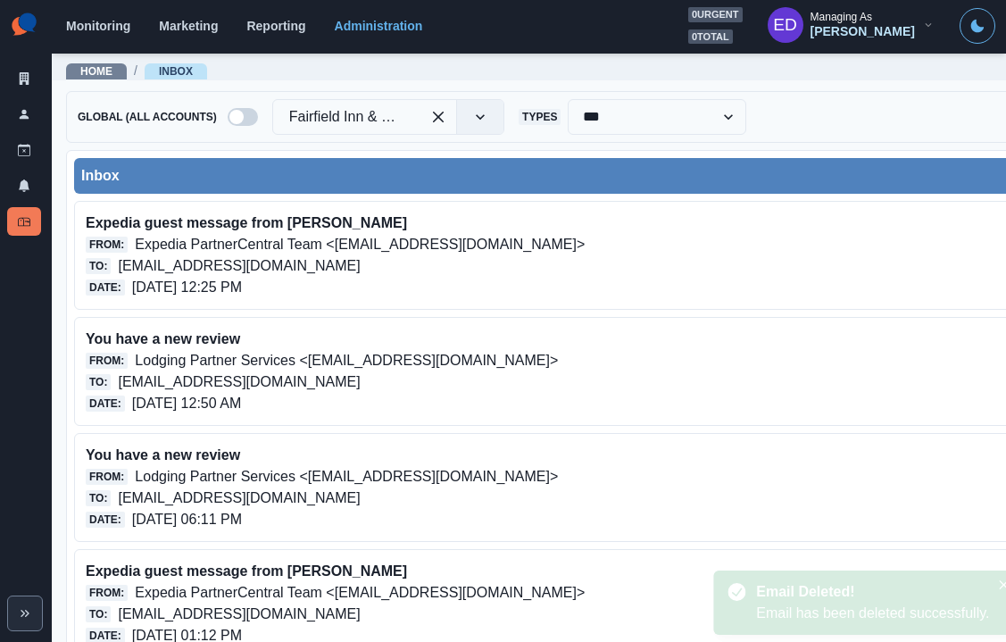
scroll to position [0, 1]
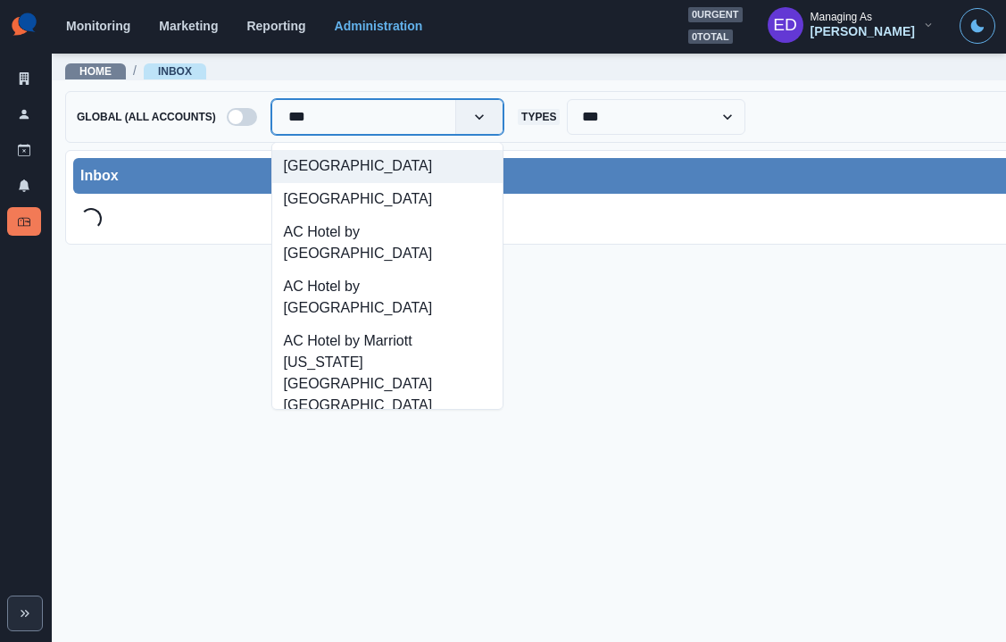
type input "****"
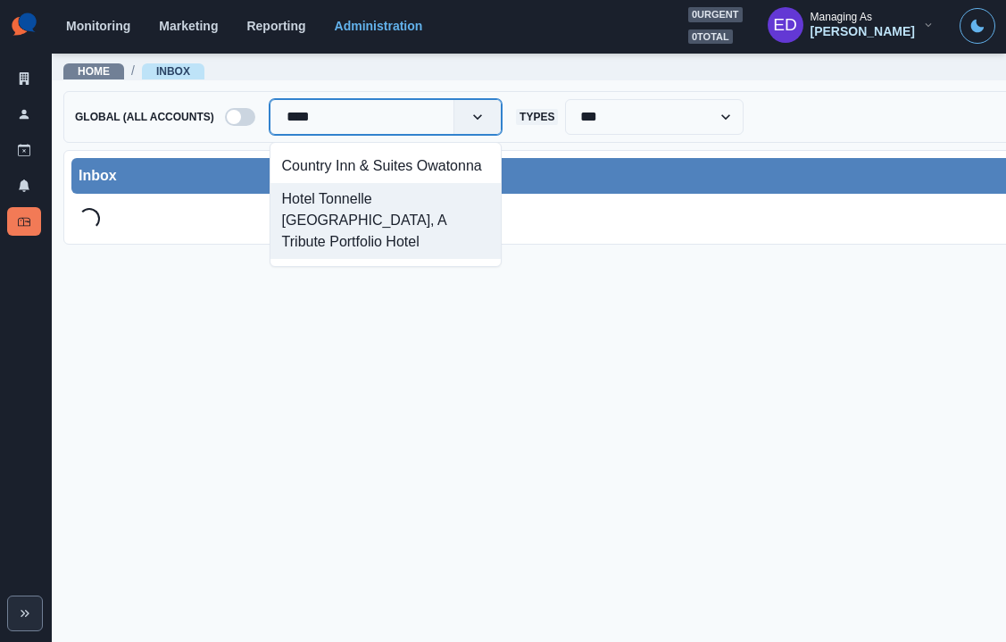
click at [359, 223] on div "Hotel Tonnelle New Orleans, A Tribute Portfolio Hotel" at bounding box center [385, 221] width 230 height 76
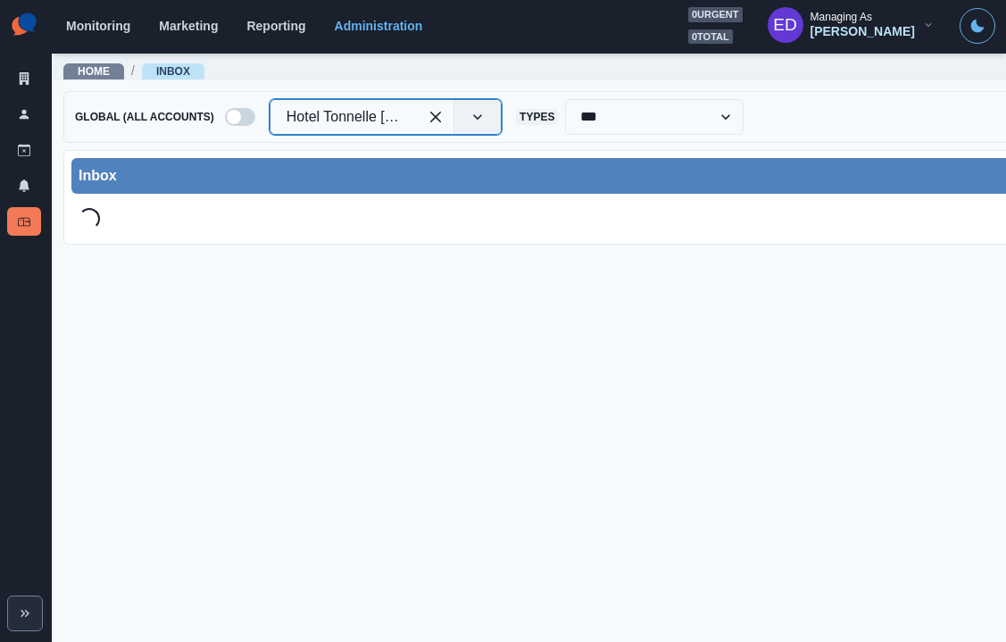
scroll to position [1, 6]
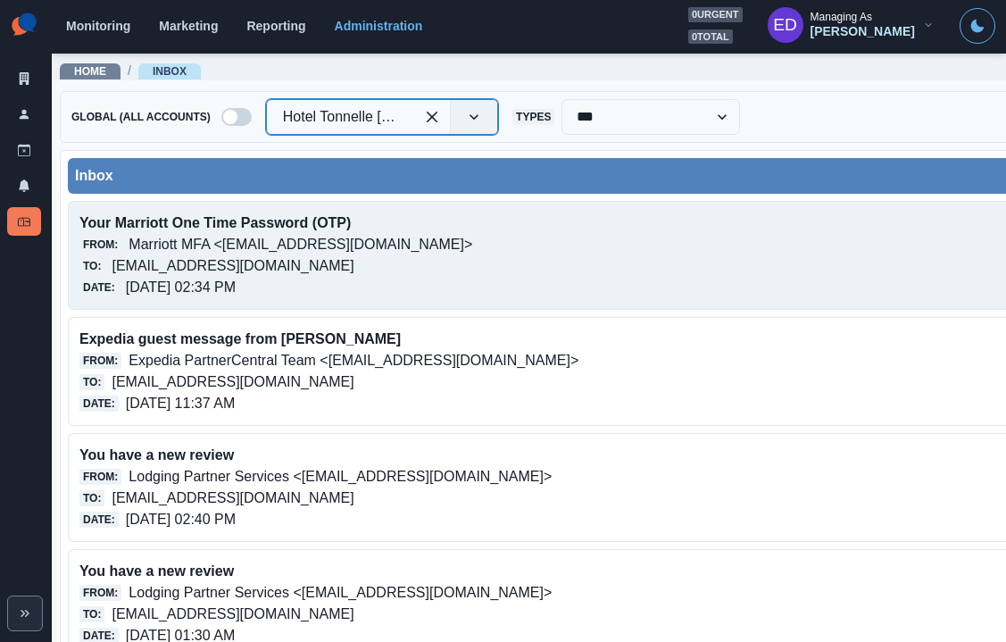
click at [204, 250] on p "Marriott MFA <[EMAIL_ADDRESS][DOMAIN_NAME]>" at bounding box center [300, 244] width 344 height 21
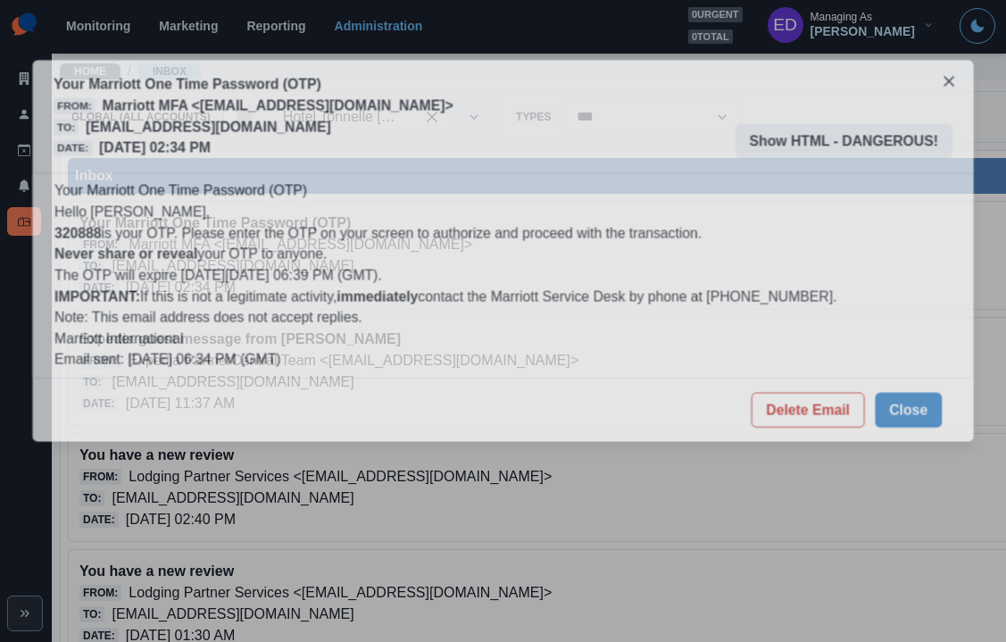
scroll to position [0, 6]
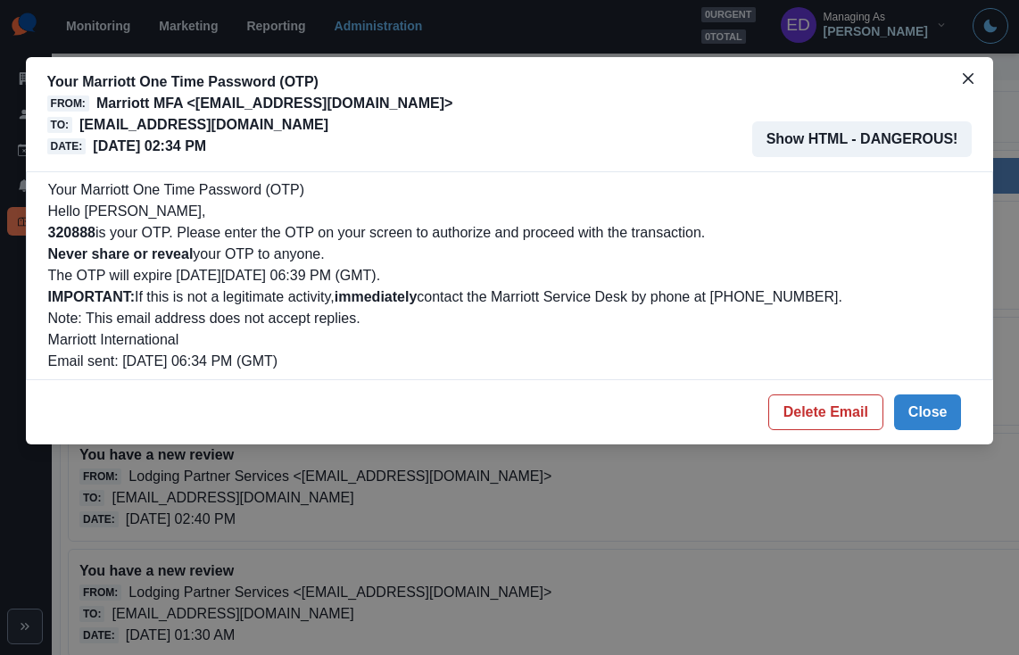
click at [72, 236] on b "320888" at bounding box center [71, 232] width 47 height 15
copy b "320888"
click at [839, 421] on button "Delete Email" at bounding box center [825, 412] width 115 height 36
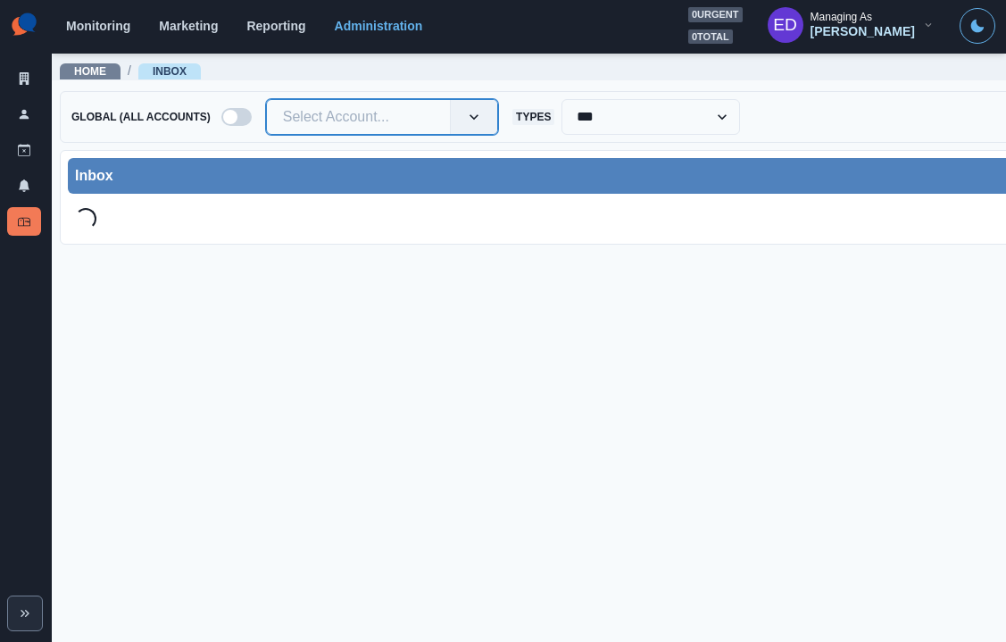
click at [344, 116] on div at bounding box center [358, 116] width 151 height 25
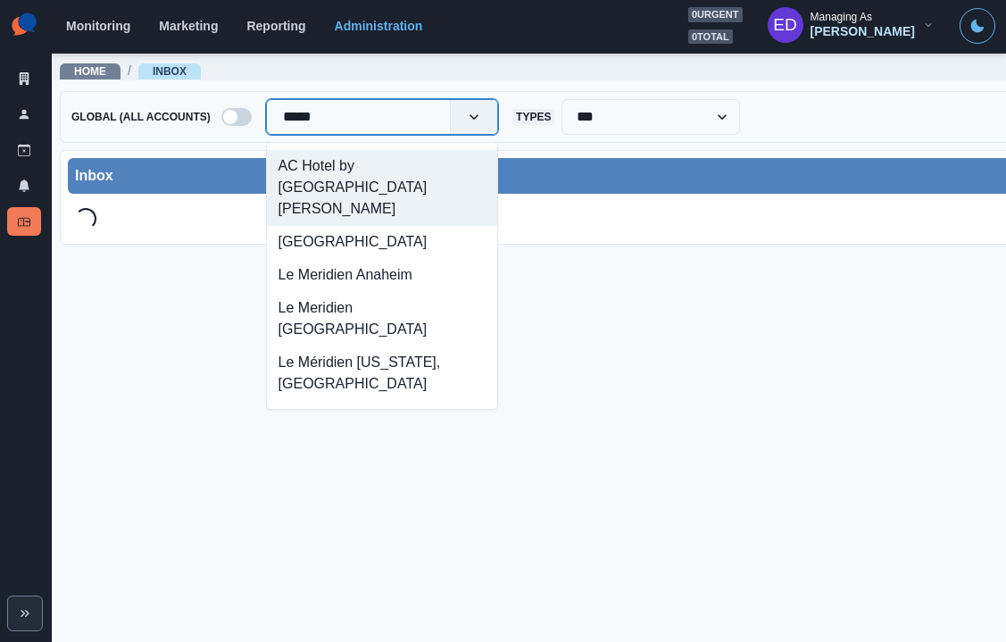
type input "******"
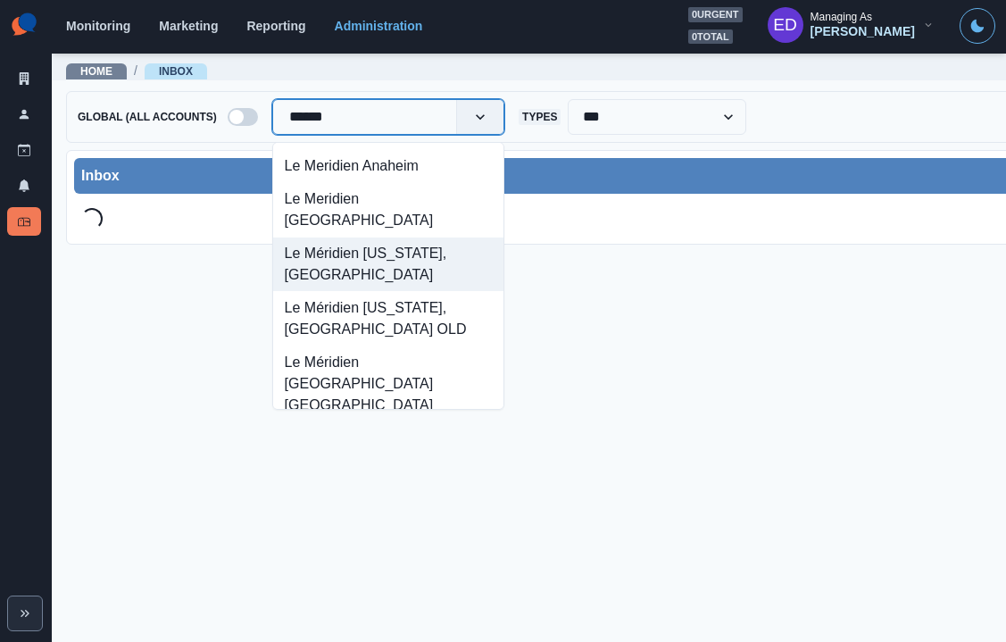
click at [426, 250] on div "Le Méridien [US_STATE], [GEOGRAPHIC_DATA]" at bounding box center [388, 264] width 230 height 54
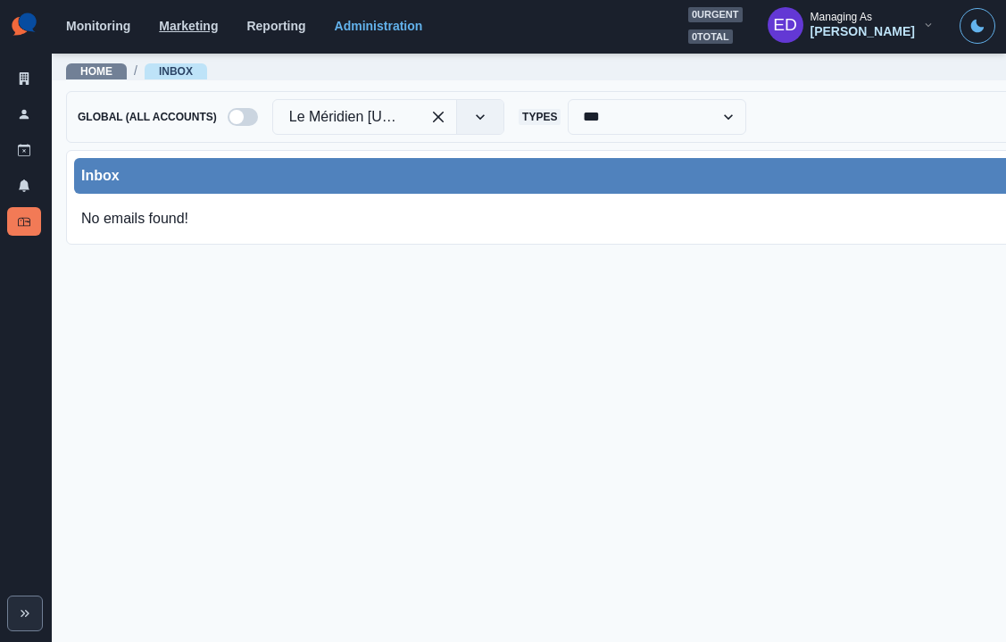
drag, startPoint x: 424, startPoint y: 278, endPoint x: 207, endPoint y: 17, distance: 339.6
click at [422, 278] on main "**********" at bounding box center [668, 347] width 1232 height 590
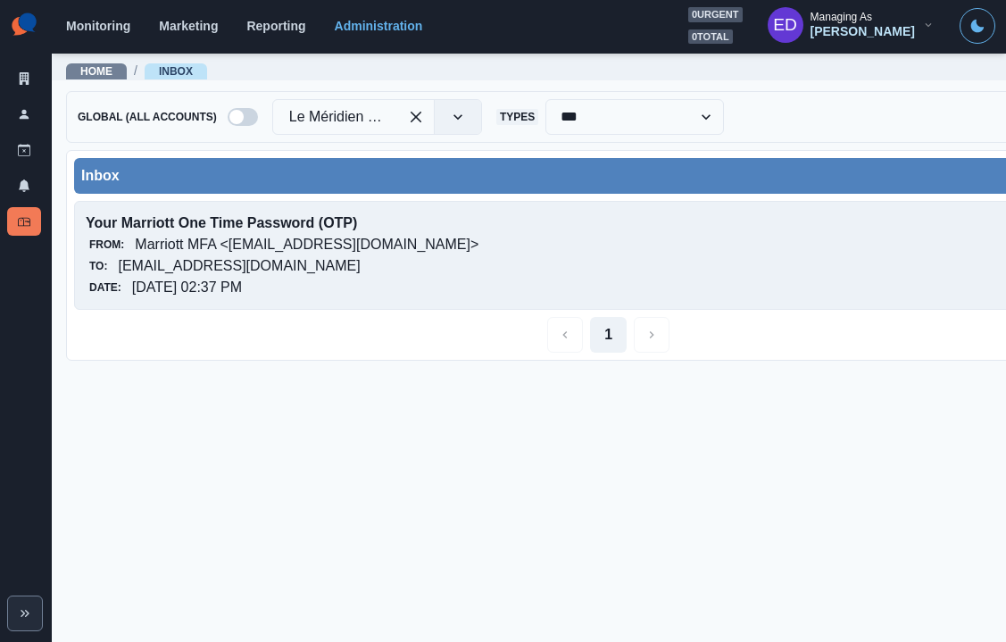
click at [236, 244] on p "Marriott MFA <[EMAIL_ADDRESS][DOMAIN_NAME]>" at bounding box center [307, 244] width 344 height 21
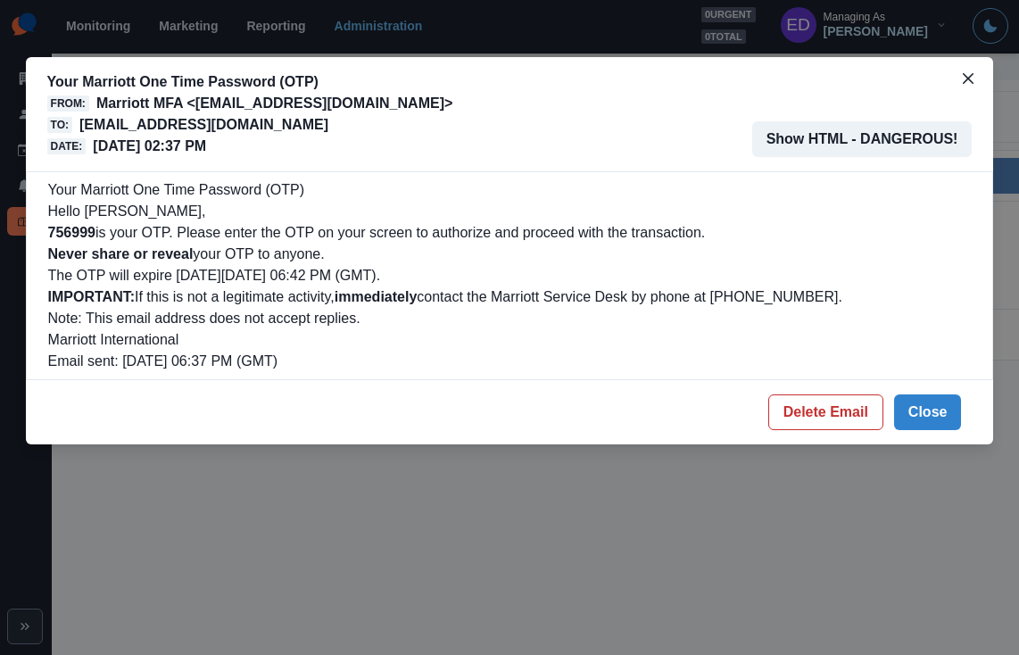
click at [75, 230] on b "756999" at bounding box center [71, 232] width 47 height 15
copy b "756999"
click at [893, 407] on footer "Delete Email Close" at bounding box center [510, 412] width 968 height 64
drag, startPoint x: 905, startPoint y: 406, endPoint x: 835, endPoint y: 375, distance: 76.3
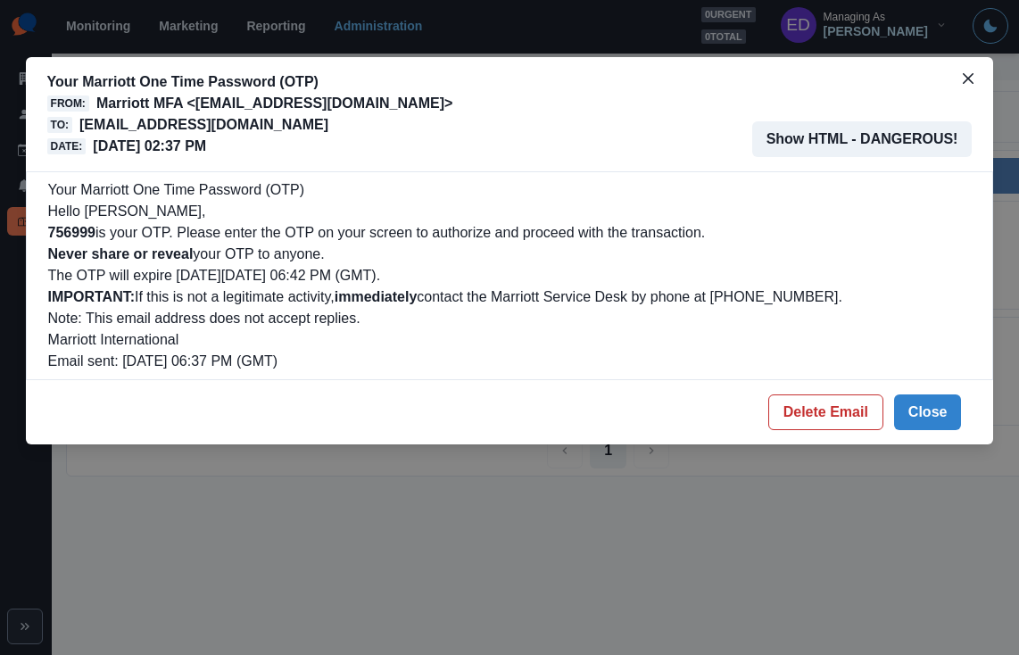
click at [905, 406] on button "Close" at bounding box center [928, 412] width 68 height 36
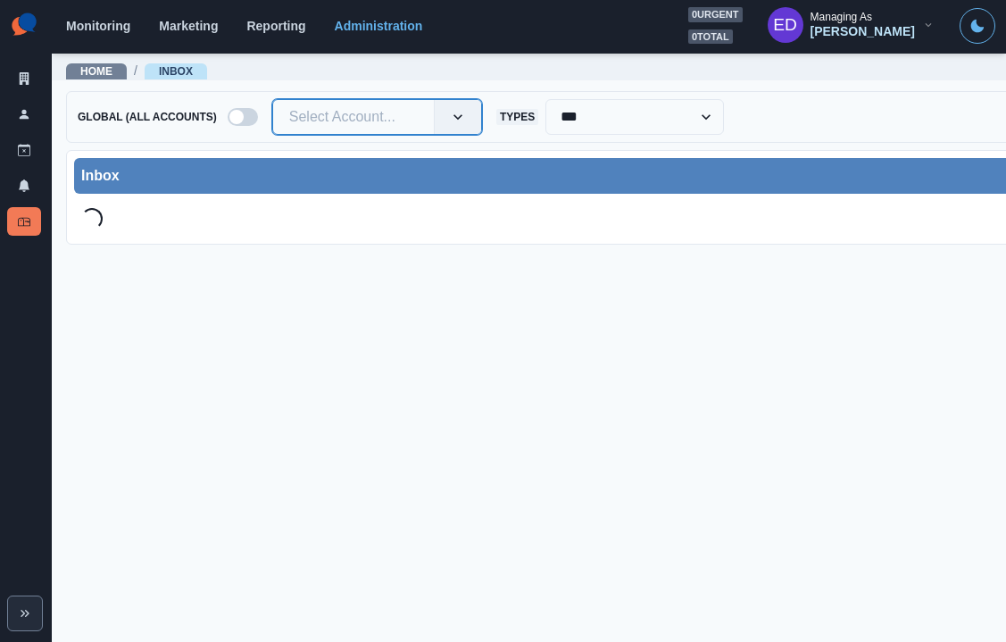
click at [317, 124] on div at bounding box center [353, 116] width 128 height 25
click at [319, 116] on div at bounding box center [353, 116] width 128 height 25
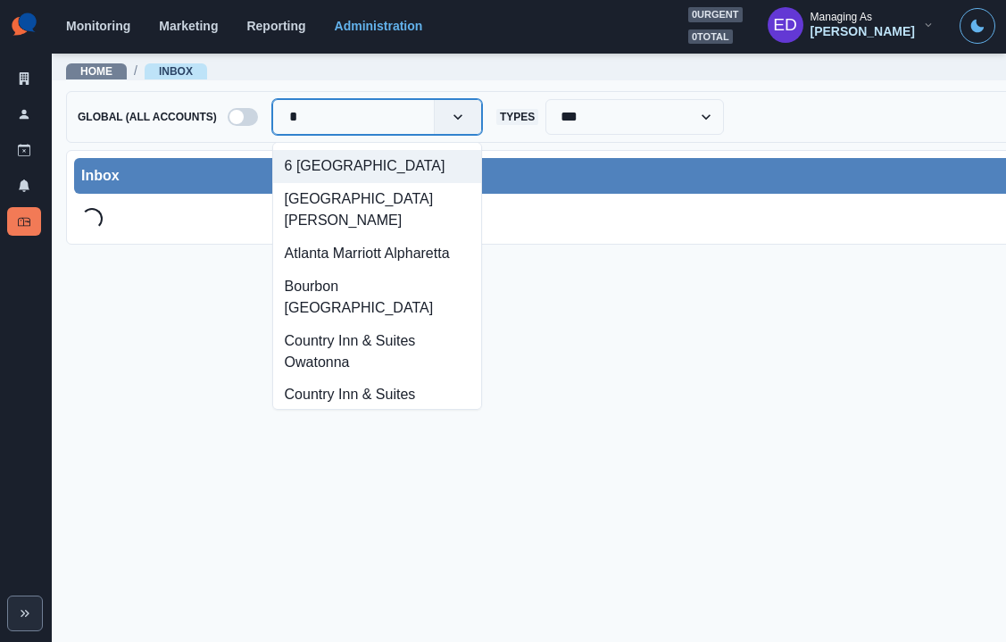
type input "**"
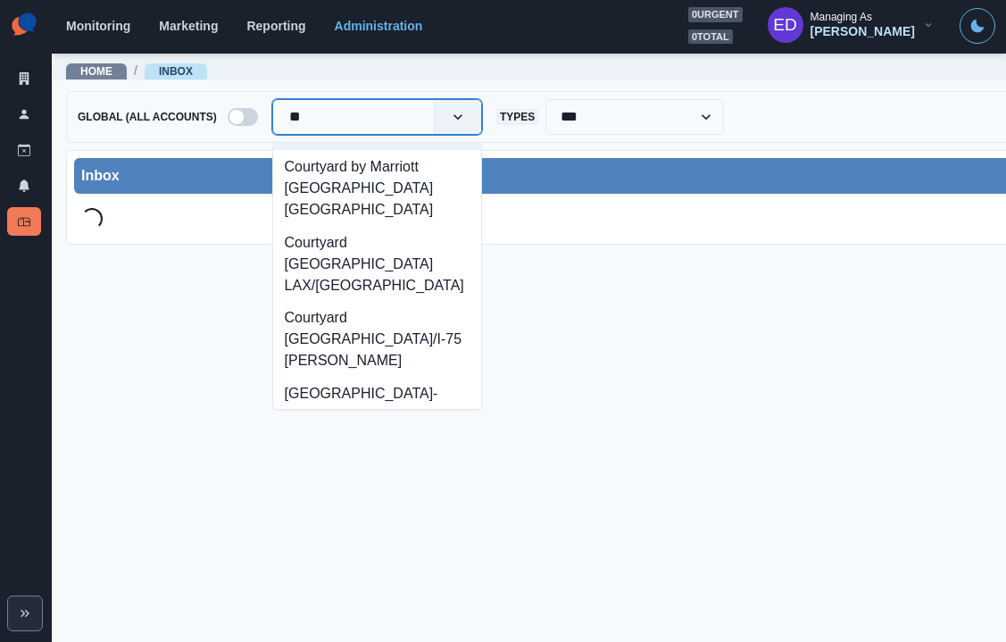
scroll to position [370, 0]
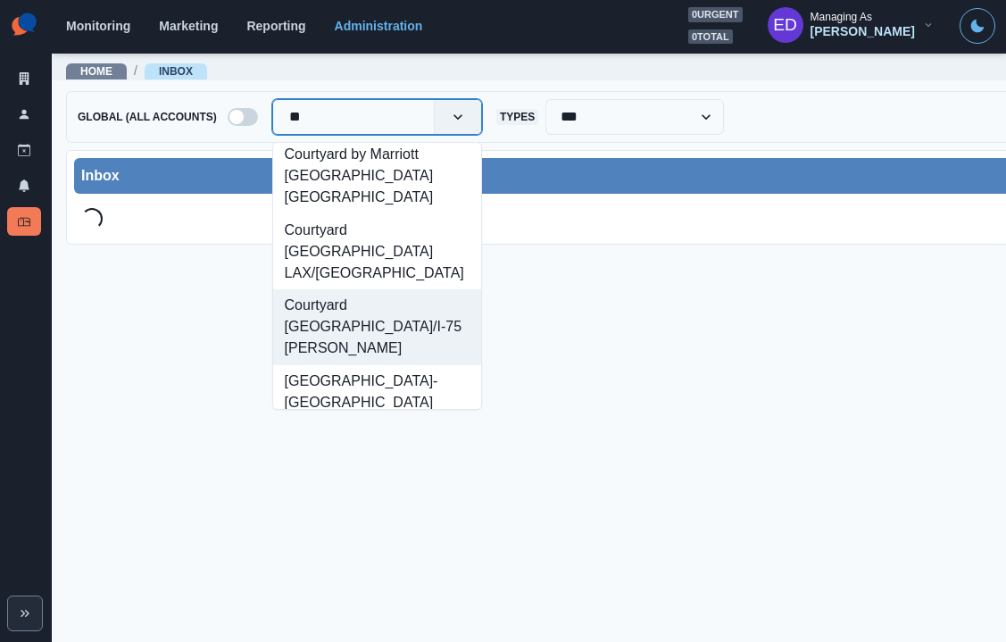
click at [395, 289] on div "Courtyard [GEOGRAPHIC_DATA]/I-75 [PERSON_NAME]" at bounding box center [377, 327] width 208 height 76
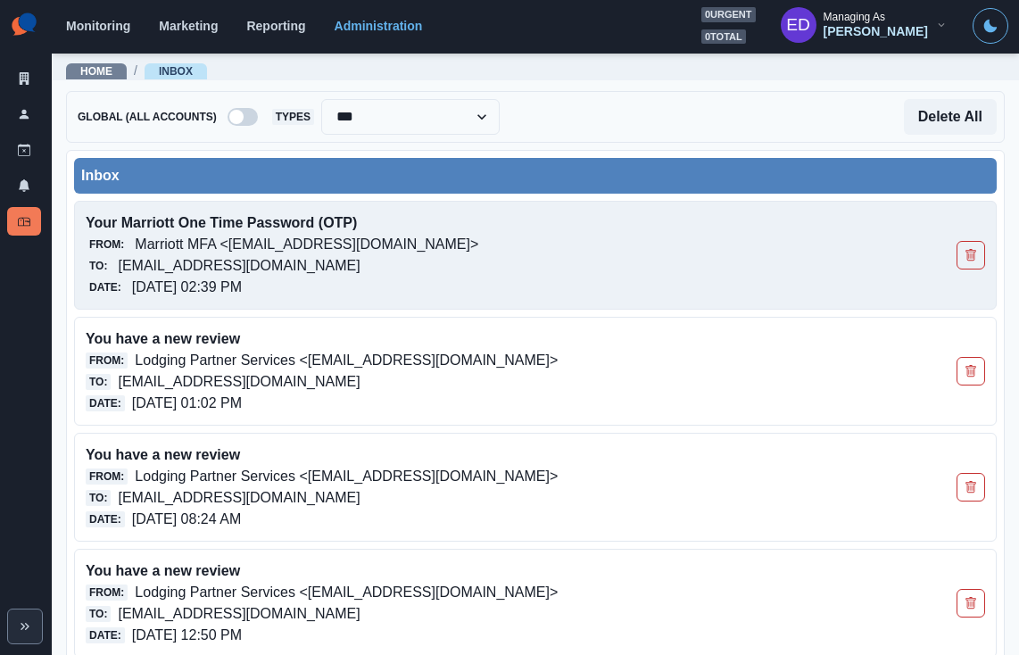
click at [284, 294] on div "Date: [DATE] 02:39 PM" at bounding box center [445, 287] width 719 height 21
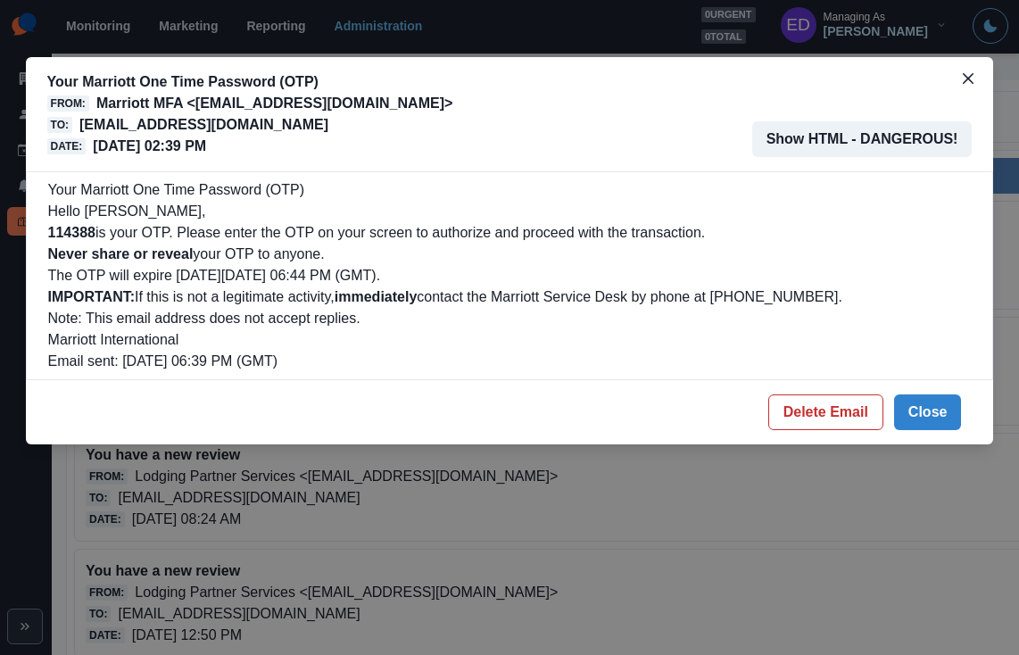
click at [87, 231] on b "114388" at bounding box center [71, 232] width 47 height 15
copy b "114388"
drag, startPoint x: 800, startPoint y: 418, endPoint x: 768, endPoint y: 388, distance: 44.2
click at [800, 418] on button "Delete Email" at bounding box center [825, 412] width 115 height 36
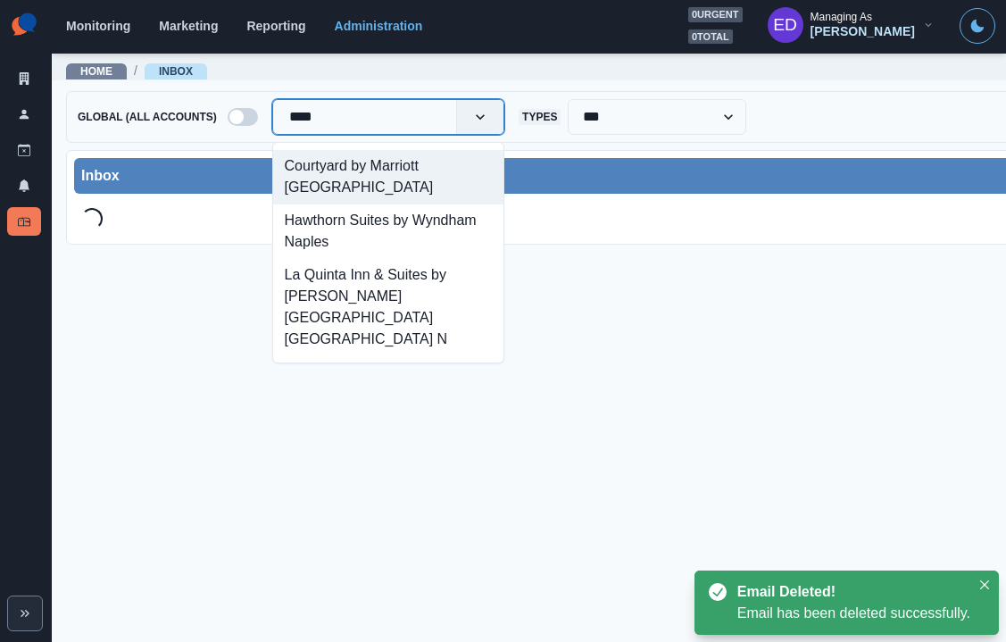
type input "*****"
click at [448, 153] on div "Courtyard by Marriott [GEOGRAPHIC_DATA]" at bounding box center [388, 177] width 230 height 54
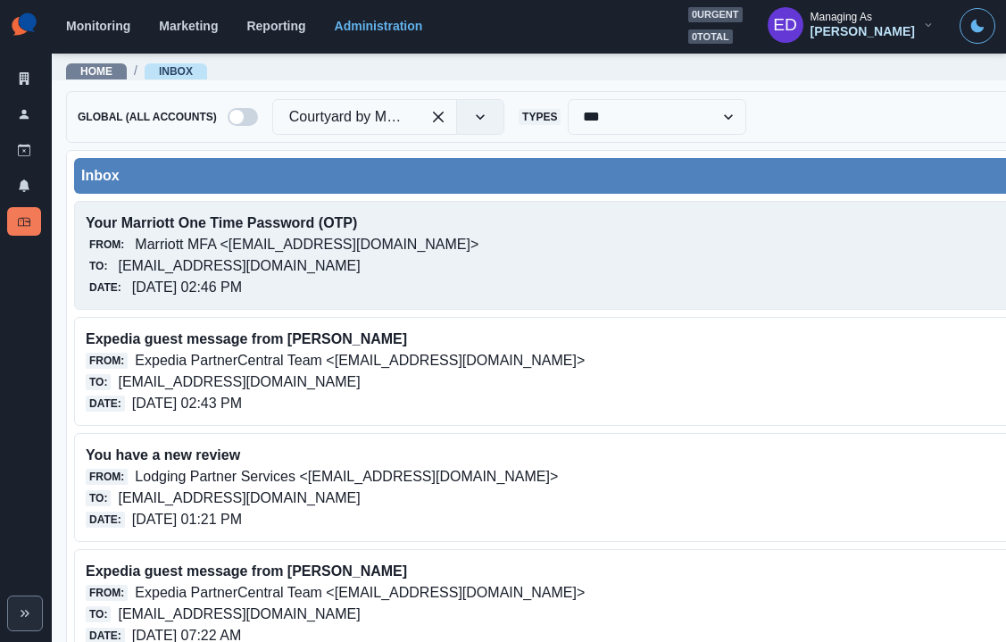
click at [258, 273] on p "courtyardbymarriottnaples@properties.thesocialstation.com" at bounding box center [239, 265] width 242 height 21
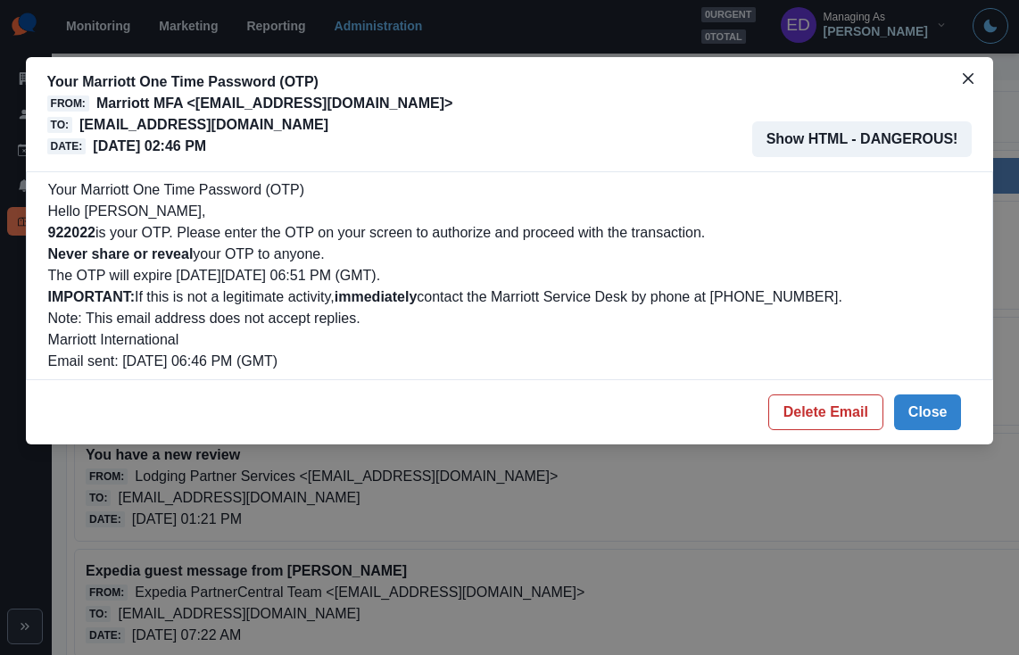
click at [76, 231] on b "922022" at bounding box center [71, 232] width 47 height 15
click at [76, 232] on b "922022" at bounding box center [71, 232] width 47 height 15
copy b "922022"
click at [862, 399] on button "Delete Email" at bounding box center [825, 412] width 115 height 36
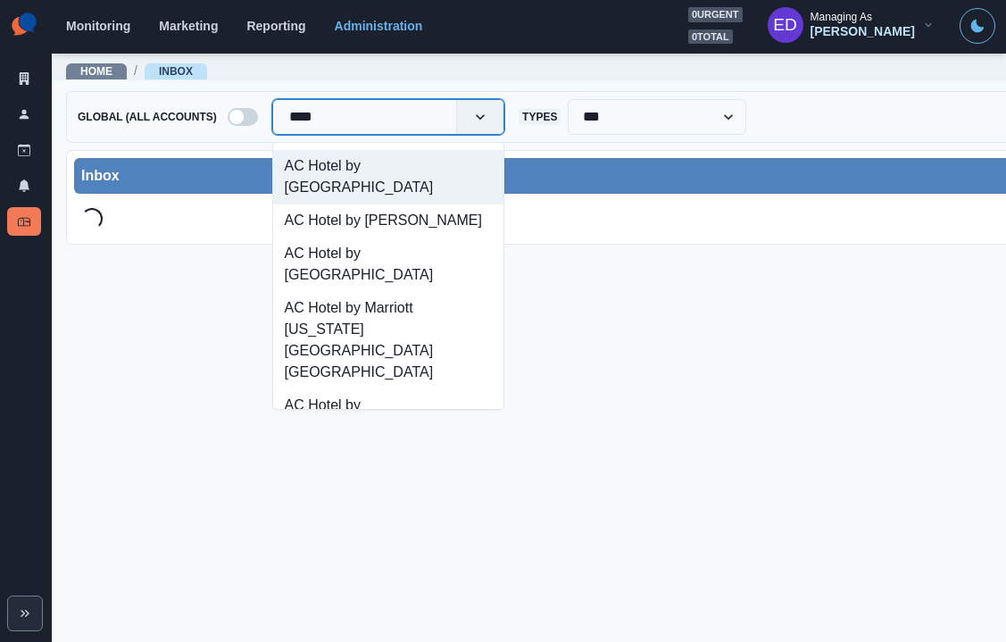
type input "*****"
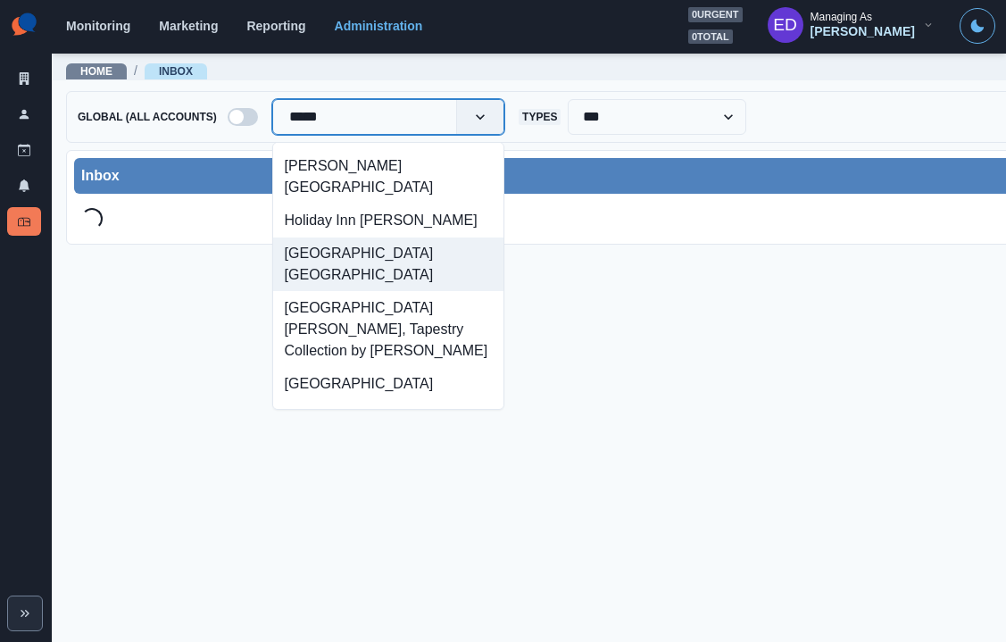
scroll to position [118, 0]
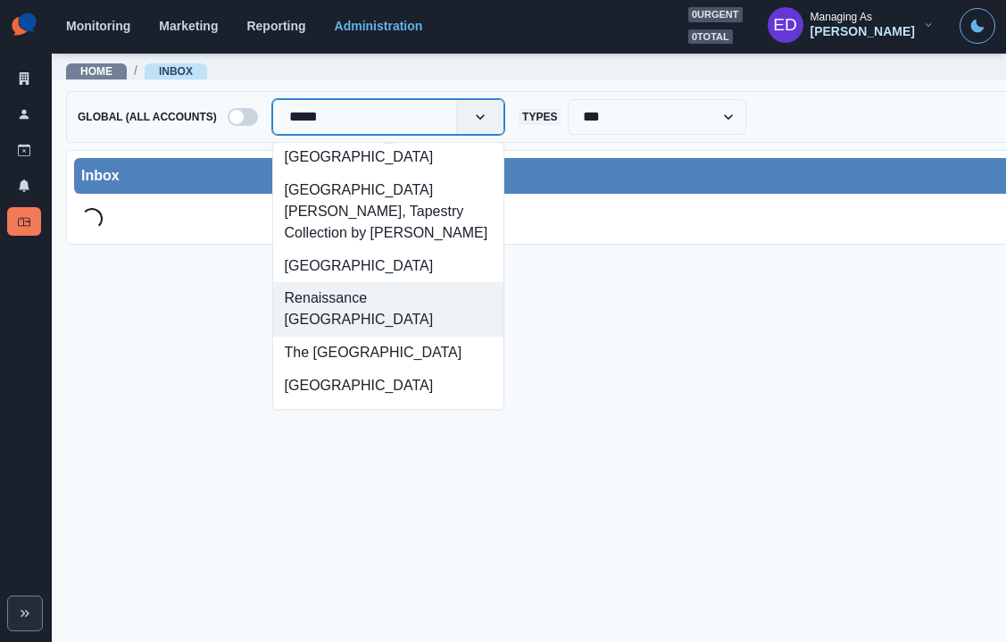
click at [365, 284] on div "Renaissance [GEOGRAPHIC_DATA]" at bounding box center [388, 309] width 230 height 54
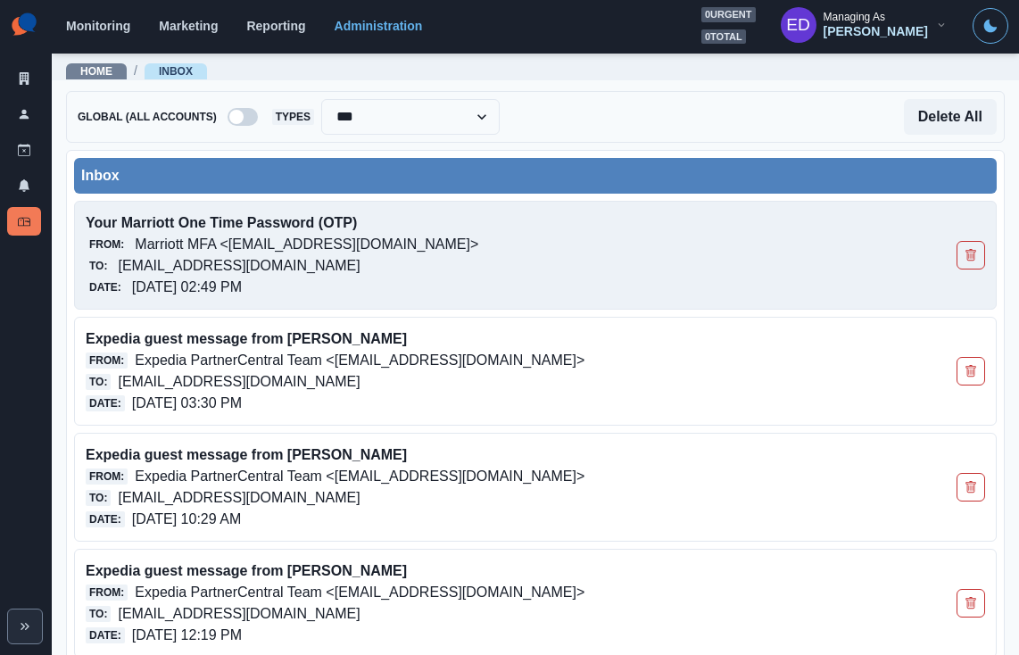
click at [320, 246] on p "Marriott MFA <[EMAIL_ADDRESS][DOMAIN_NAME]>" at bounding box center [307, 244] width 344 height 21
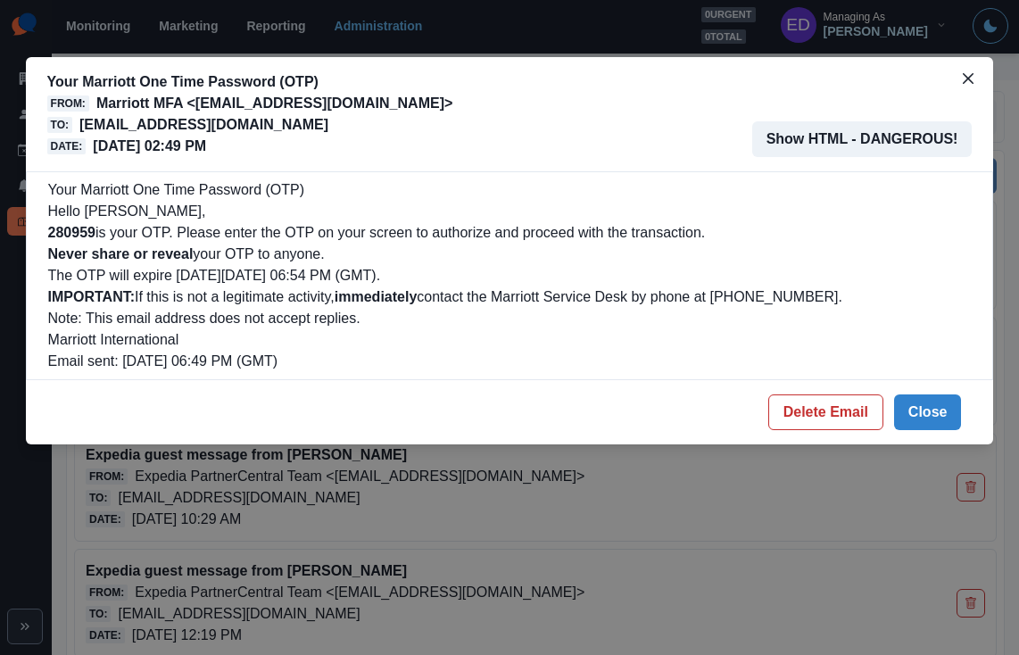
click at [81, 240] on b "280959" at bounding box center [71, 232] width 47 height 15
copy b "280959"
drag, startPoint x: 802, startPoint y: 391, endPoint x: 807, endPoint y: 399, distance: 9.7
click at [803, 392] on footer "Delete Email Close" at bounding box center [510, 412] width 968 height 64
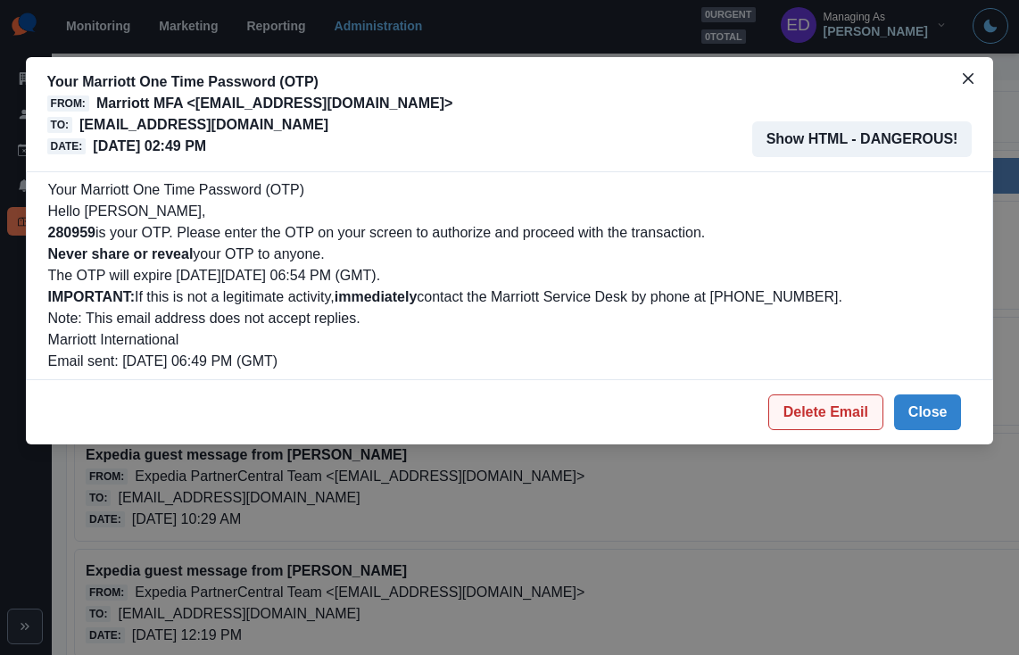
click at [807, 399] on button "Delete Email" at bounding box center [825, 412] width 115 height 36
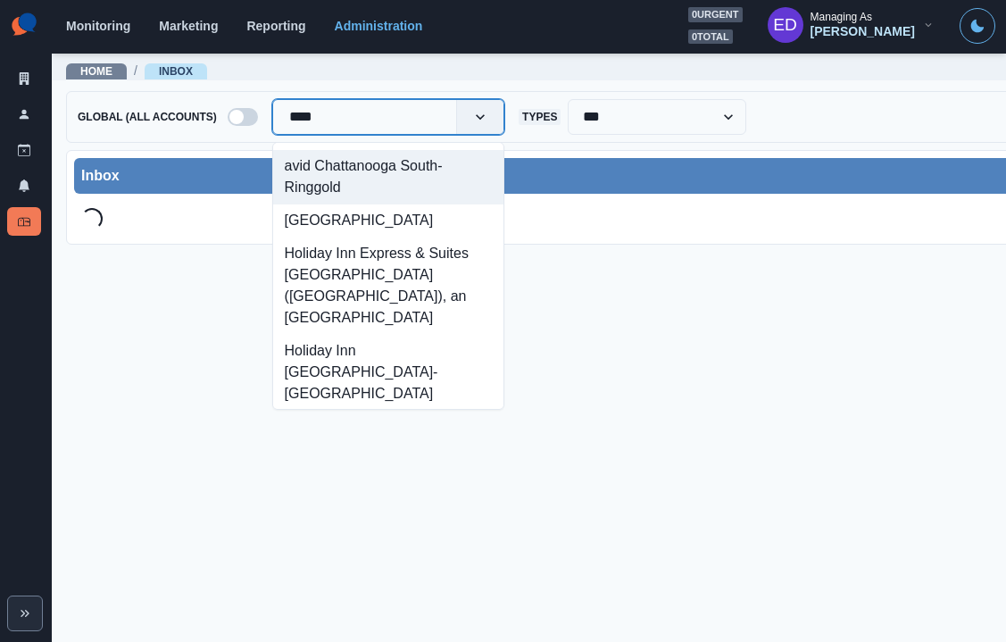
type input "*****"
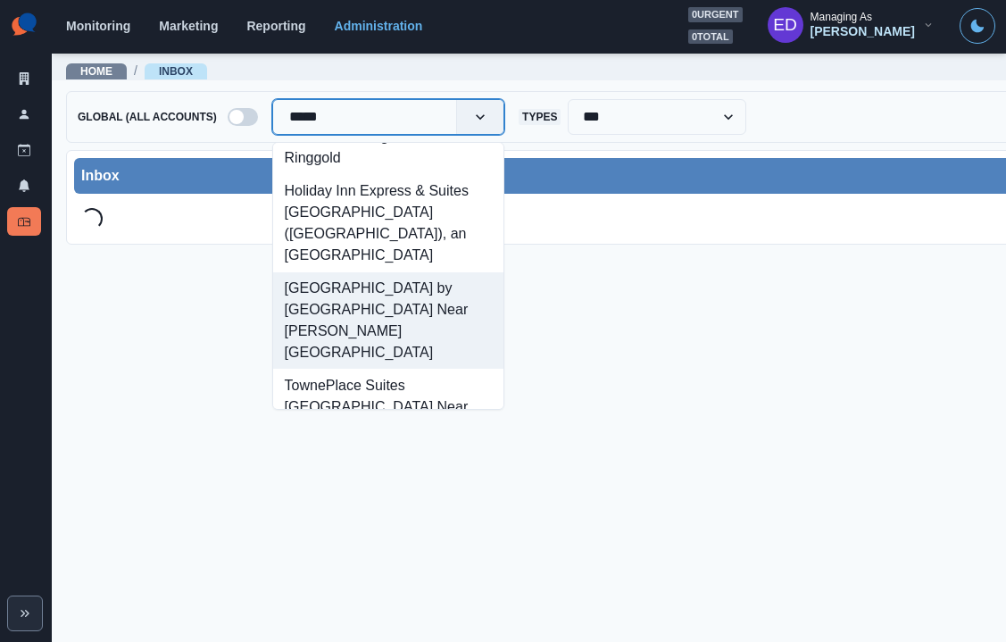
scroll to position [26, 0]
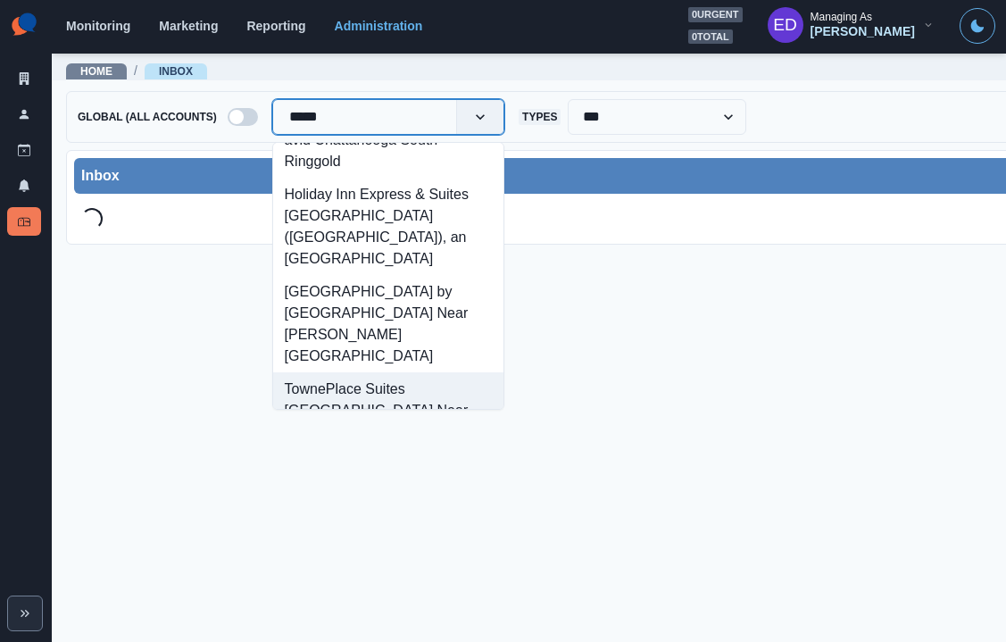
click at [398, 388] on div "TownePlace Suites [GEOGRAPHIC_DATA] Near [PERSON_NAME][GEOGRAPHIC_DATA]" at bounding box center [388, 420] width 230 height 97
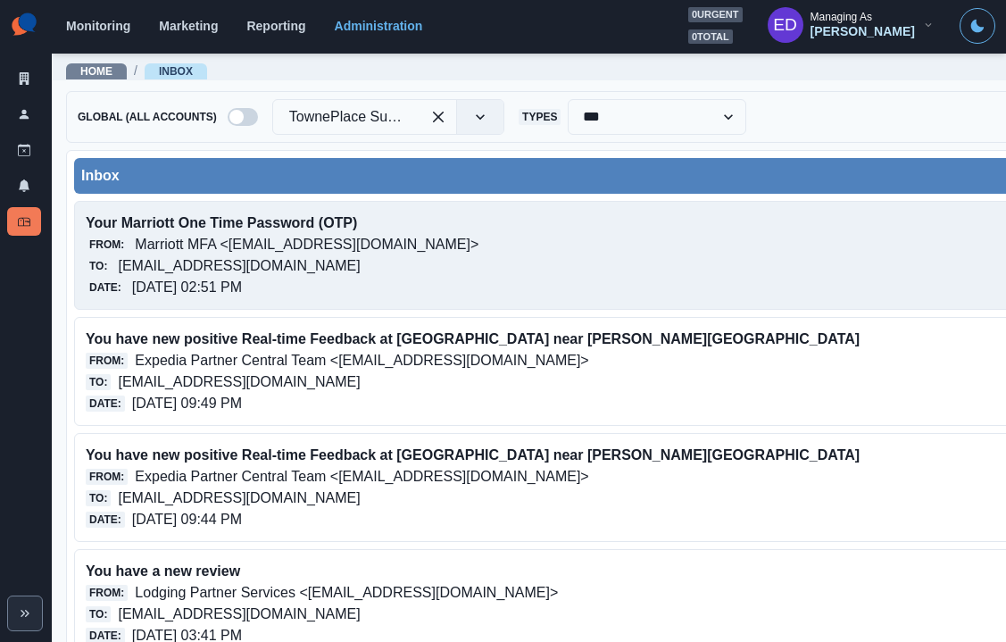
click at [429, 250] on div "From: Marriott MFA <[EMAIL_ADDRESS][DOMAIN_NAME]>" at bounding box center [551, 244] width 931 height 21
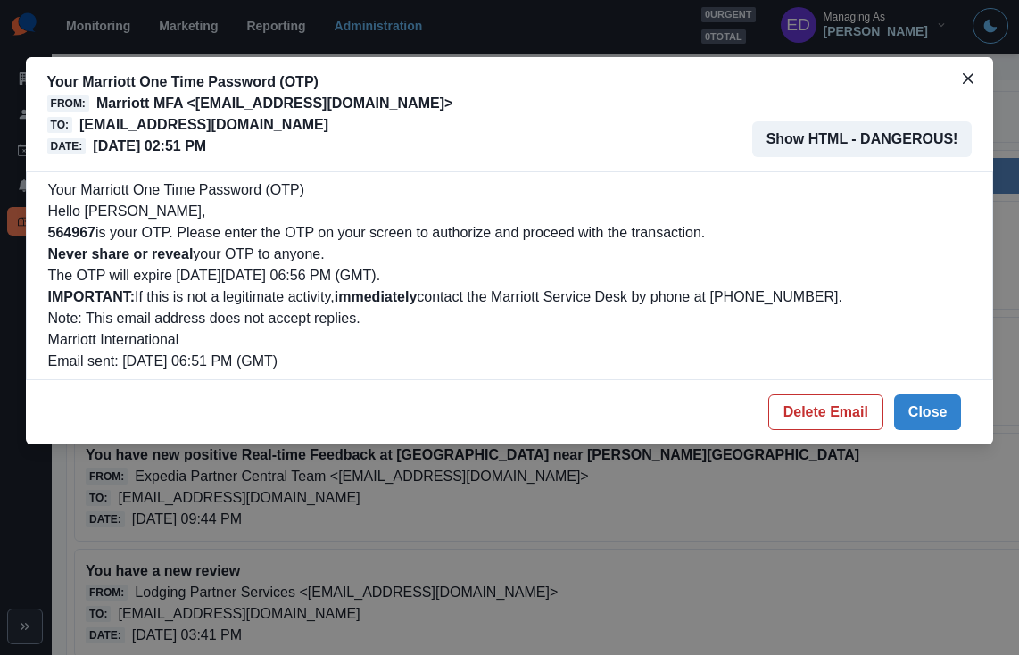
click at [71, 234] on b "564967" at bounding box center [71, 232] width 47 height 15
copy b "564967"
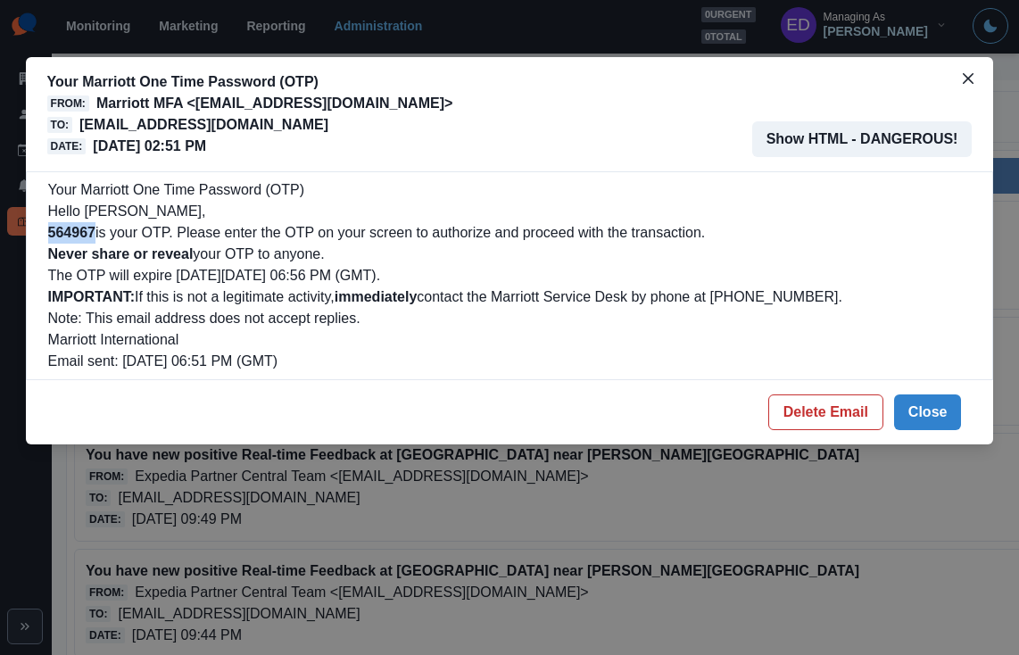
drag, startPoint x: 824, startPoint y: 402, endPoint x: 734, endPoint y: 368, distance: 96.0
click at [824, 402] on button "Delete Email" at bounding box center [825, 412] width 115 height 36
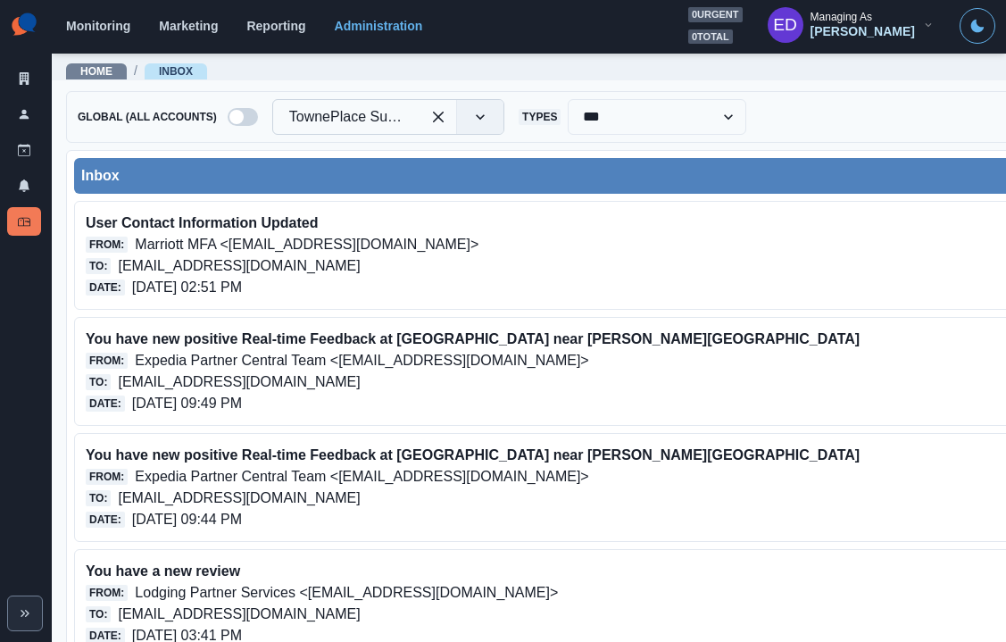
drag, startPoint x: 441, startPoint y: 115, endPoint x: 427, endPoint y: 117, distance: 13.5
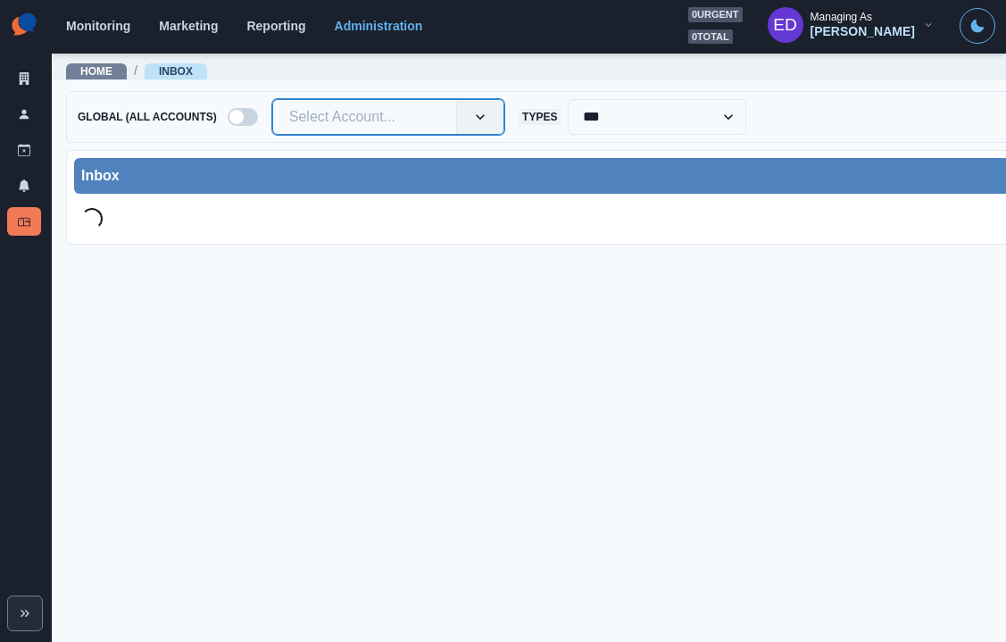
click at [374, 116] on div at bounding box center [364, 116] width 151 height 25
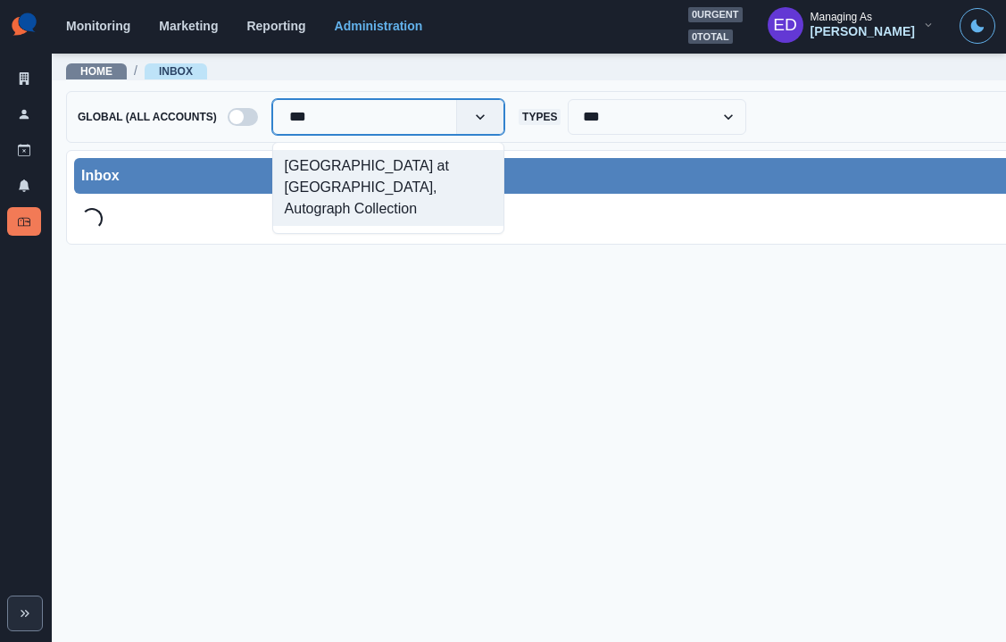
type input "****"
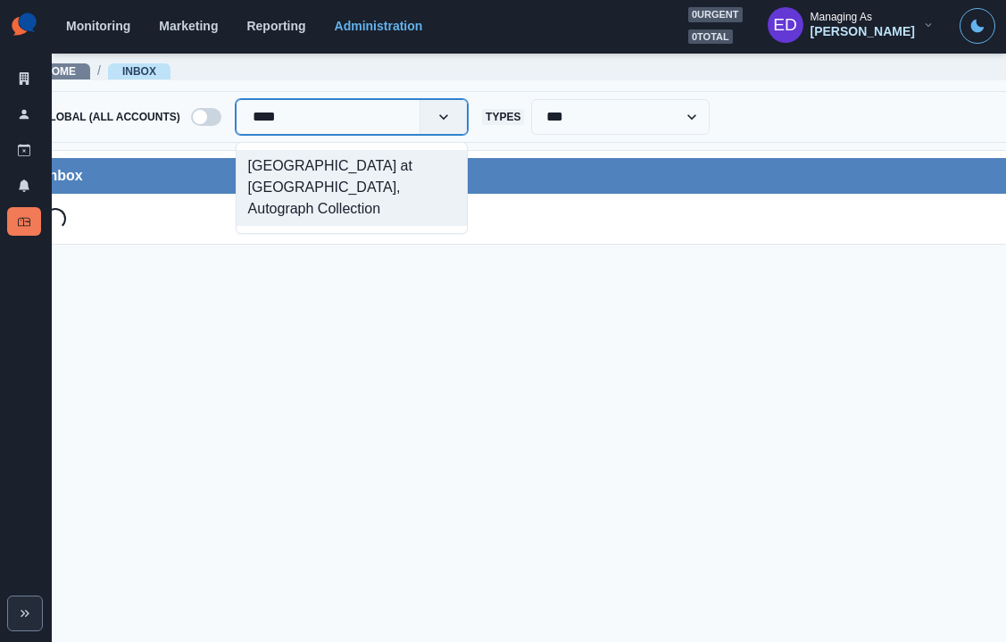
click at [371, 169] on div "[GEOGRAPHIC_DATA] at [GEOGRAPHIC_DATA], Autograph Collection" at bounding box center [351, 188] width 230 height 76
